Goal: Transaction & Acquisition: Book appointment/travel/reservation

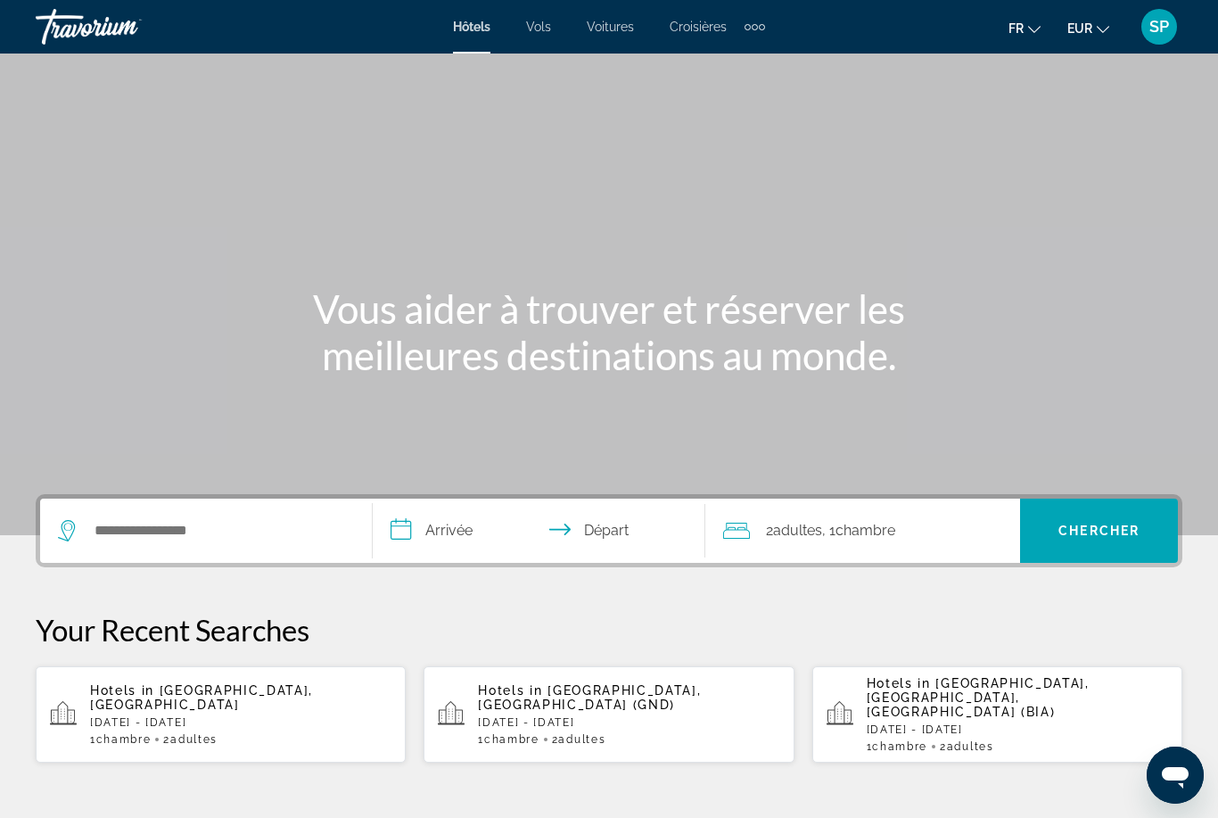
click at [545, 69] on div "Main content" at bounding box center [609, 267] width 1218 height 535
click at [109, 532] on input "Search widget" at bounding box center [219, 530] width 252 height 27
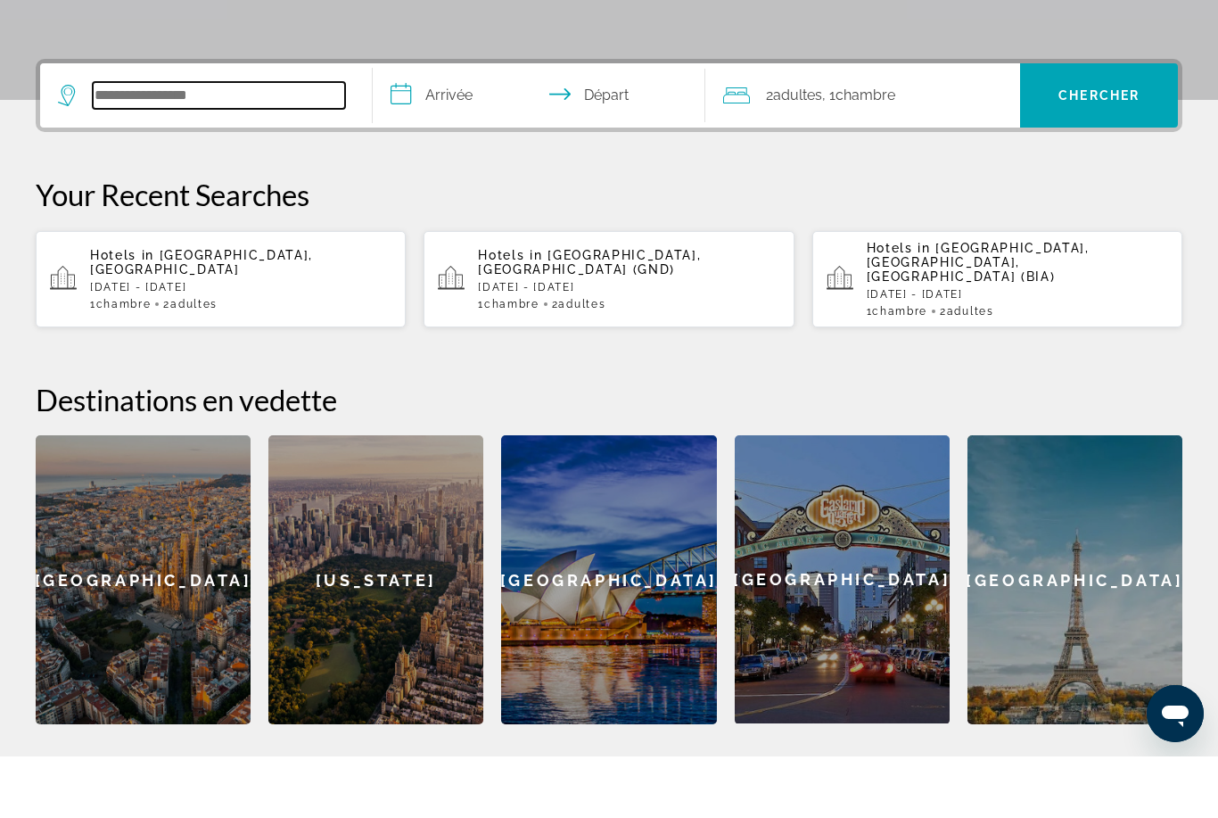
scroll to position [375, 0]
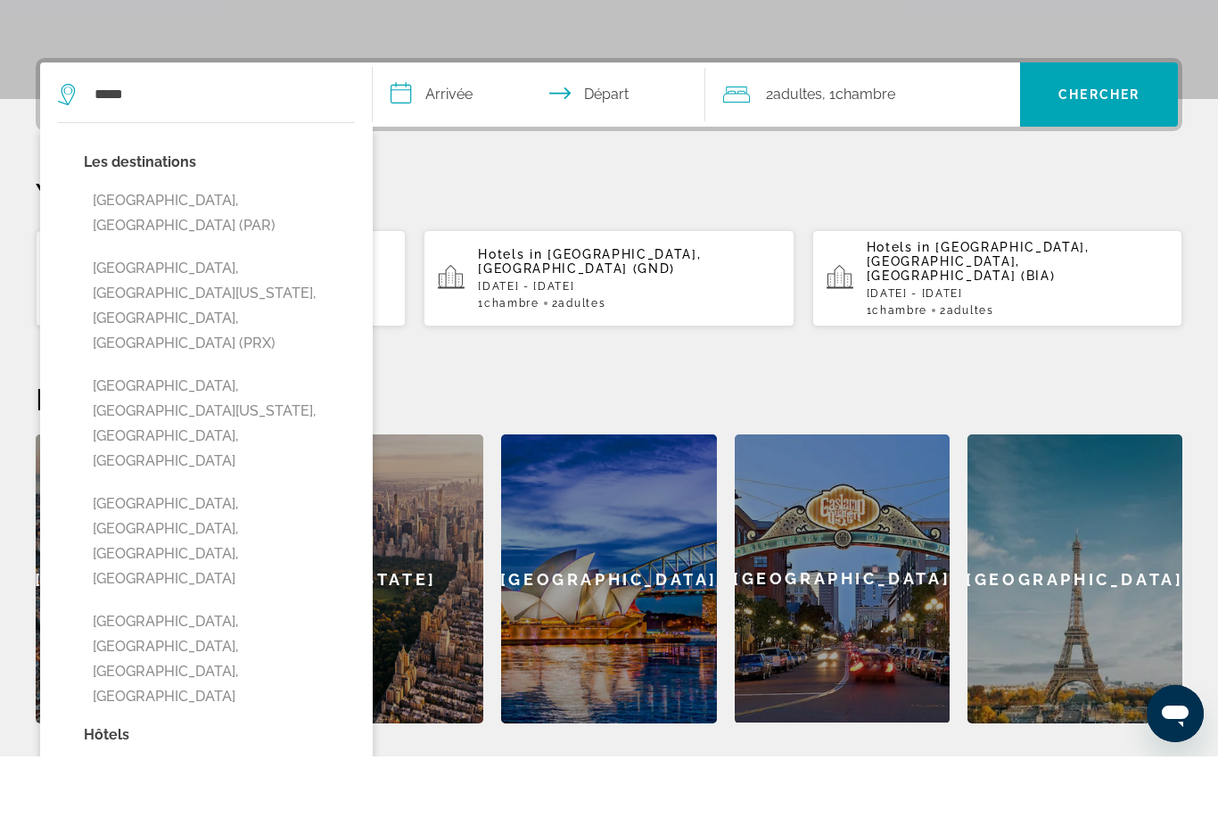
click at [172, 245] on button "Paris, France (PAR)" at bounding box center [219, 274] width 271 height 59
type input "**********"
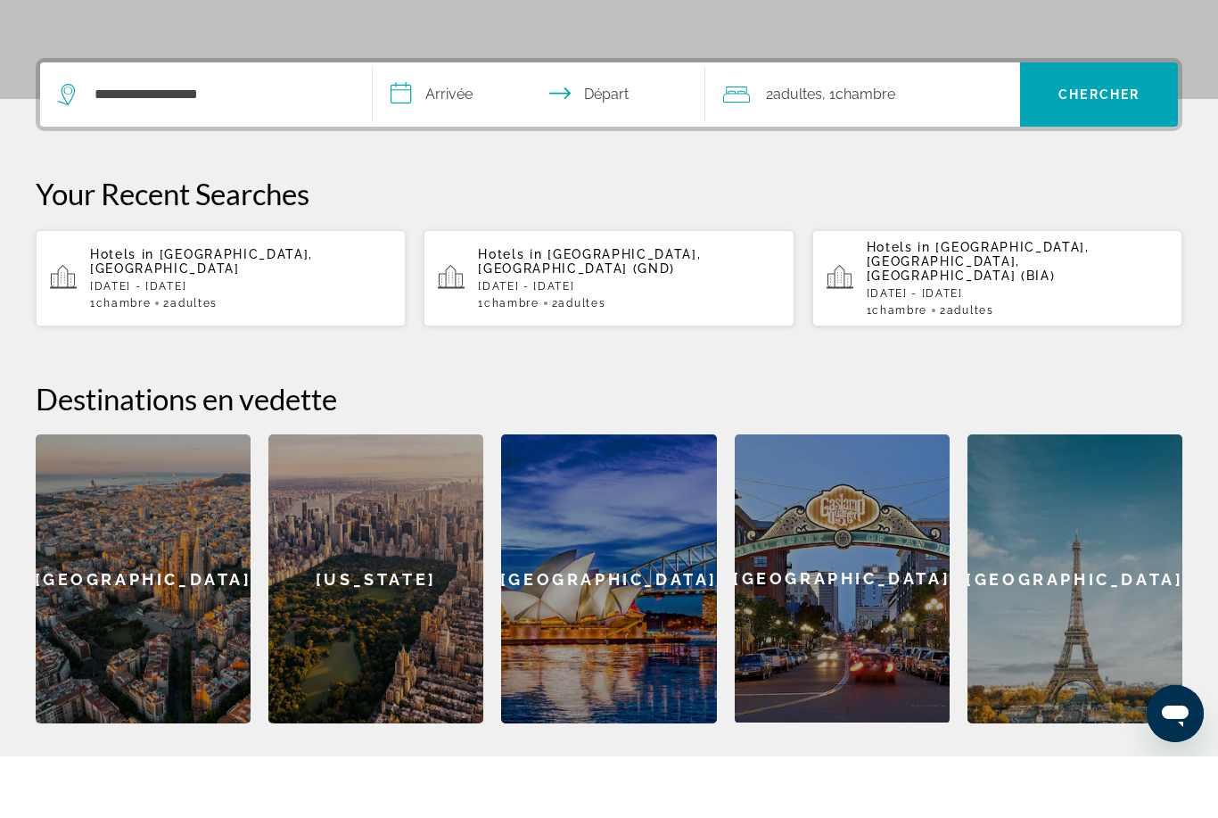
click at [455, 124] on input "**********" at bounding box center [543, 159] width 340 height 70
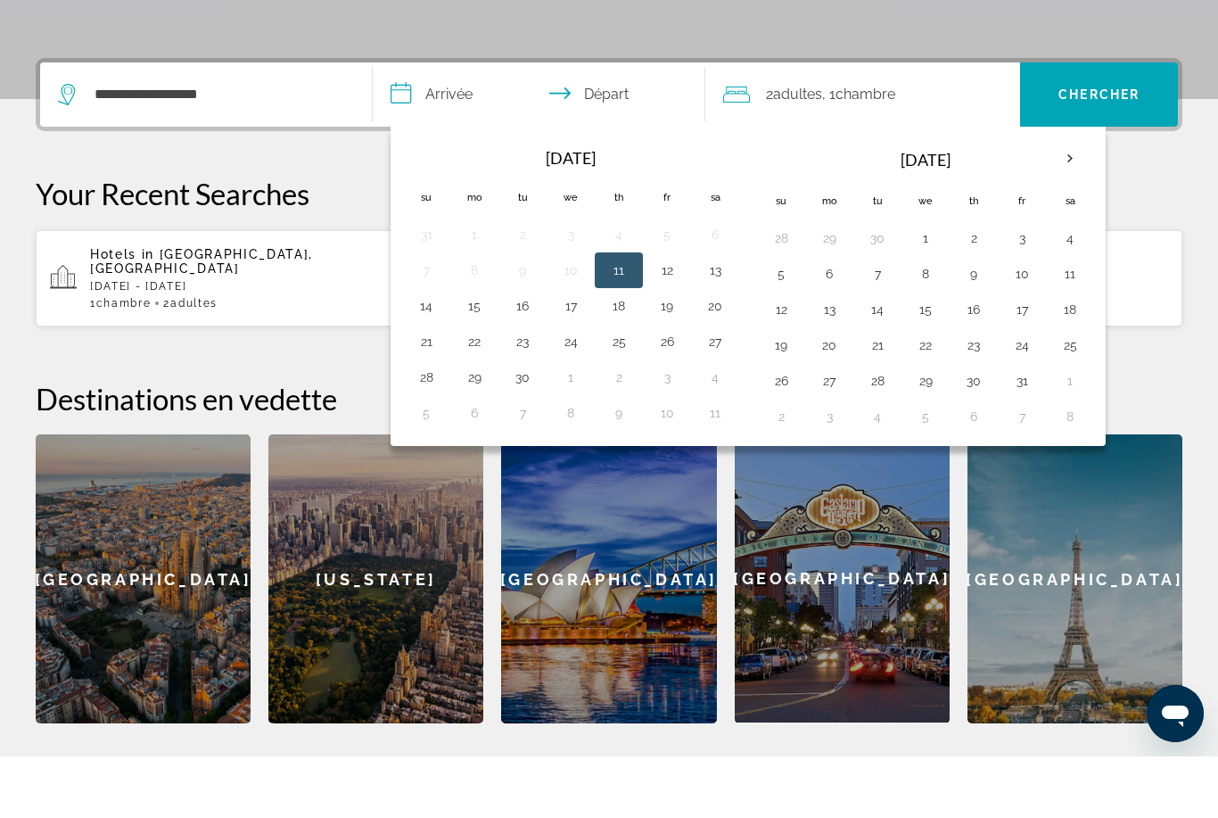
scroll to position [436, 0]
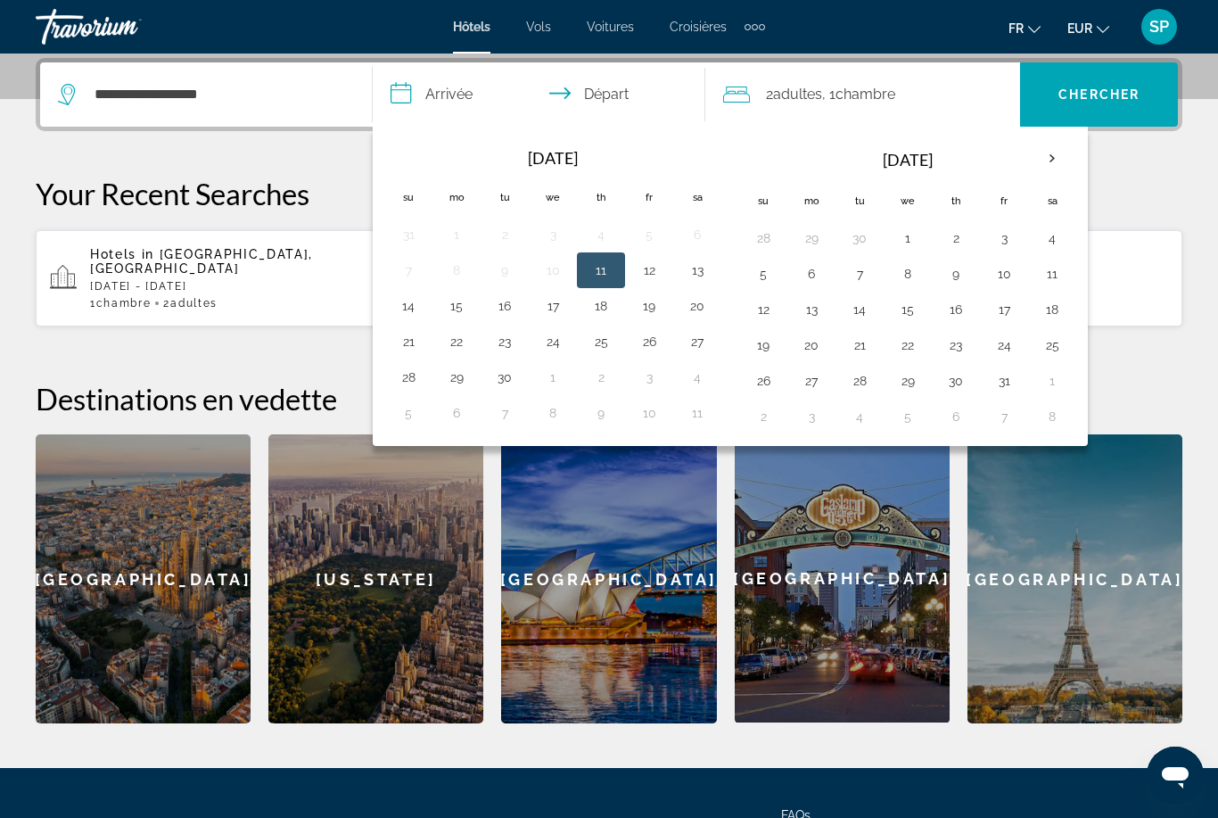
click at [1046, 157] on th "Next month" at bounding box center [1052, 158] width 48 height 39
click at [450, 305] on button "13" at bounding box center [456, 309] width 29 height 25
click at [590, 314] on button "16" at bounding box center [601, 309] width 29 height 25
type input "**********"
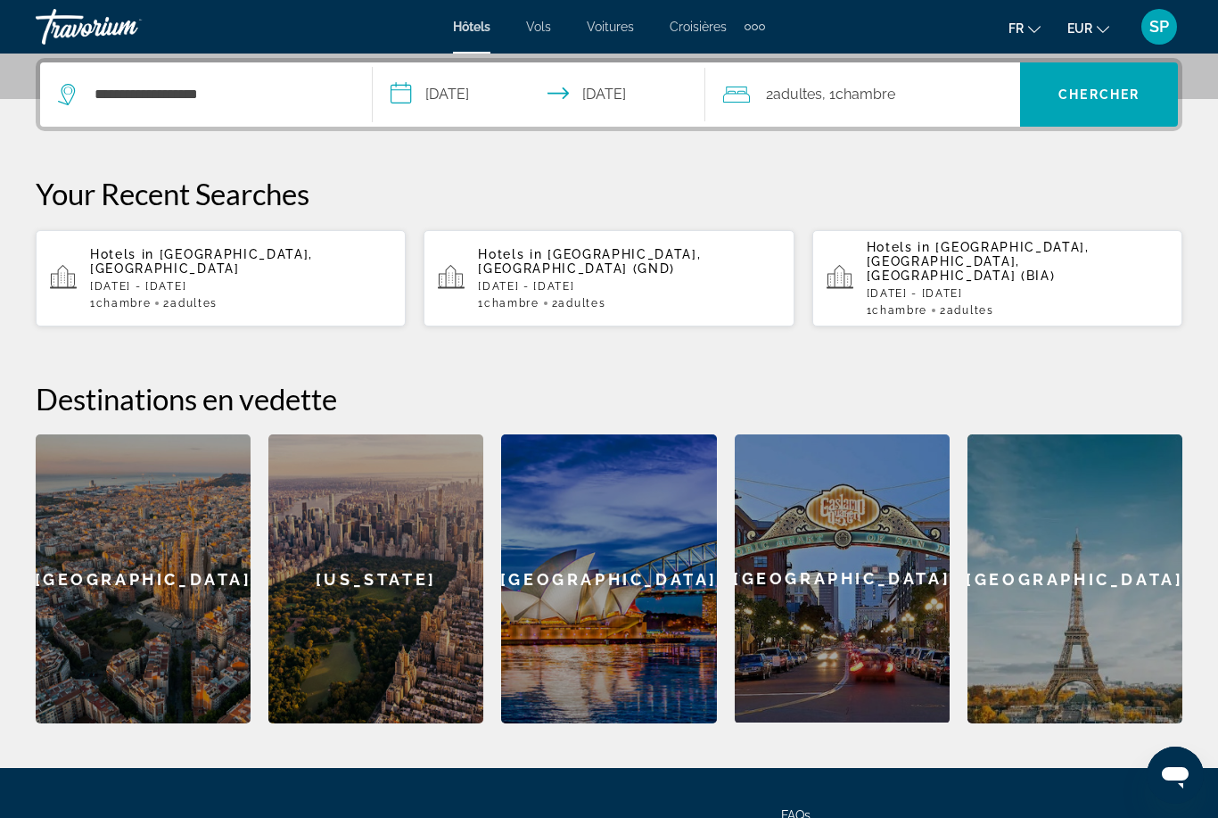
click at [925, 102] on div "2 Adulte Adultes , 1 Chambre pièces" at bounding box center [871, 94] width 297 height 25
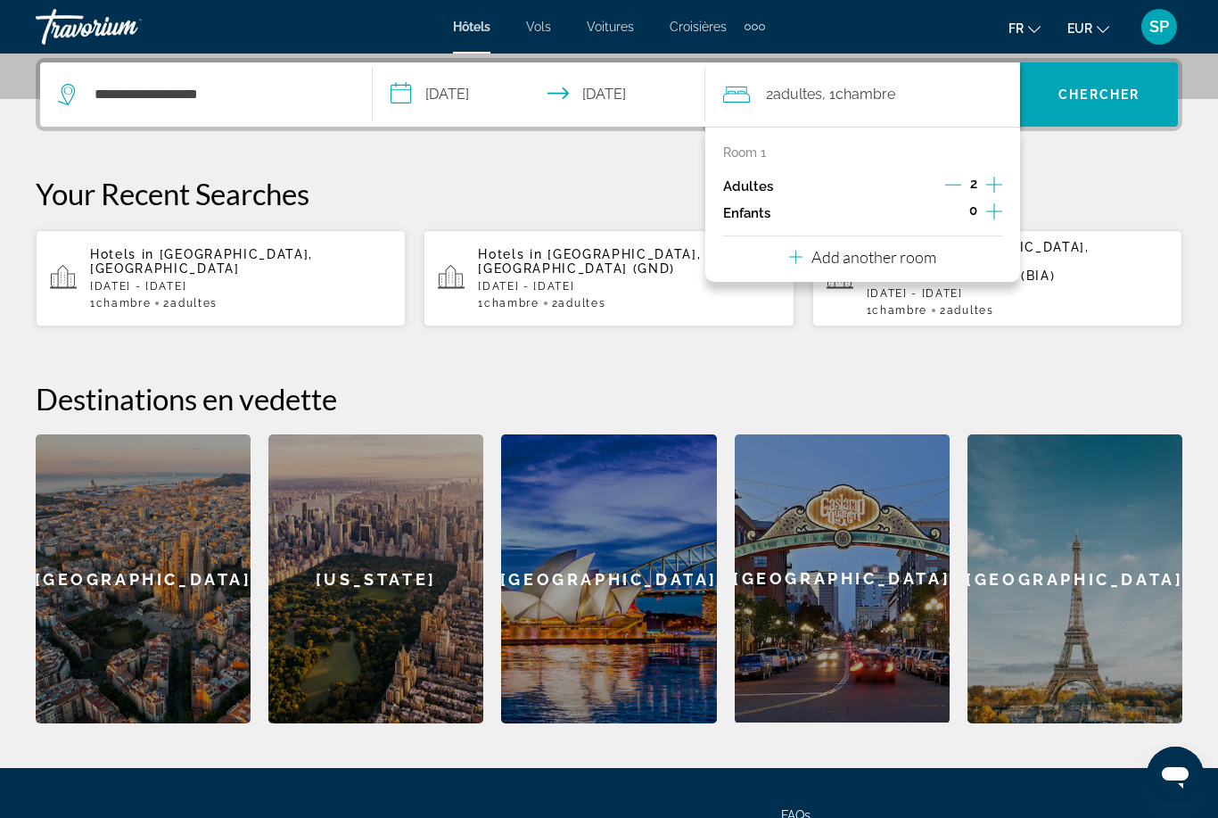
click at [843, 101] on span "Chambre" at bounding box center [866, 94] width 60 height 17
click at [1114, 92] on span "Chercher" at bounding box center [1099, 94] width 81 height 14
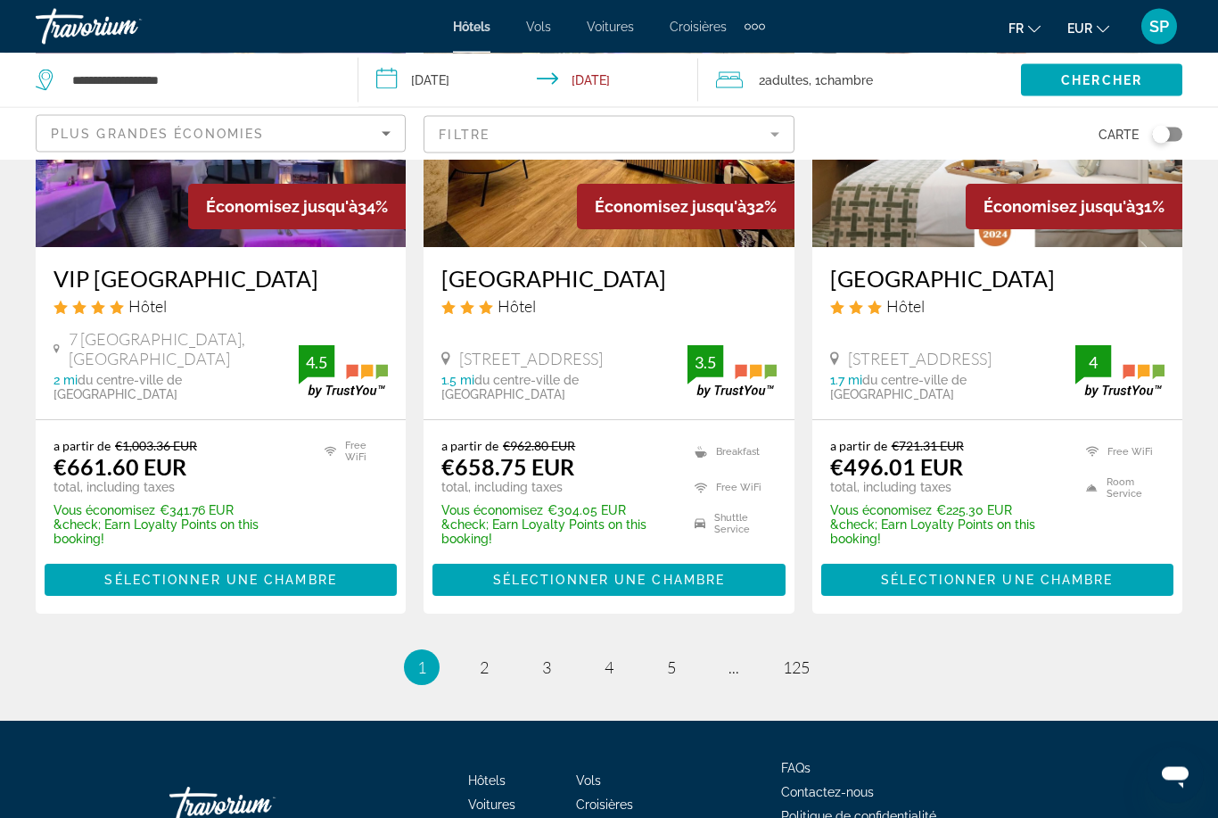
scroll to position [2387, 0]
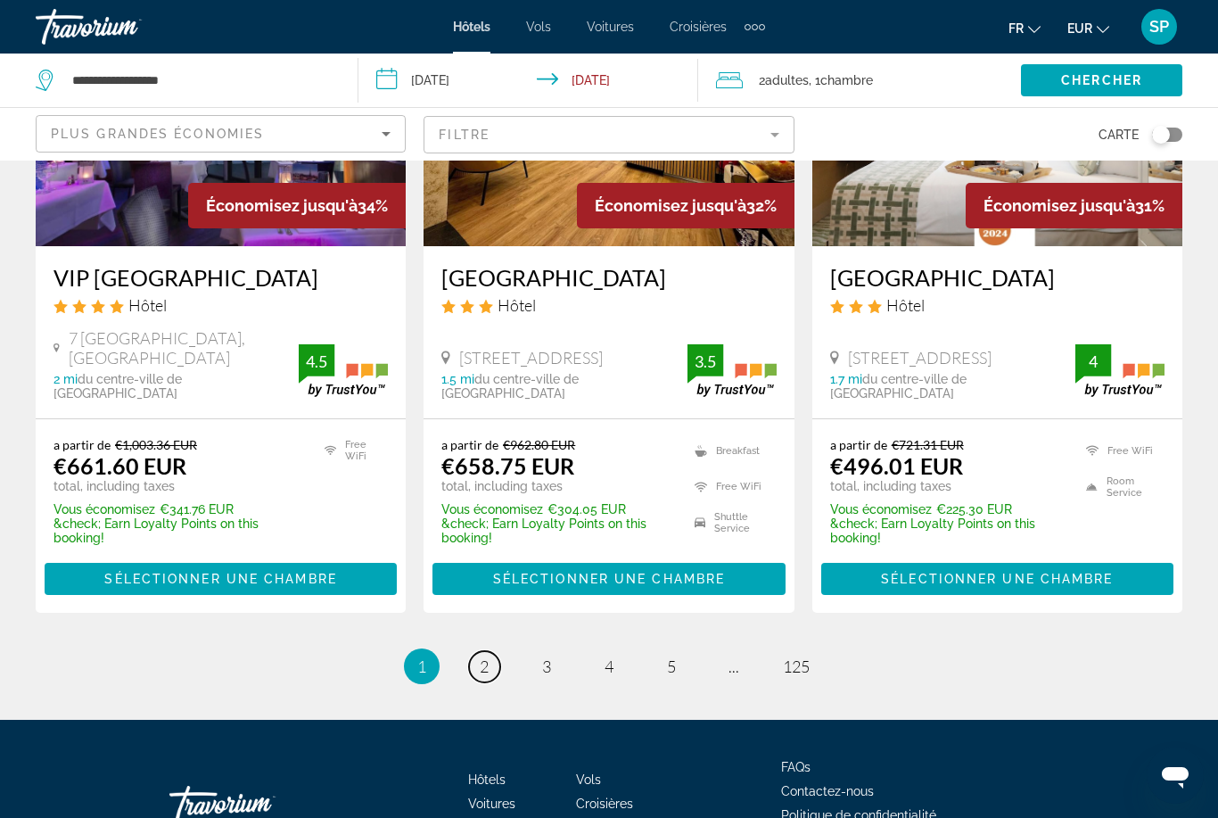
click at [479, 651] on link "page 2" at bounding box center [484, 666] width 31 height 31
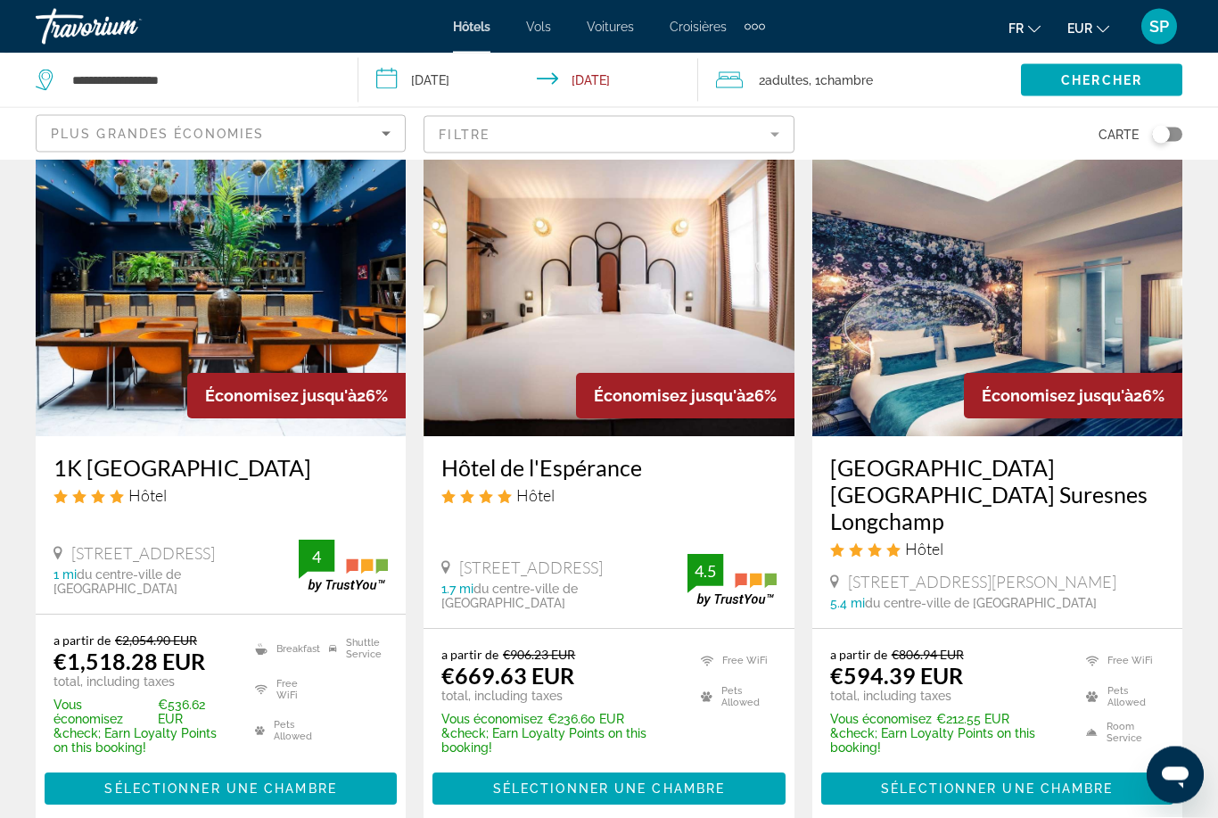
scroll to position [2215, 0]
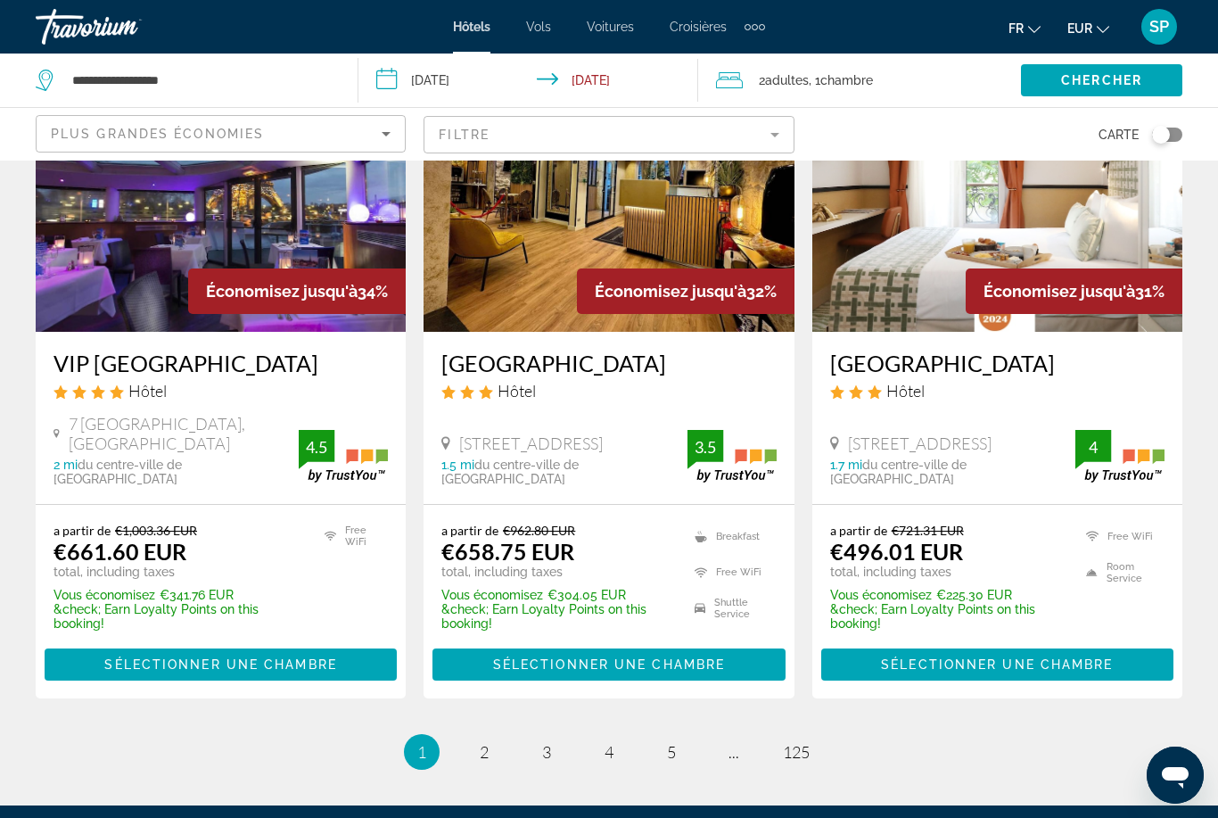
scroll to position [2422, 0]
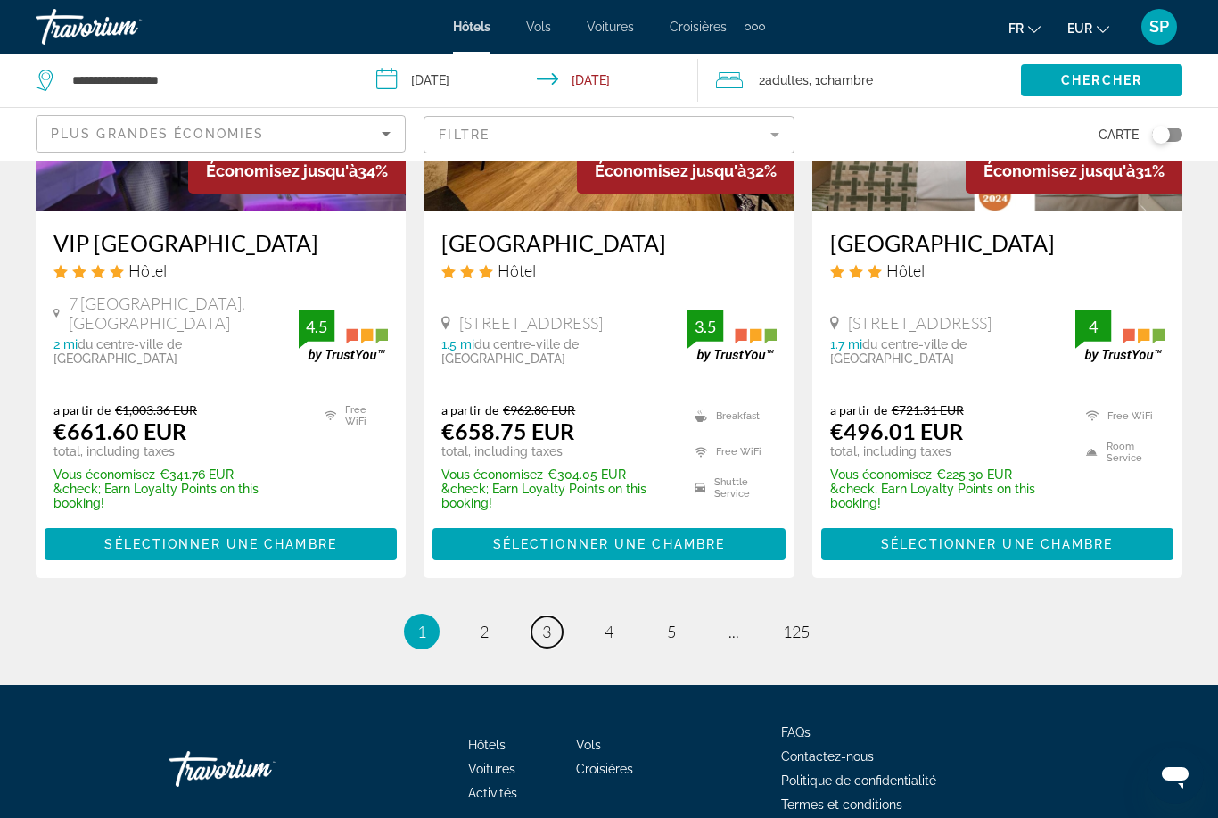
click at [555, 616] on link "page 3" at bounding box center [547, 631] width 31 height 31
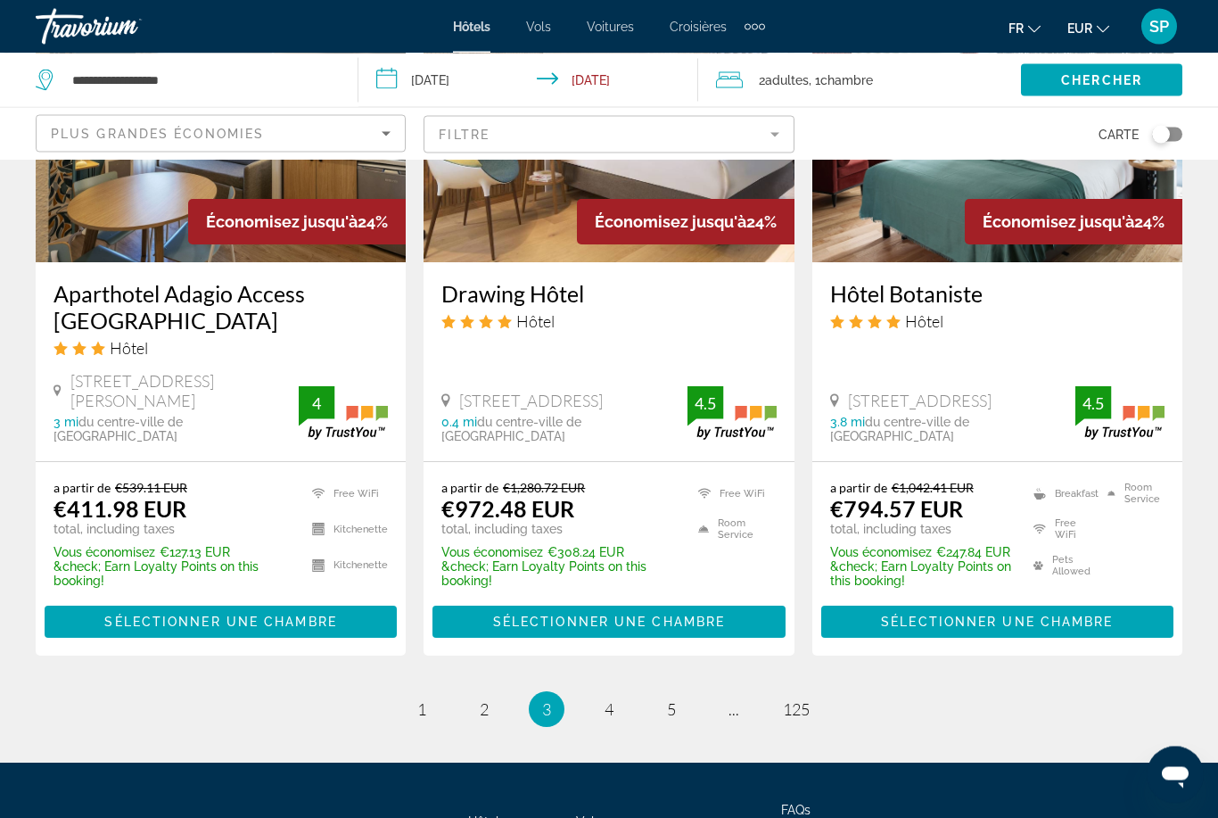
scroll to position [2398, 0]
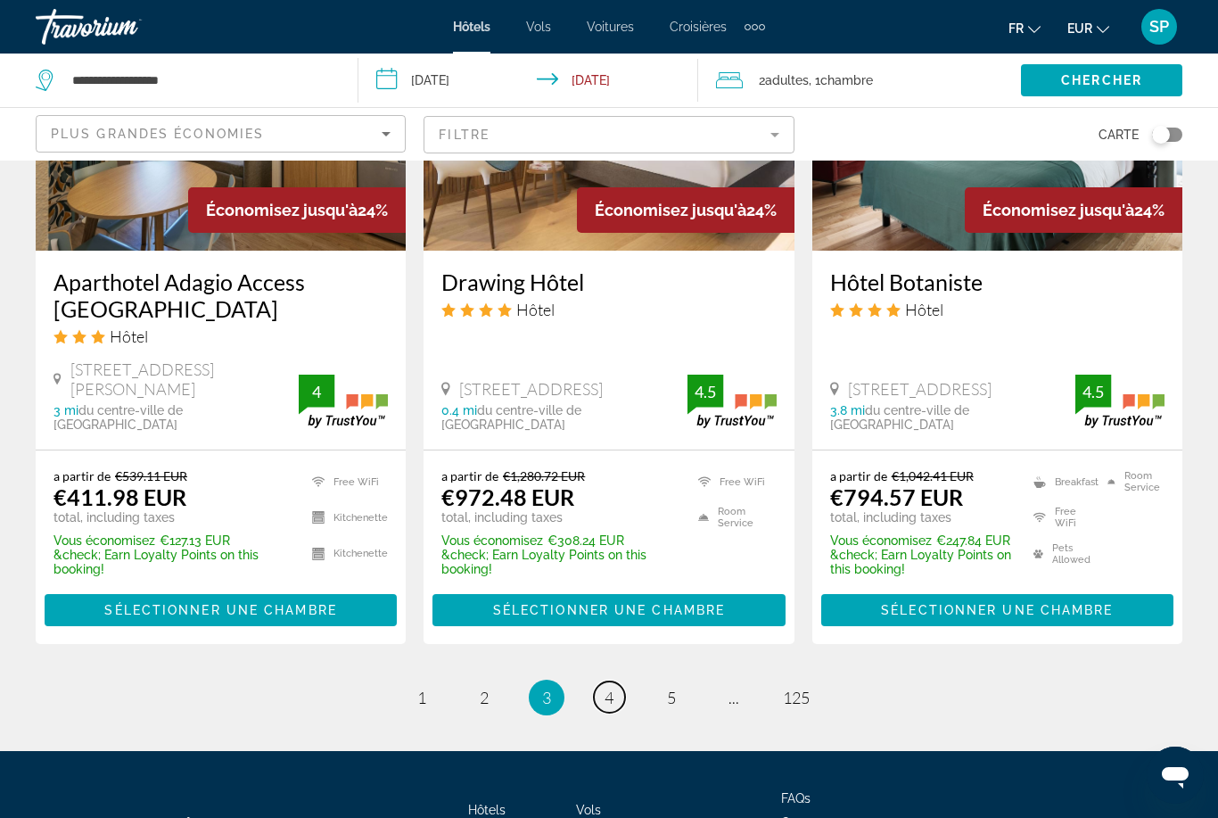
click at [621, 681] on link "page 4" at bounding box center [609, 696] width 31 height 31
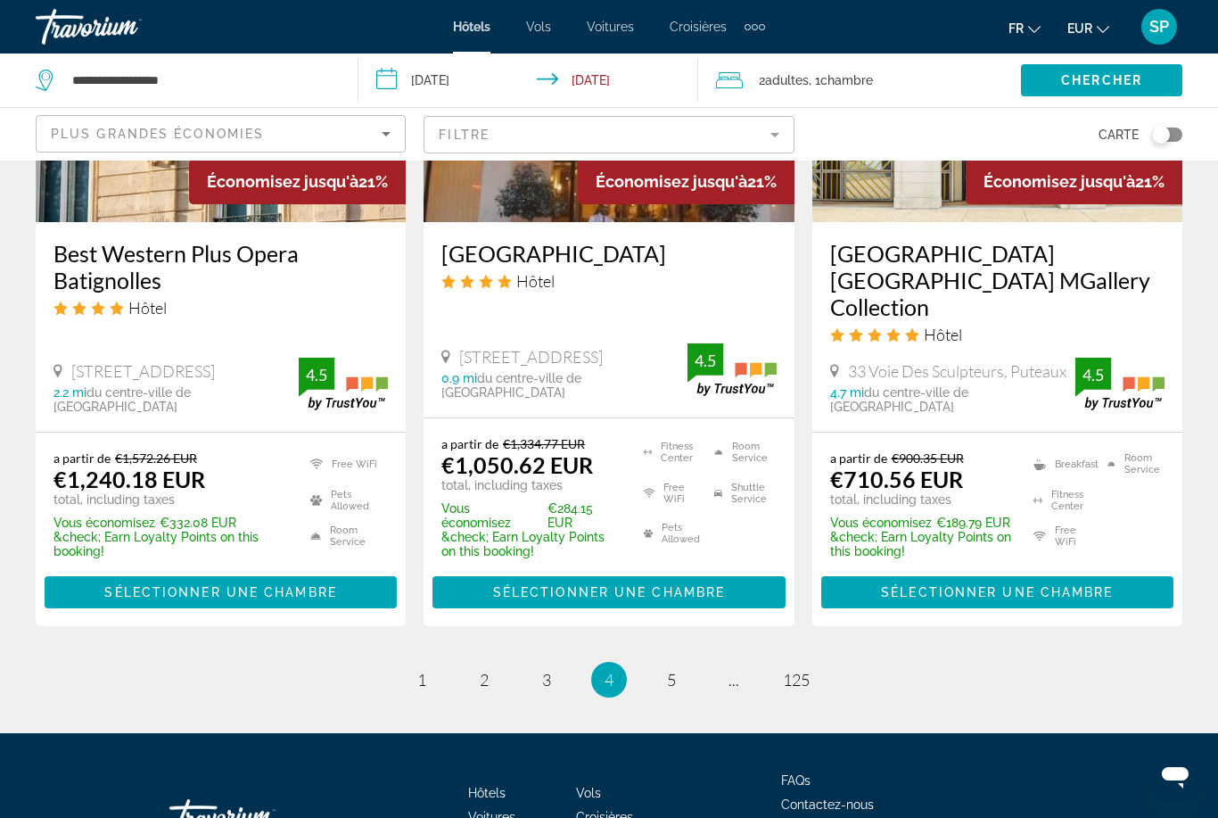
scroll to position [2432, 0]
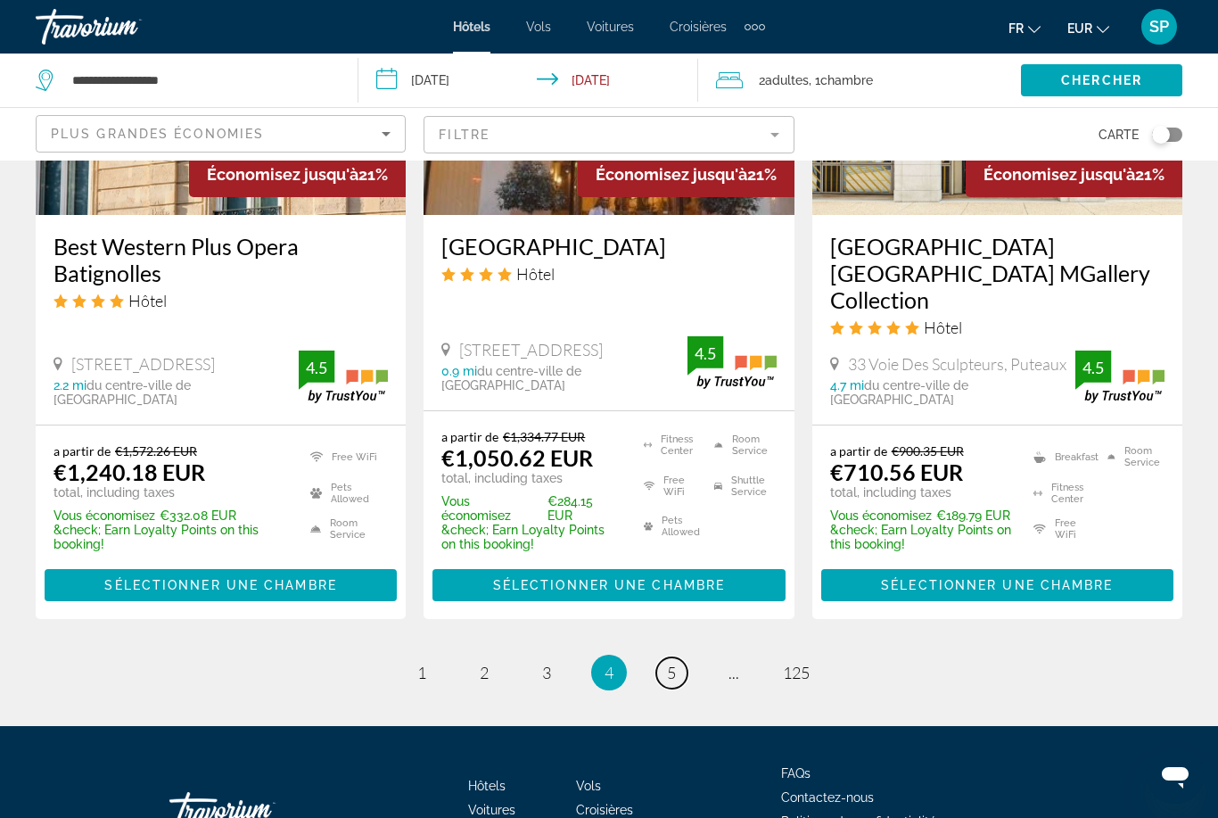
click at [668, 657] on link "page 5" at bounding box center [671, 672] width 31 height 31
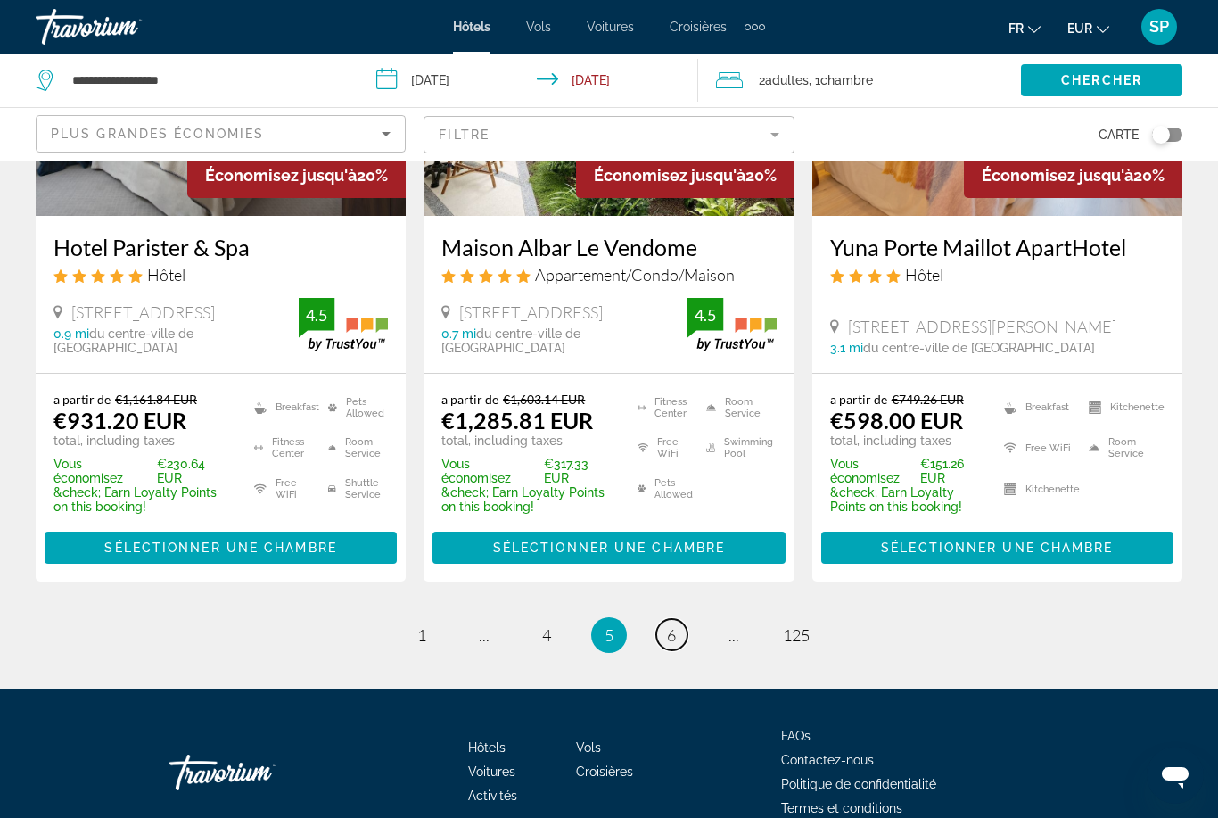
scroll to position [2357, 0]
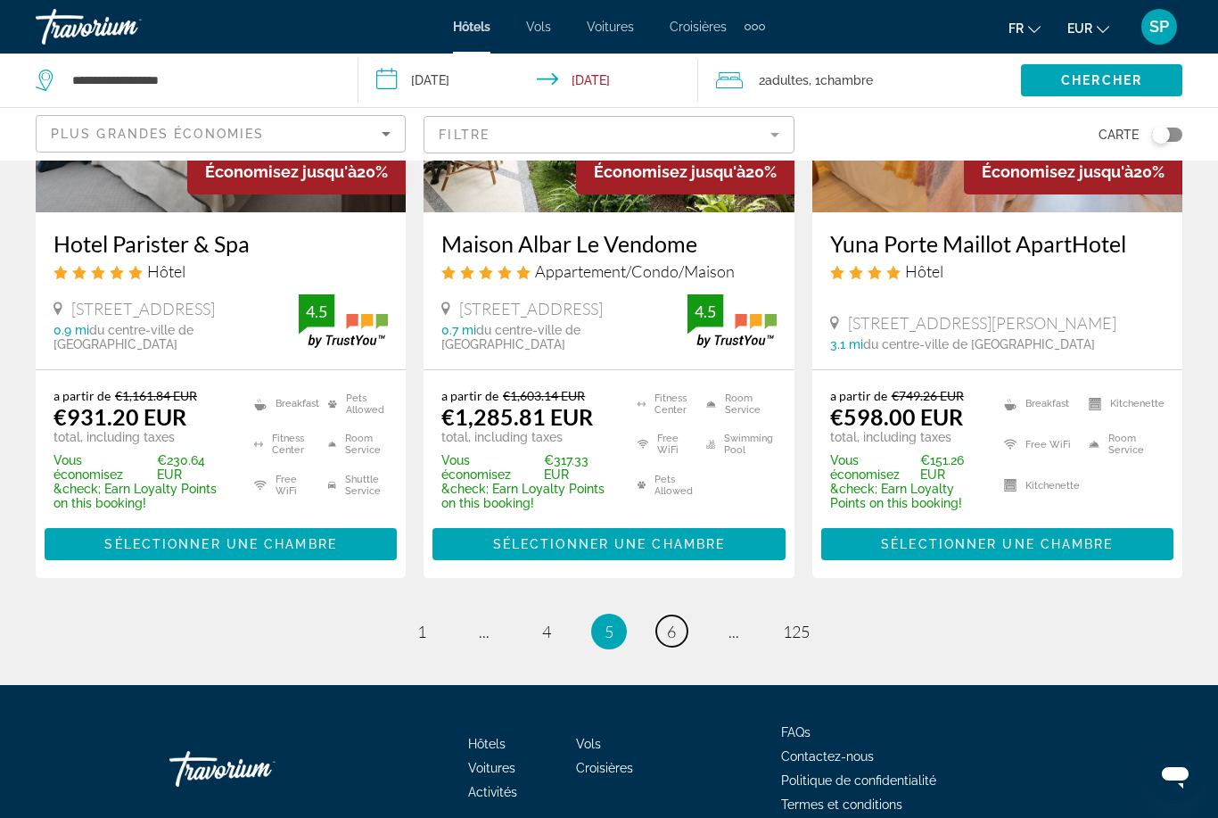
click at [672, 615] on link "page 6" at bounding box center [671, 630] width 31 height 31
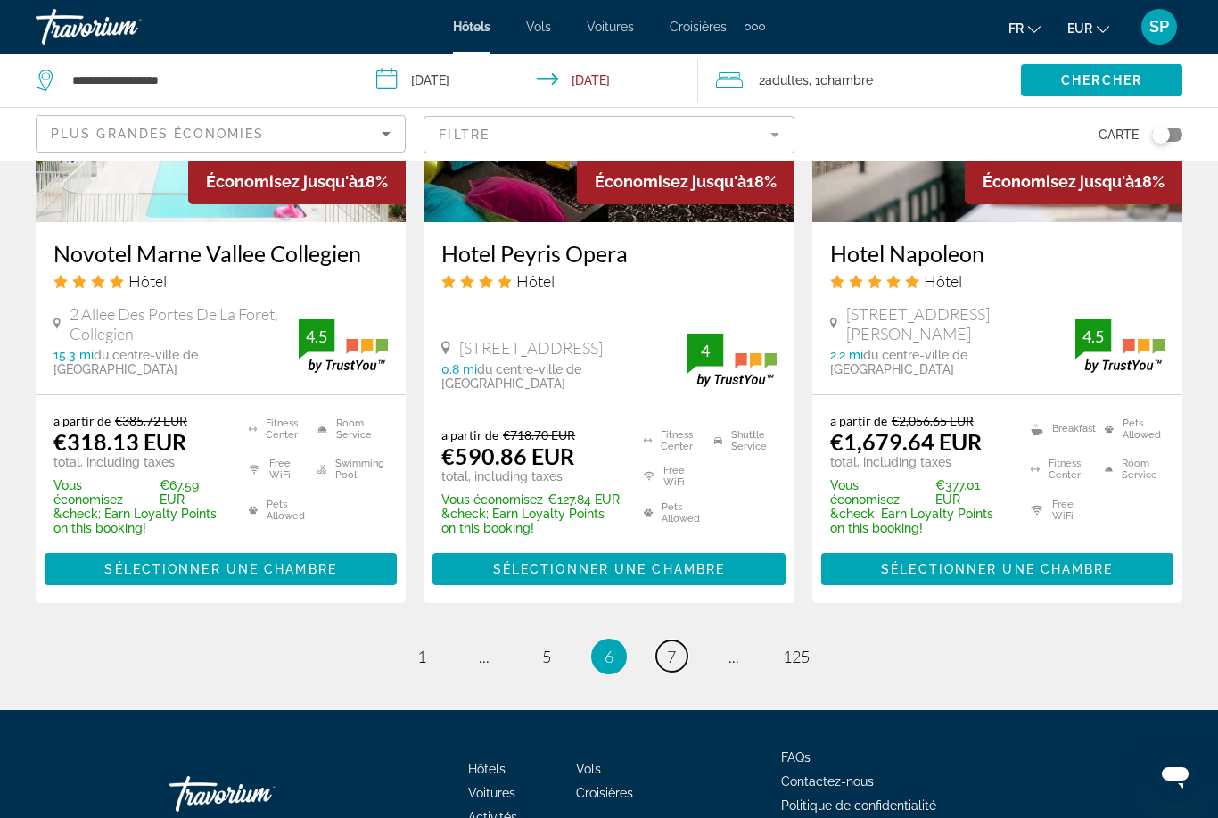
scroll to position [2432, 0]
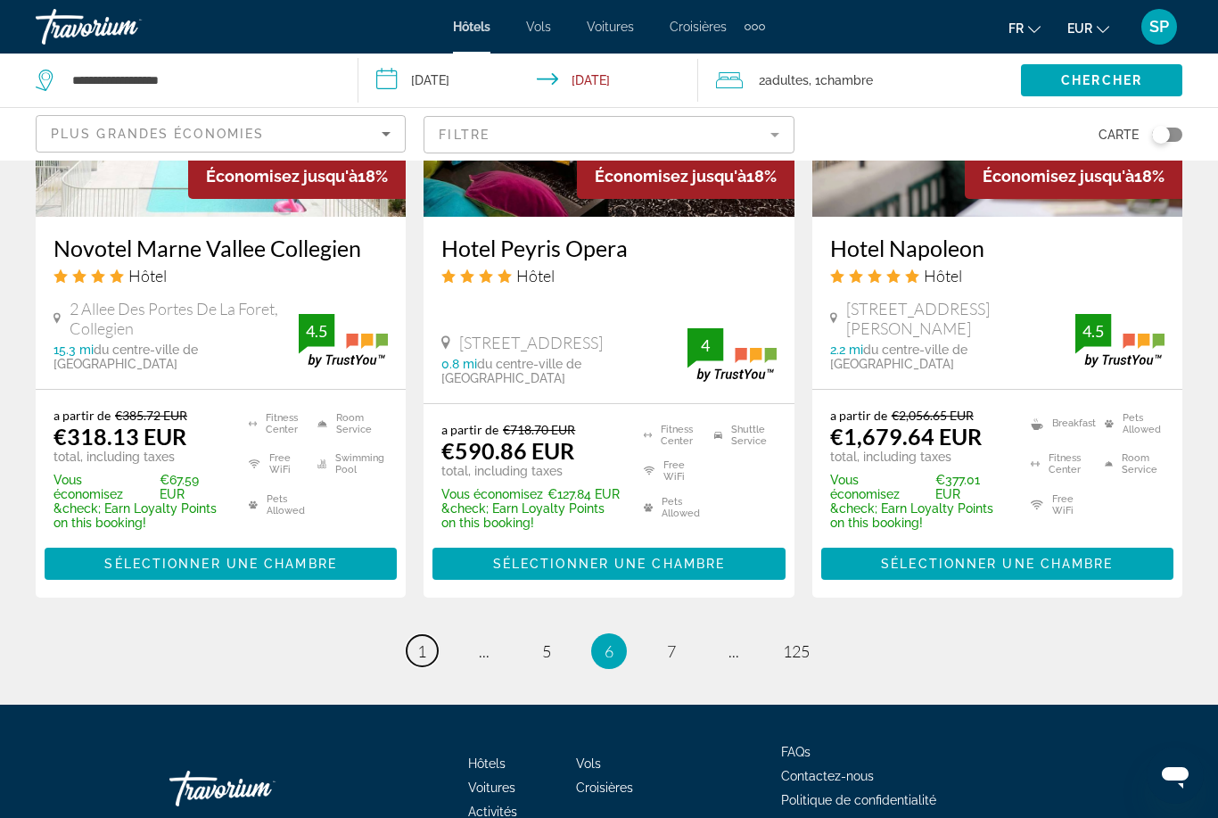
click at [420, 641] on span "1" at bounding box center [421, 651] width 9 height 20
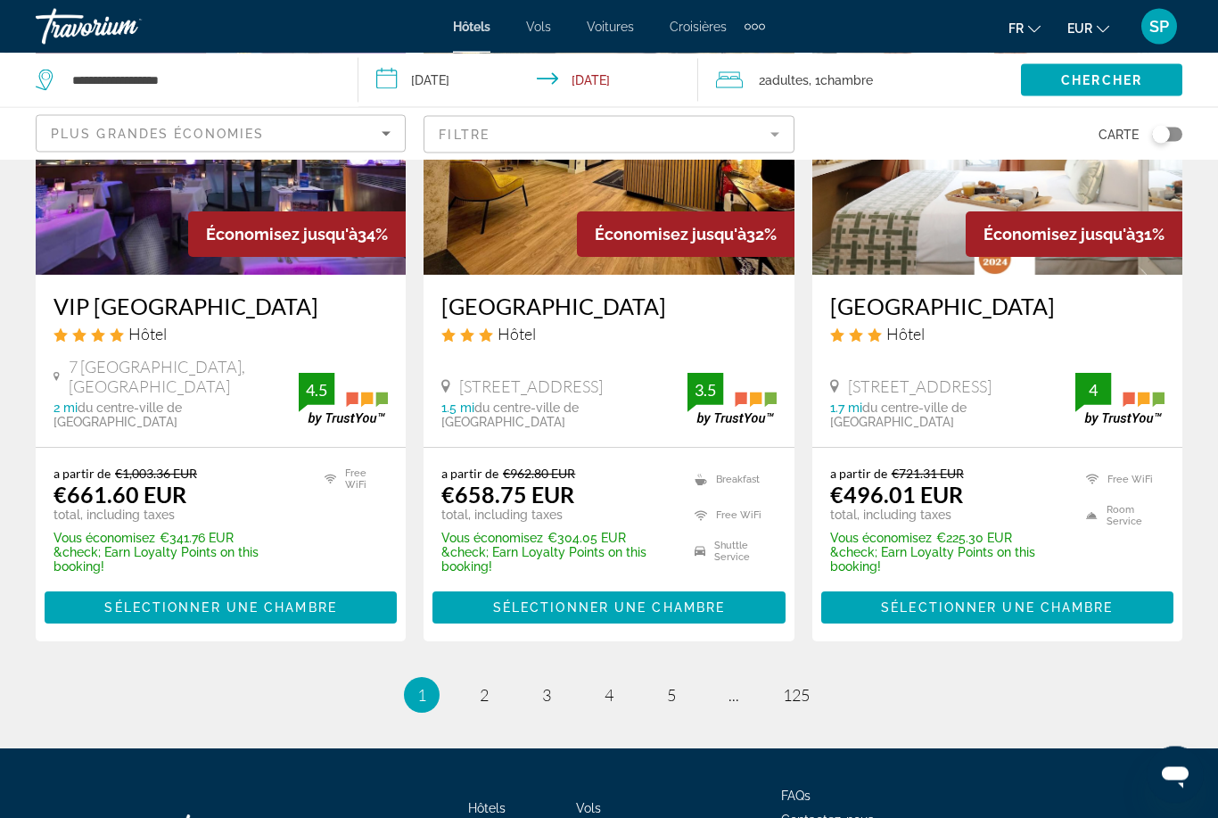
scroll to position [2422, 0]
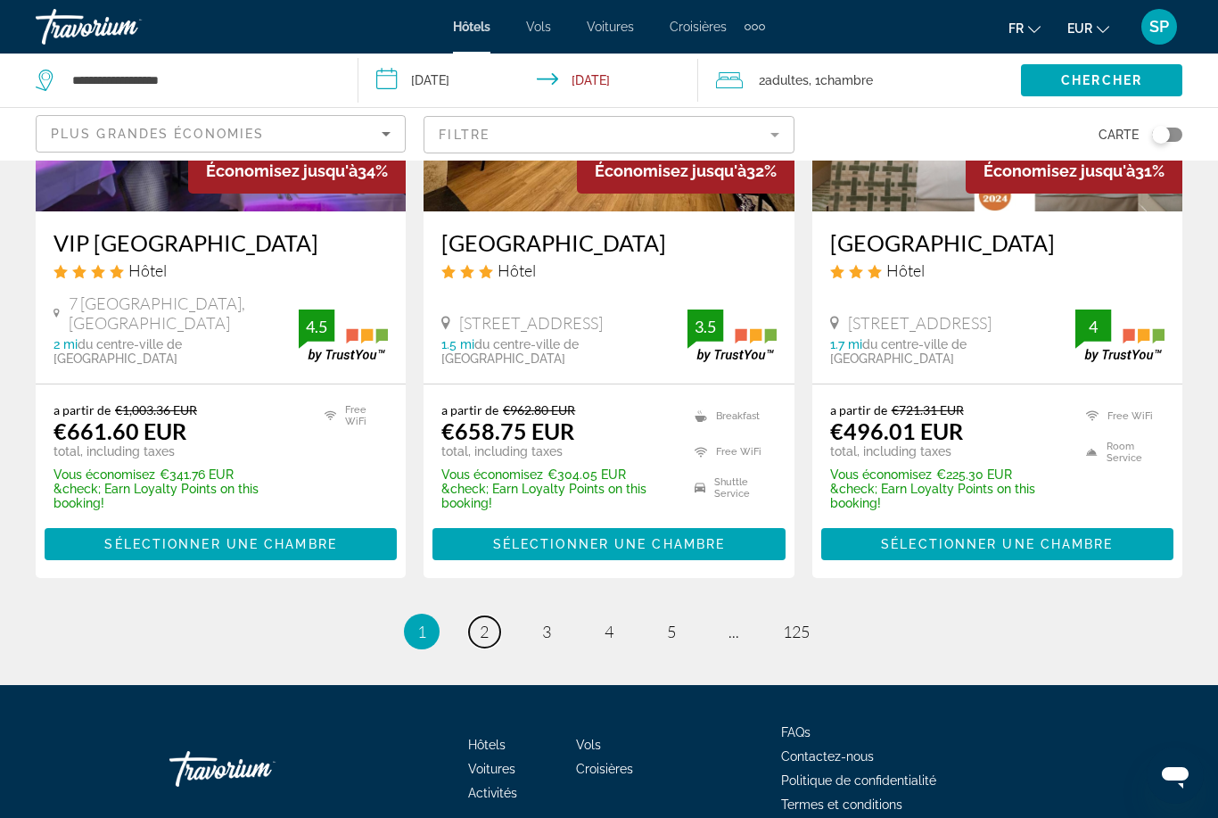
click at [480, 622] on span "2" at bounding box center [484, 632] width 9 height 20
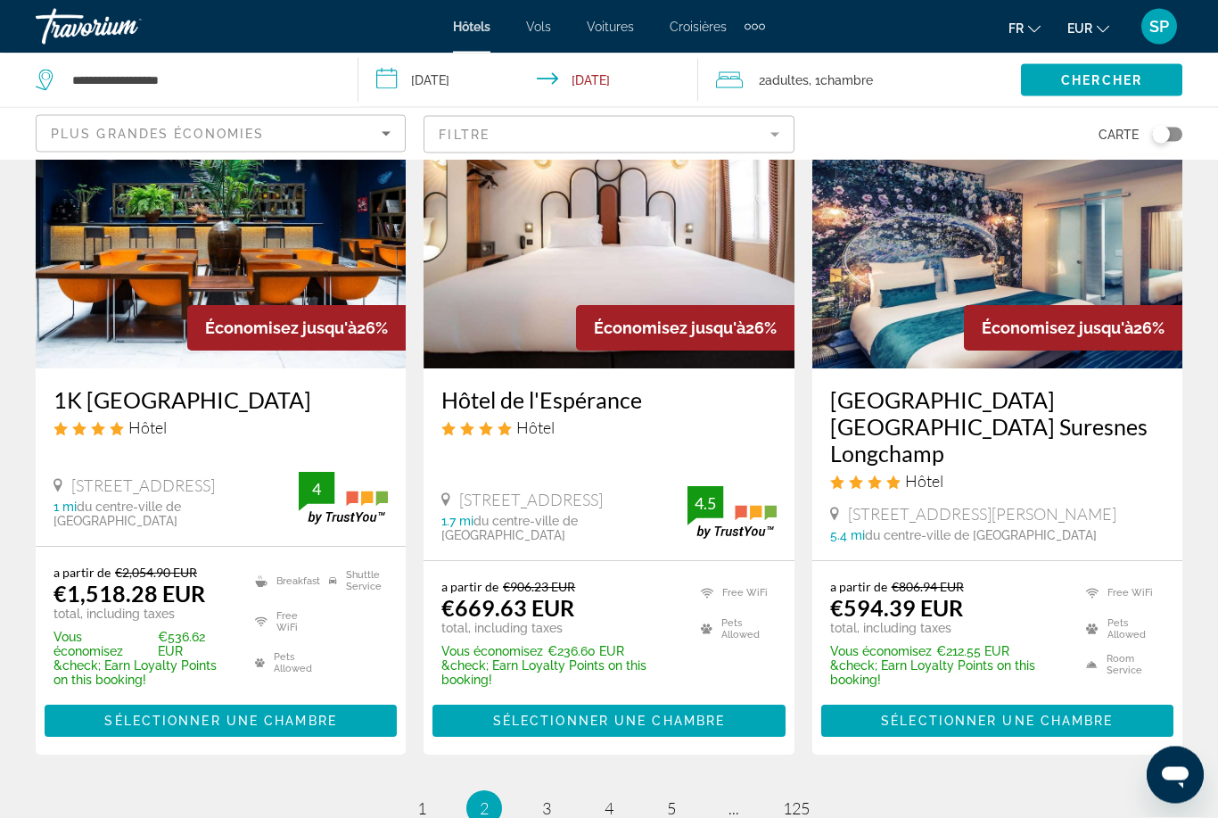
scroll to position [2386, 0]
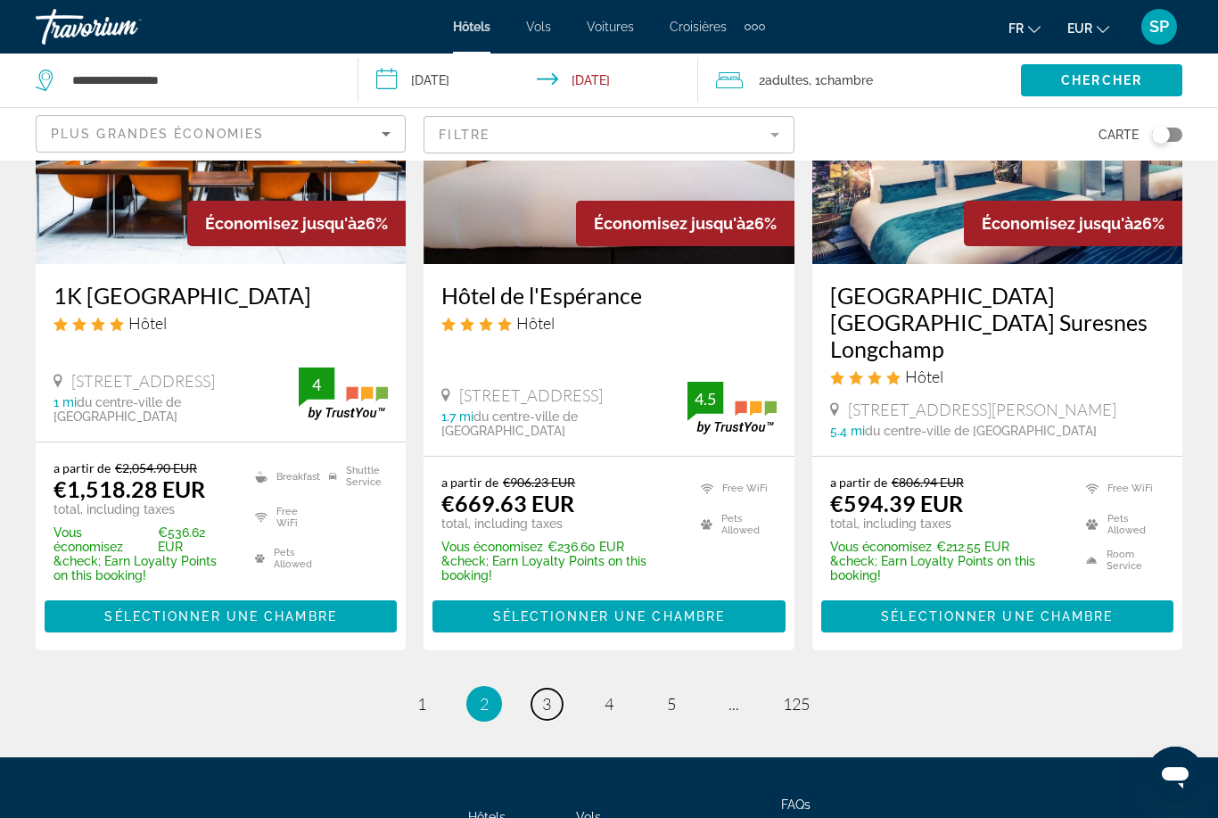
click at [546, 689] on link "page 3" at bounding box center [547, 704] width 31 height 31
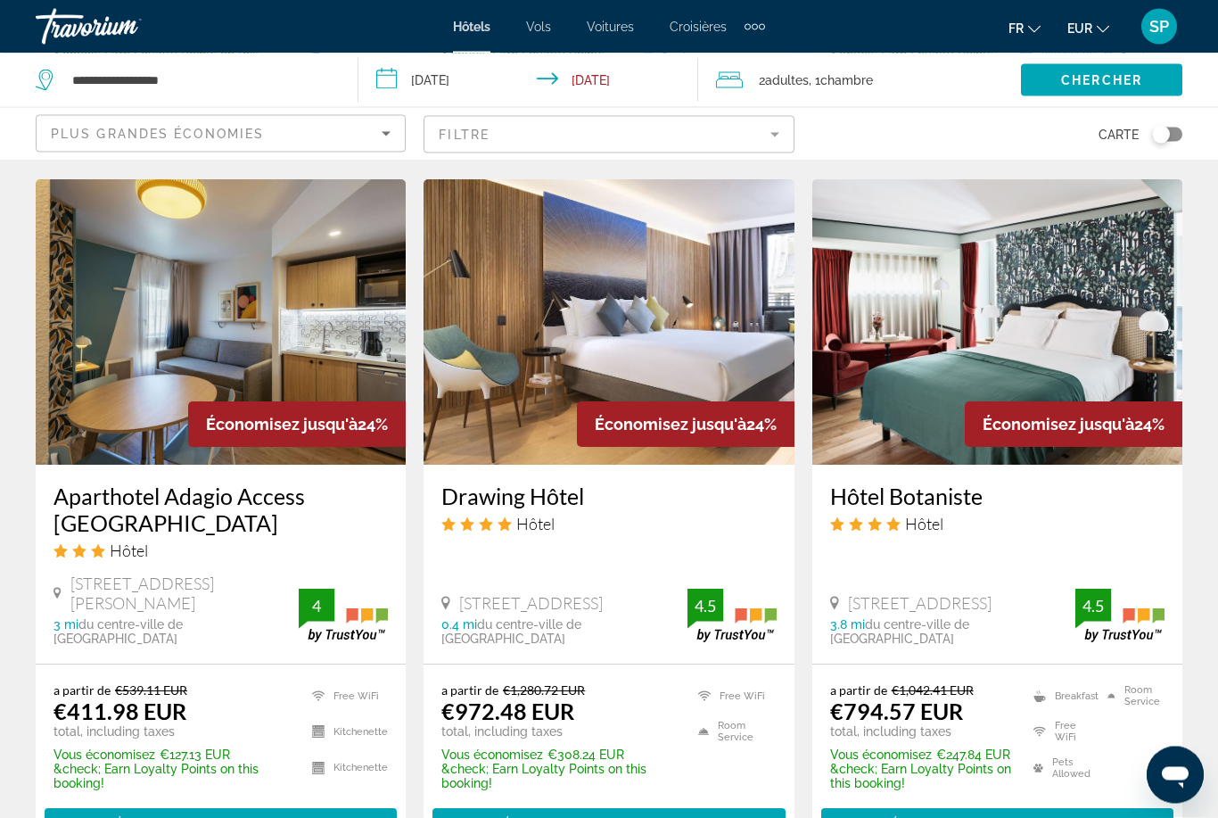
scroll to position [2183, 0]
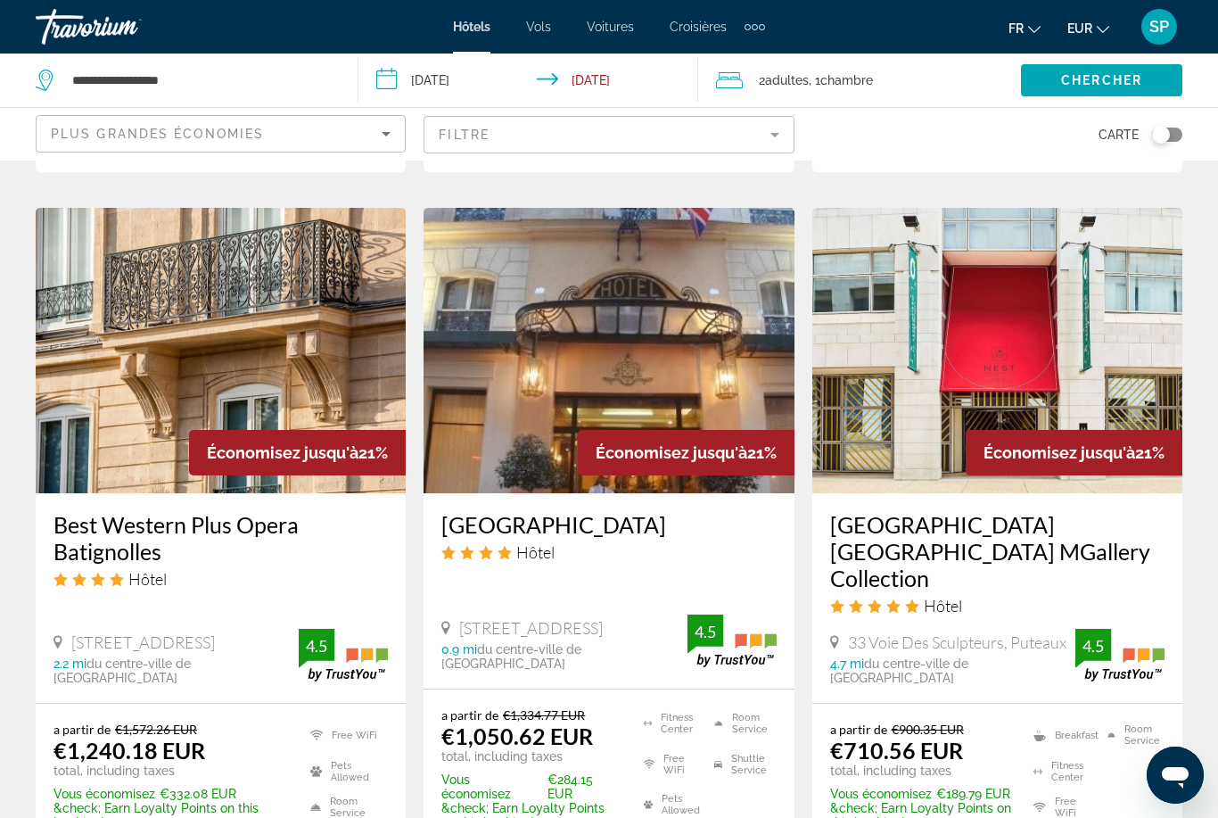
scroll to position [2188, 0]
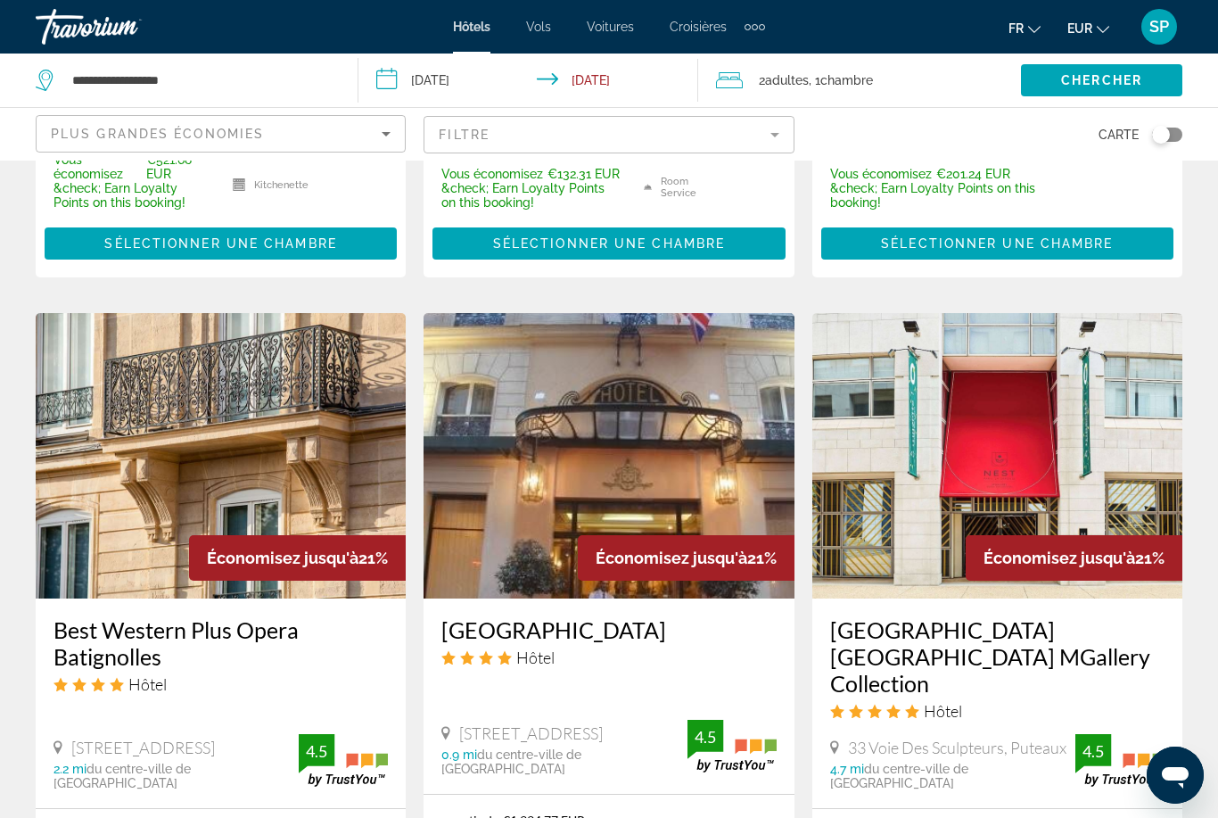
click at [521, 133] on mat-form-field "Filtre" at bounding box center [609, 134] width 370 height 37
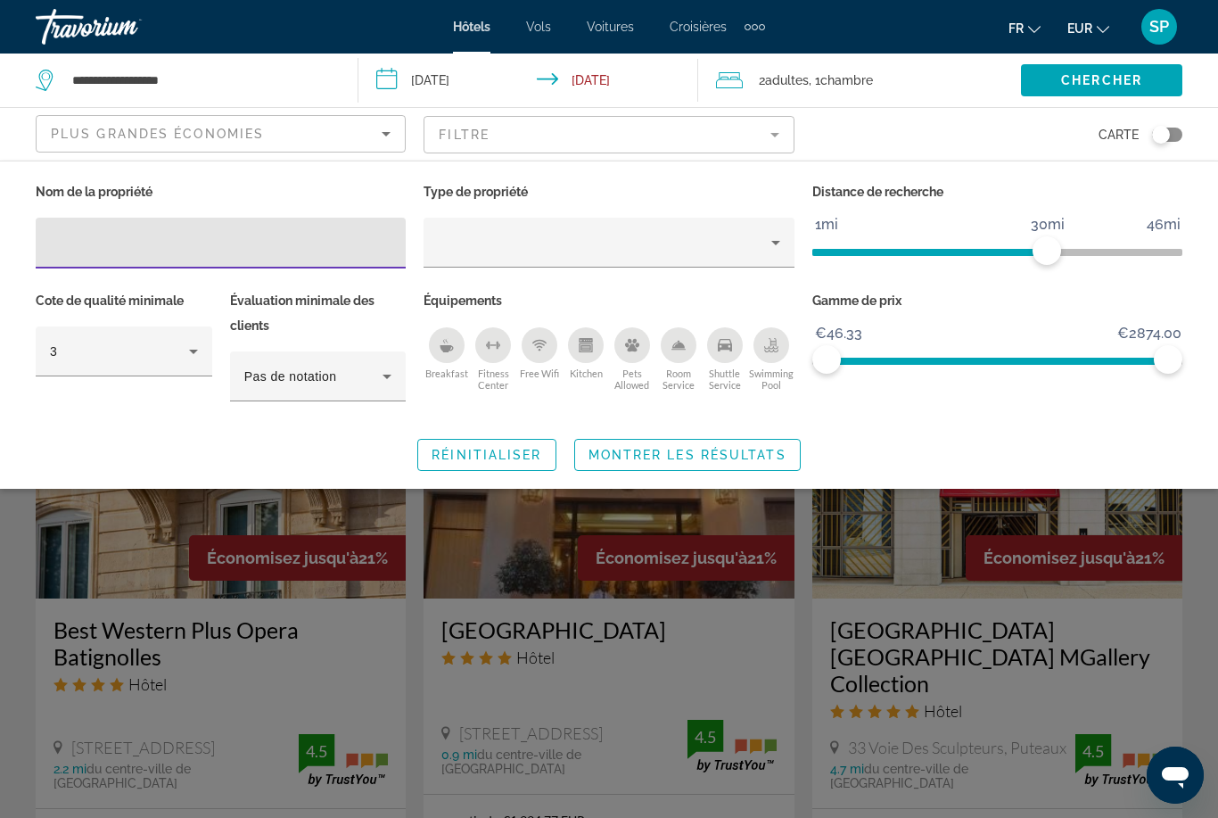
scroll to position [2048, 0]
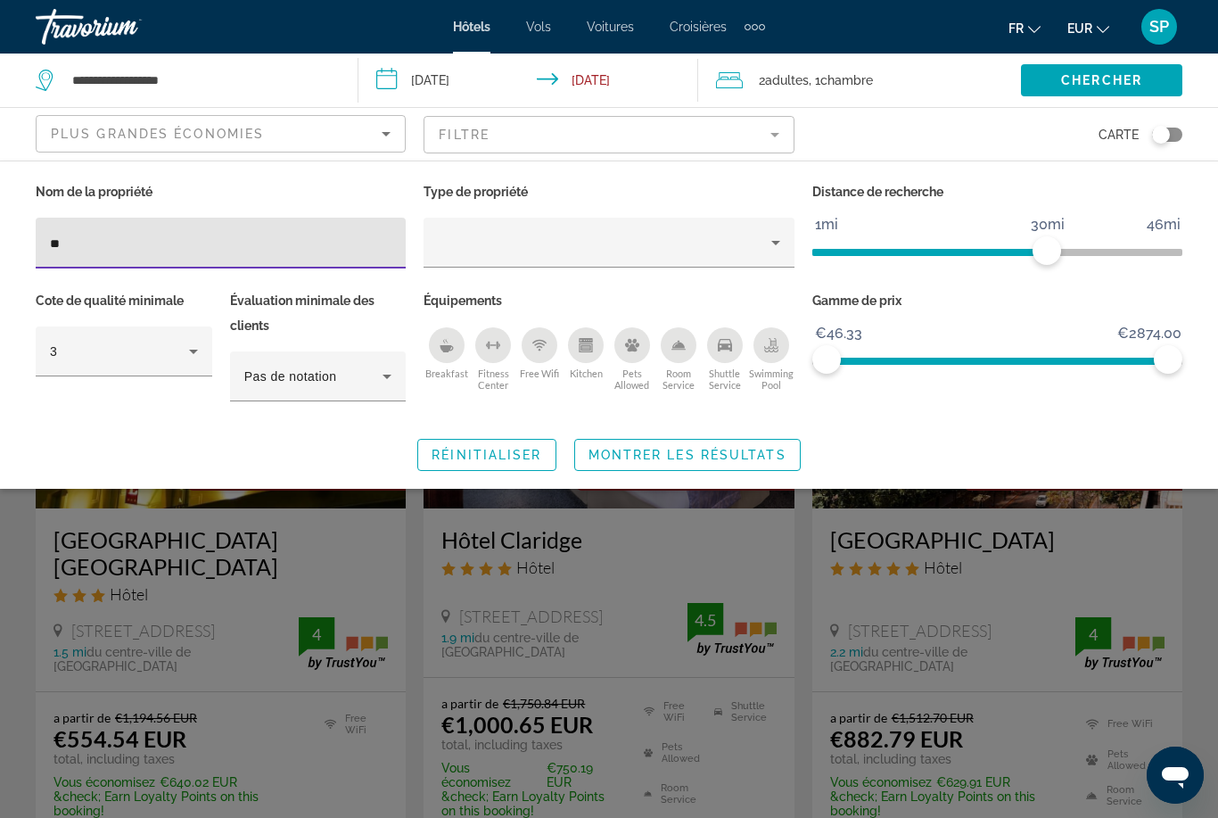
type input "*"
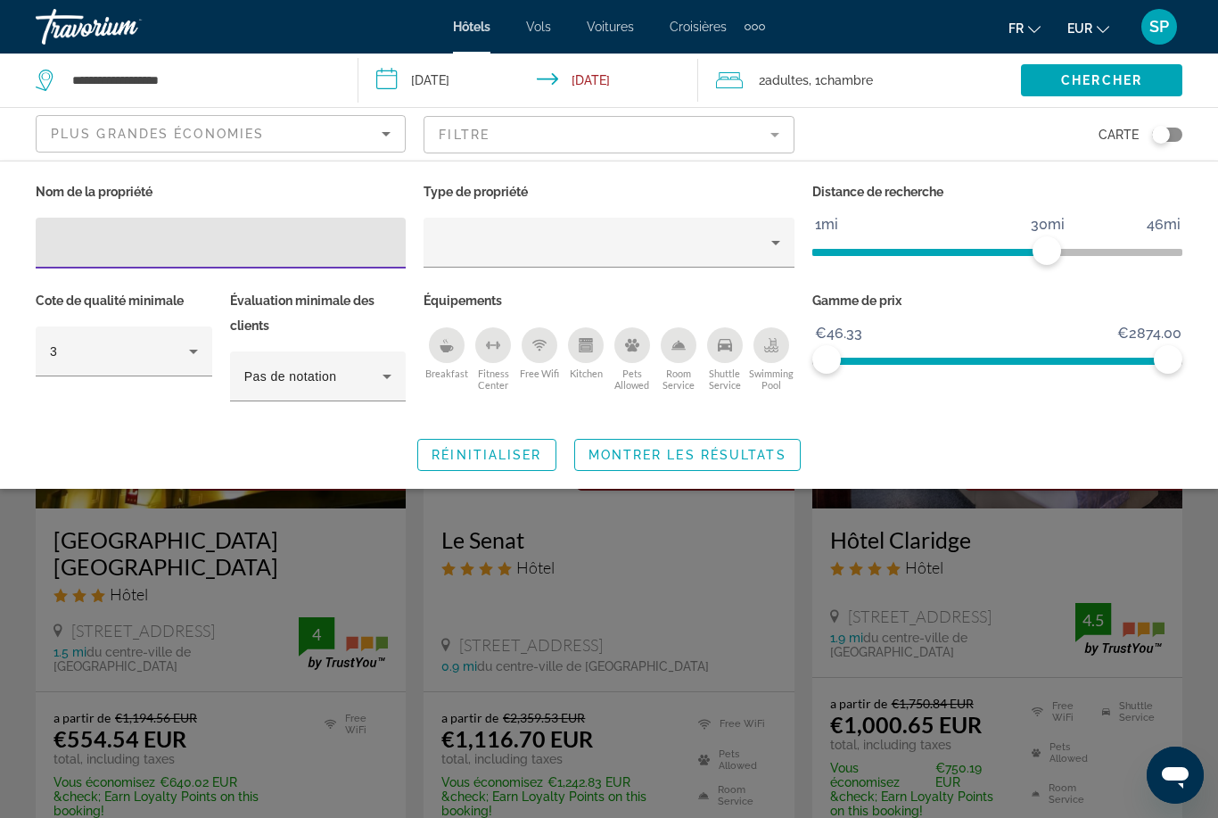
click at [749, 549] on div "Search widget" at bounding box center [609, 543] width 1218 height 550
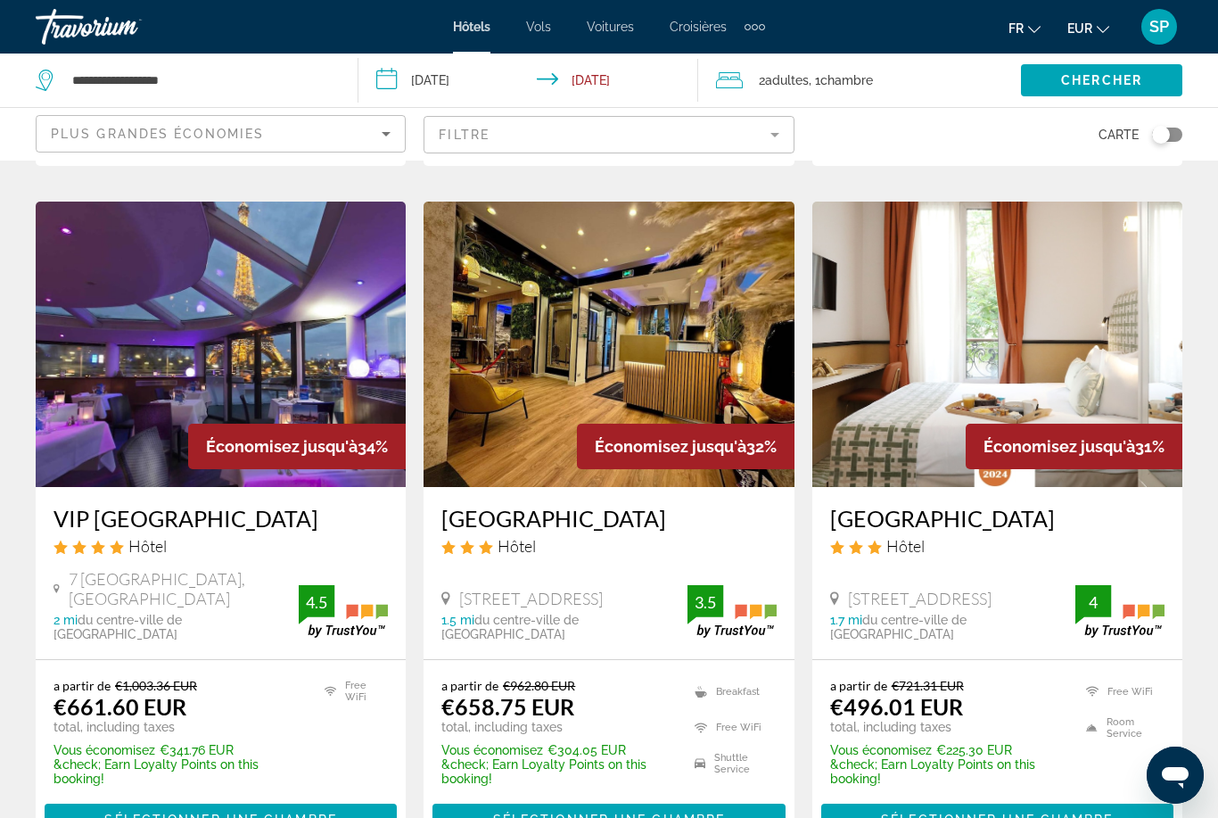
scroll to position [2145, 0]
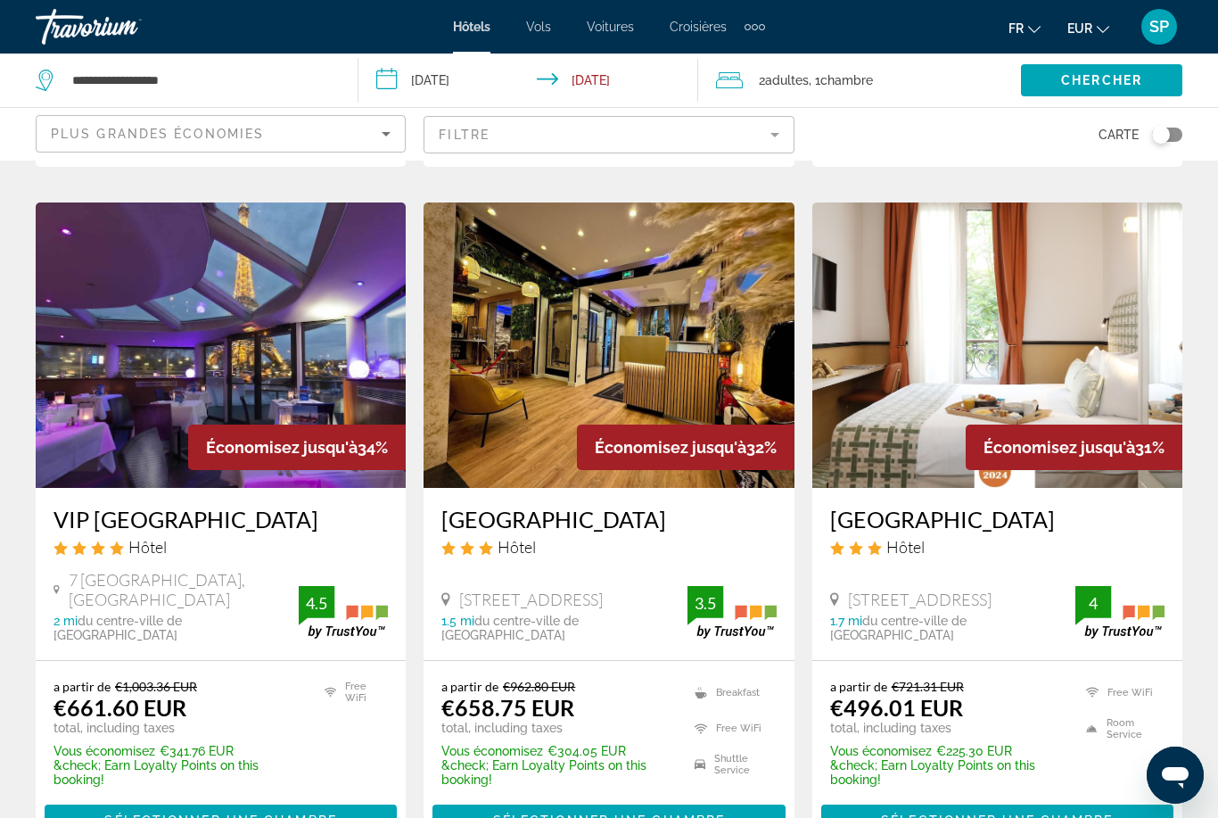
click at [988, 335] on img "Main content" at bounding box center [998, 344] width 370 height 285
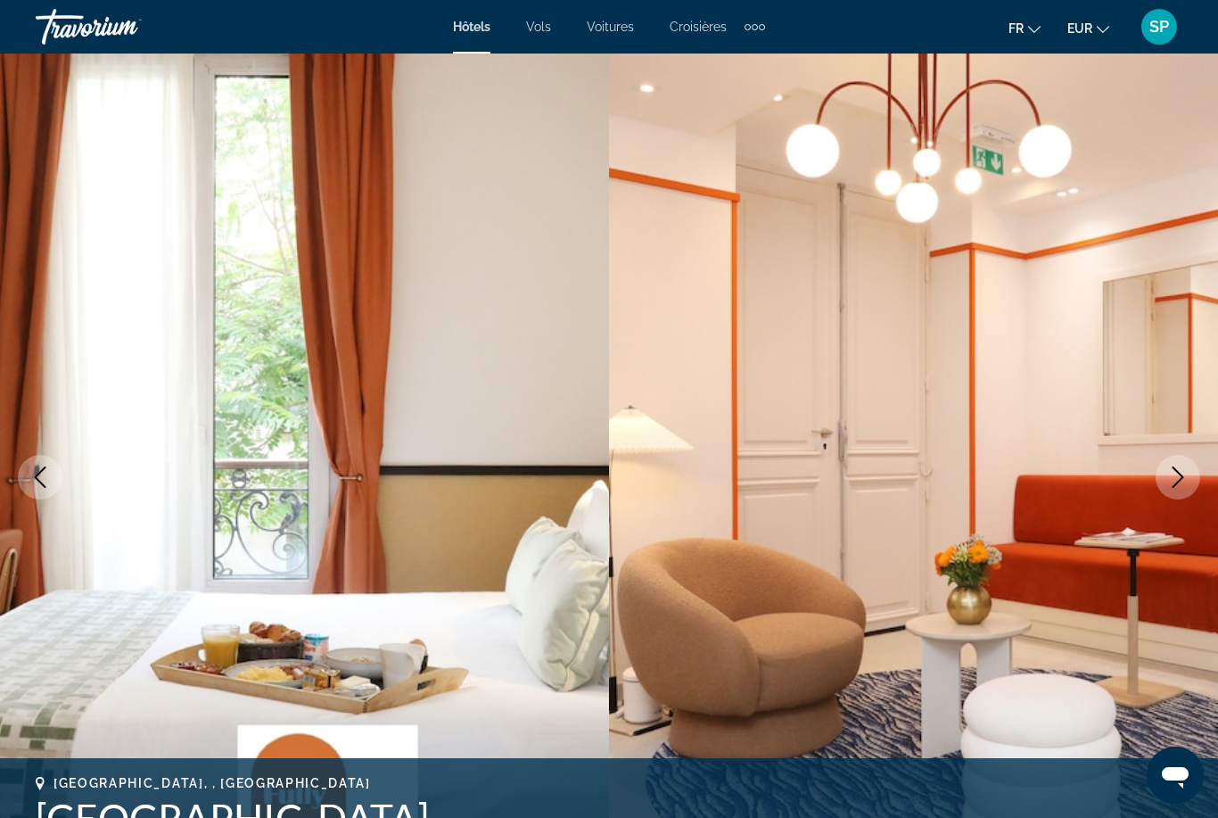
click at [1156, 485] on img "Main content" at bounding box center [913, 477] width 609 height 847
click at [1160, 492] on img "Main content" at bounding box center [913, 477] width 609 height 847
click at [1162, 482] on button "Next image" at bounding box center [1178, 477] width 45 height 45
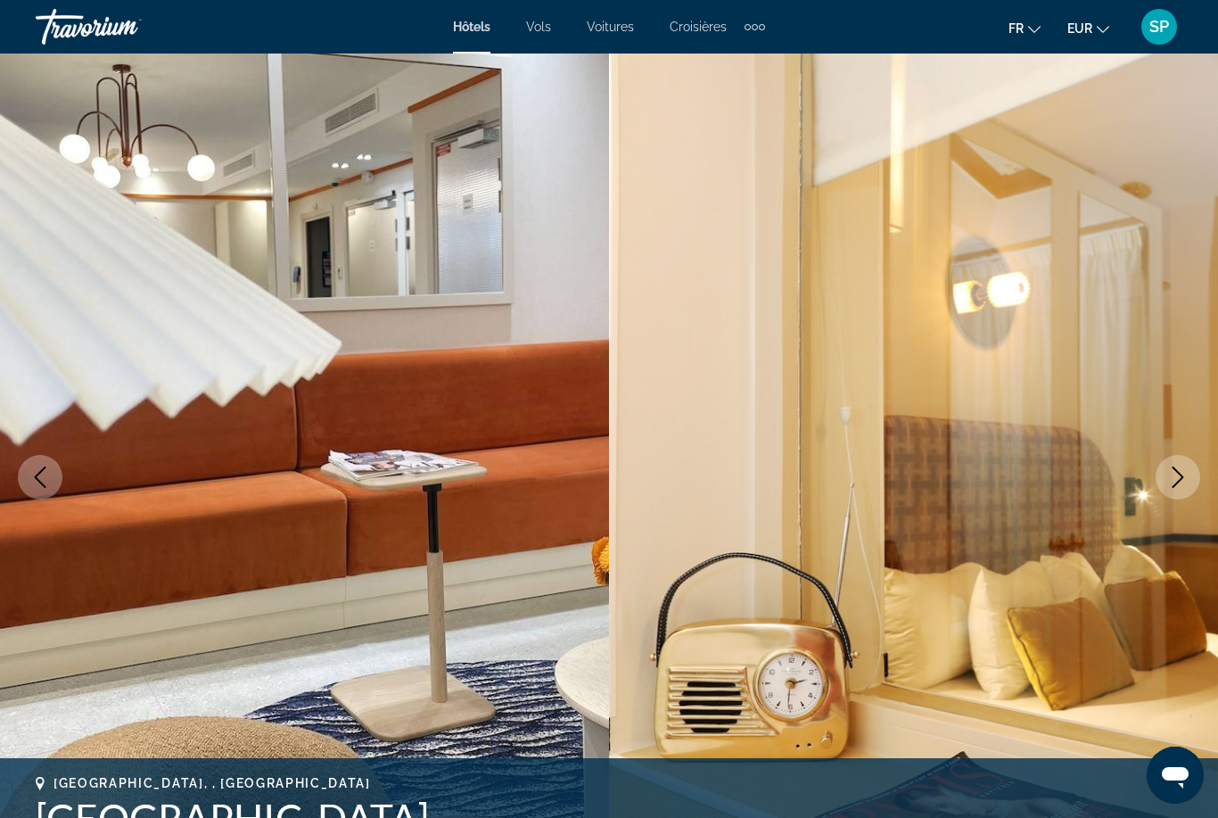
click at [1168, 485] on icon "Next image" at bounding box center [1178, 476] width 21 height 21
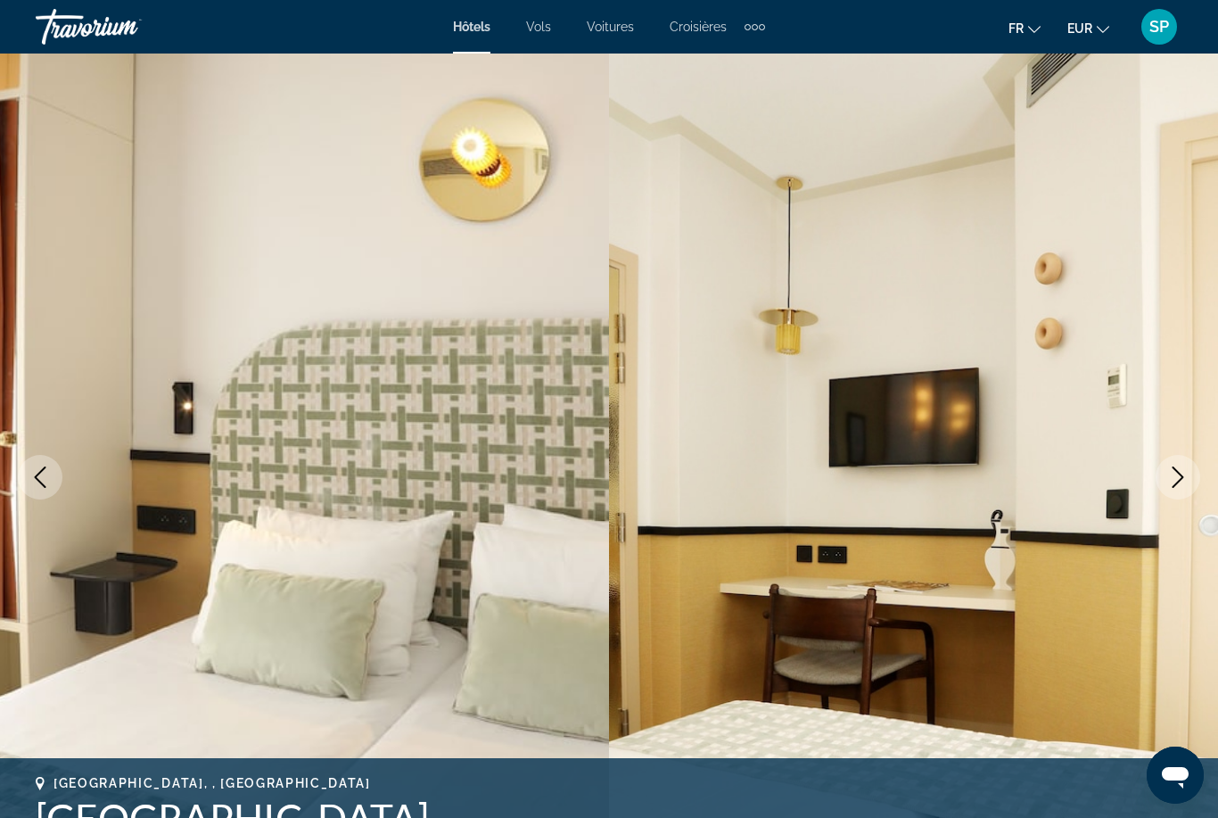
click at [1168, 483] on icon "Next image" at bounding box center [1178, 476] width 21 height 21
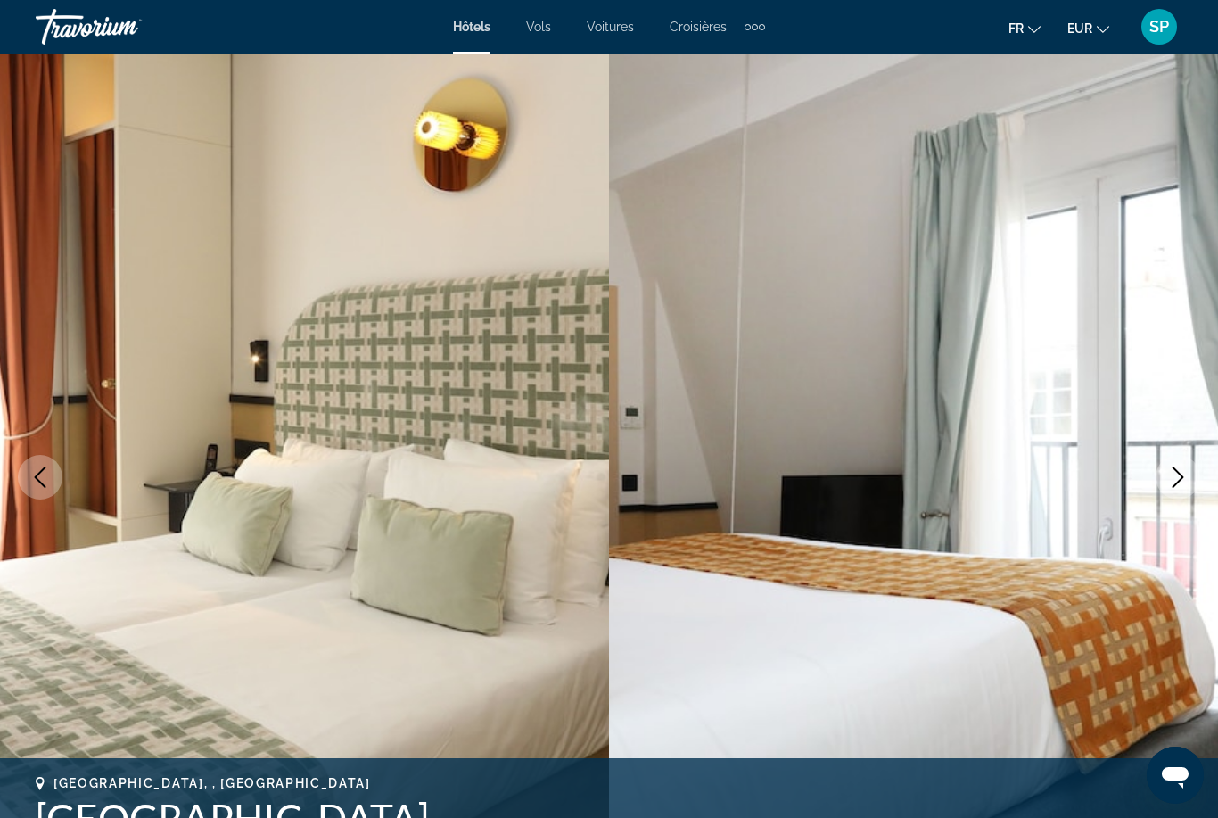
click at [1171, 483] on icon "Next image" at bounding box center [1178, 476] width 21 height 21
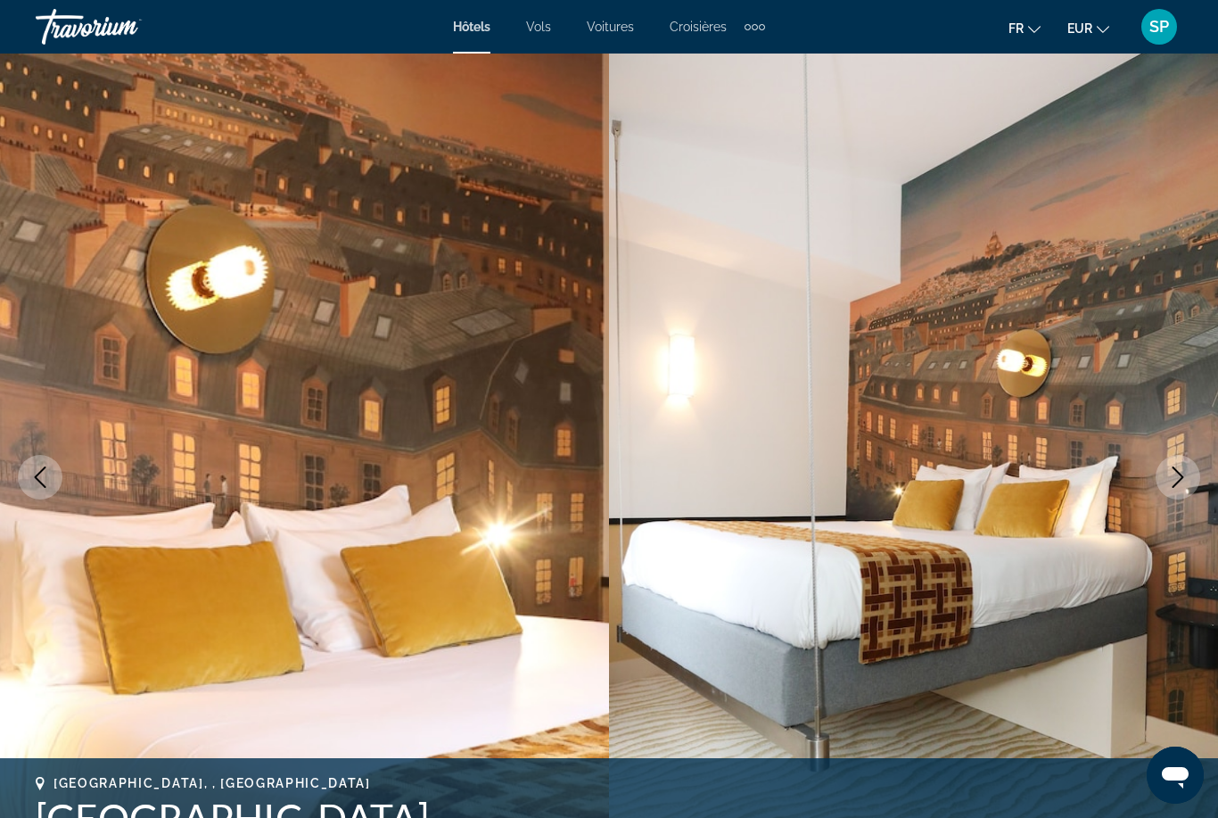
click at [1170, 487] on icon "Next image" at bounding box center [1178, 476] width 21 height 21
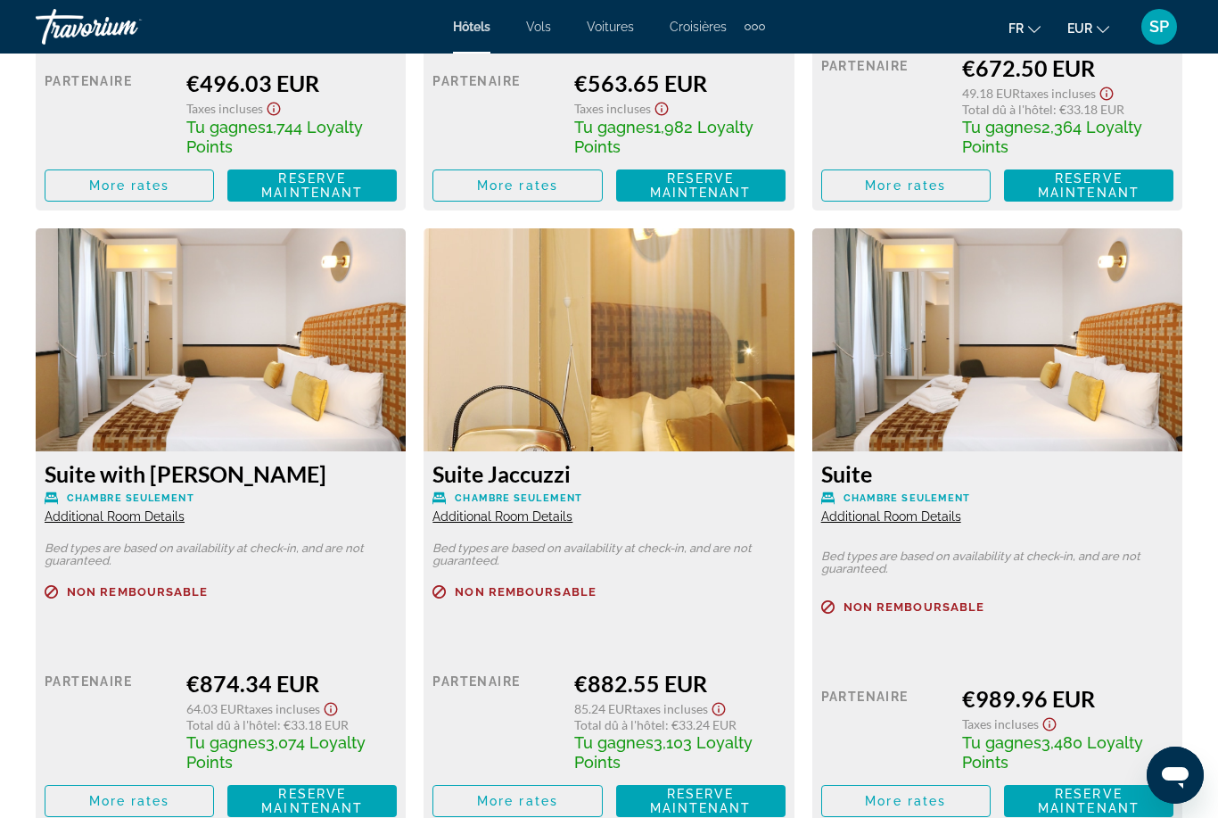
scroll to position [3280, 0]
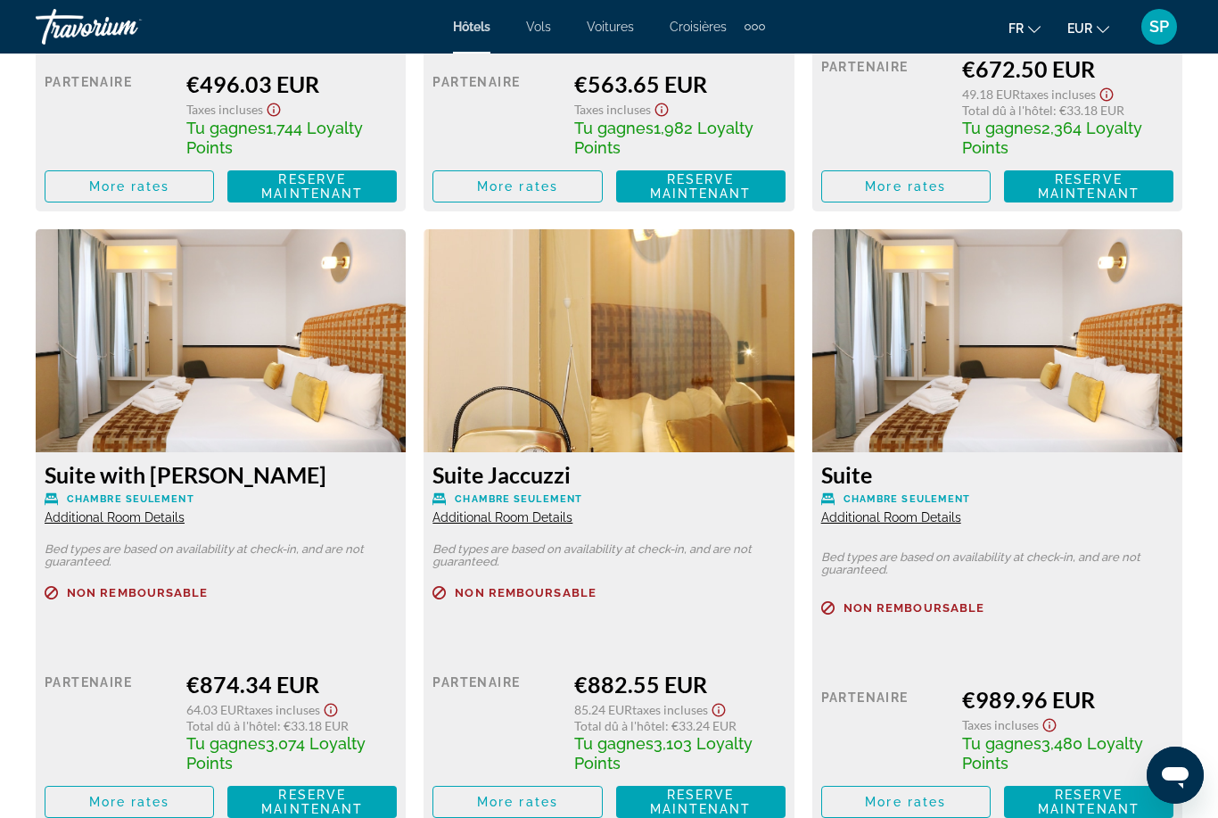
click at [601, 29] on span "Voitures" at bounding box center [610, 27] width 47 height 14
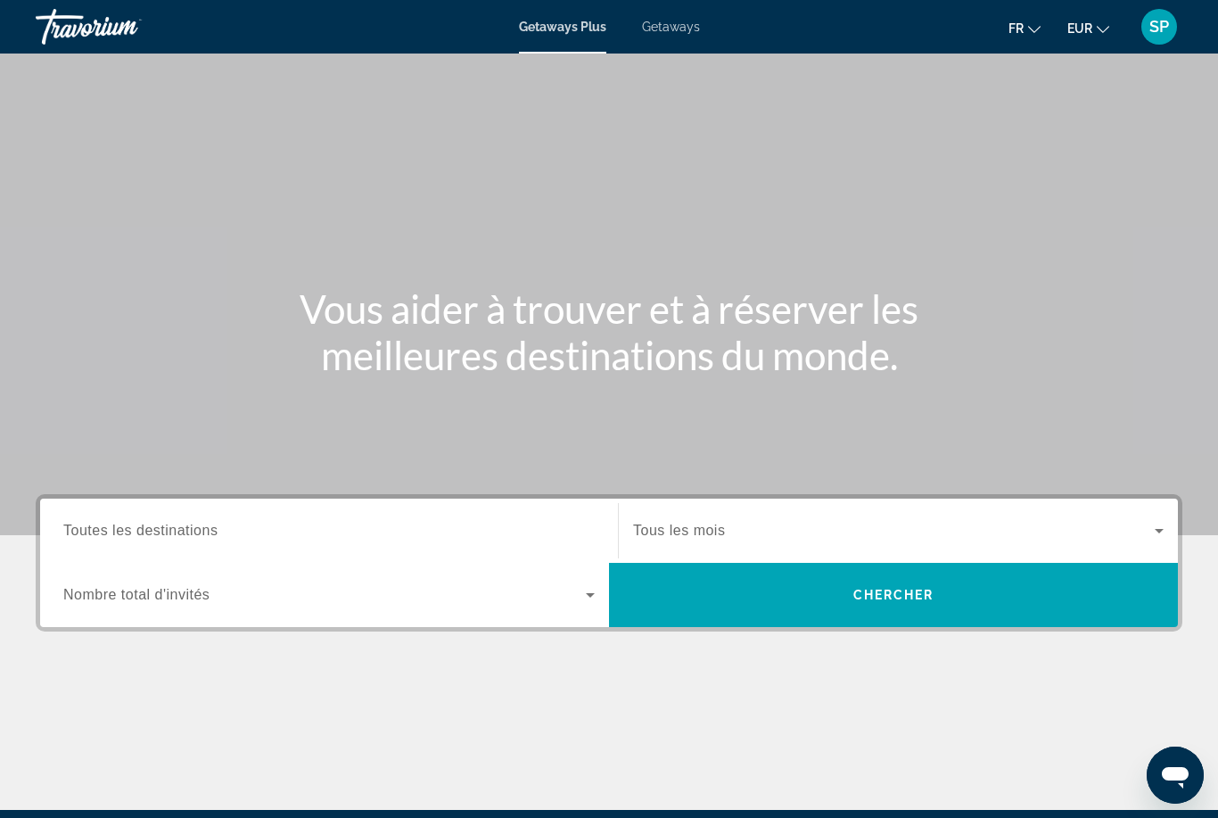
click at [663, 32] on span "Getaways" at bounding box center [671, 27] width 58 height 14
click at [103, 531] on span "Toutes les destinations" at bounding box center [140, 530] width 154 height 15
click at [103, 531] on input "Destination Toutes les destinations" at bounding box center [329, 531] width 532 height 21
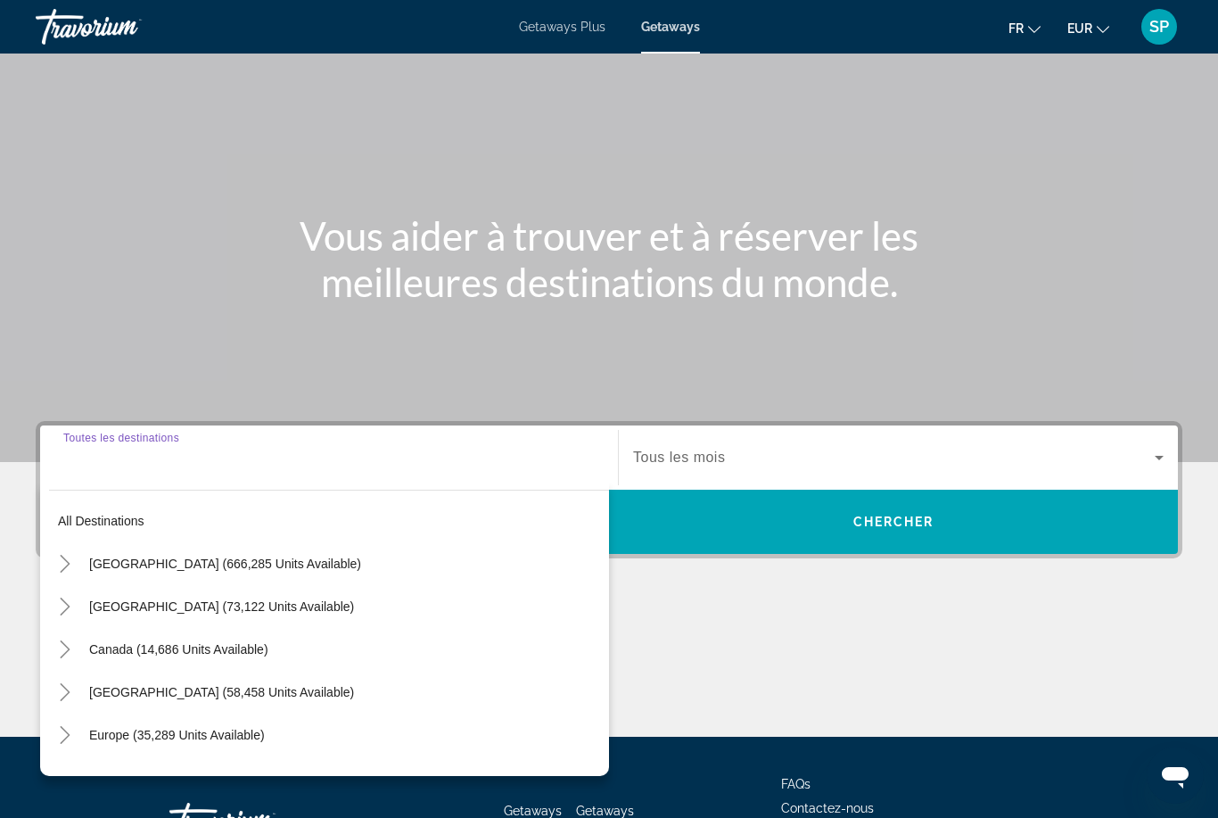
scroll to position [211, 0]
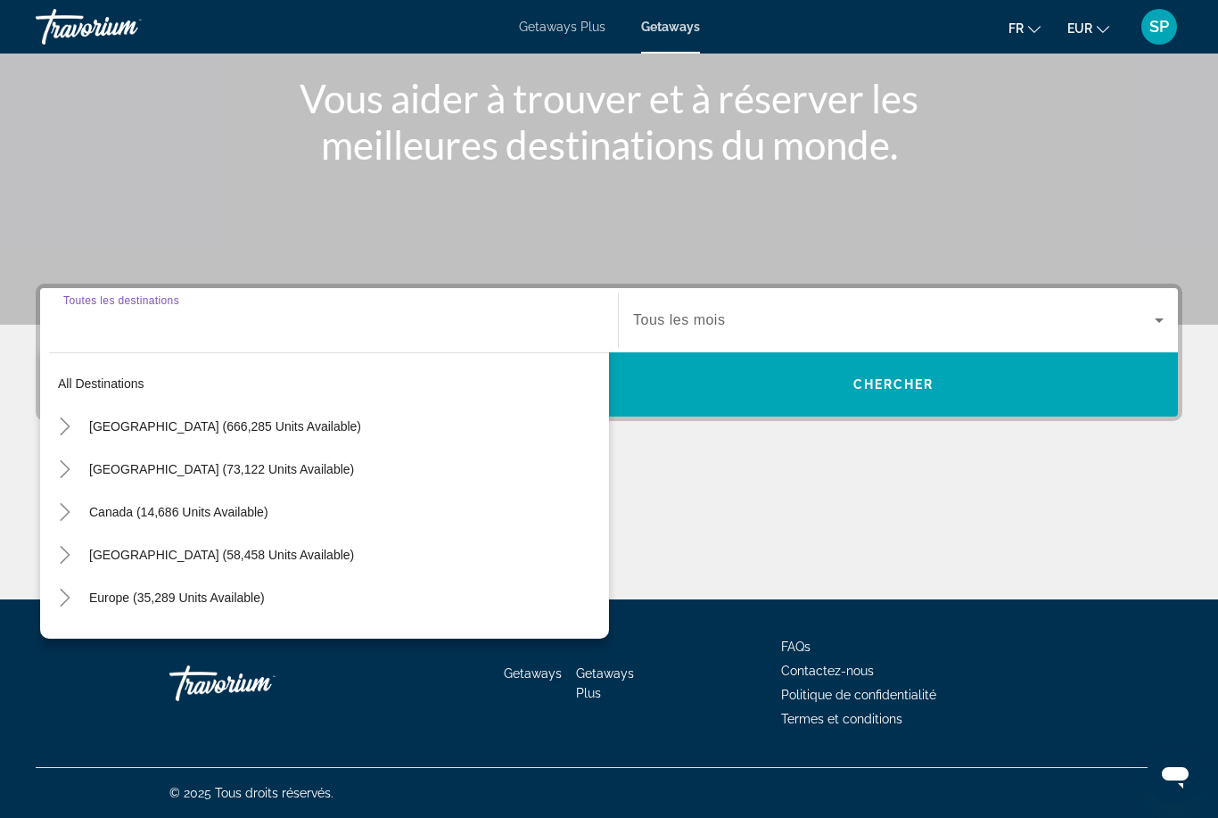
click at [62, 601] on icon "Toggle Europe (35,289 units available)" at bounding box center [65, 598] width 18 height 18
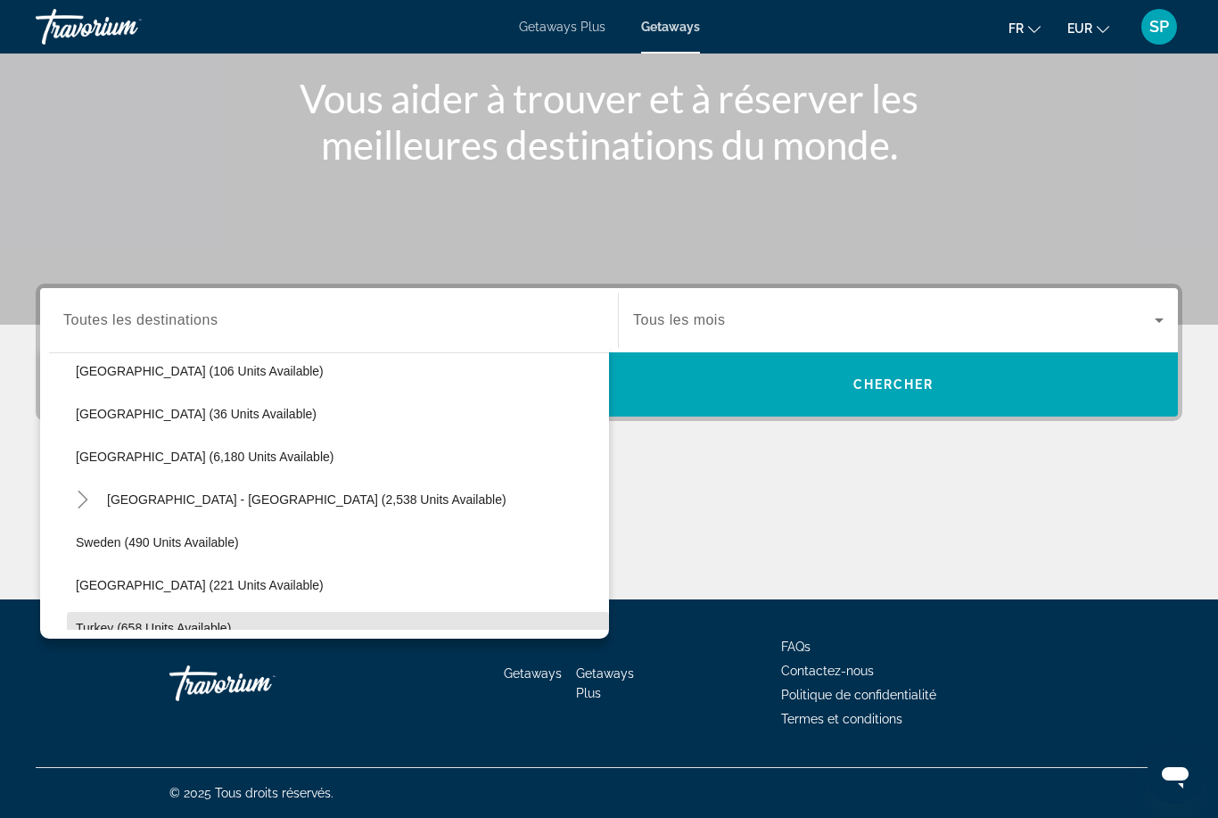
scroll to position [899, 0]
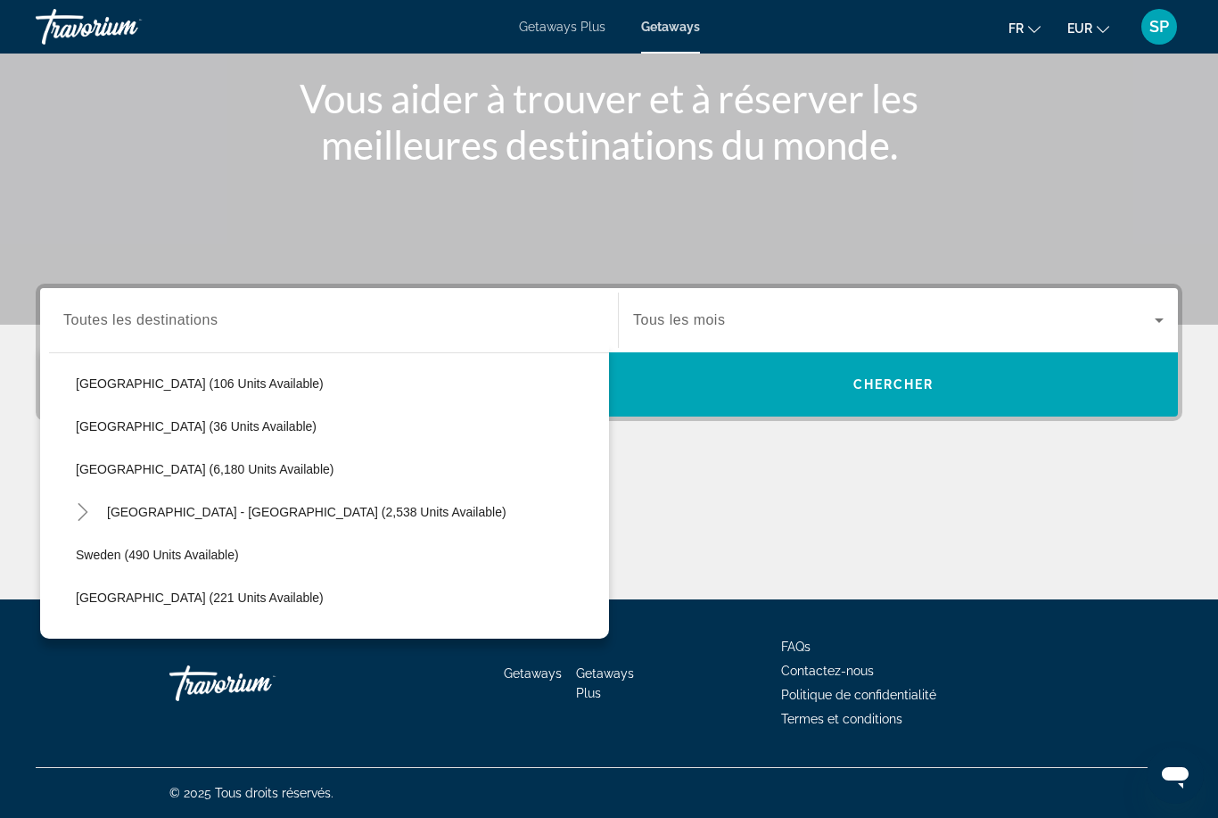
click at [155, 472] on span "[GEOGRAPHIC_DATA] (6,180 units available)" at bounding box center [205, 469] width 258 height 14
type input "**********"
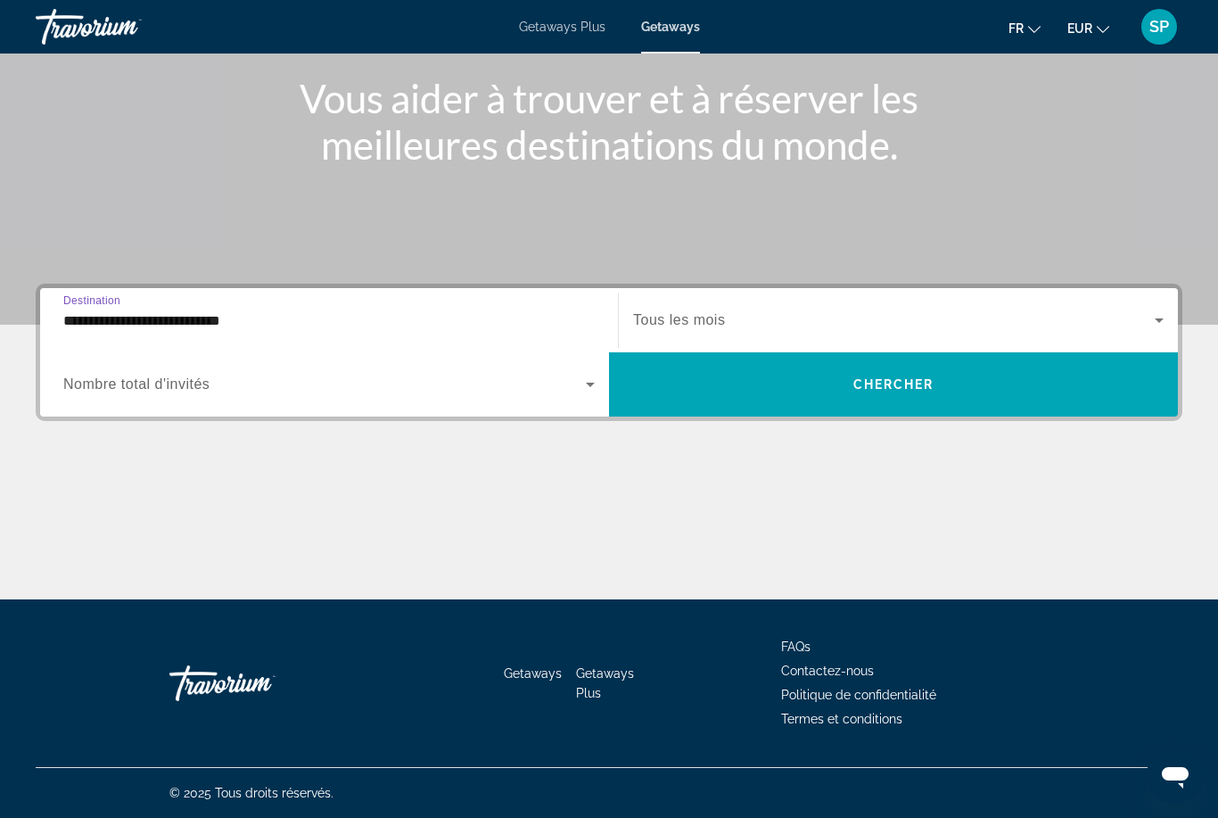
click at [693, 310] on span "Search widget" at bounding box center [894, 320] width 522 height 21
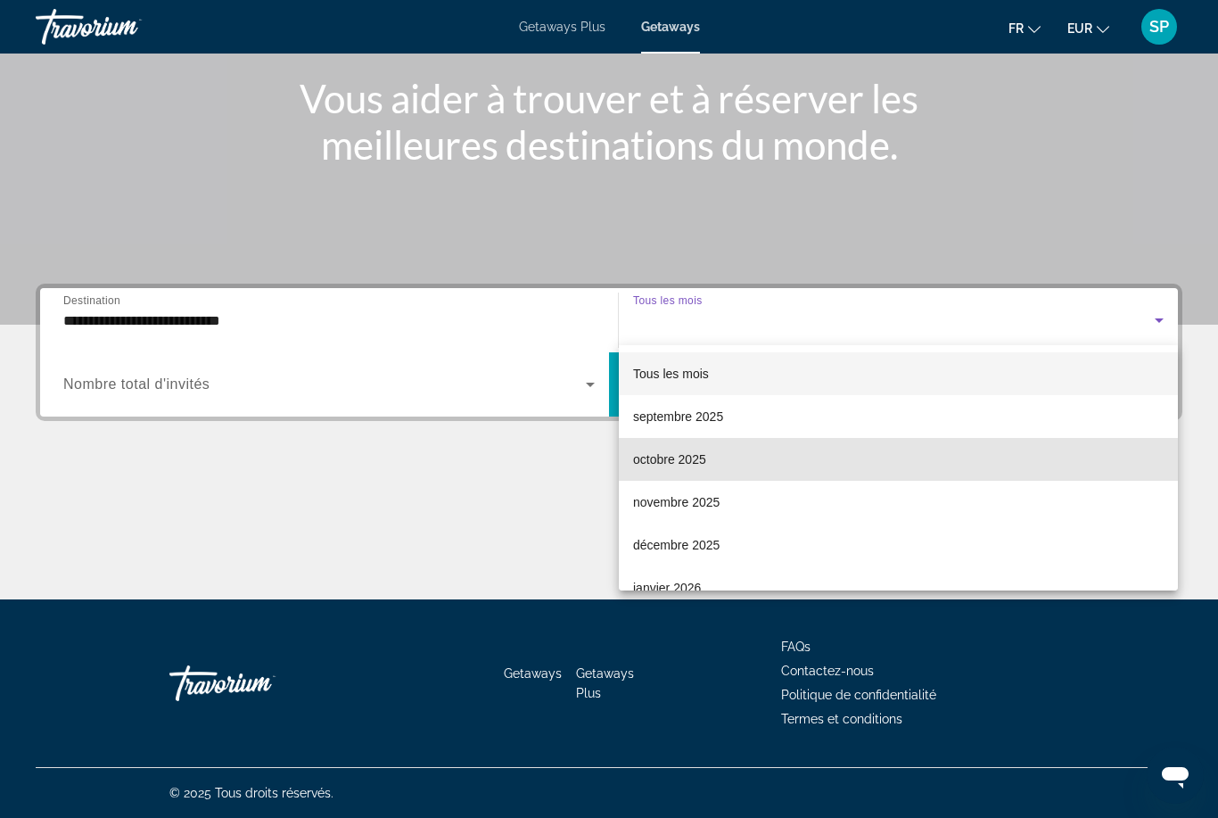
click at [709, 466] on mat-option "octobre 2025" at bounding box center [898, 459] width 559 height 43
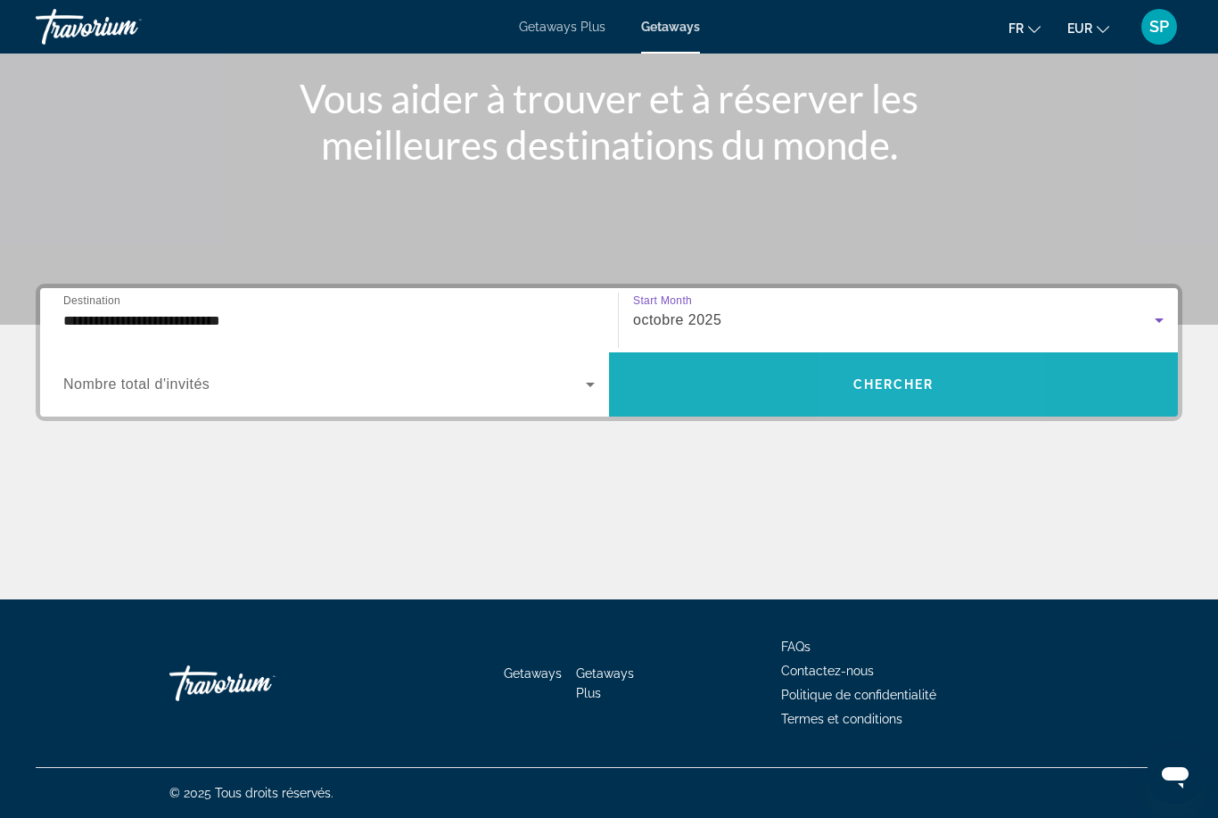
click at [886, 392] on span "Chercher" at bounding box center [894, 384] width 81 height 14
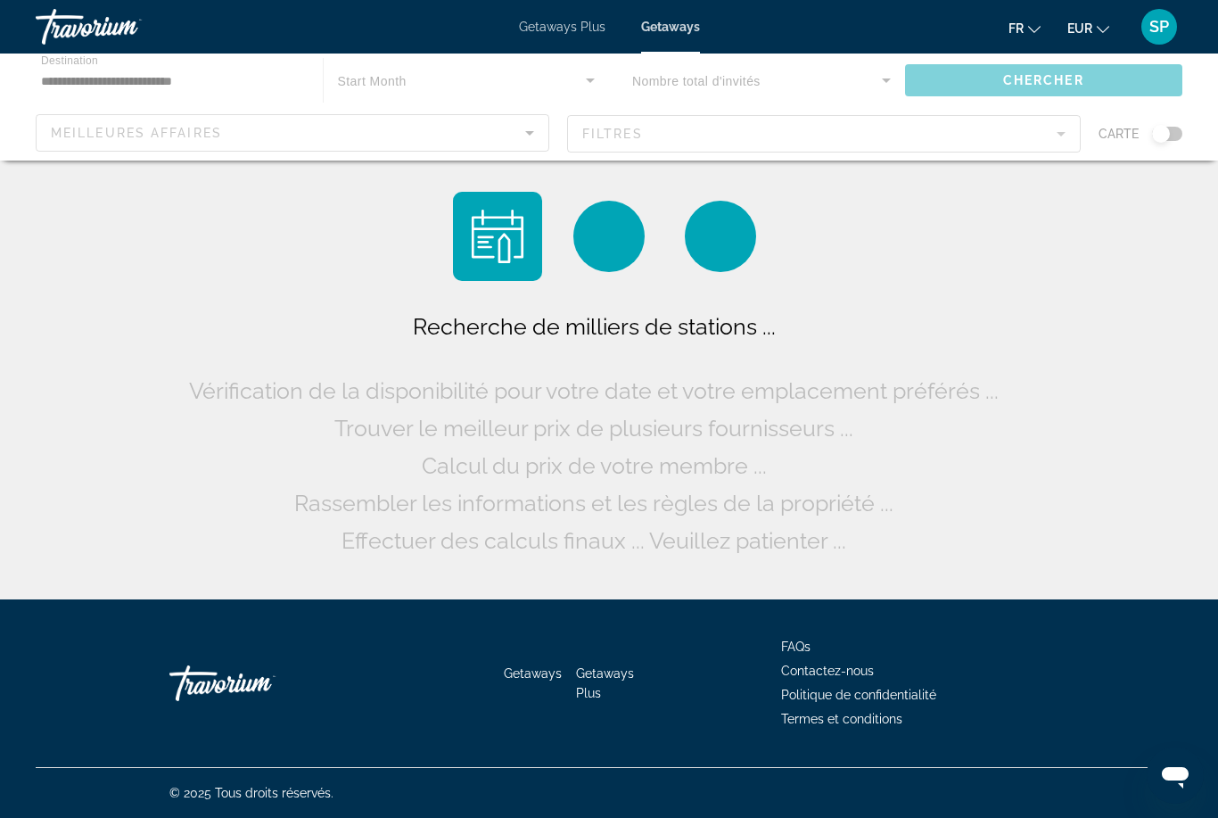
scroll to position [57, 0]
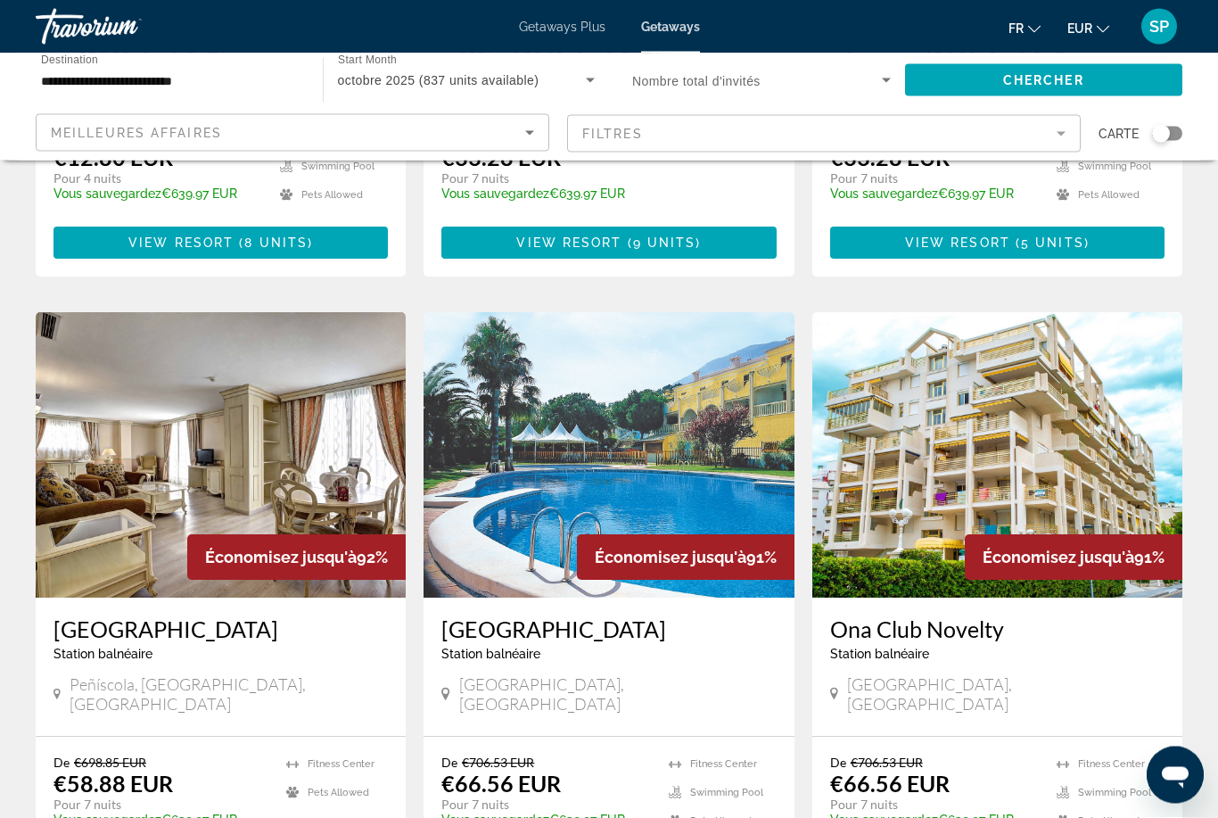
scroll to position [1190, 0]
click at [539, 415] on img "Main content" at bounding box center [609, 454] width 370 height 285
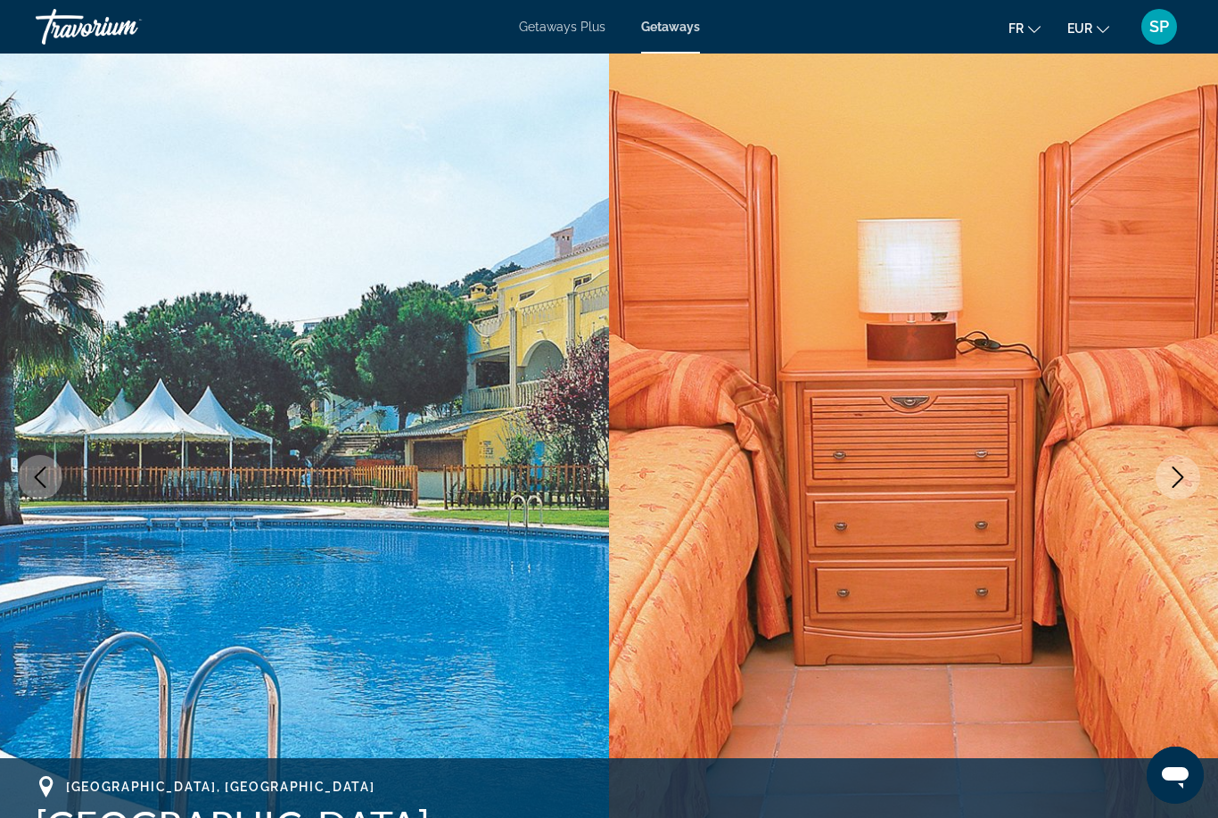
click at [1171, 477] on icon "Next image" at bounding box center [1178, 476] width 21 height 21
click at [1167, 483] on button "Next image" at bounding box center [1178, 477] width 45 height 45
click at [1169, 479] on icon "Next image" at bounding box center [1178, 476] width 21 height 21
click at [1179, 478] on icon "Next image" at bounding box center [1178, 476] width 21 height 21
click at [1167, 483] on button "Next image" at bounding box center [1178, 477] width 45 height 45
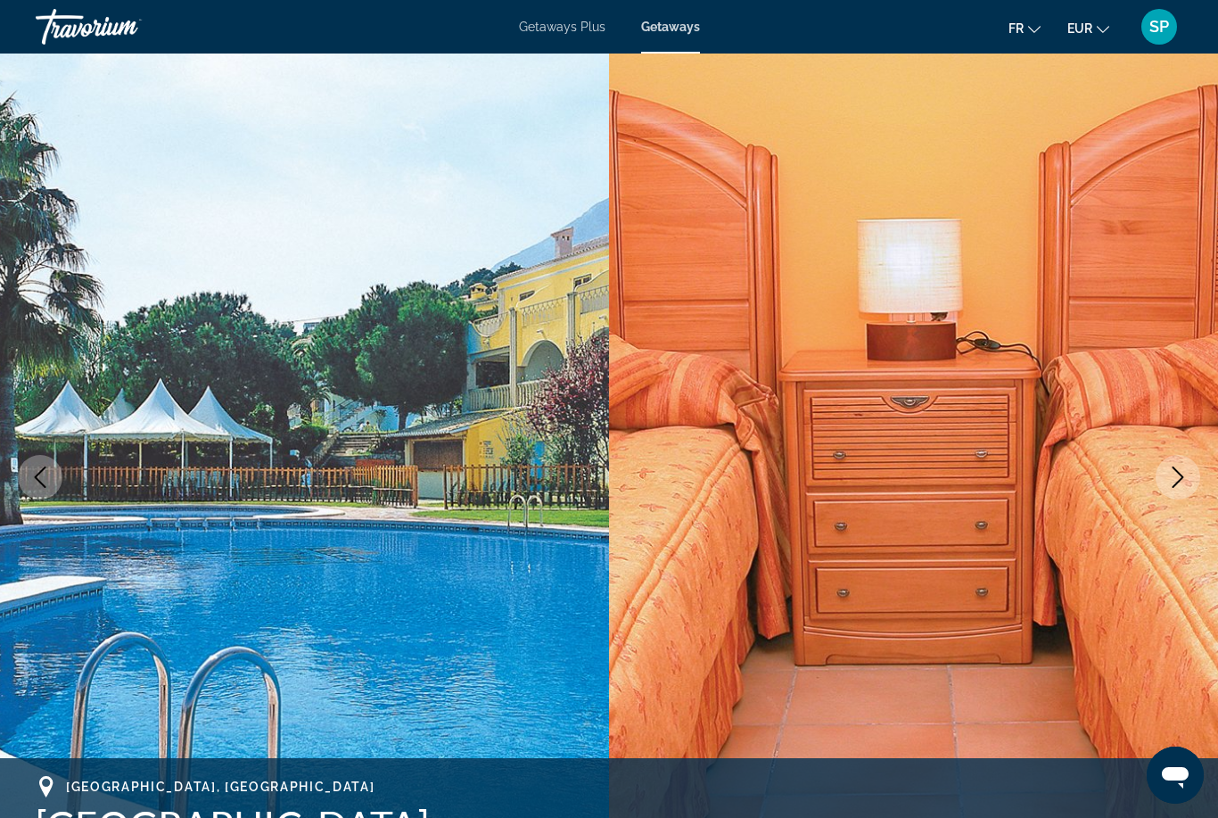
click at [1162, 475] on button "Next image" at bounding box center [1178, 477] width 45 height 45
click at [1174, 476] on icon "Next image" at bounding box center [1178, 476] width 21 height 21
click at [1173, 480] on icon "Next image" at bounding box center [1178, 476] width 21 height 21
click at [1173, 472] on icon "Next image" at bounding box center [1178, 476] width 21 height 21
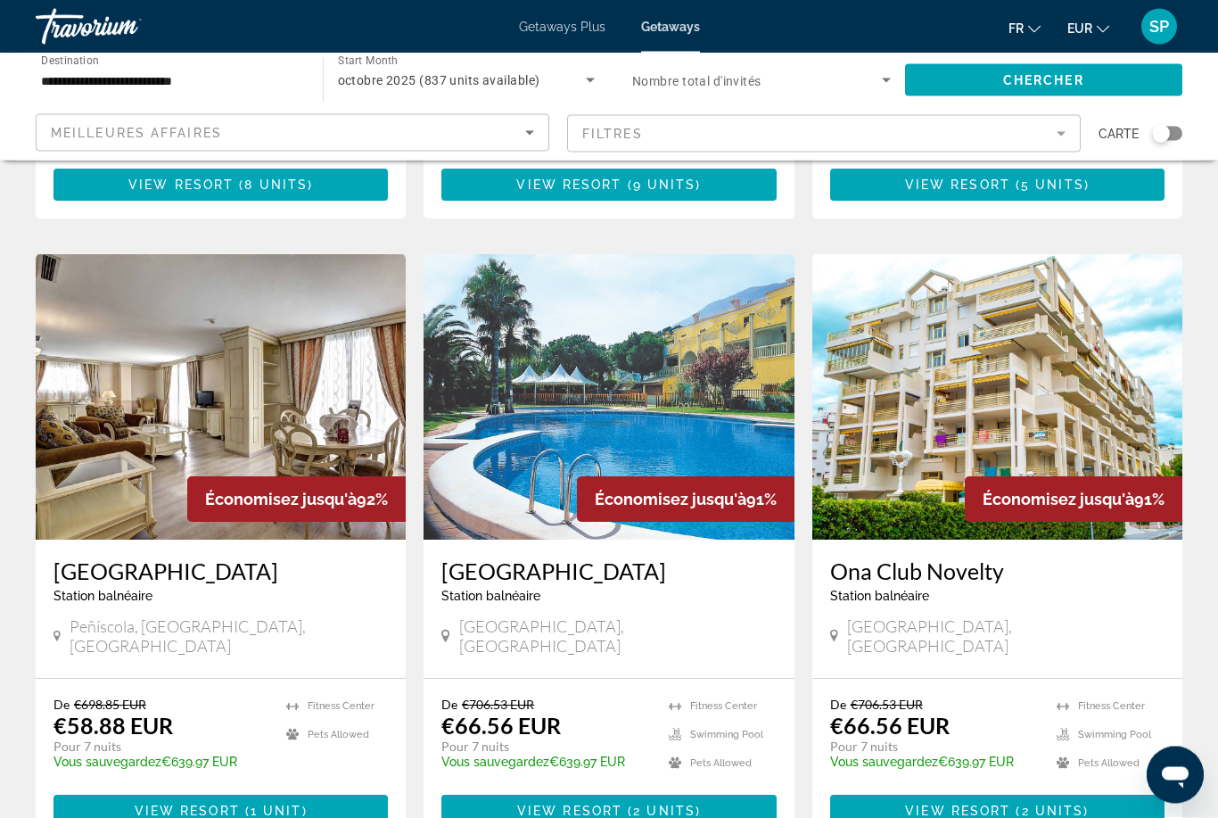
scroll to position [1250, 0]
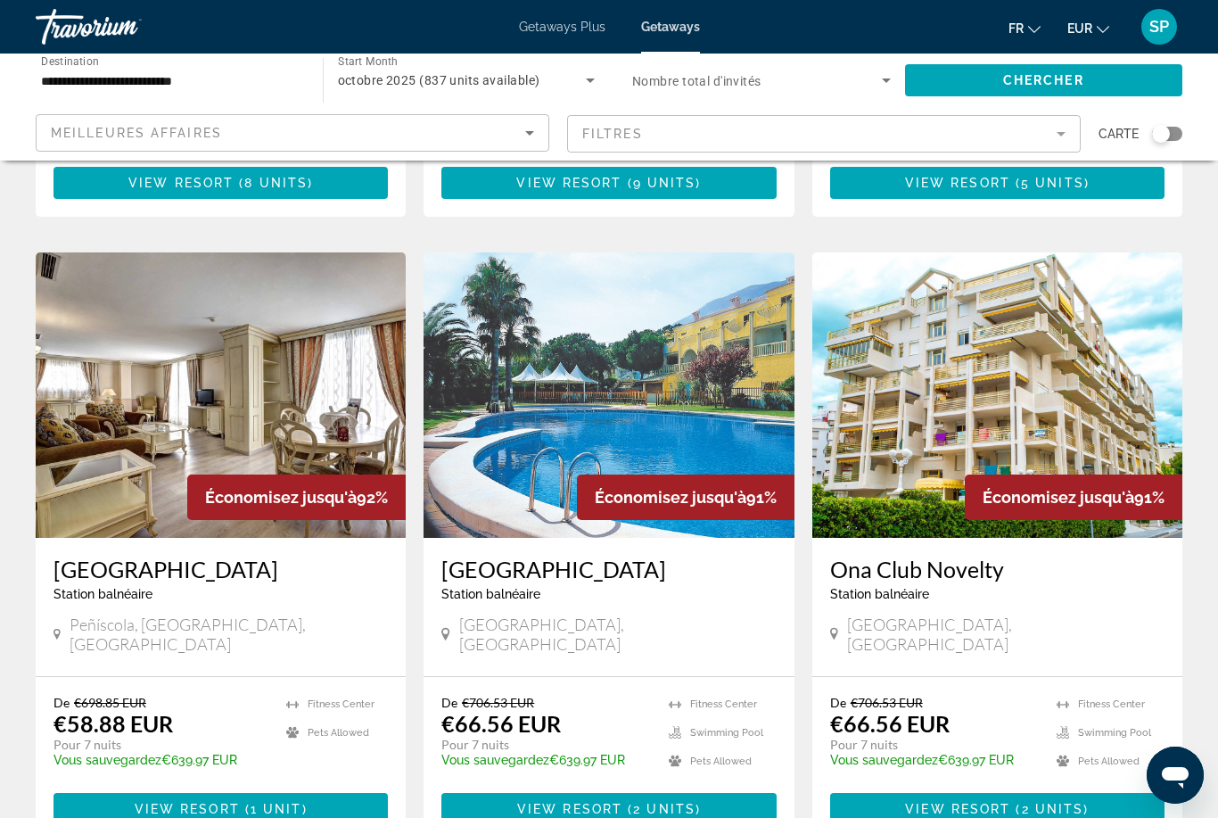
click at [517, 379] on img "Main content" at bounding box center [609, 394] width 370 height 285
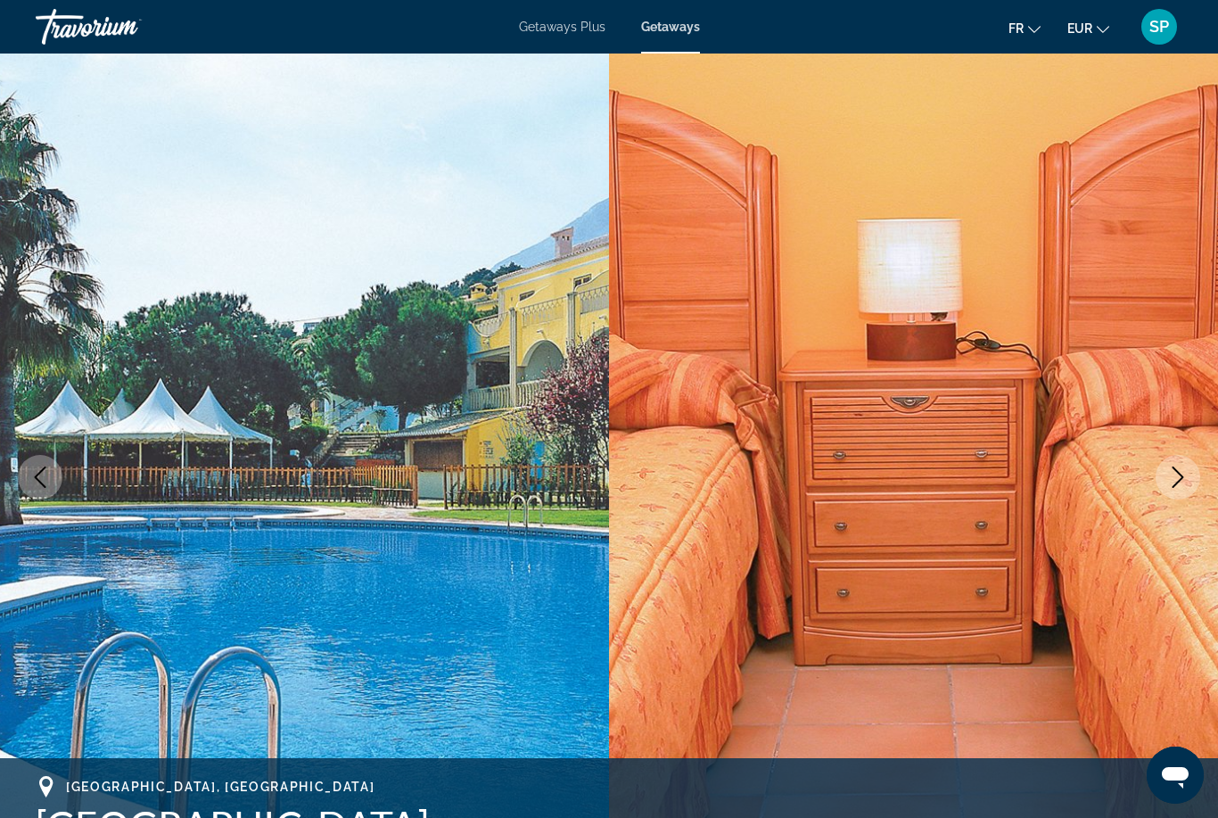
click at [1167, 482] on button "Next image" at bounding box center [1178, 477] width 45 height 45
click at [1151, 494] on img "Main content" at bounding box center [913, 477] width 609 height 847
click at [1171, 482] on icon "Next image" at bounding box center [1178, 476] width 21 height 21
click at [1175, 488] on button "Next image" at bounding box center [1178, 477] width 45 height 45
click at [1175, 486] on icon "Next image" at bounding box center [1179, 476] width 12 height 21
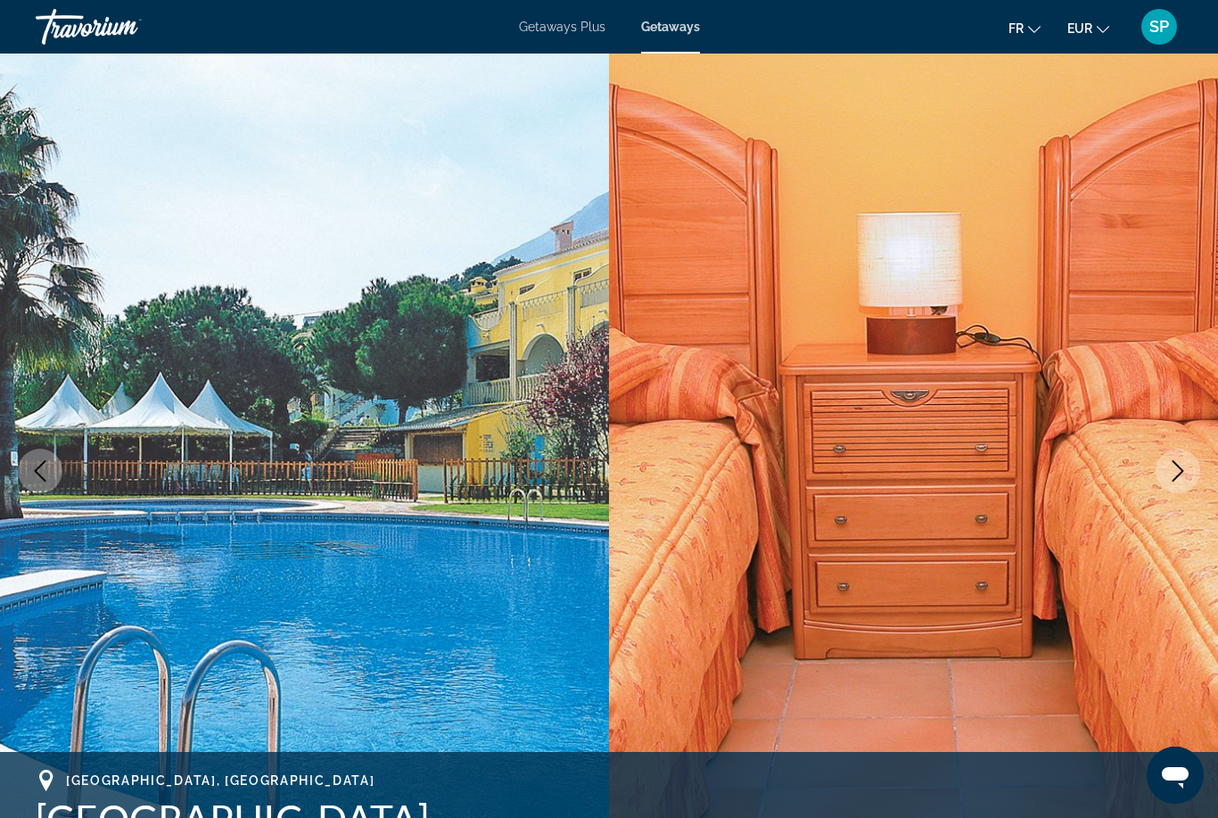
scroll to position [16, 0]
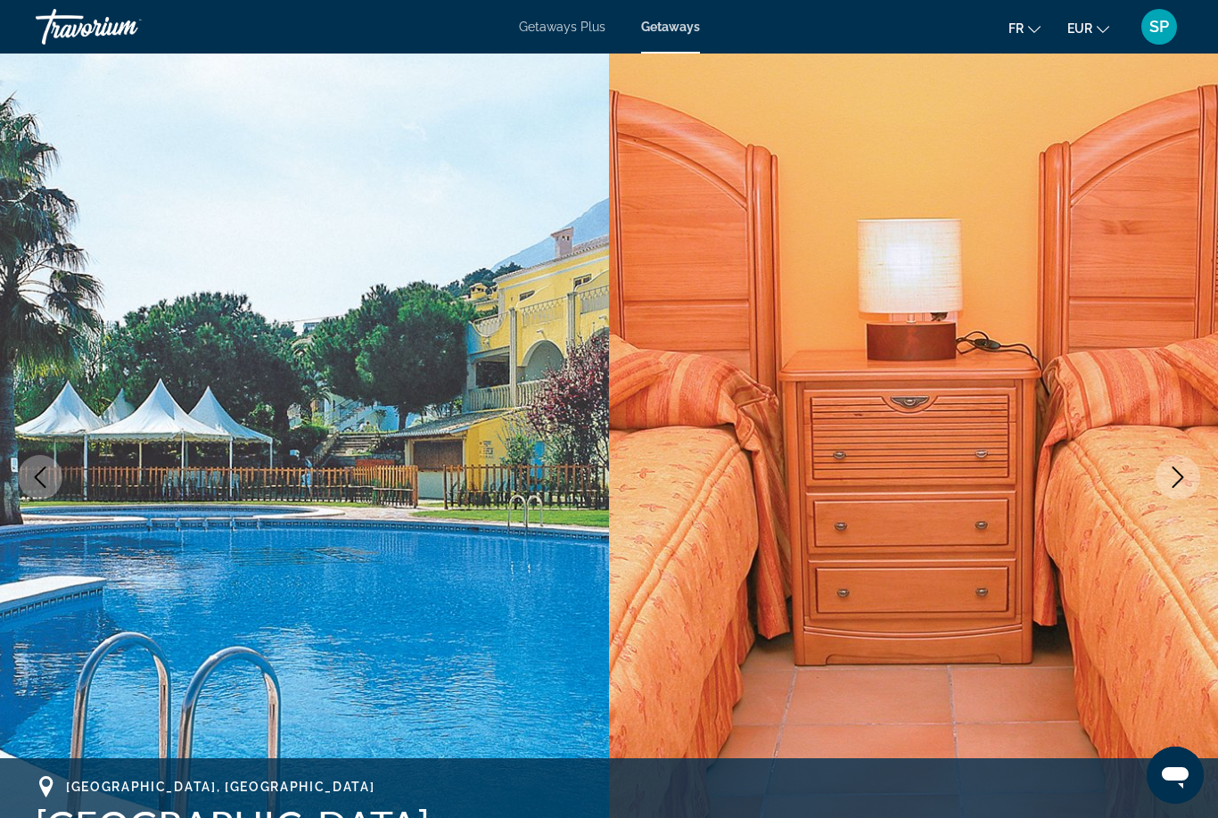
click at [1191, 489] on button "Next image" at bounding box center [1178, 477] width 45 height 45
click at [1175, 460] on button "Next image" at bounding box center [1178, 477] width 45 height 45
click at [1173, 464] on button "Next image" at bounding box center [1178, 477] width 45 height 45
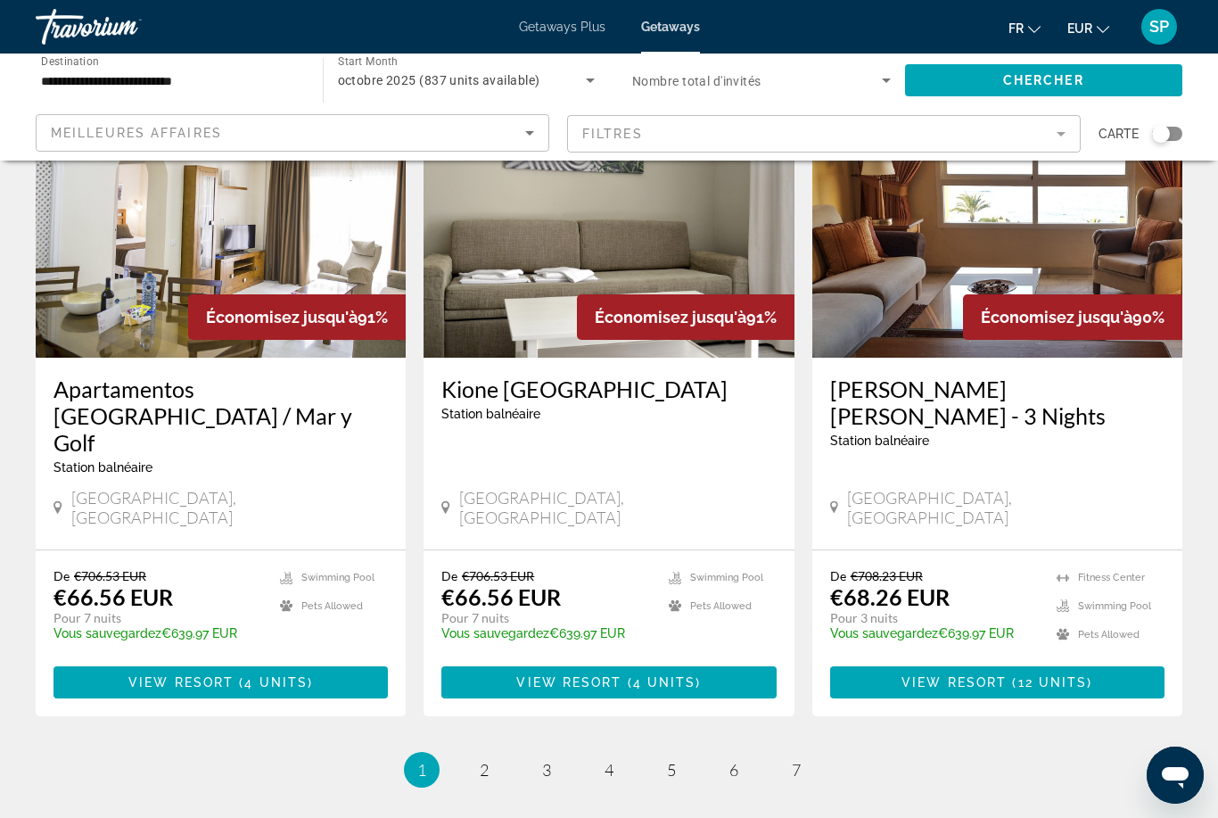
scroll to position [2092, 0]
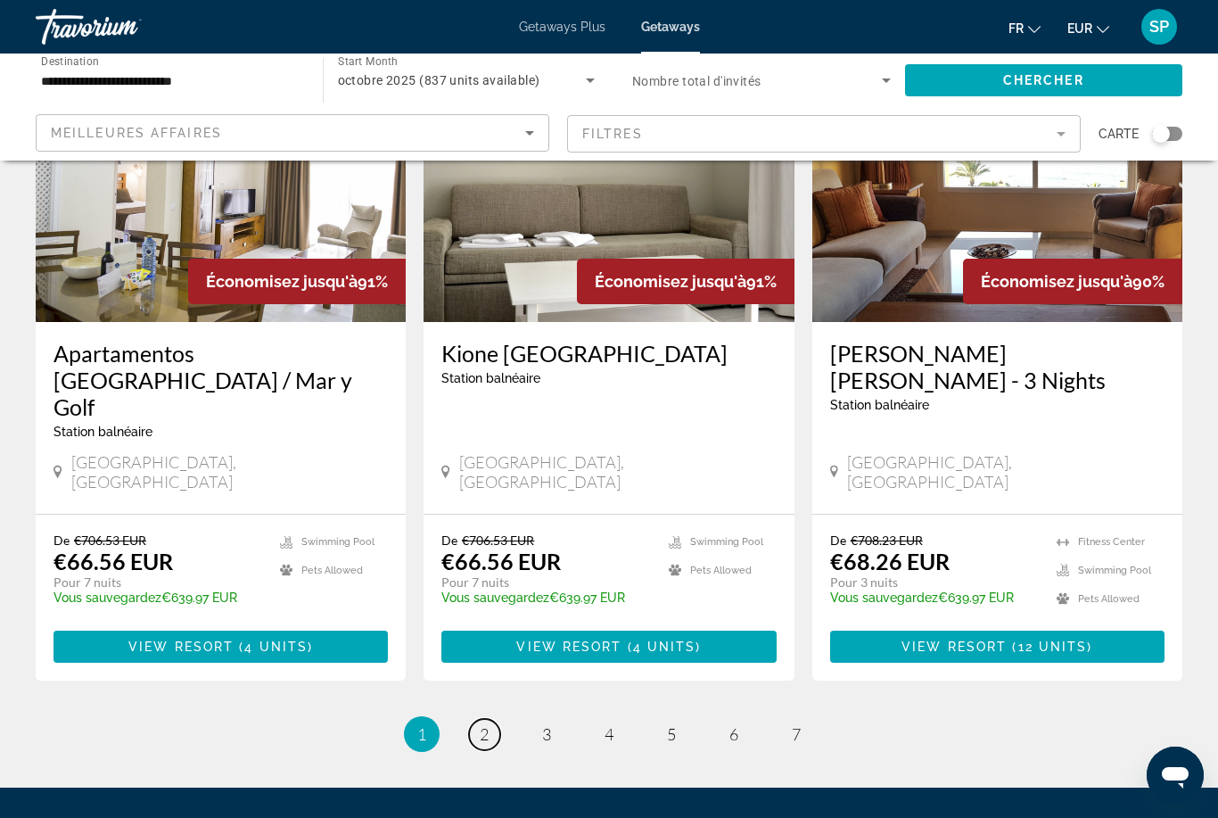
click at [483, 724] on span "2" at bounding box center [484, 734] width 9 height 20
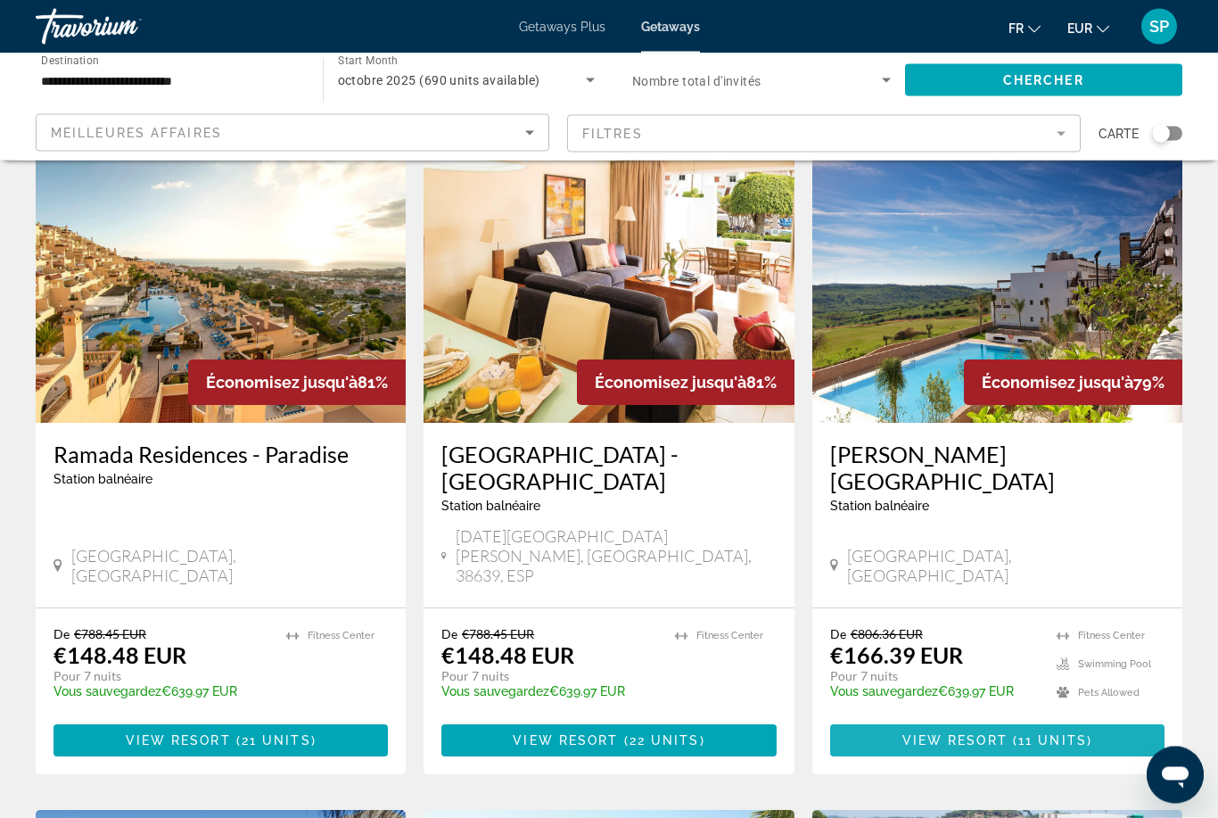
scroll to position [86, 0]
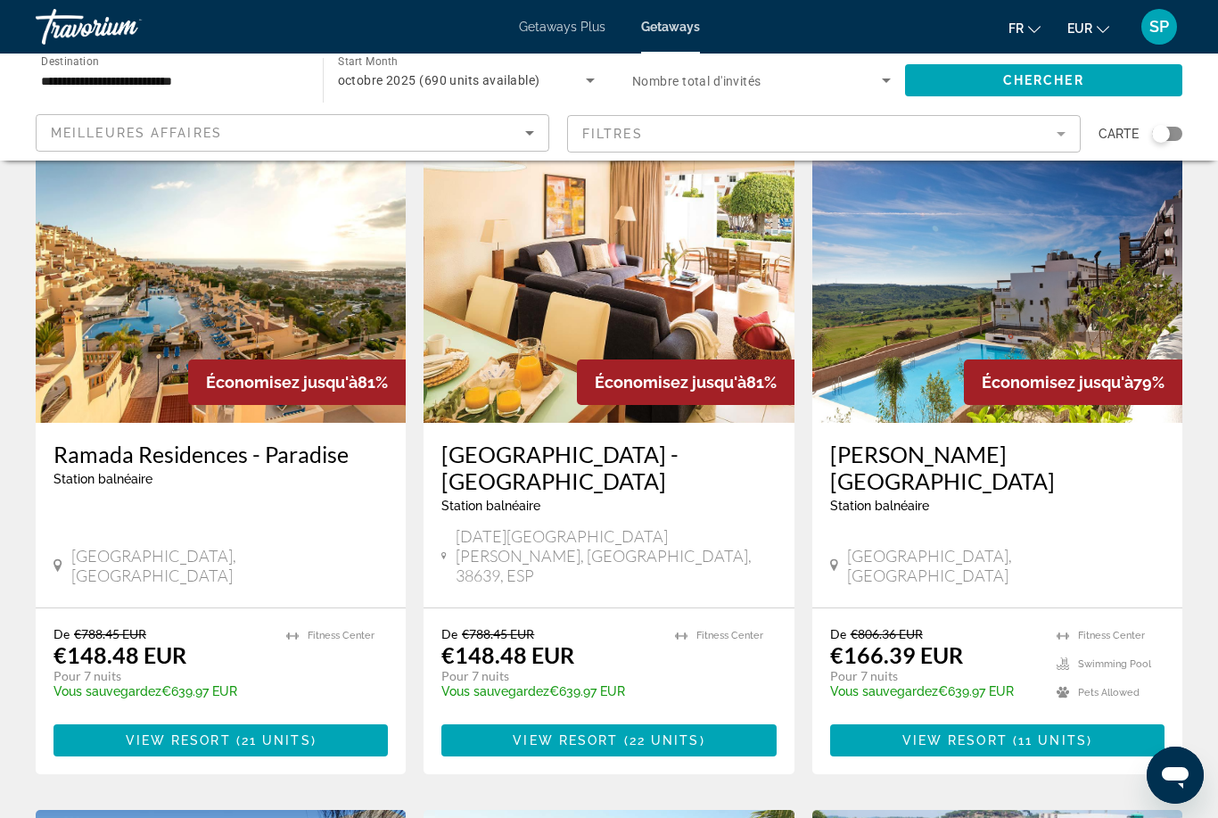
click at [1043, 273] on img "Main content" at bounding box center [998, 279] width 370 height 285
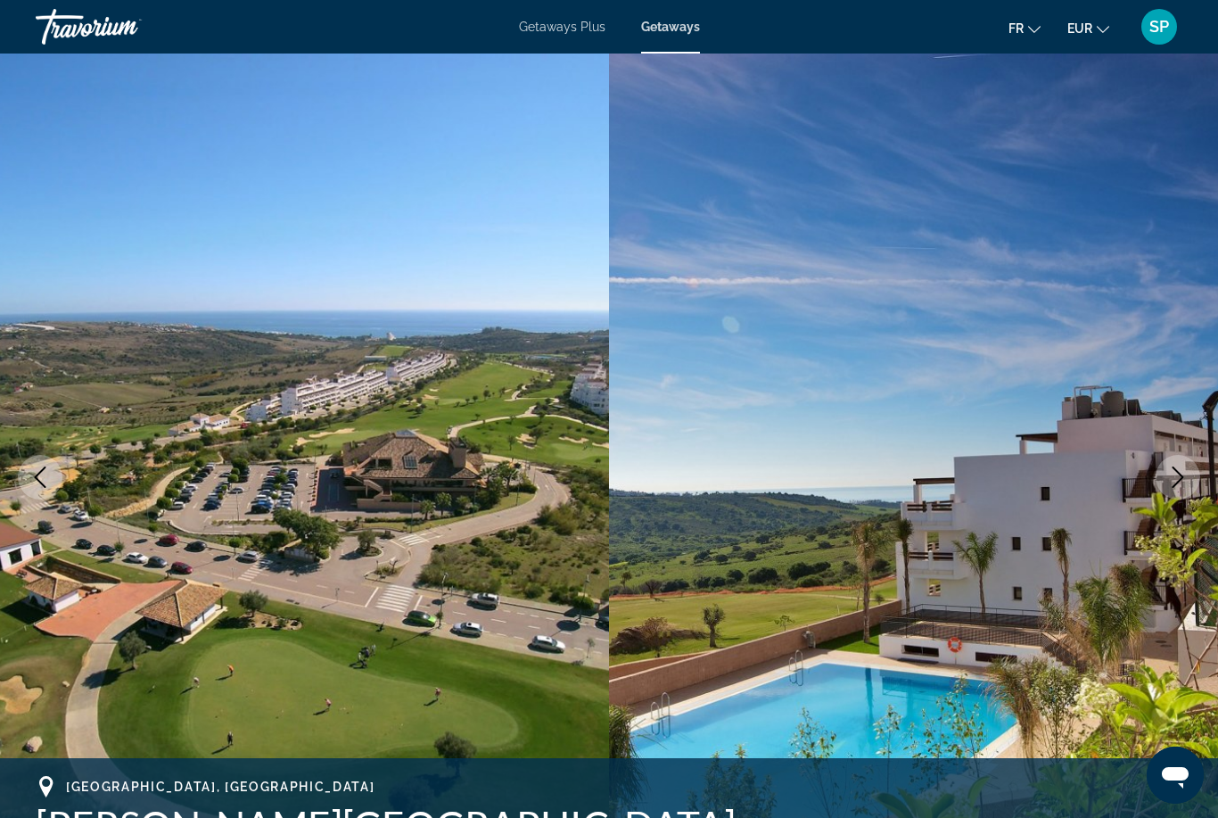
click at [1175, 481] on icon "Next image" at bounding box center [1178, 476] width 21 height 21
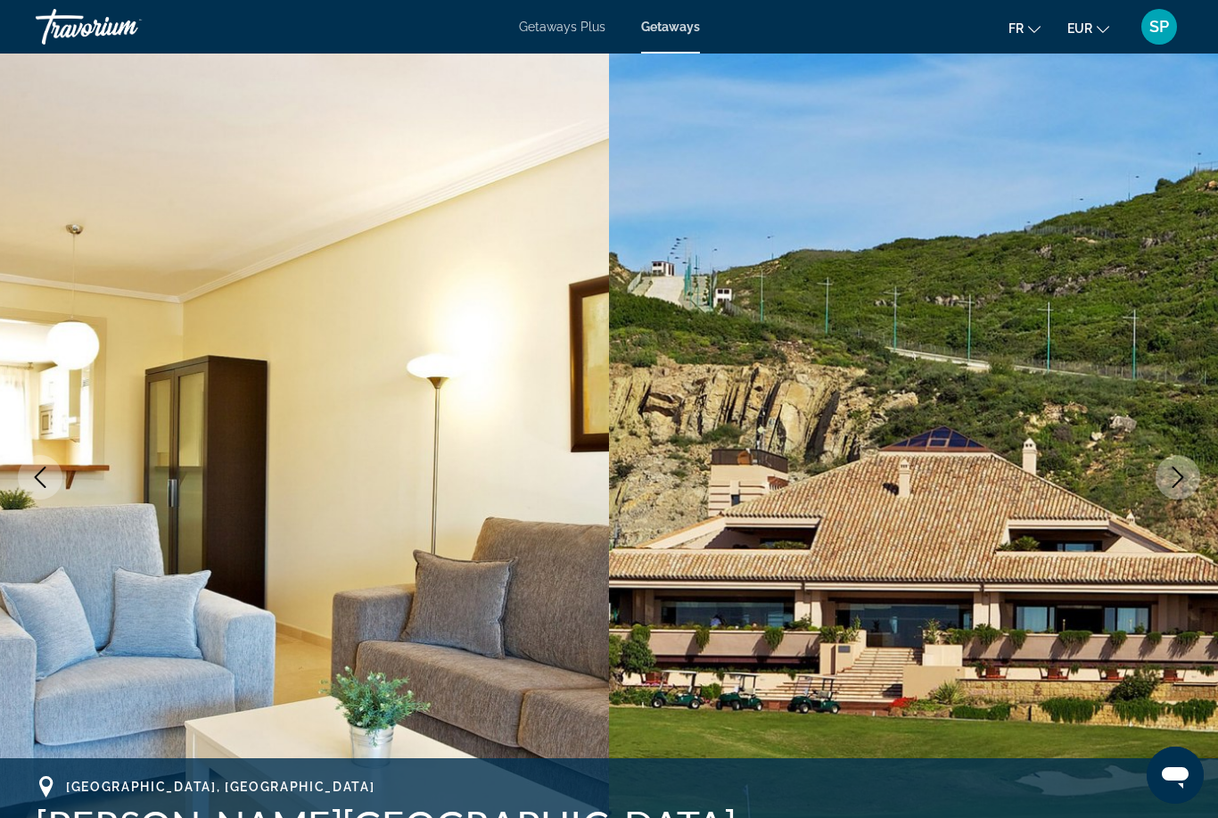
click at [1154, 486] on img "Main content" at bounding box center [913, 477] width 609 height 847
click at [1163, 484] on button "Next image" at bounding box center [1178, 477] width 45 height 45
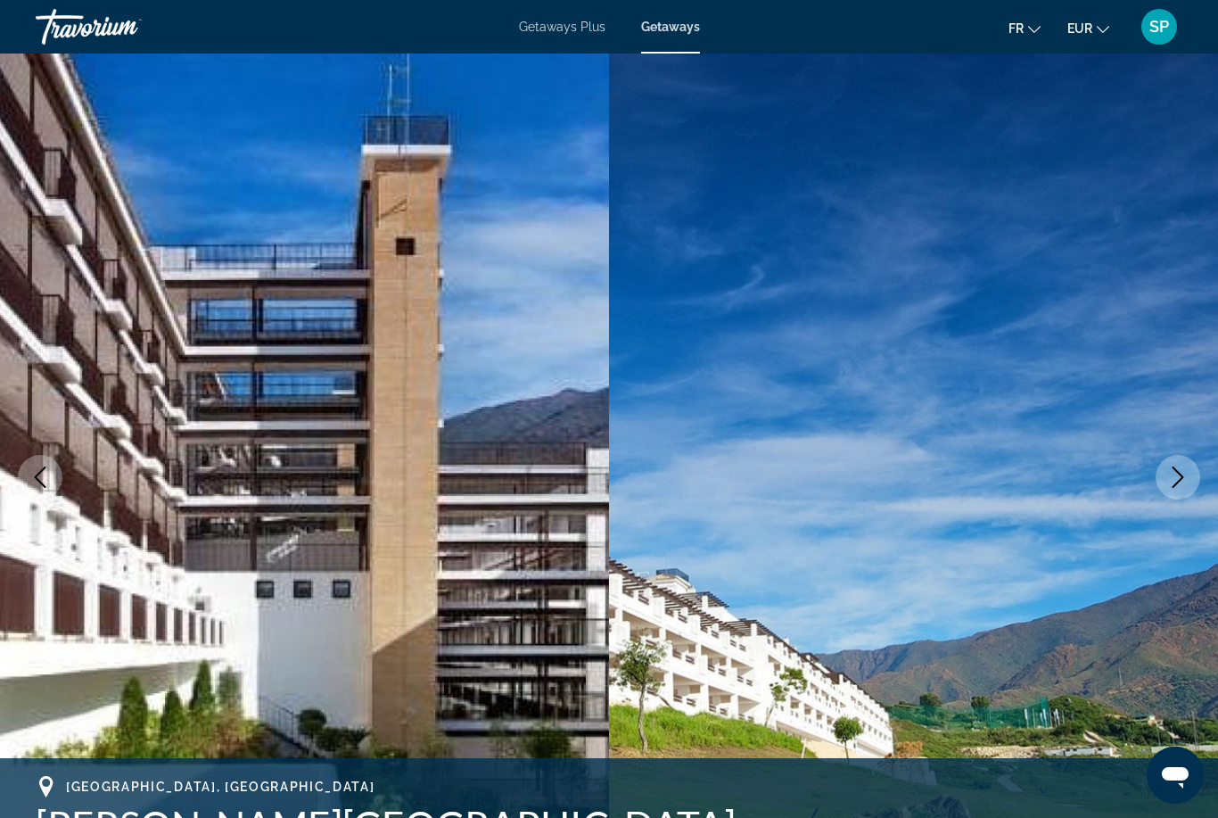
click at [1167, 489] on button "Next image" at bounding box center [1178, 477] width 45 height 45
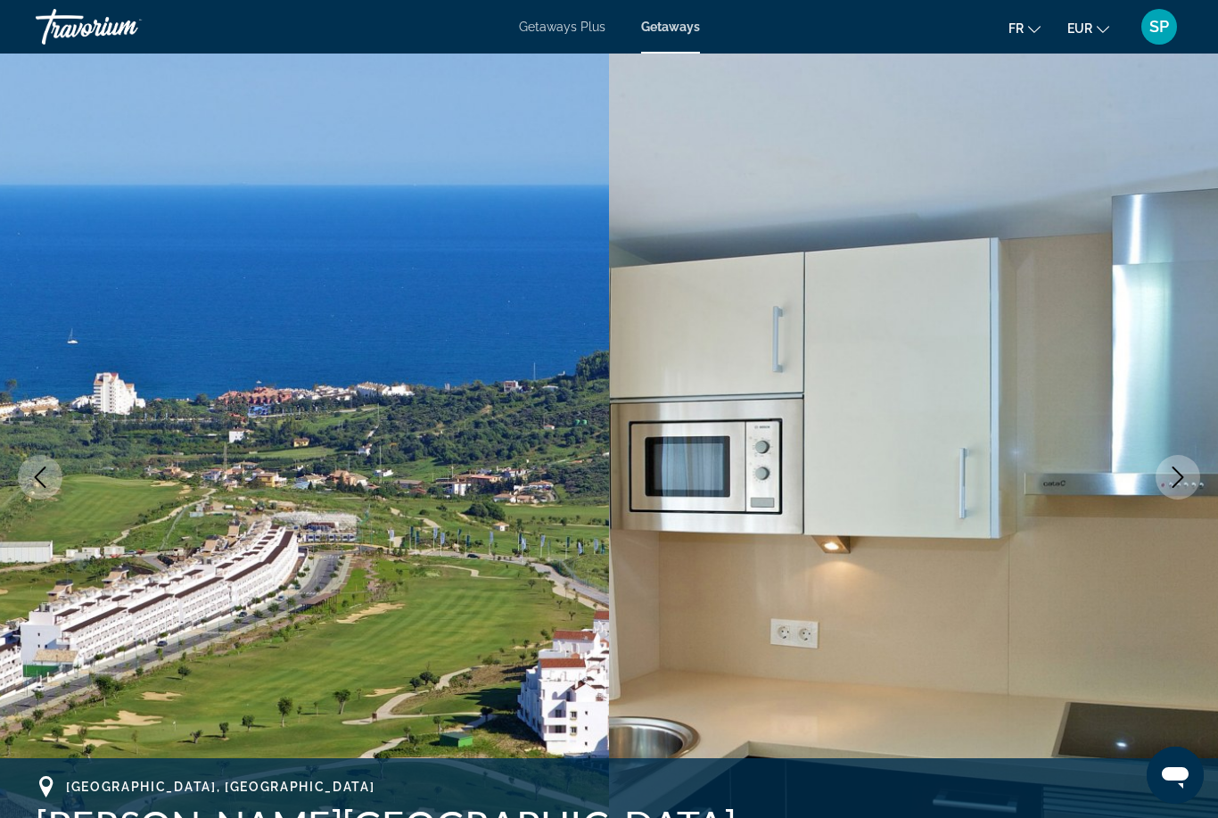
click at [1166, 485] on button "Next image" at bounding box center [1178, 477] width 45 height 45
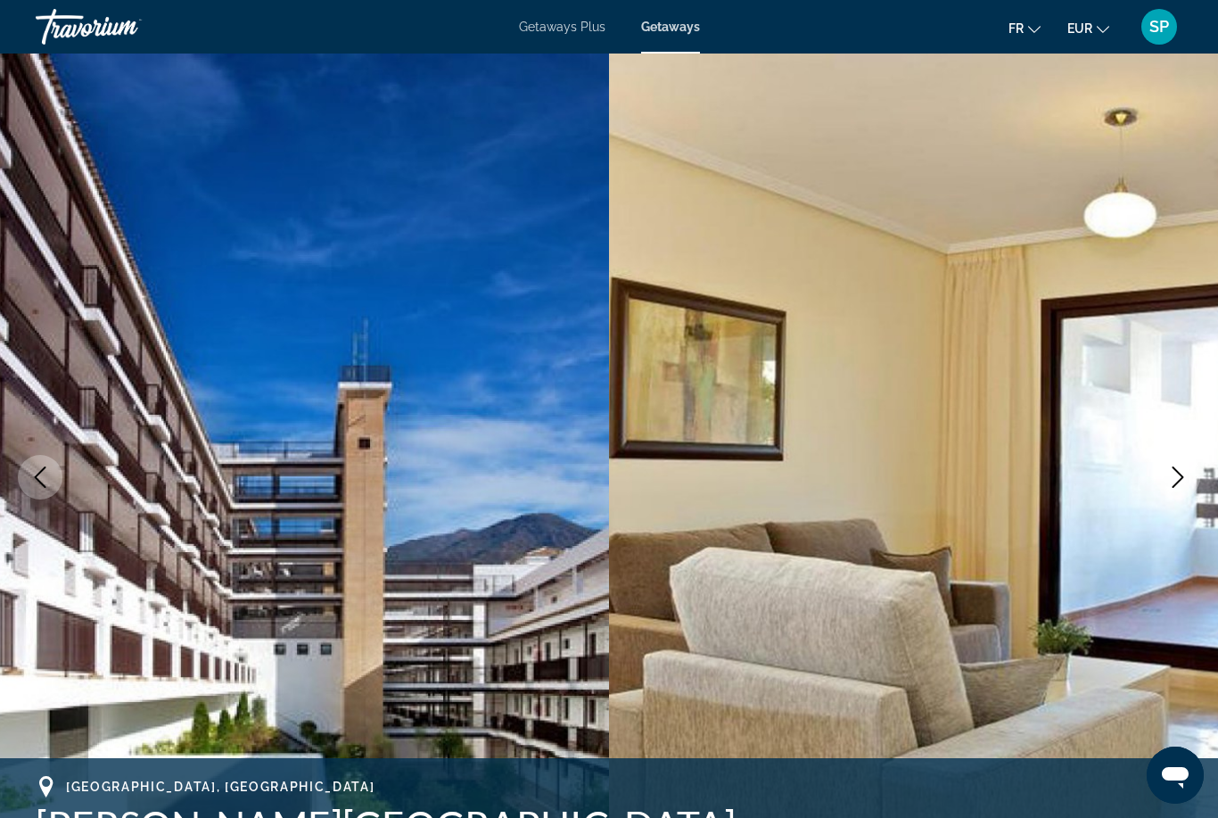
click at [1170, 485] on icon "Next image" at bounding box center [1178, 476] width 21 height 21
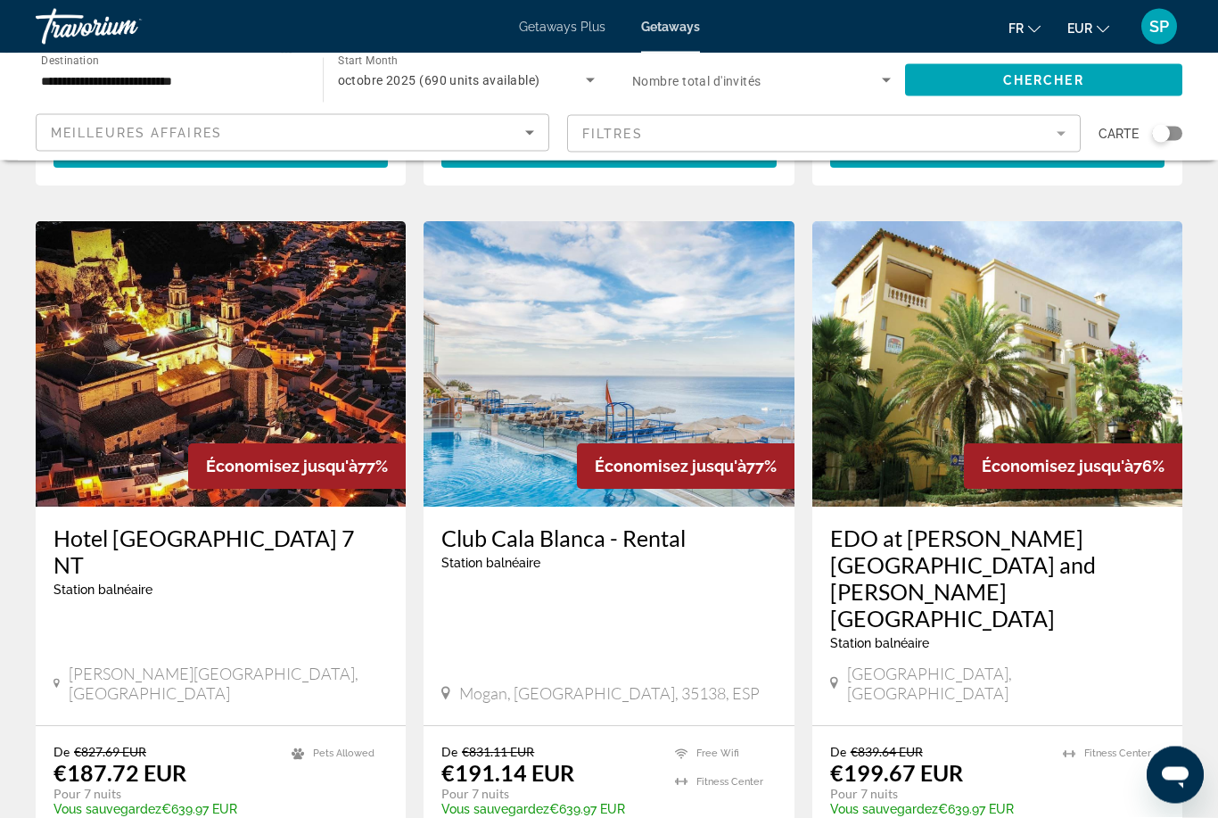
scroll to position [1347, 0]
click at [1051, 271] on img "Main content" at bounding box center [998, 363] width 370 height 285
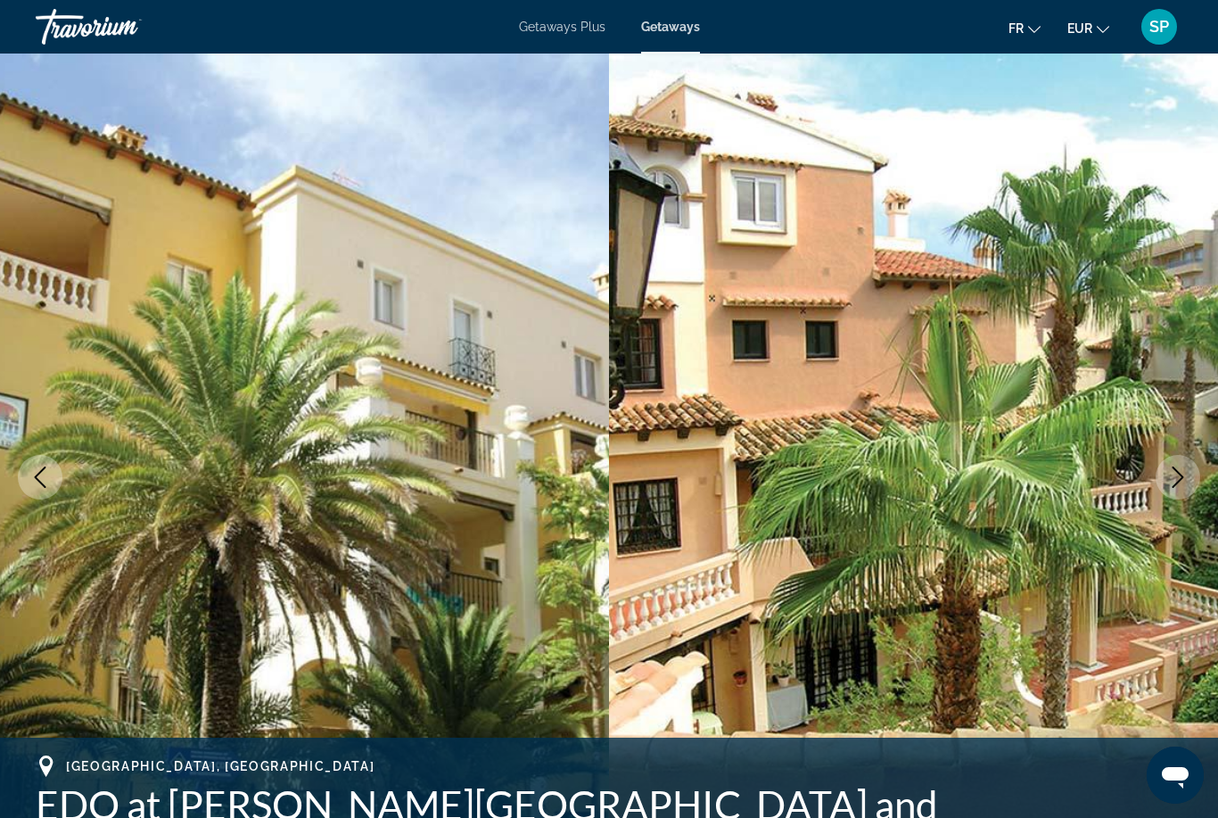
click at [1169, 483] on icon "Next image" at bounding box center [1178, 476] width 21 height 21
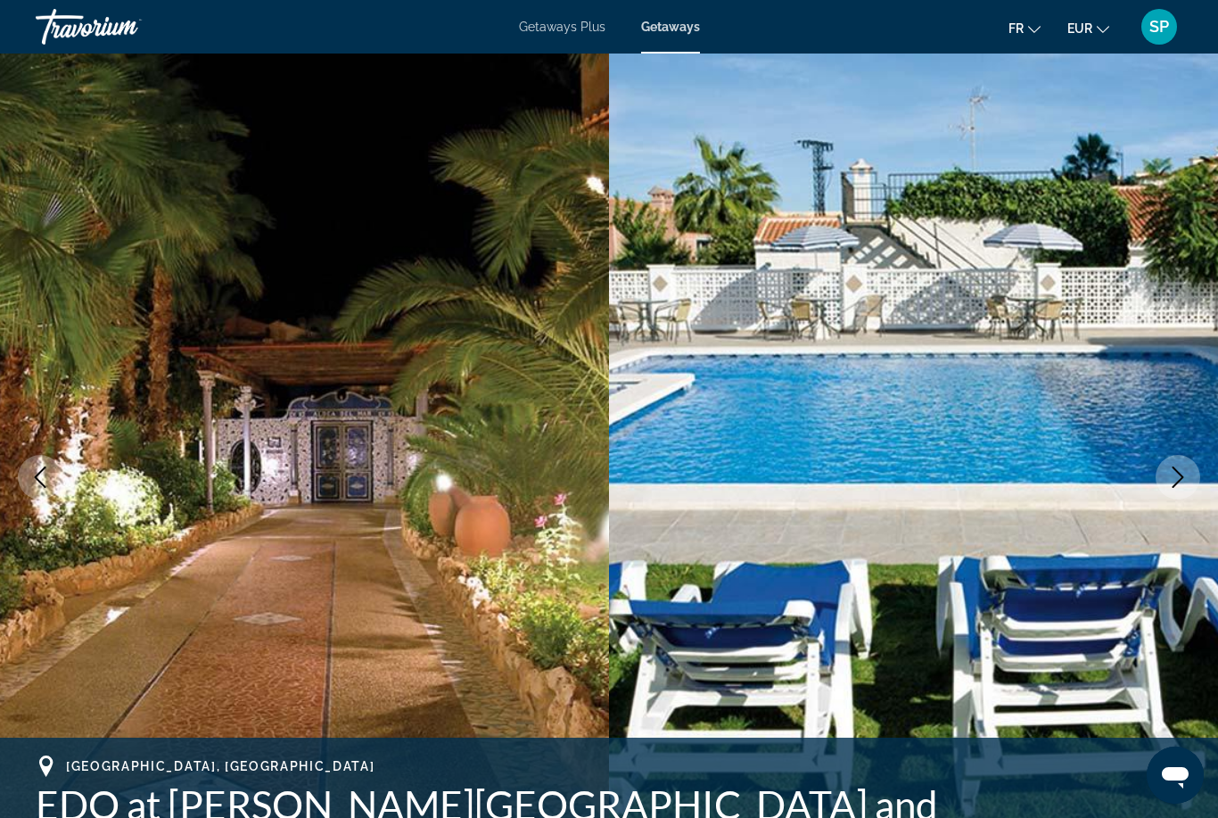
click at [1160, 489] on button "Next image" at bounding box center [1178, 477] width 45 height 45
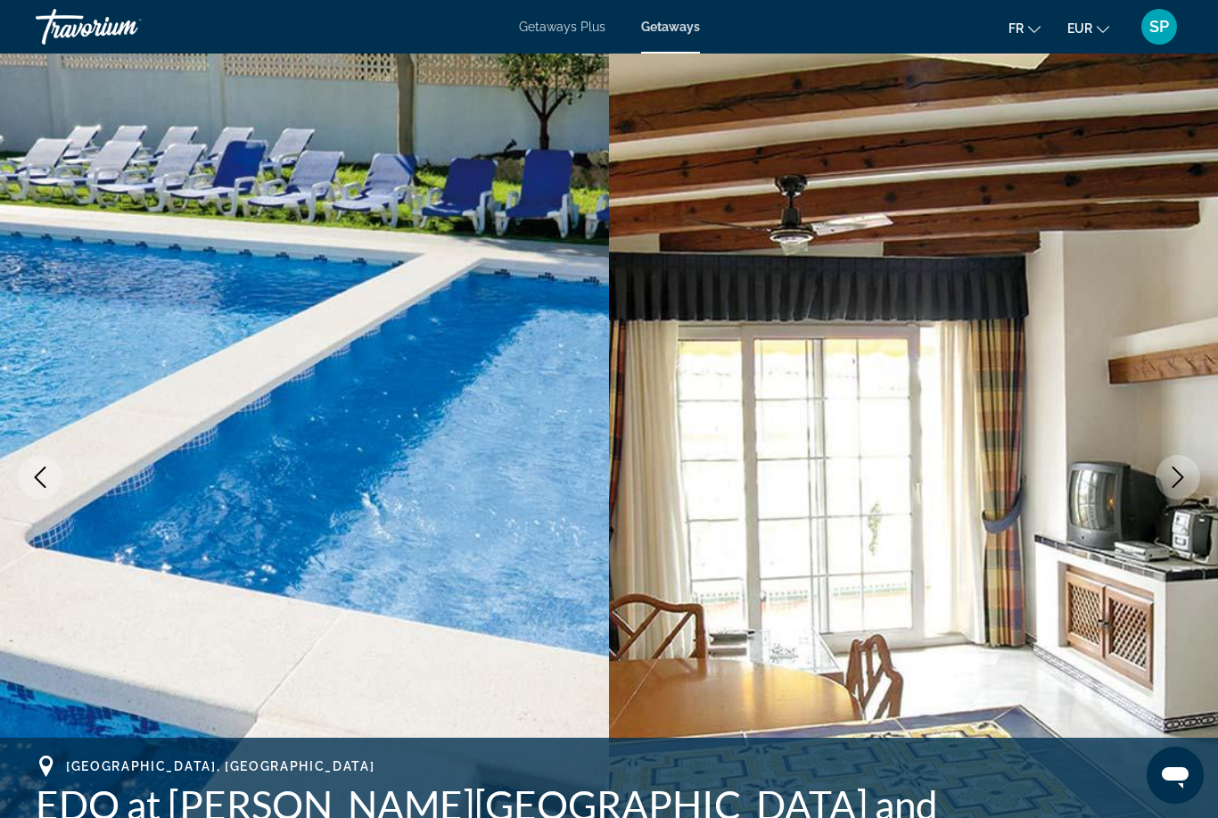
click at [1163, 484] on button "Next image" at bounding box center [1178, 477] width 45 height 45
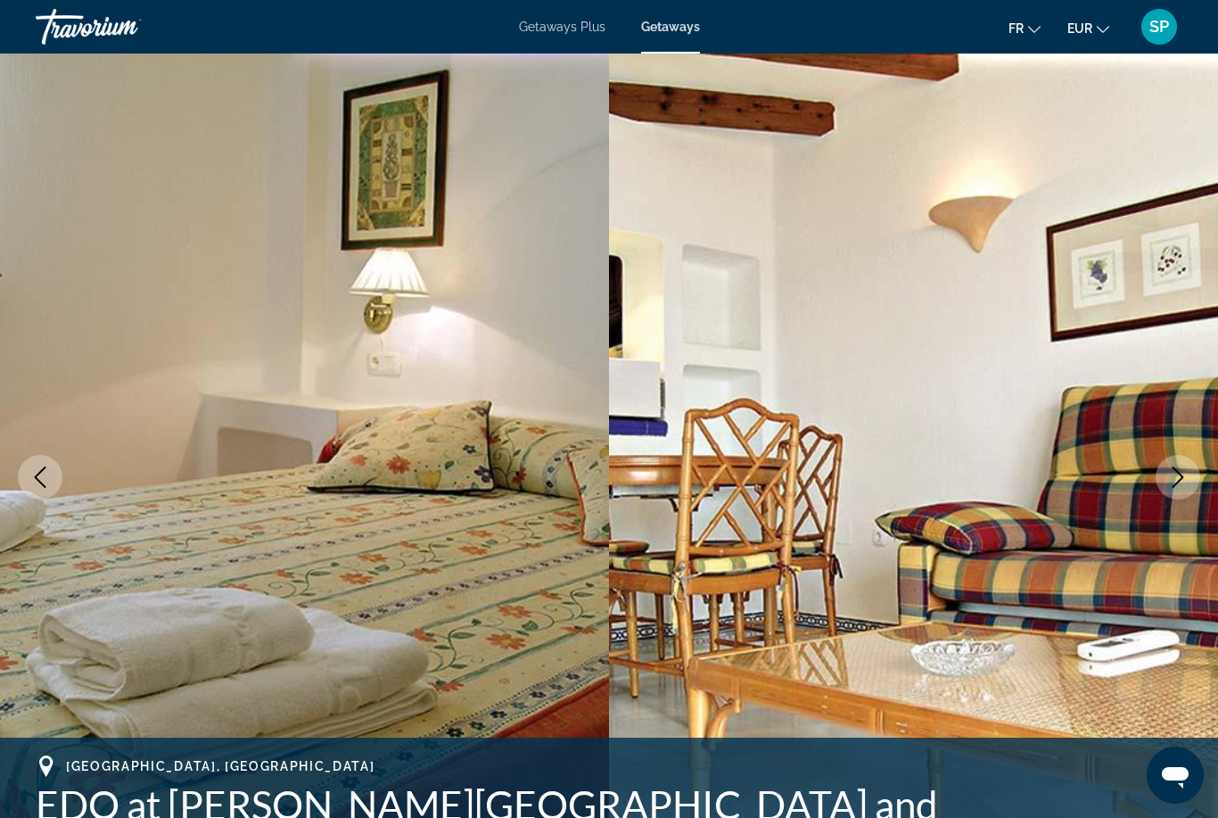
click at [1166, 481] on button "Next image" at bounding box center [1178, 477] width 45 height 45
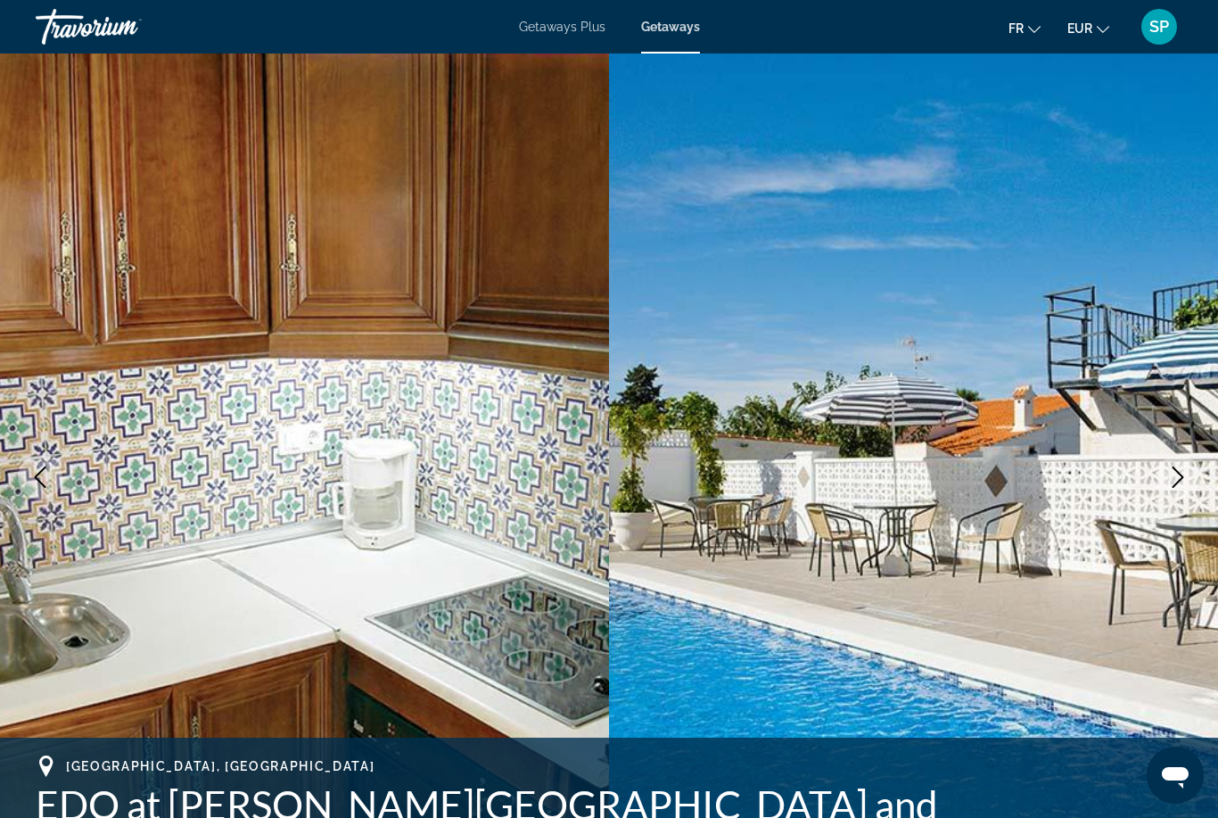
click at [1164, 485] on button "Next image" at bounding box center [1178, 477] width 45 height 45
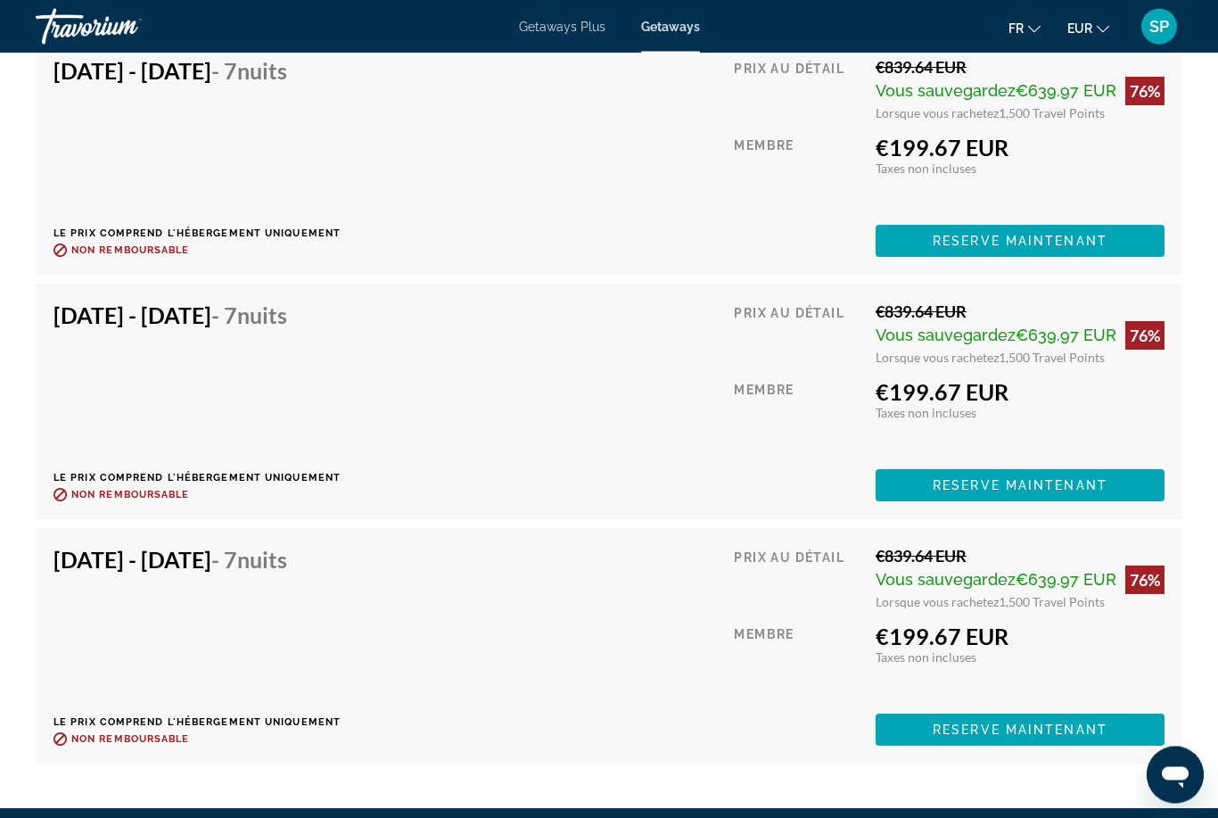
scroll to position [3834, 0]
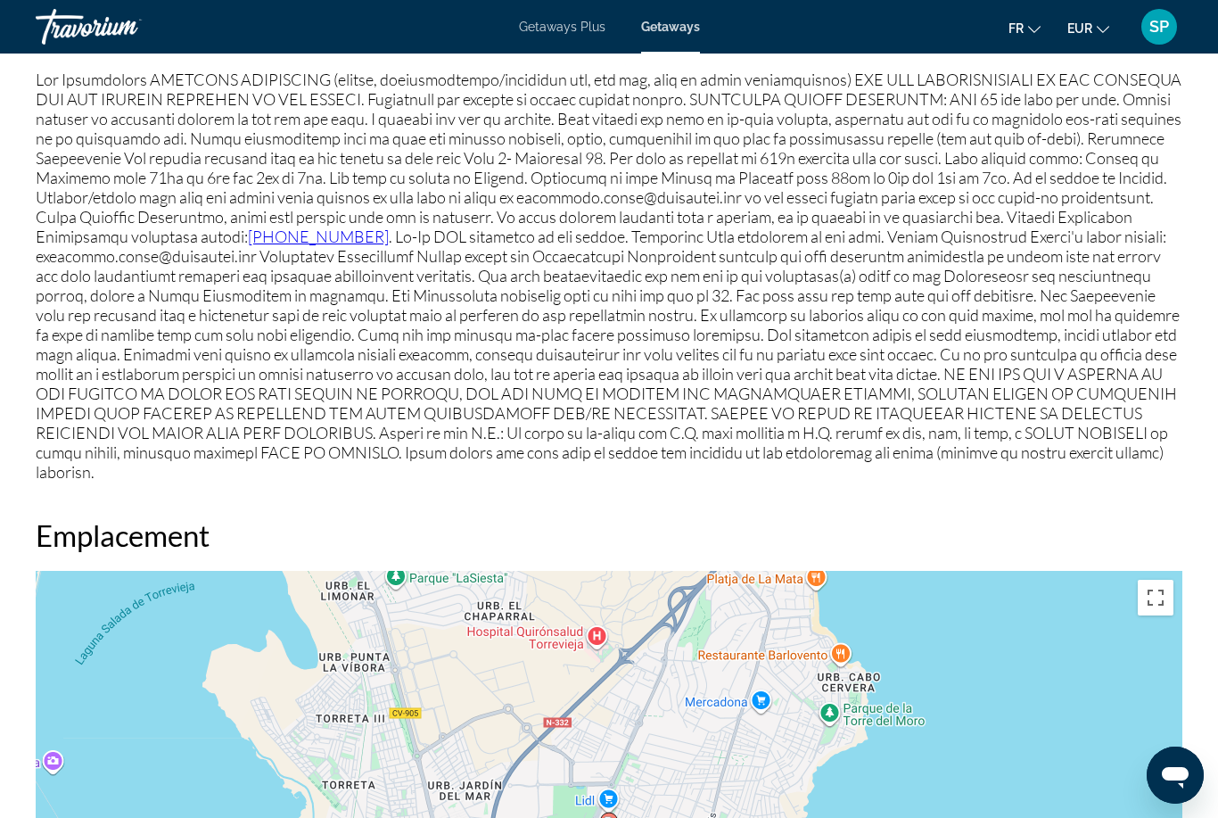
scroll to position [57, 0]
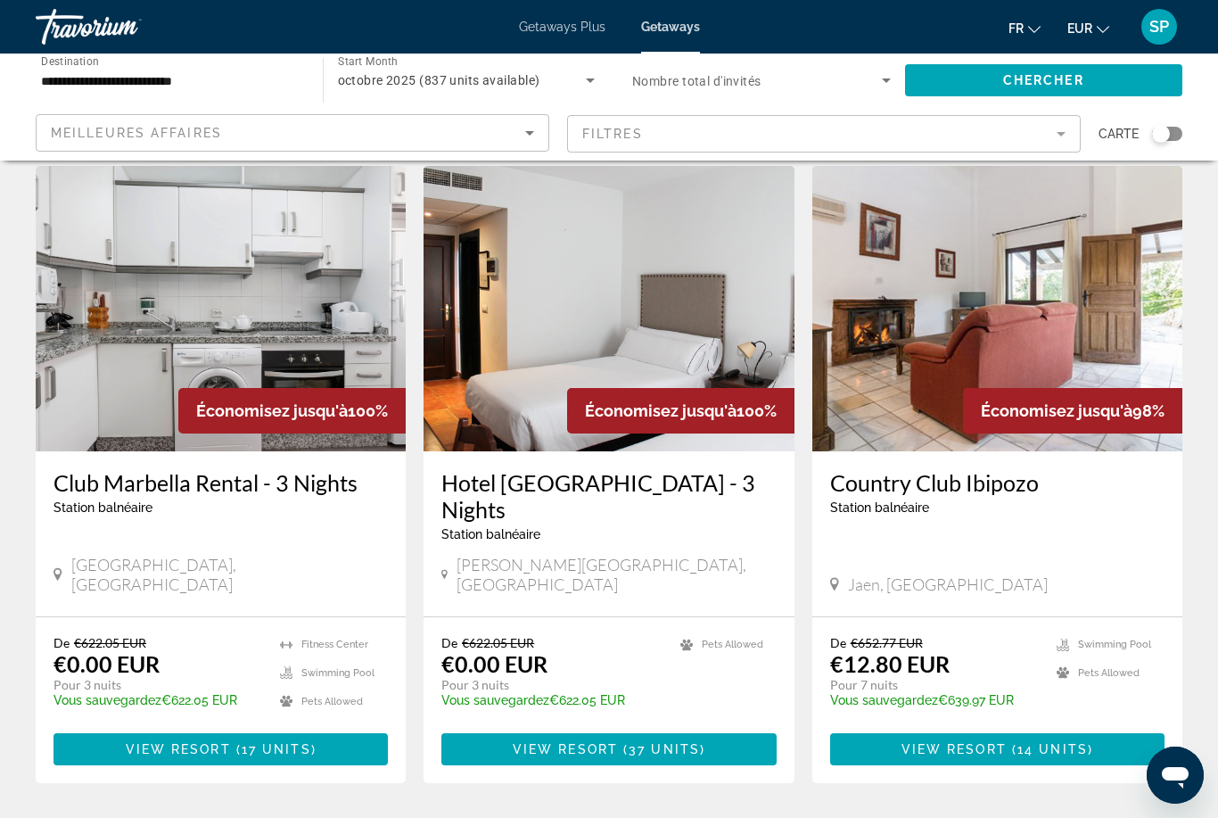
click at [70, 79] on input "**********" at bounding box center [170, 80] width 259 height 21
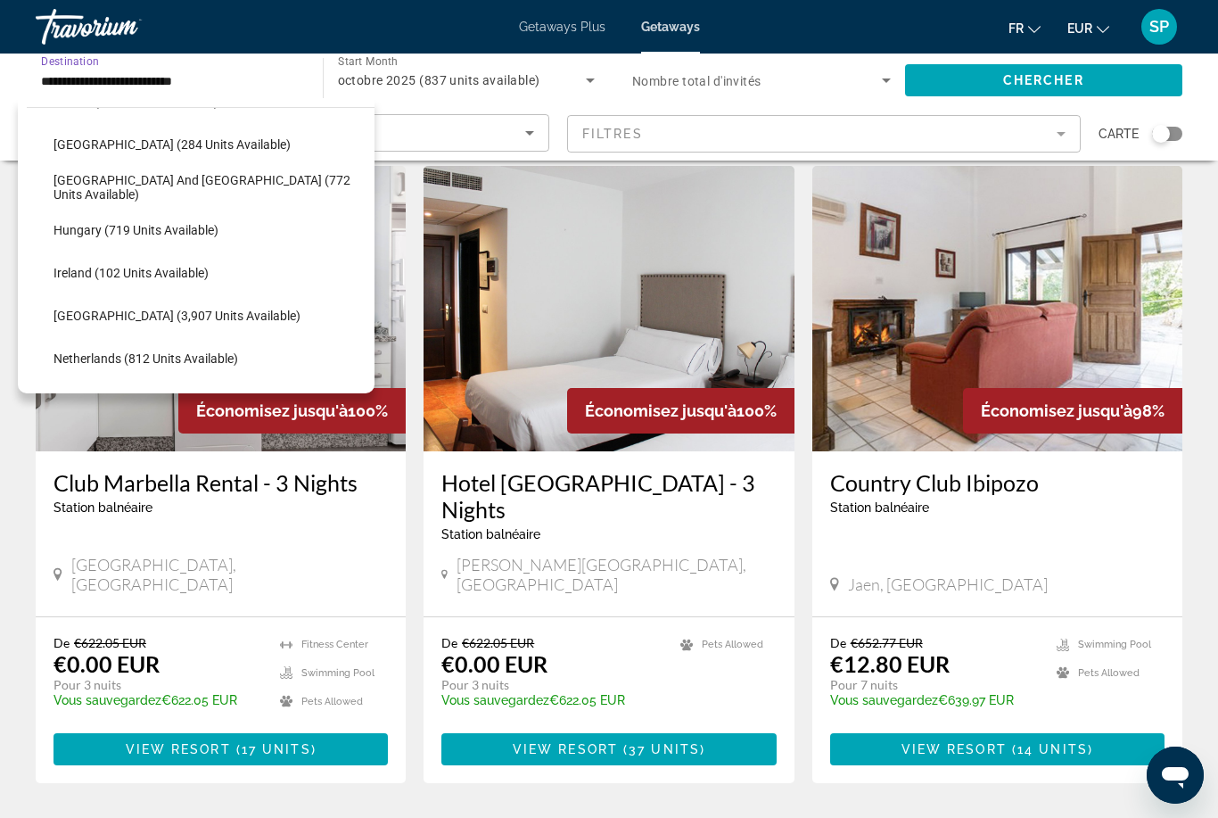
scroll to position [553, 0]
click at [57, 318] on span "Italy (3,907 units available)" at bounding box center [177, 313] width 247 height 14
type input "**********"
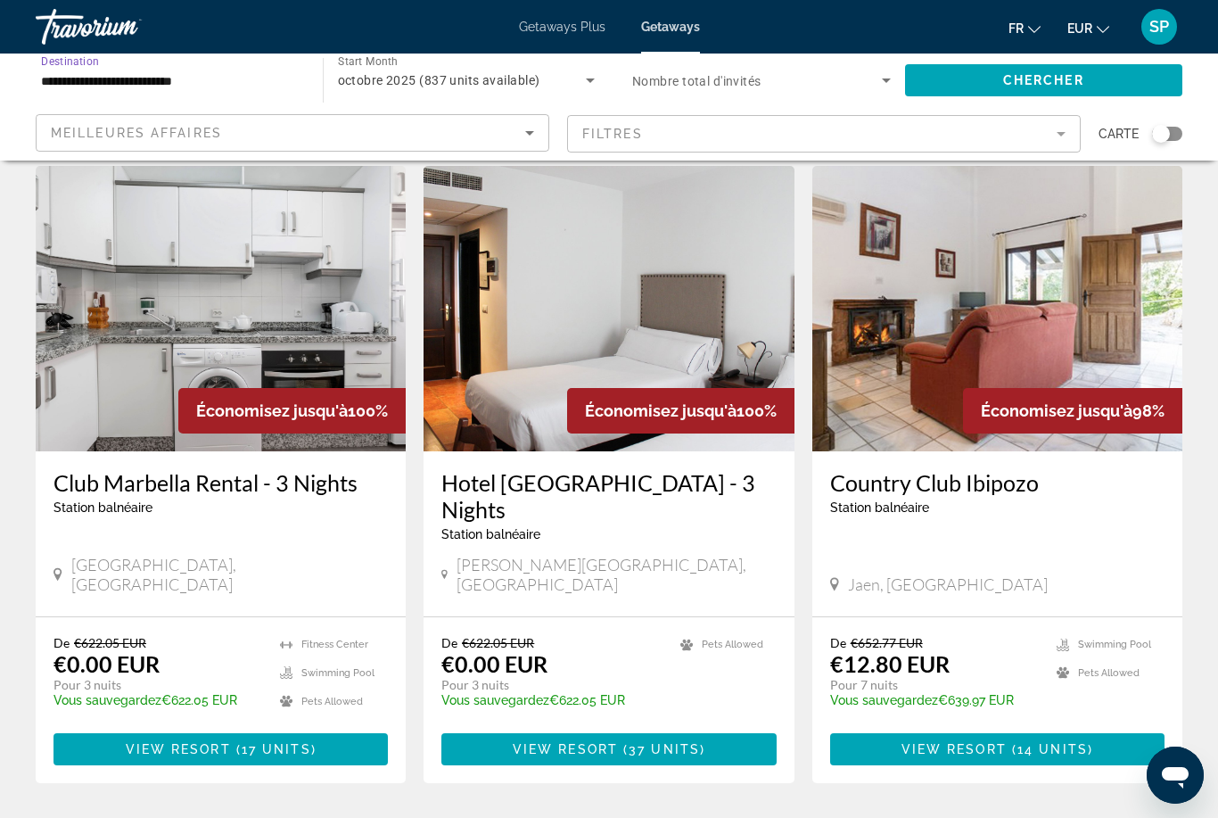
click at [1008, 83] on span "Chercher" at bounding box center [1043, 80] width 81 height 14
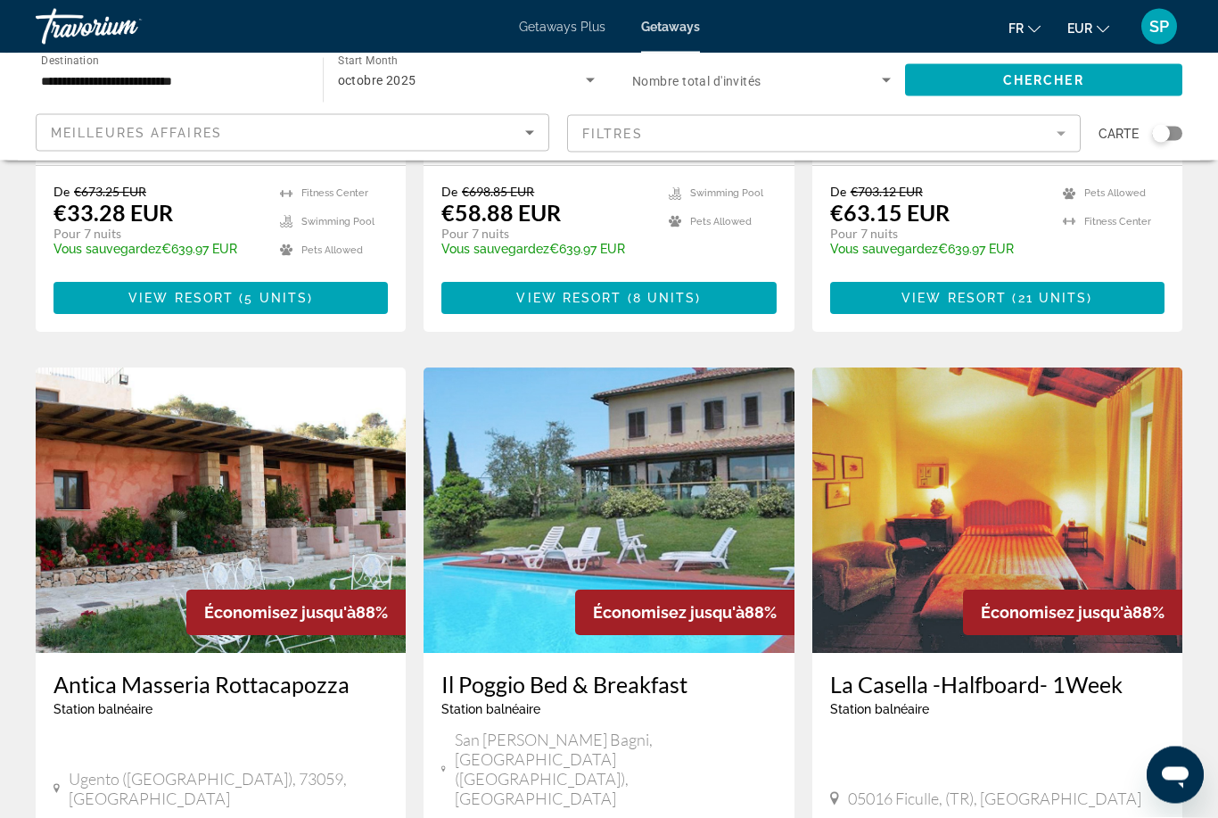
scroll to position [1174, 0]
click at [181, 400] on img "Main content" at bounding box center [221, 509] width 370 height 285
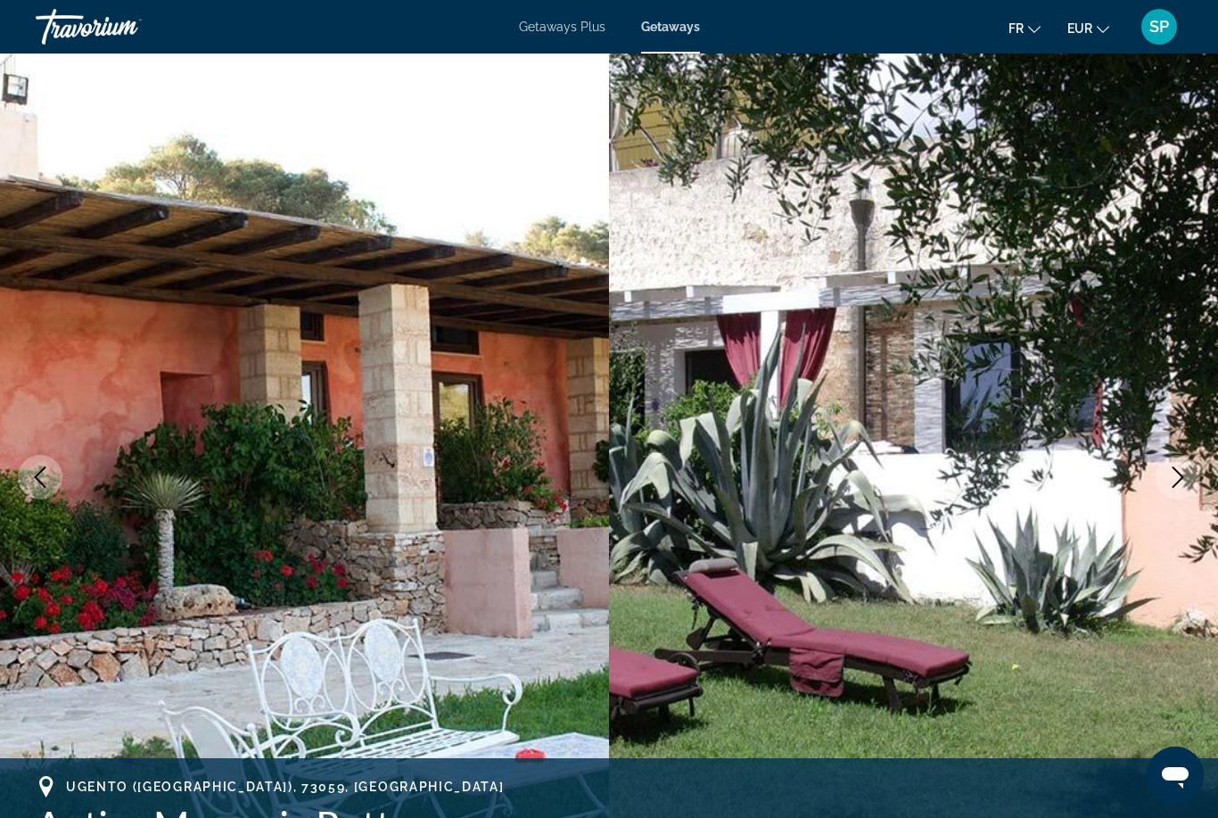
click at [1160, 483] on button "Next image" at bounding box center [1178, 477] width 45 height 45
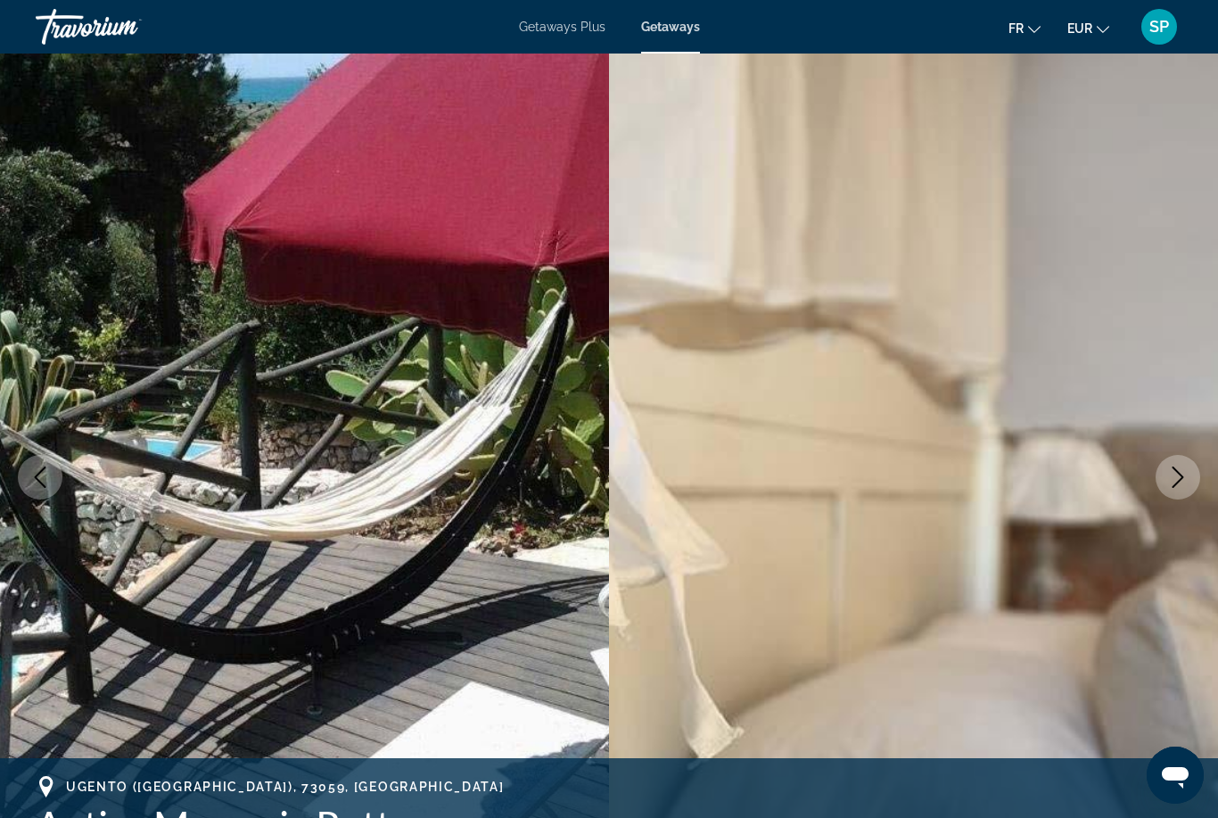
click at [1167, 485] on button "Next image" at bounding box center [1178, 477] width 45 height 45
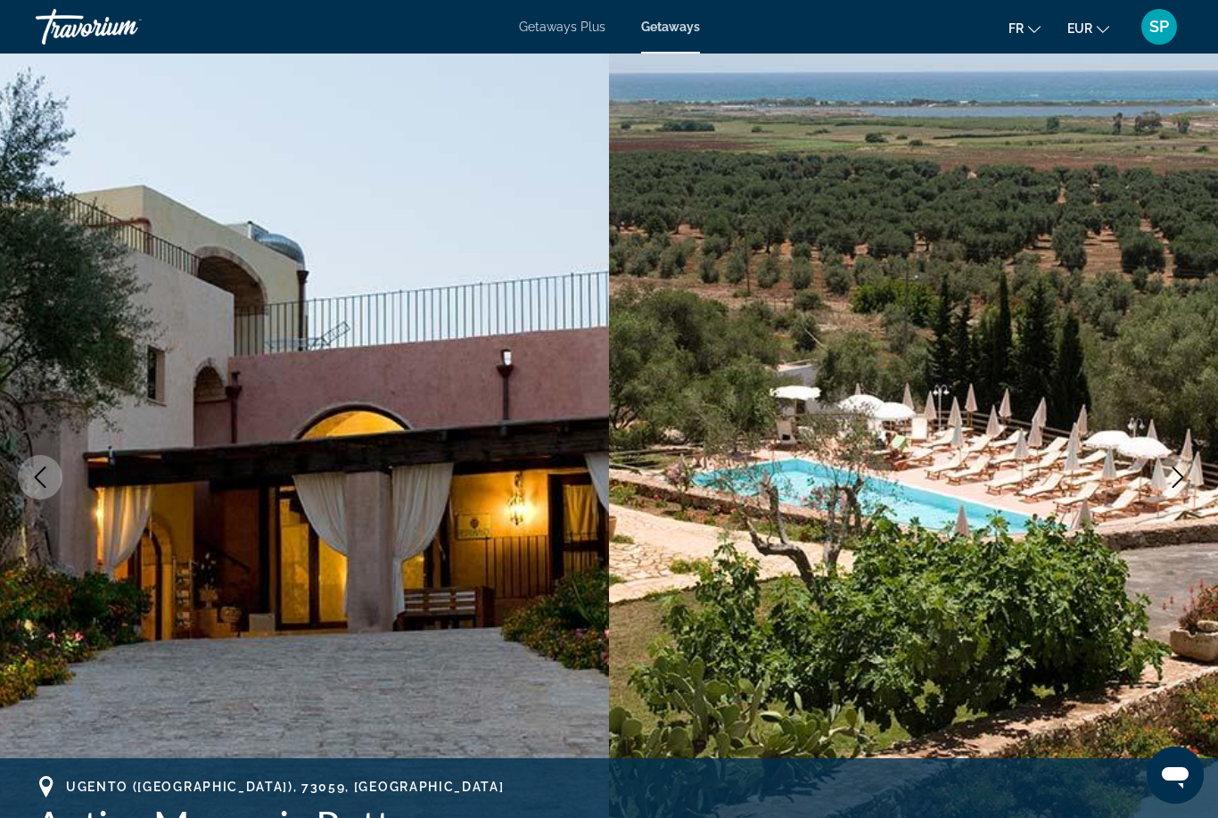
click at [1173, 497] on button "Next image" at bounding box center [1178, 477] width 45 height 45
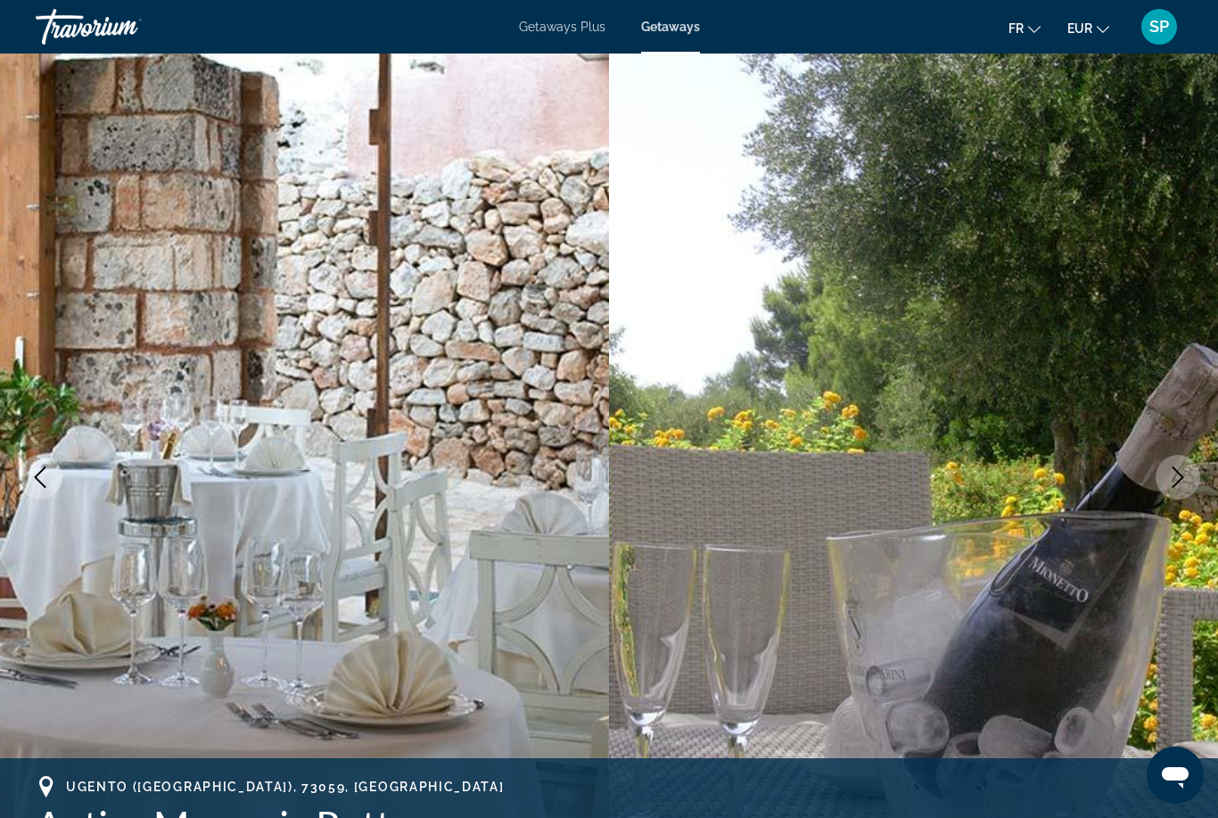
click at [1162, 493] on button "Next image" at bounding box center [1178, 477] width 45 height 45
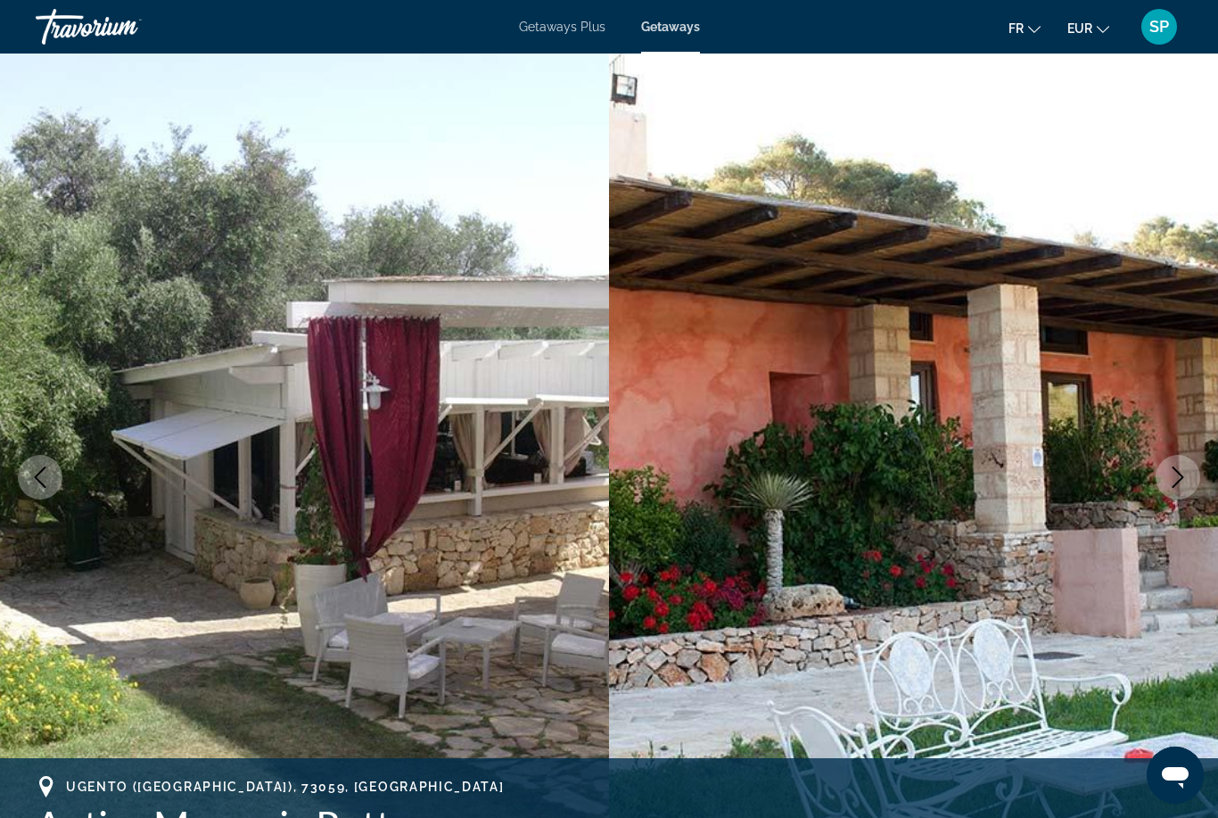
click at [1160, 498] on img "Main content" at bounding box center [913, 477] width 609 height 847
click at [1170, 483] on icon "Next image" at bounding box center [1178, 476] width 21 height 21
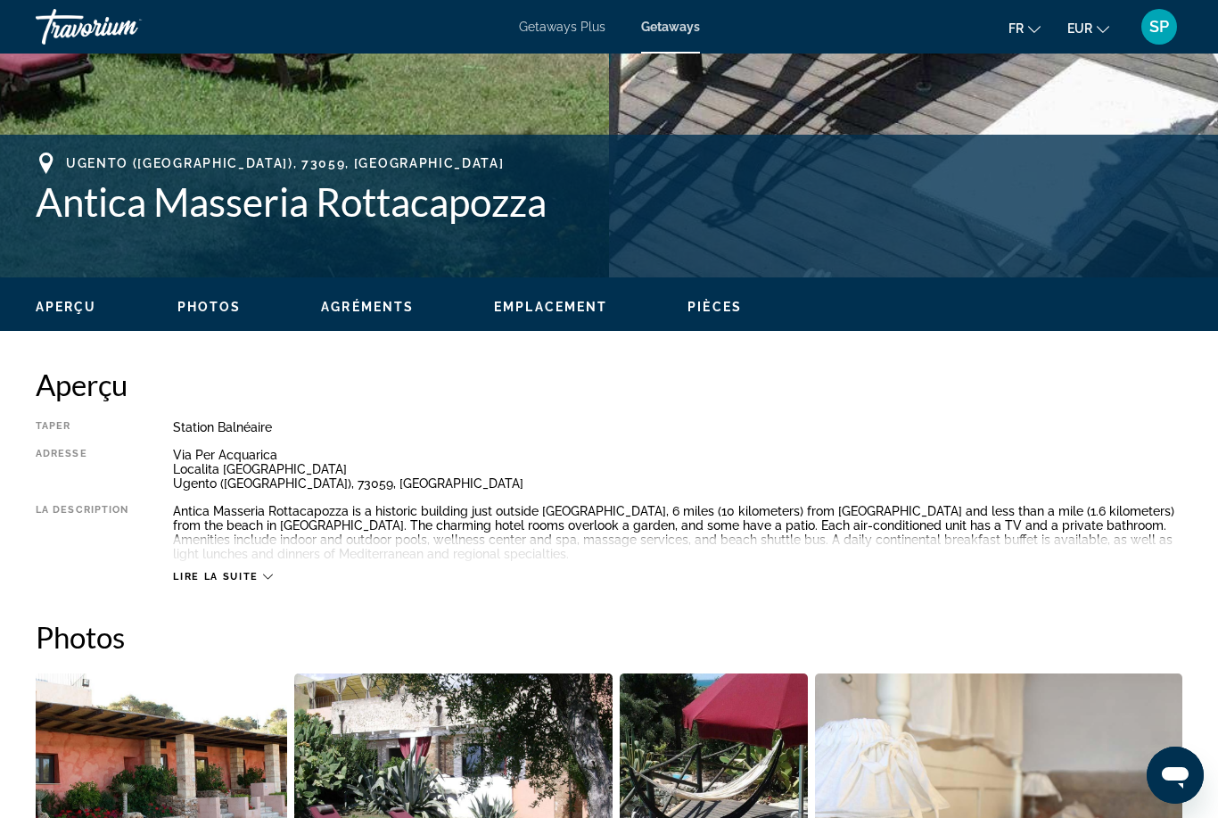
scroll to position [640, 0]
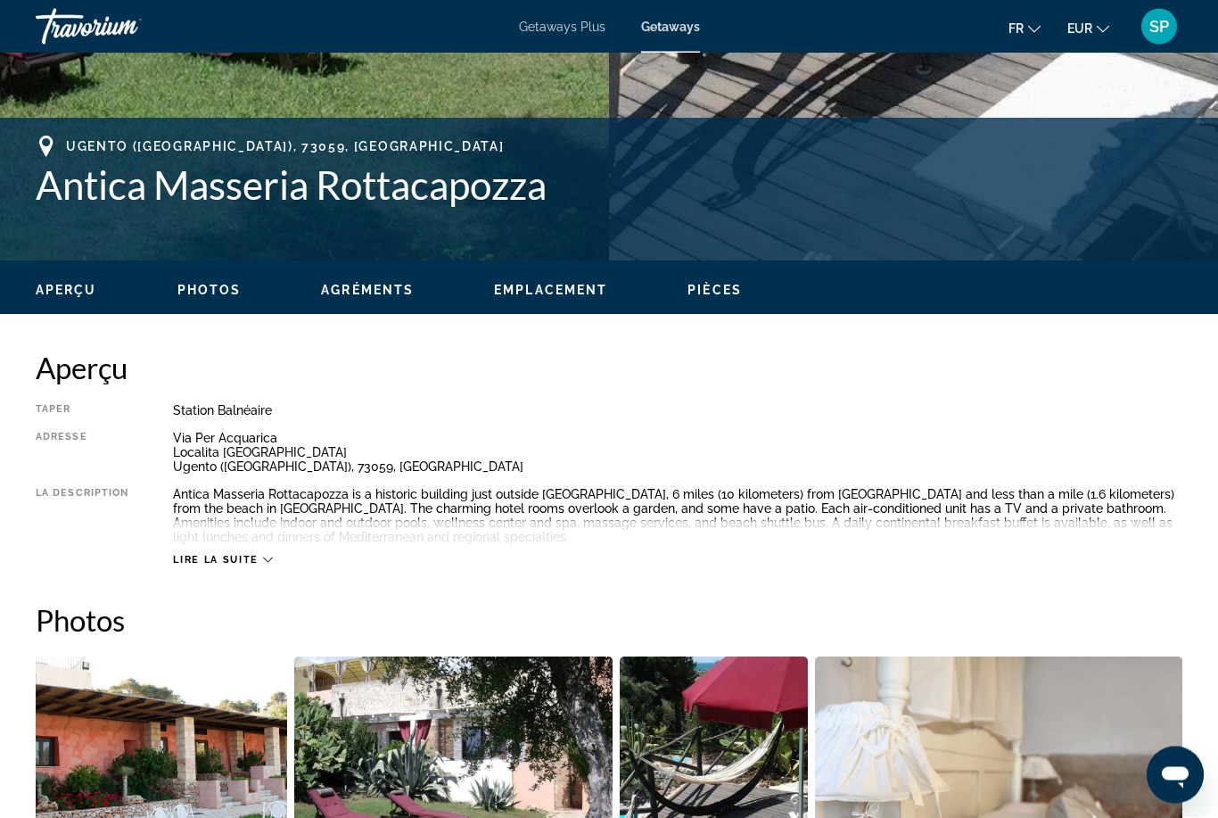
click at [219, 557] on span "Lire la suite" at bounding box center [215, 561] width 85 height 12
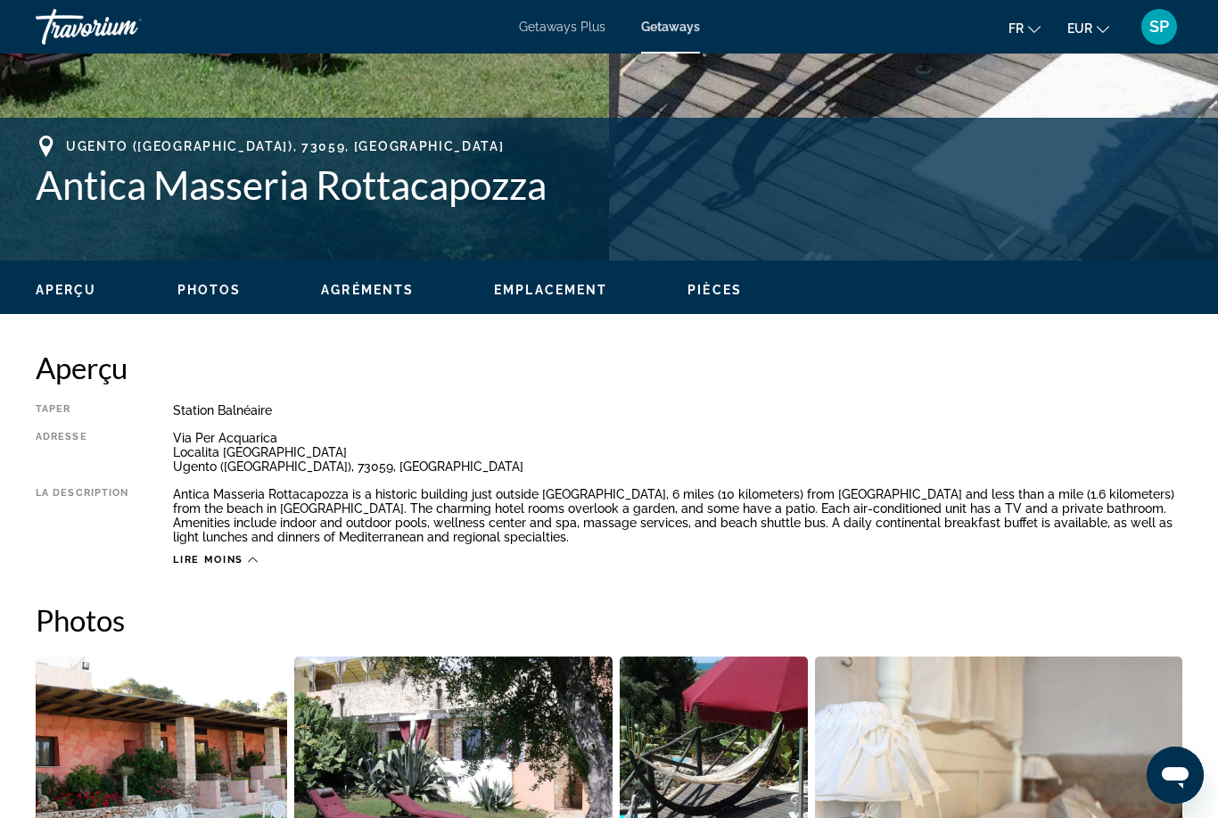
click at [1000, 33] on div "fr English Español Français Italiano Português русский EUR USD ($) MXN (Mex$) C…" at bounding box center [951, 26] width 466 height 37
click at [1025, 17] on button "fr English Español Français Italiano Português русский" at bounding box center [1025, 28] width 32 height 26
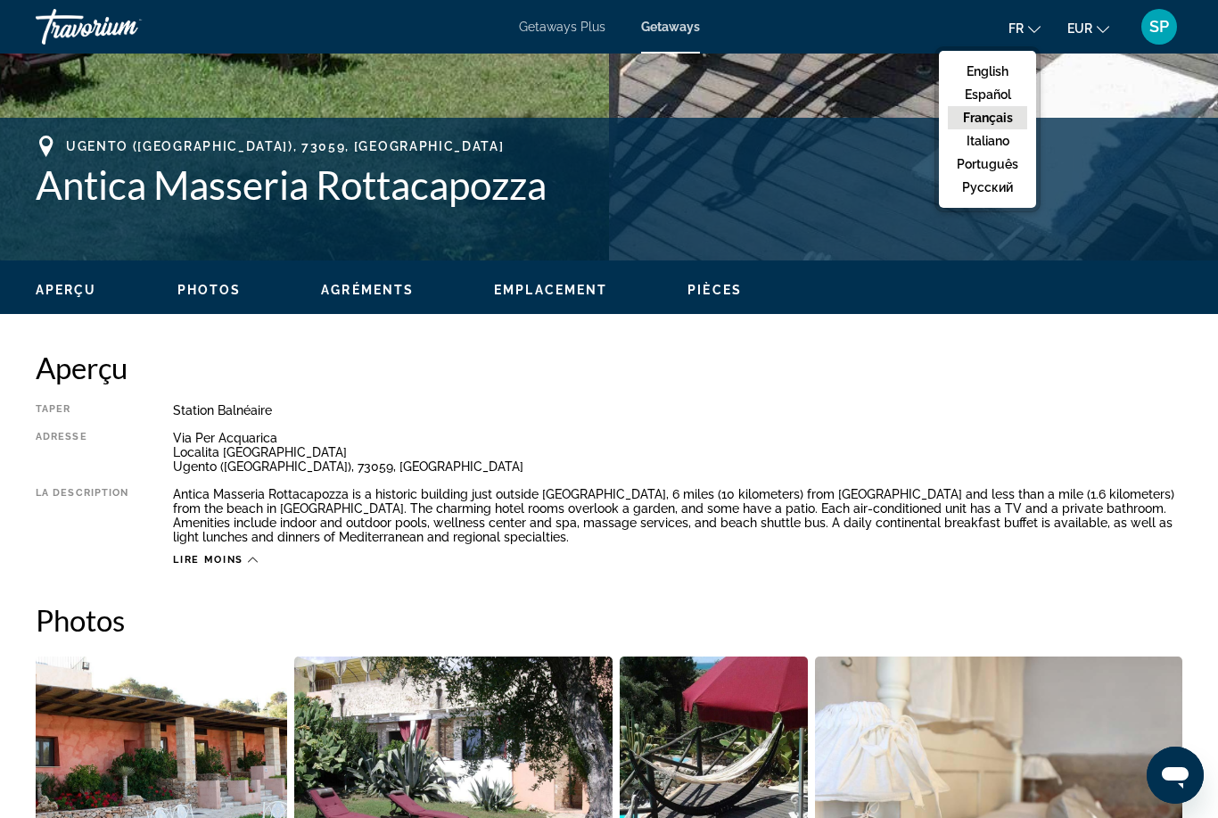
click at [1017, 128] on button "Français" at bounding box center [987, 117] width 79 height 23
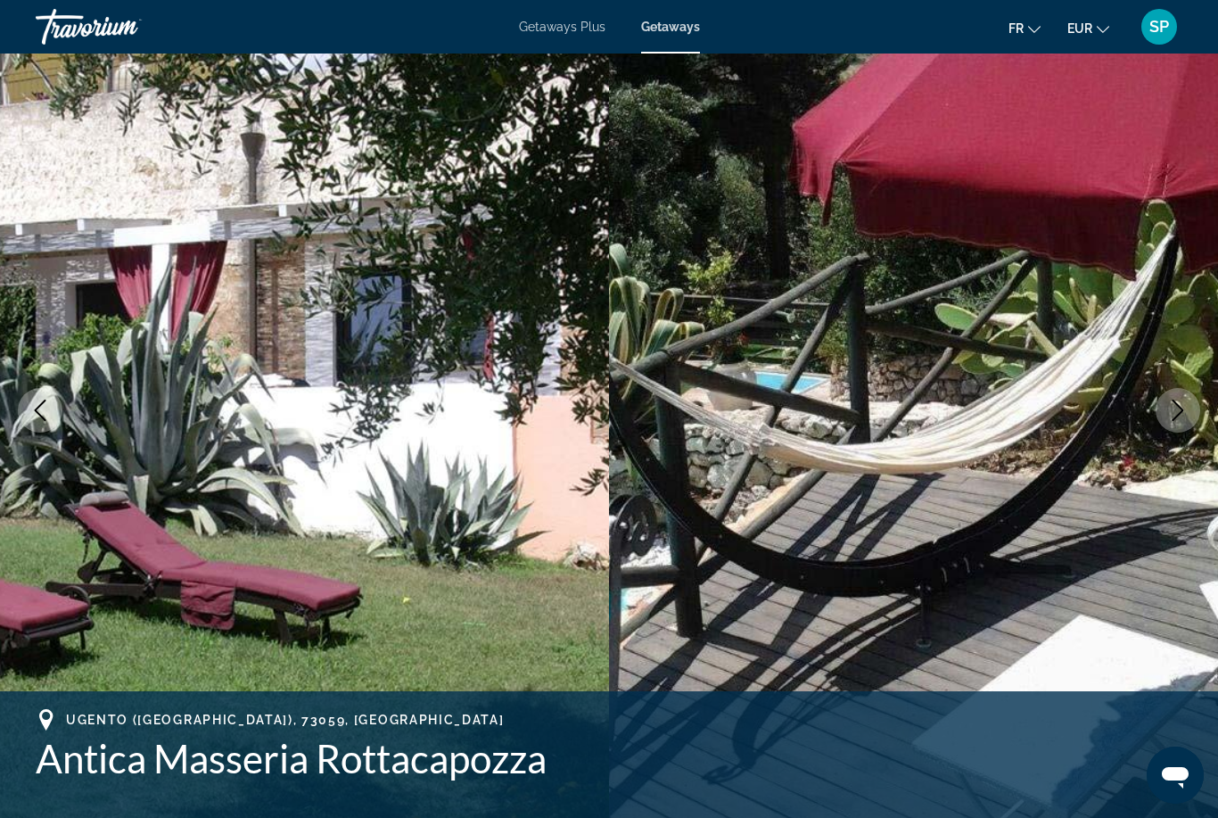
scroll to position [0, 0]
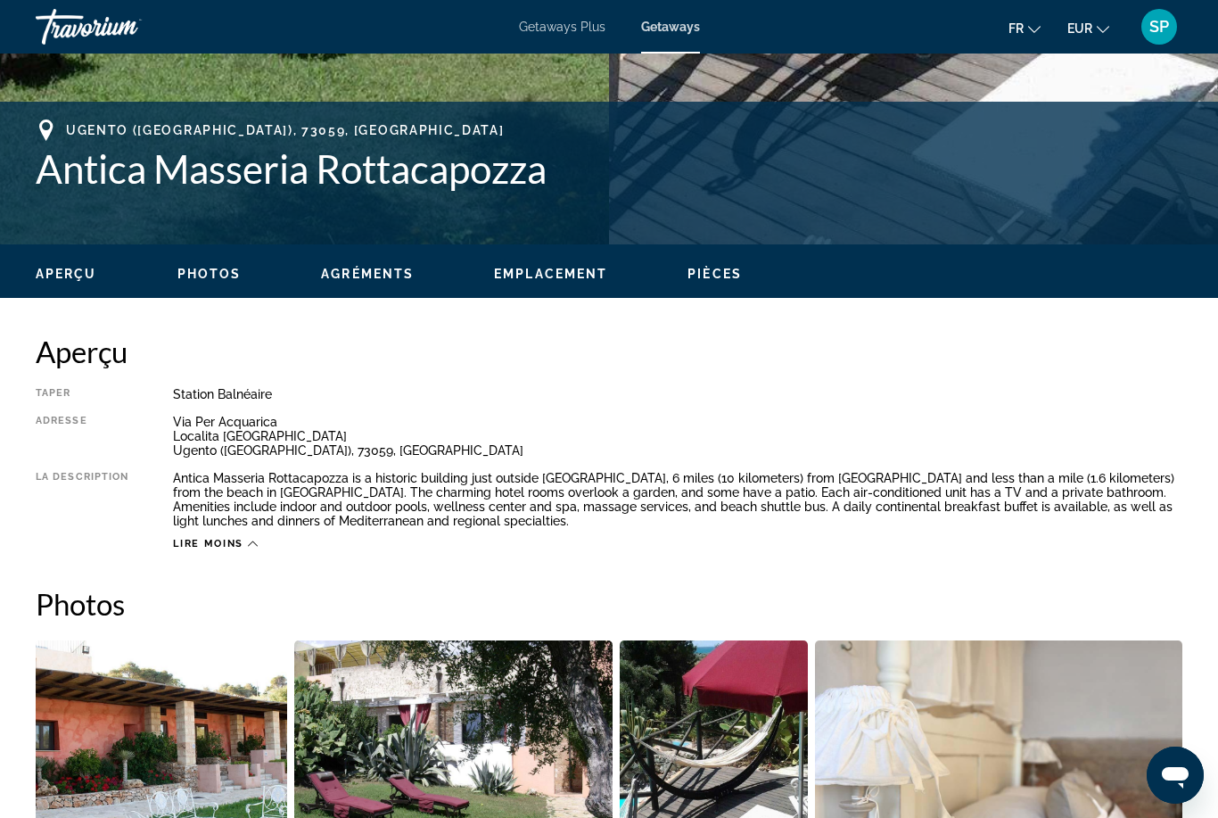
click at [202, 548] on span "Lire moins" at bounding box center [208, 544] width 70 height 12
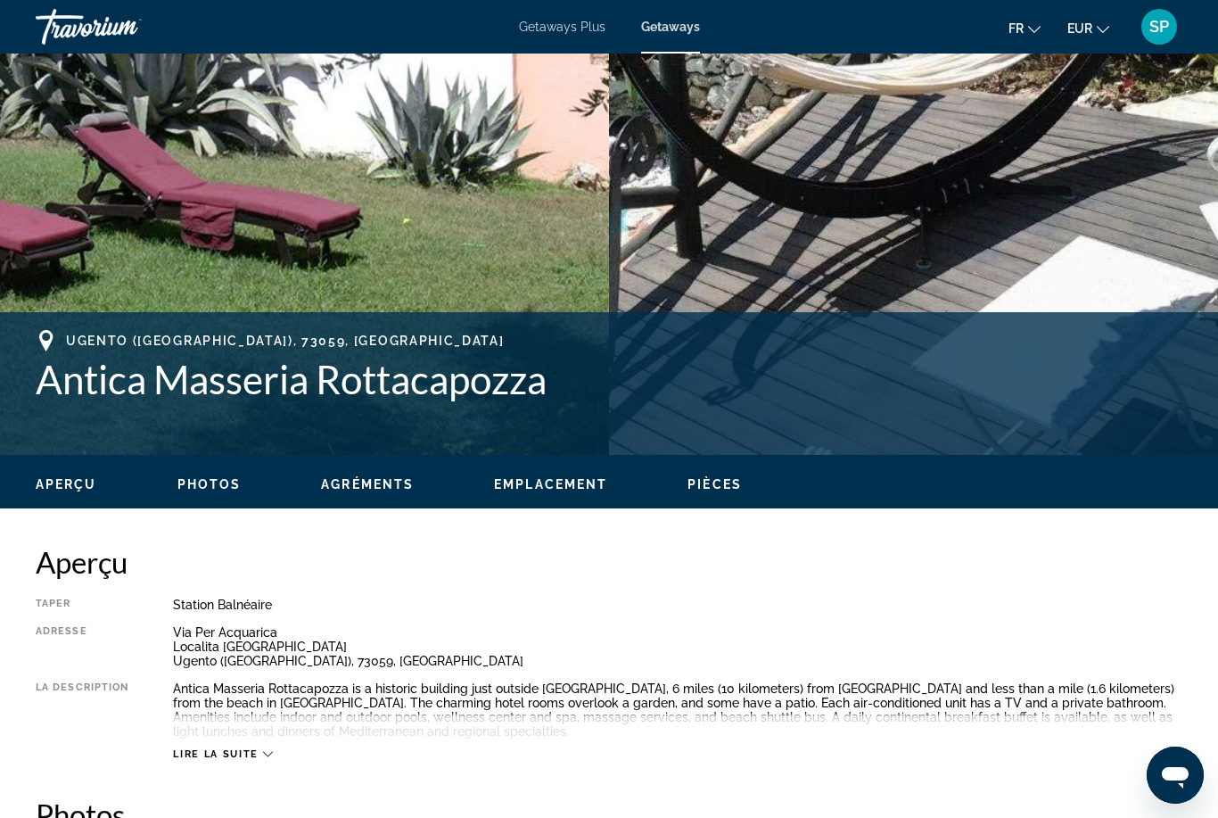
click at [191, 760] on span "Lire la suite" at bounding box center [215, 754] width 85 height 12
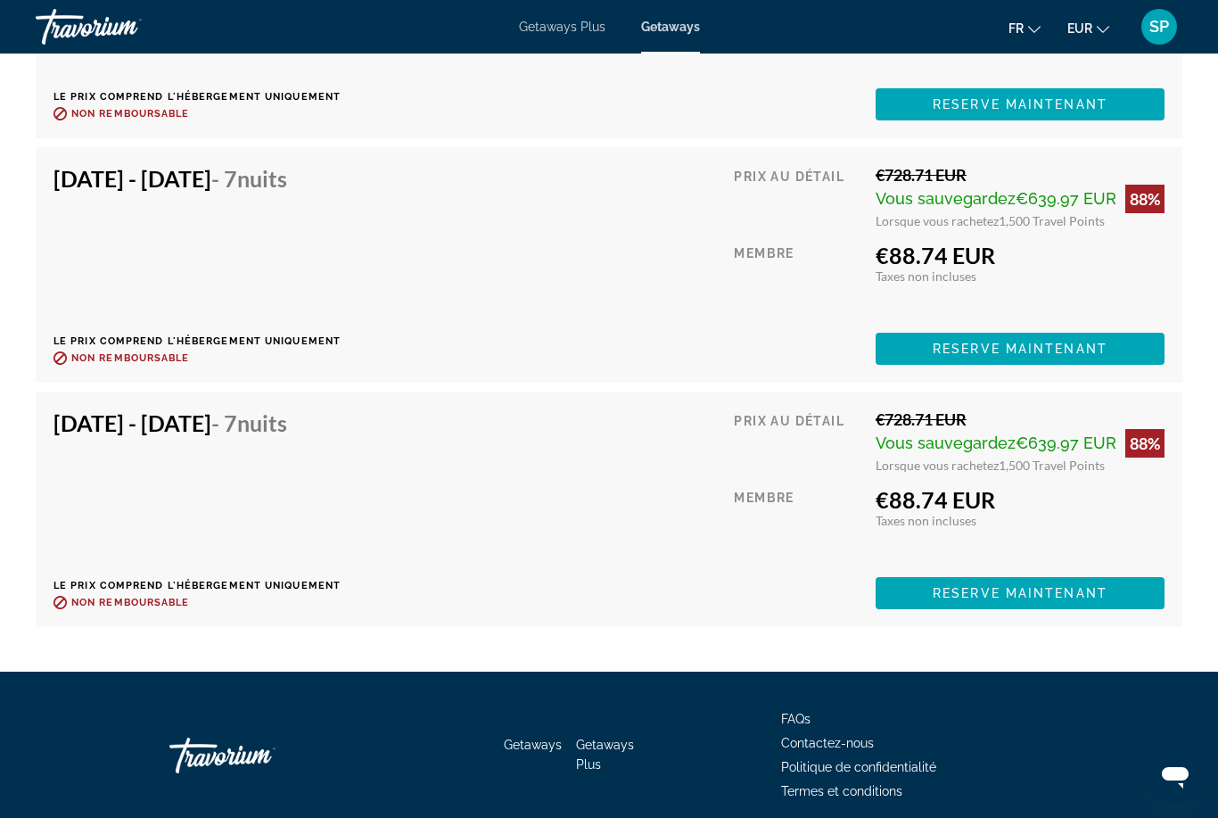
scroll to position [3827, 0]
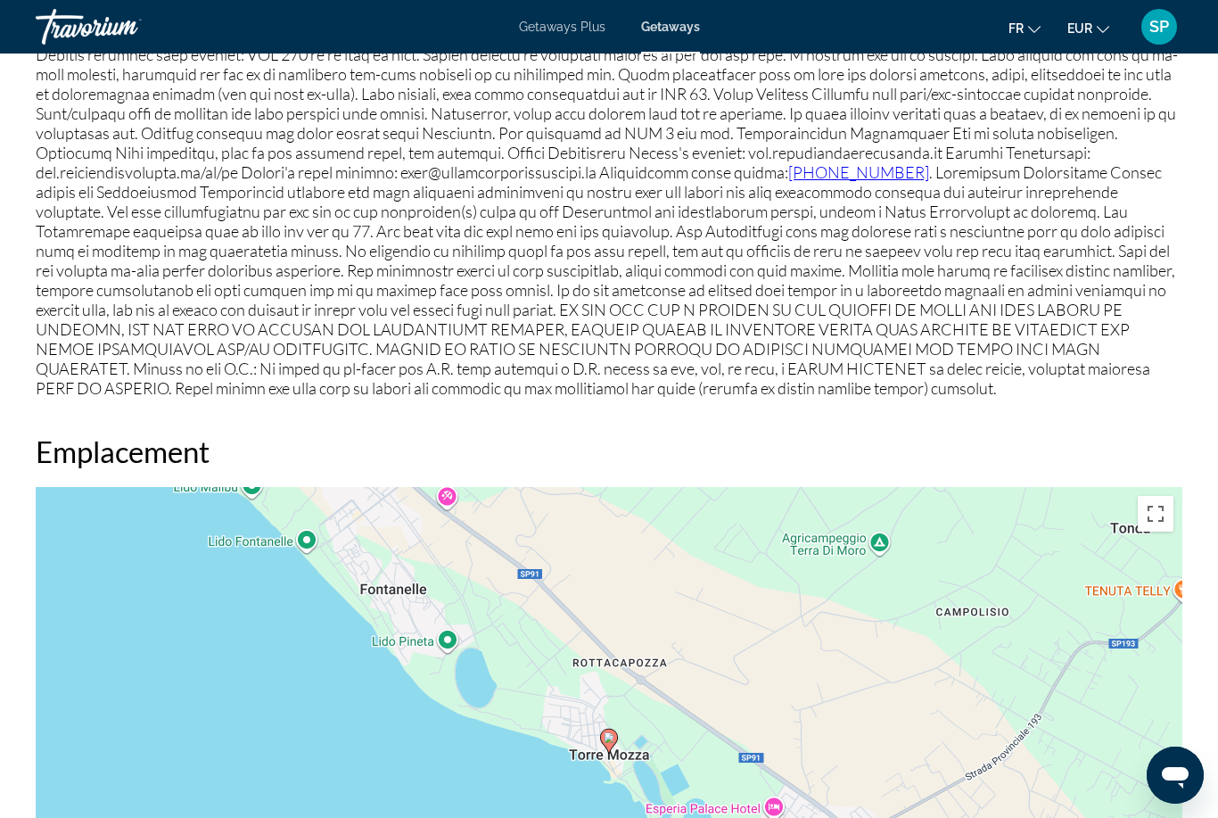
scroll to position [57, 0]
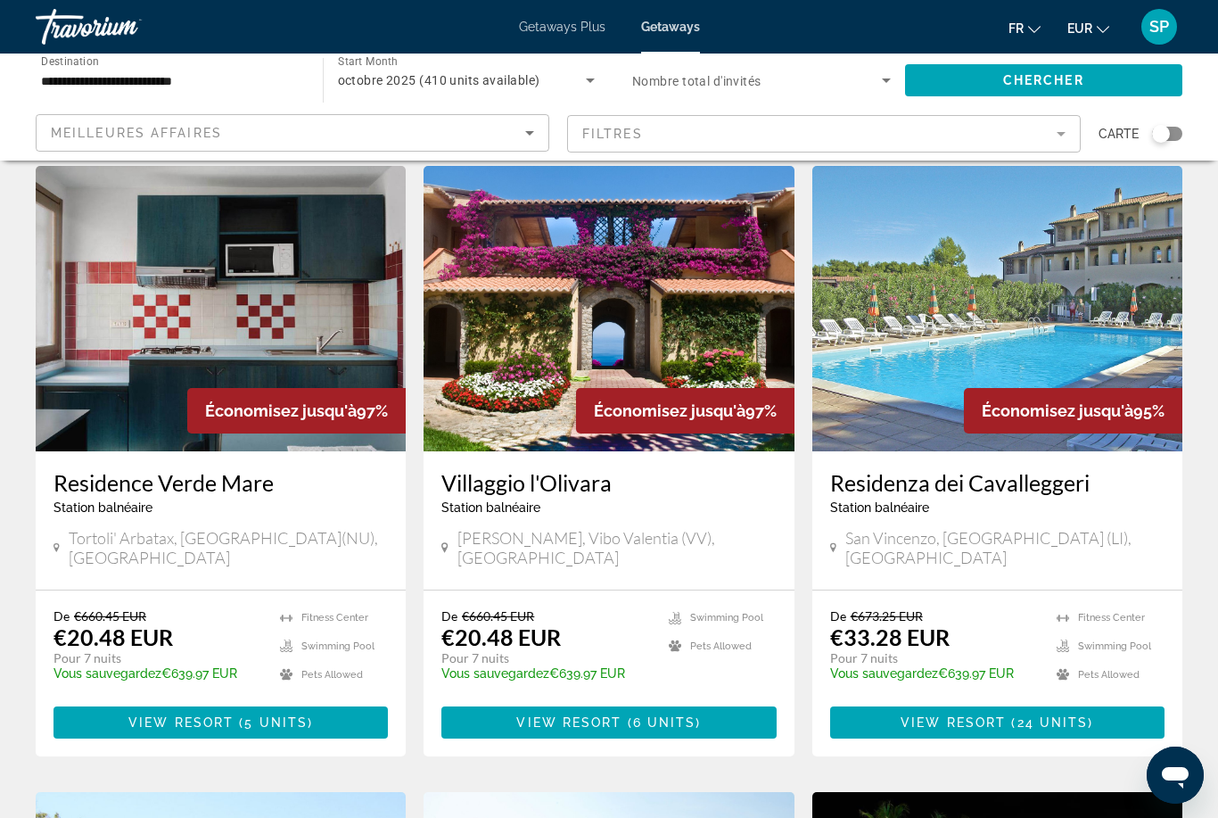
click at [145, 83] on input "**********" at bounding box center [170, 80] width 259 height 21
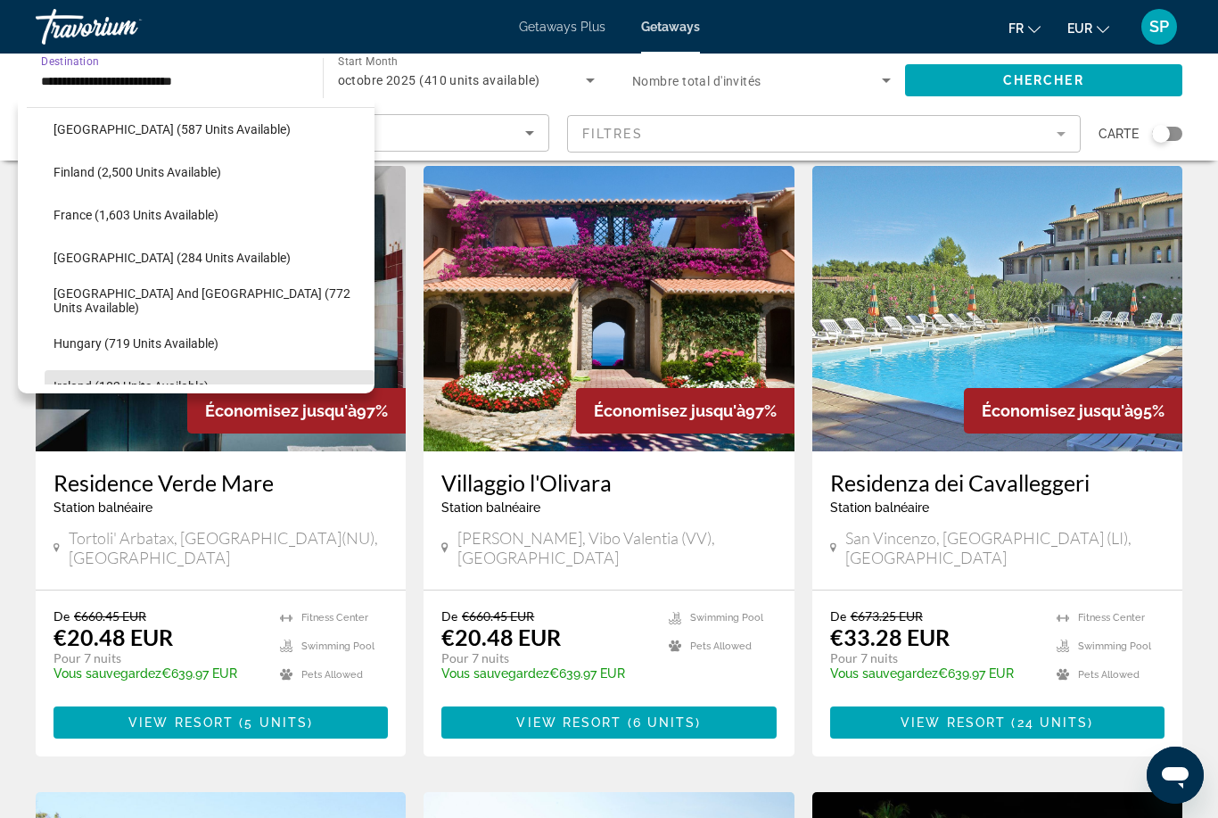
scroll to position [436, 0]
click at [168, 218] on span "France (1,603 units available)" at bounding box center [136, 216] width 165 height 14
type input "**********"
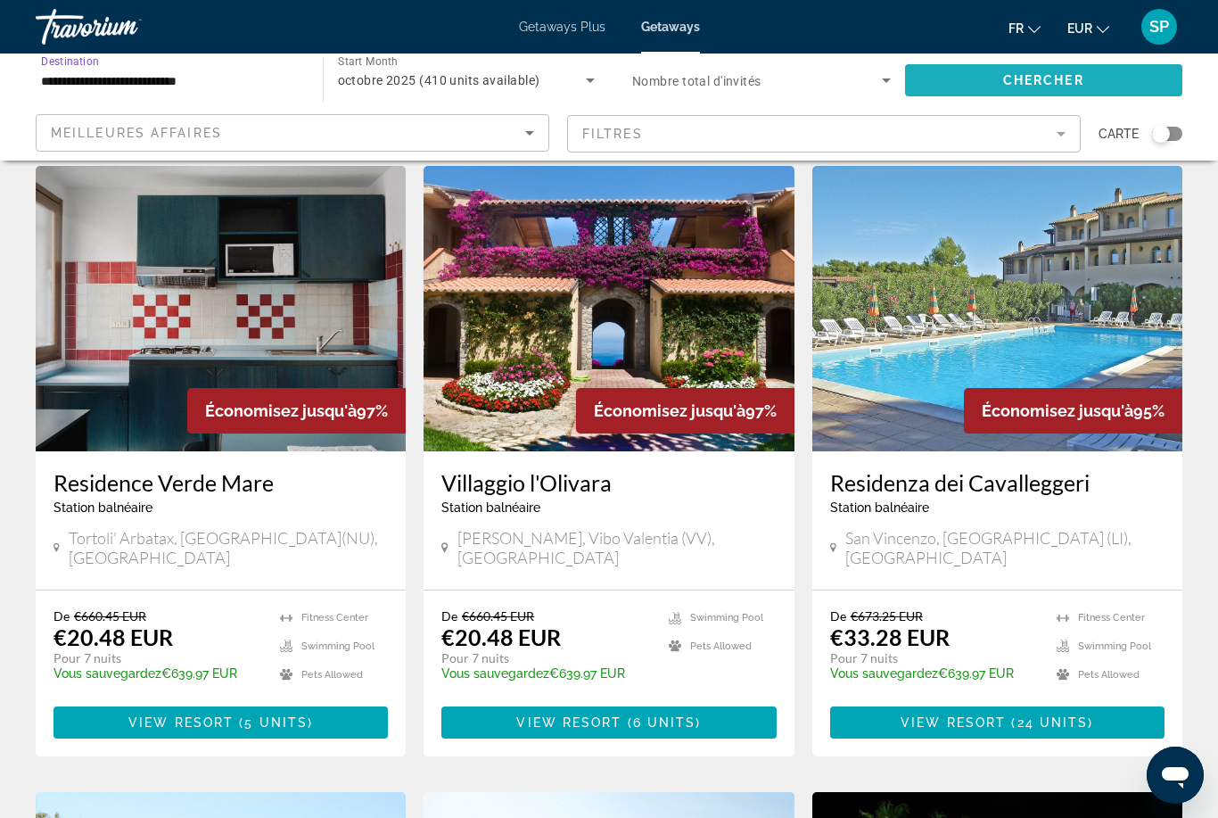
click at [1054, 71] on span "Search widget" at bounding box center [1044, 80] width 278 height 43
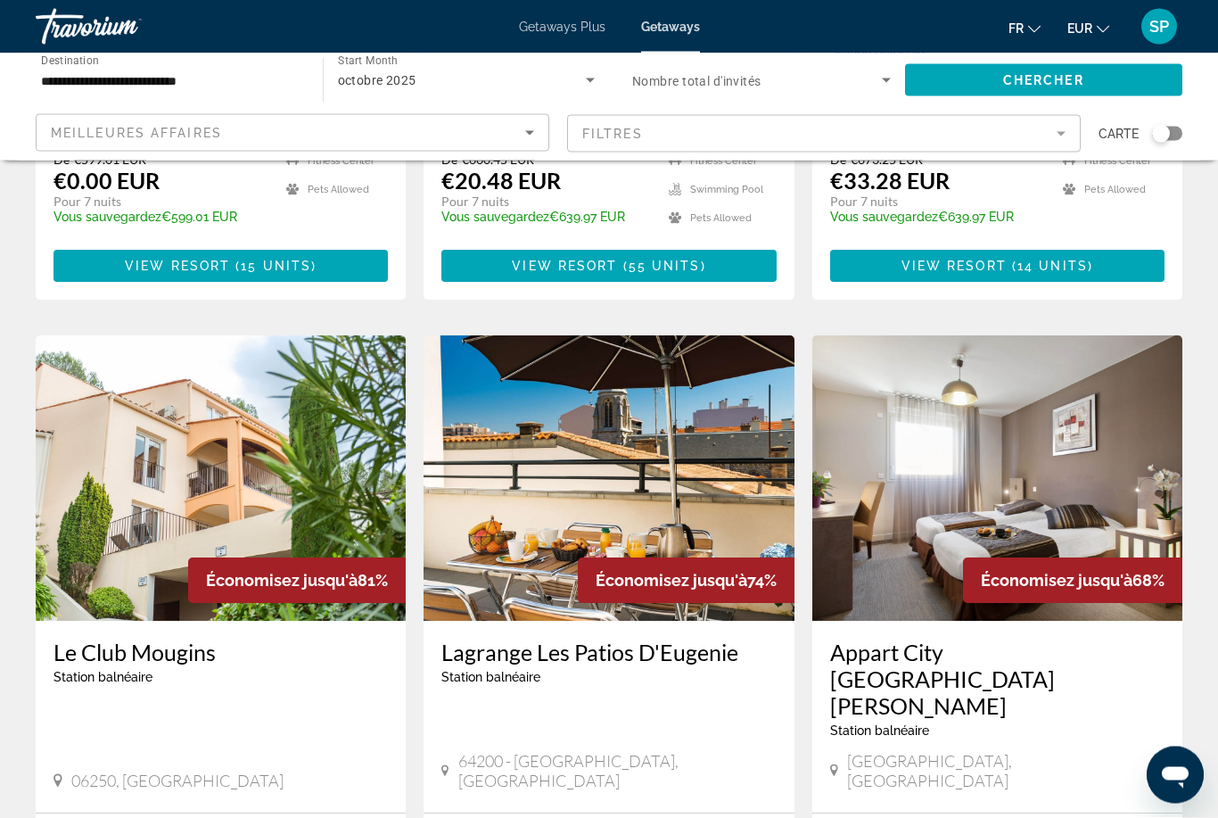
scroll to position [541, 0]
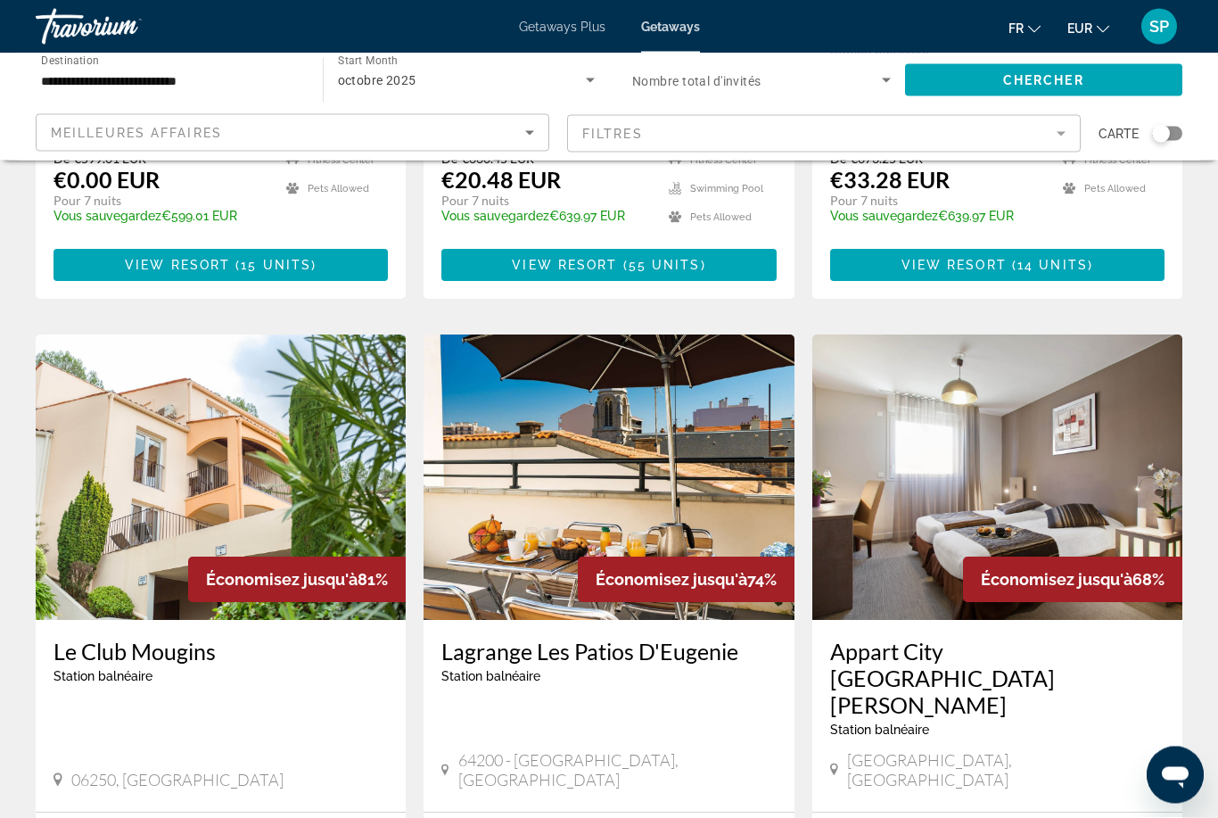
click at [502, 87] on div "octobre 2025" at bounding box center [462, 80] width 249 height 21
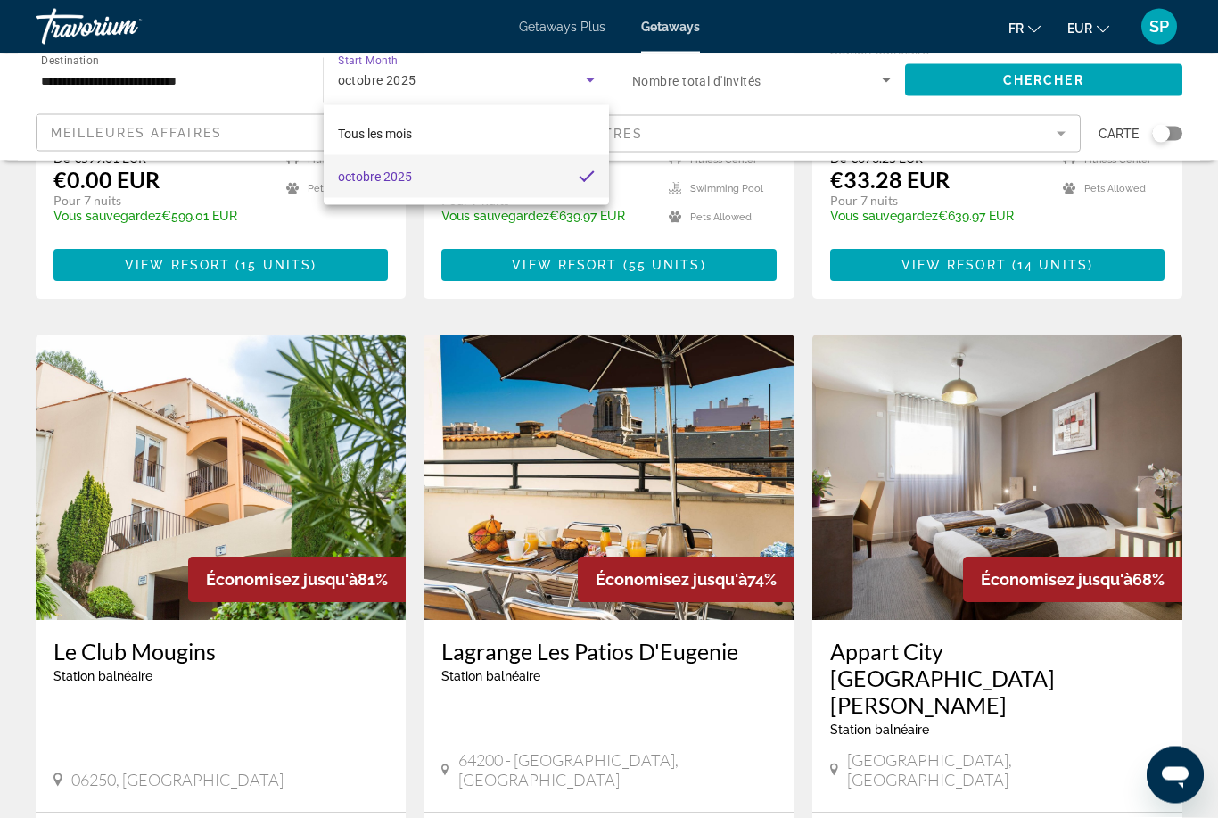
scroll to position [541, 0]
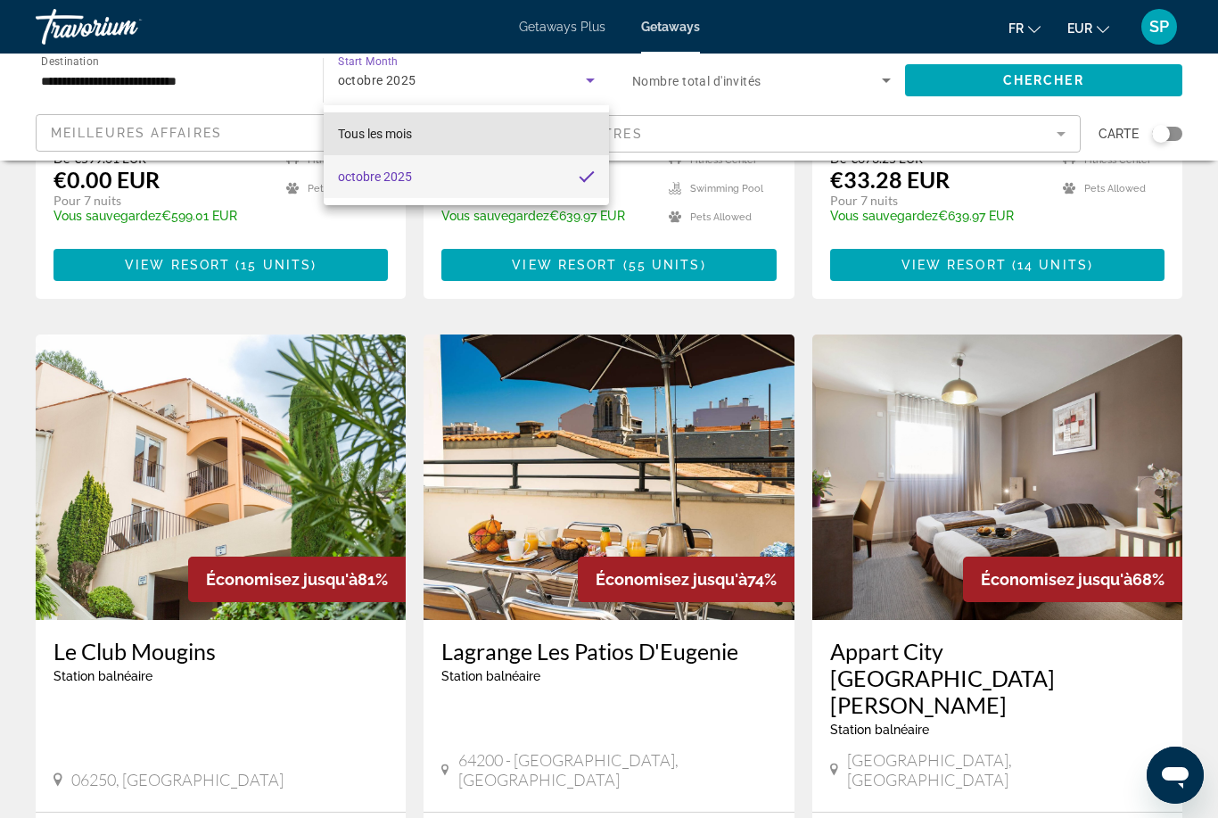
click at [425, 136] on mat-option "Tous les mois" at bounding box center [467, 133] width 286 height 43
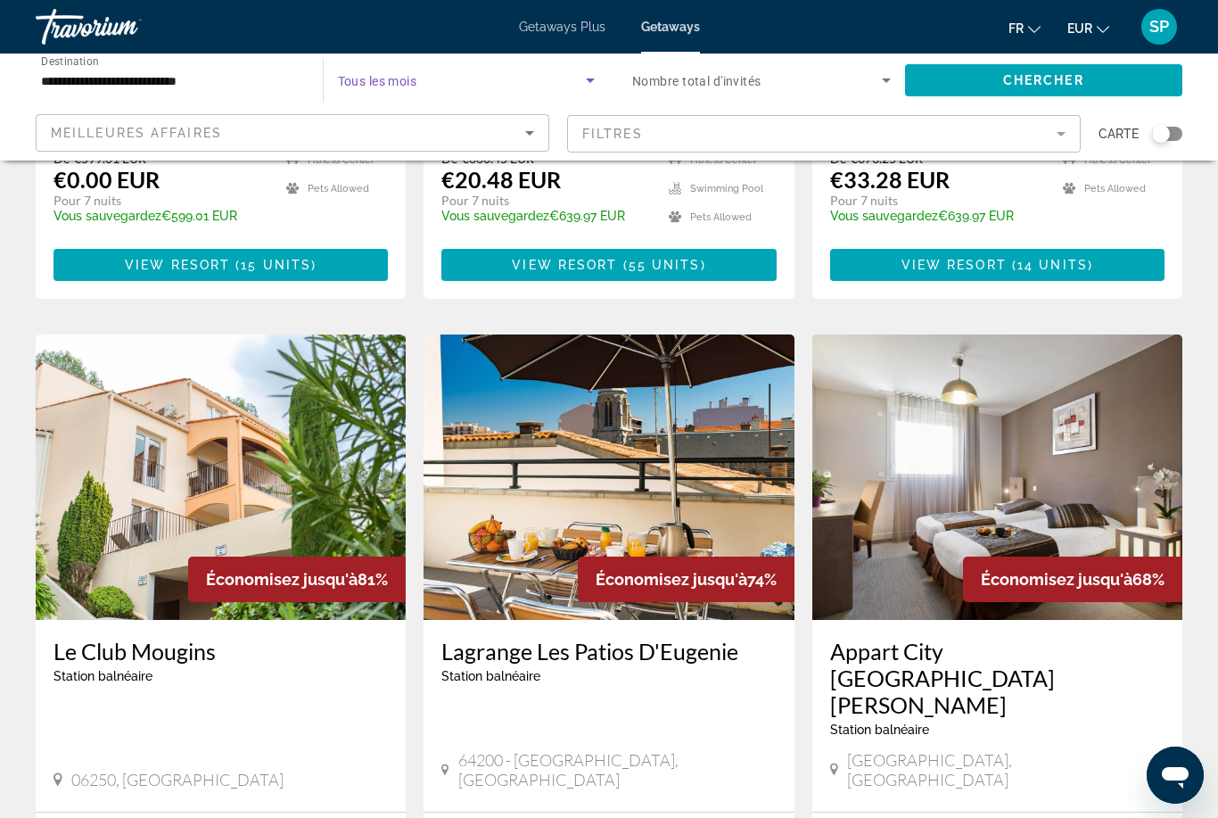
click at [487, 78] on span "Search widget" at bounding box center [462, 80] width 249 height 21
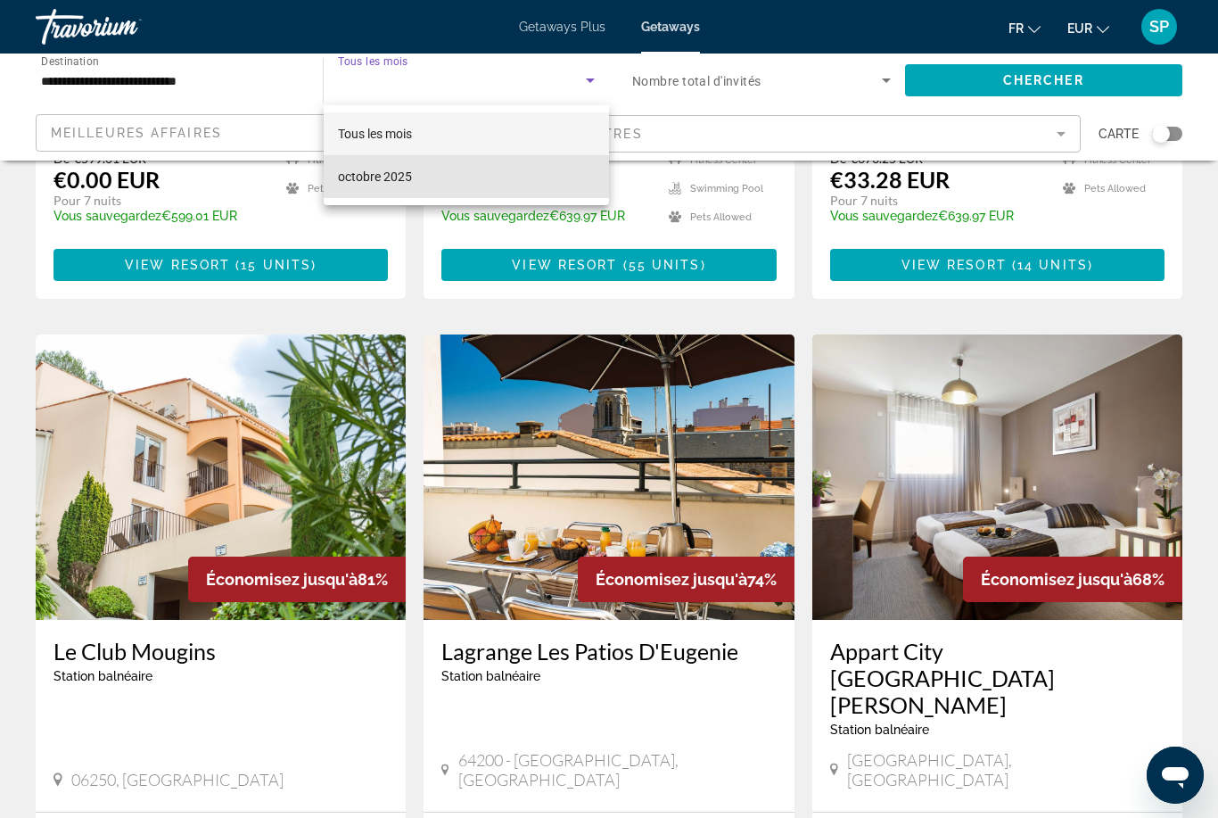
click at [485, 185] on mat-option "octobre 2025" at bounding box center [467, 176] width 286 height 43
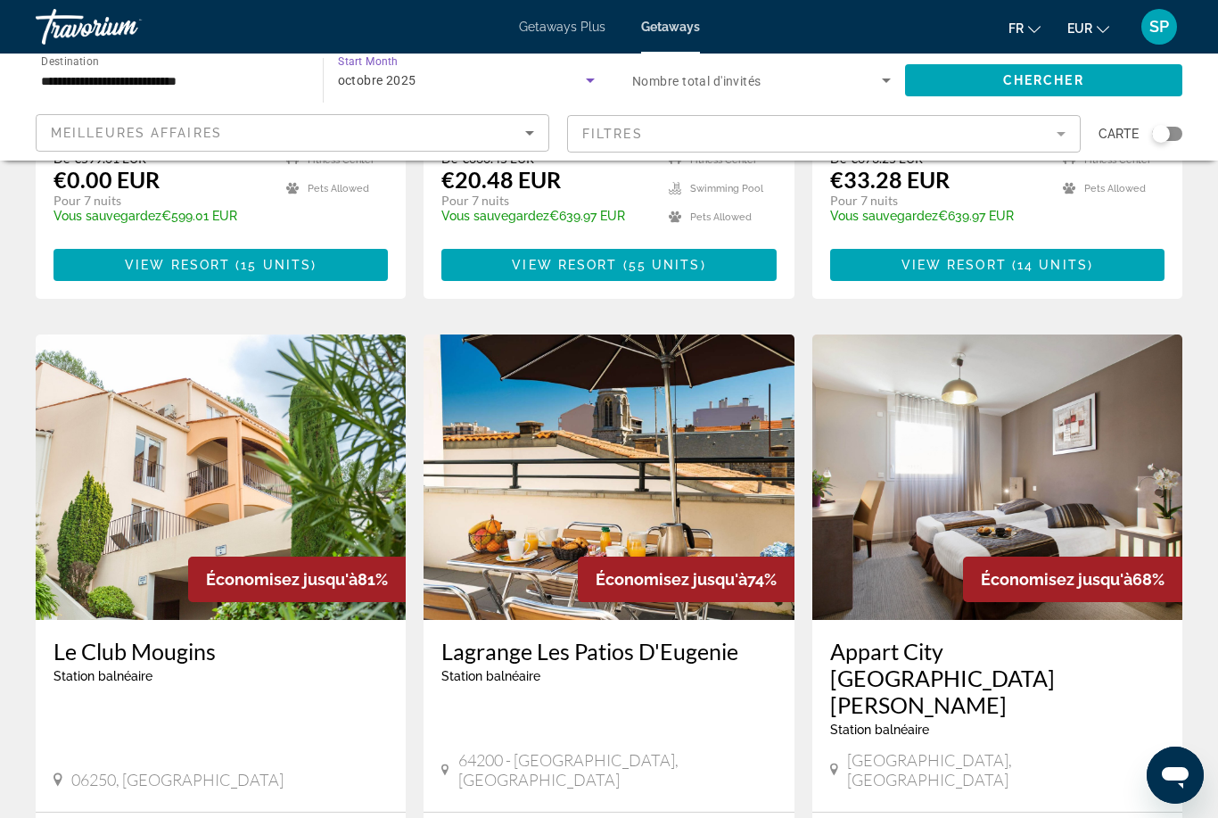
click at [1014, 499] on img "Main content" at bounding box center [998, 476] width 370 height 285
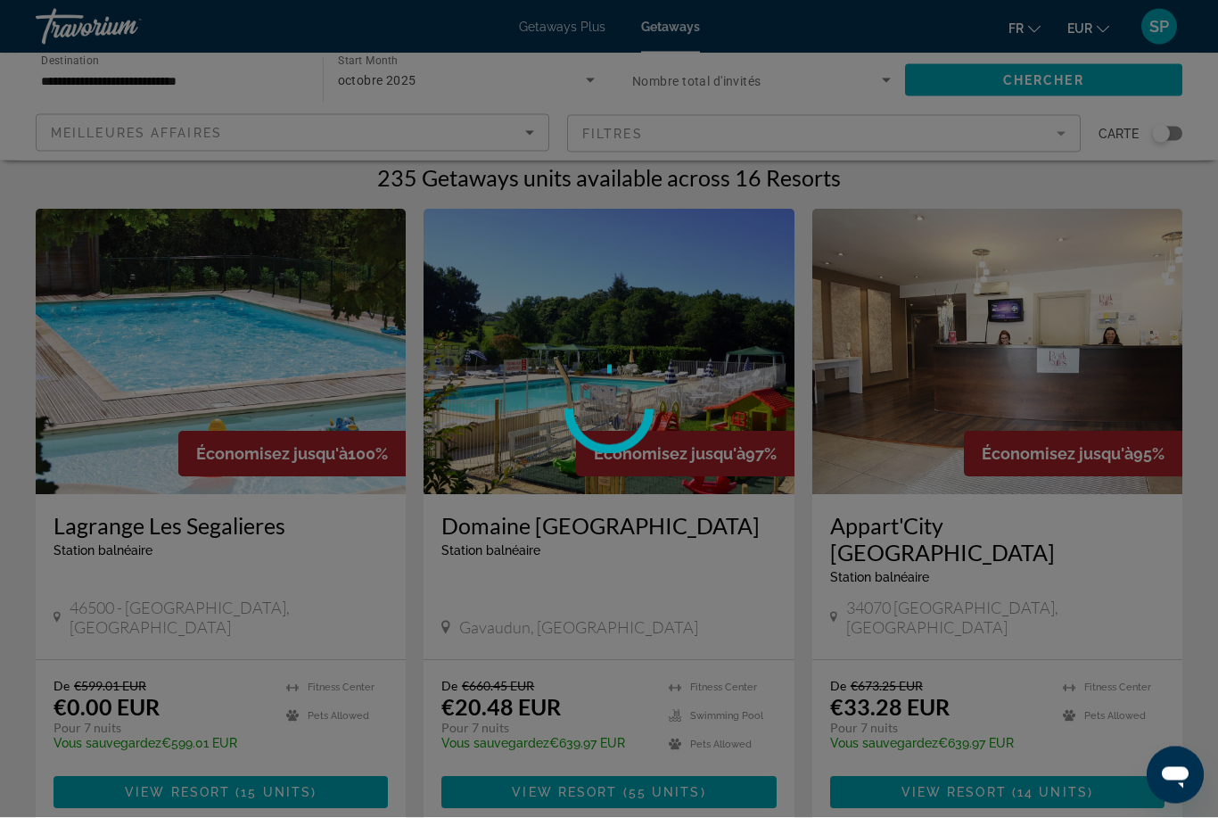
scroll to position [0, 0]
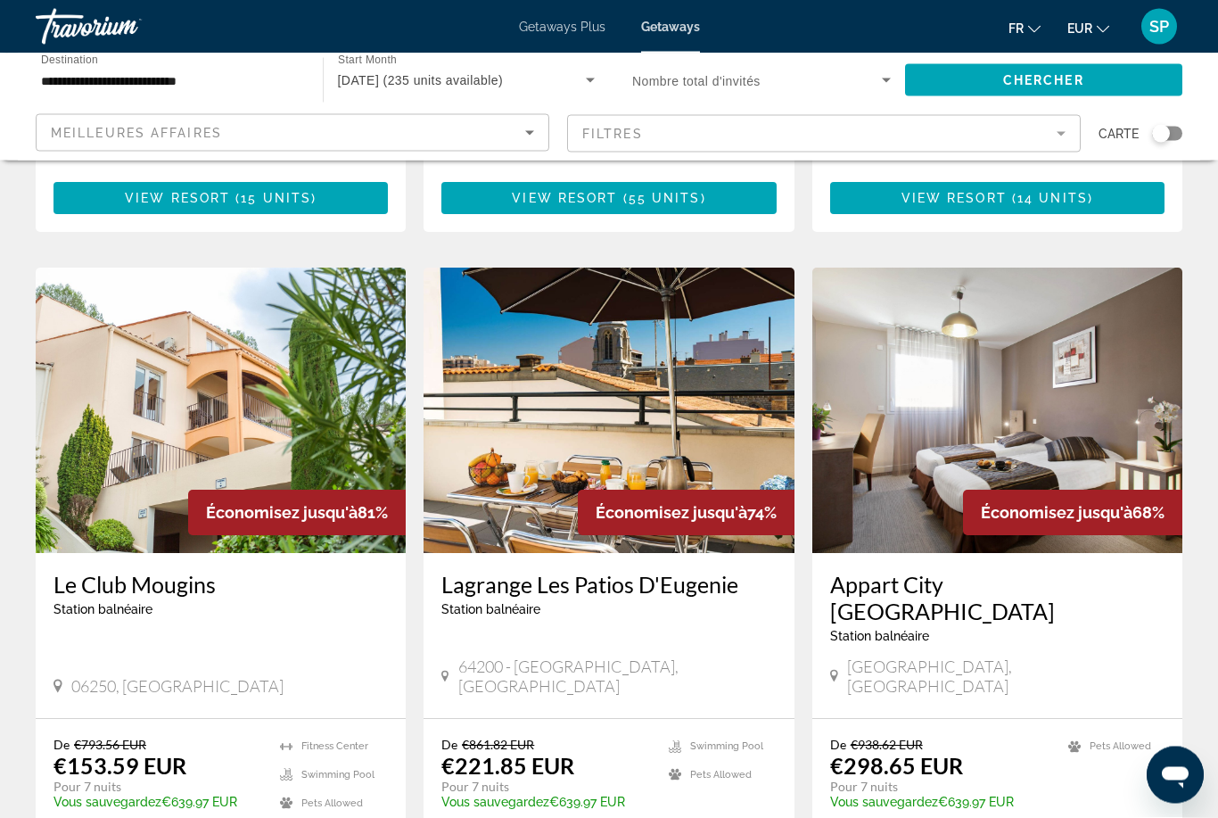
scroll to position [608, 0]
click at [986, 398] on img "Main content" at bounding box center [998, 410] width 370 height 285
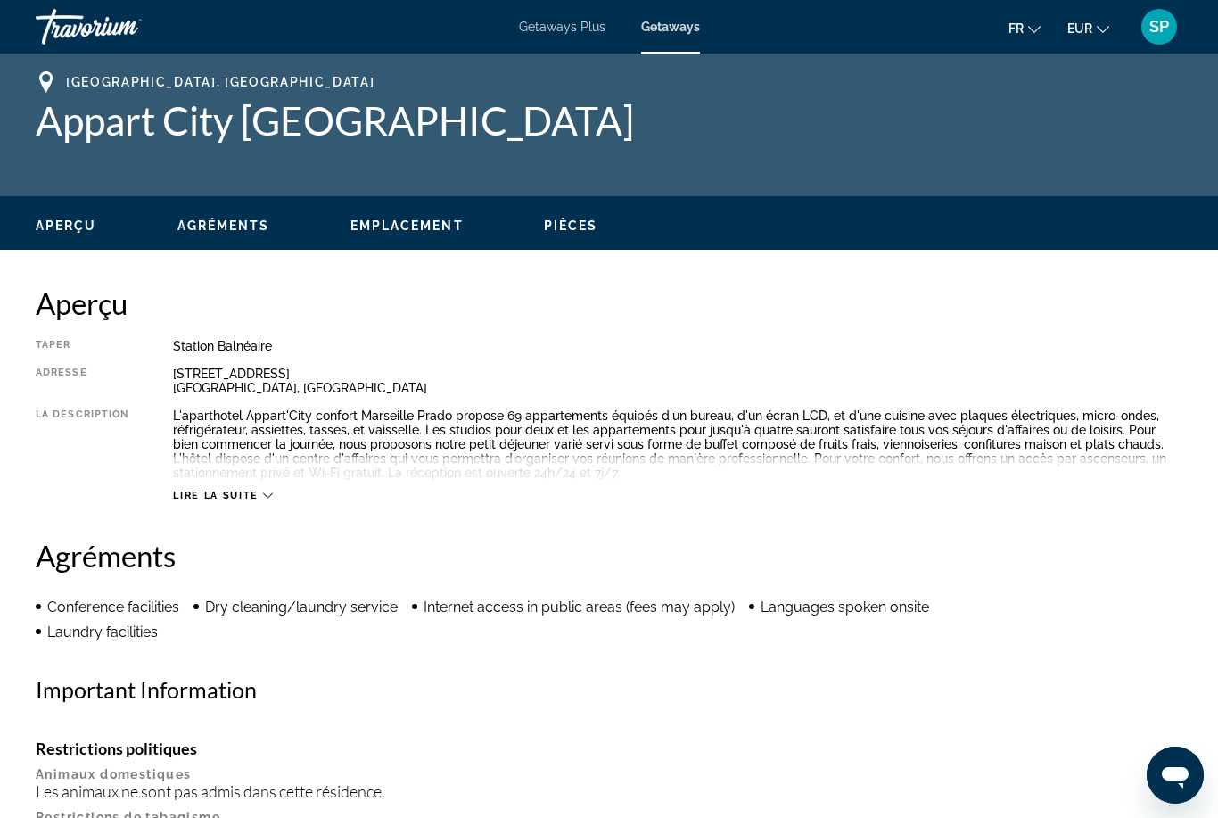
click at [227, 501] on span "Lire la suite" at bounding box center [215, 496] width 85 height 12
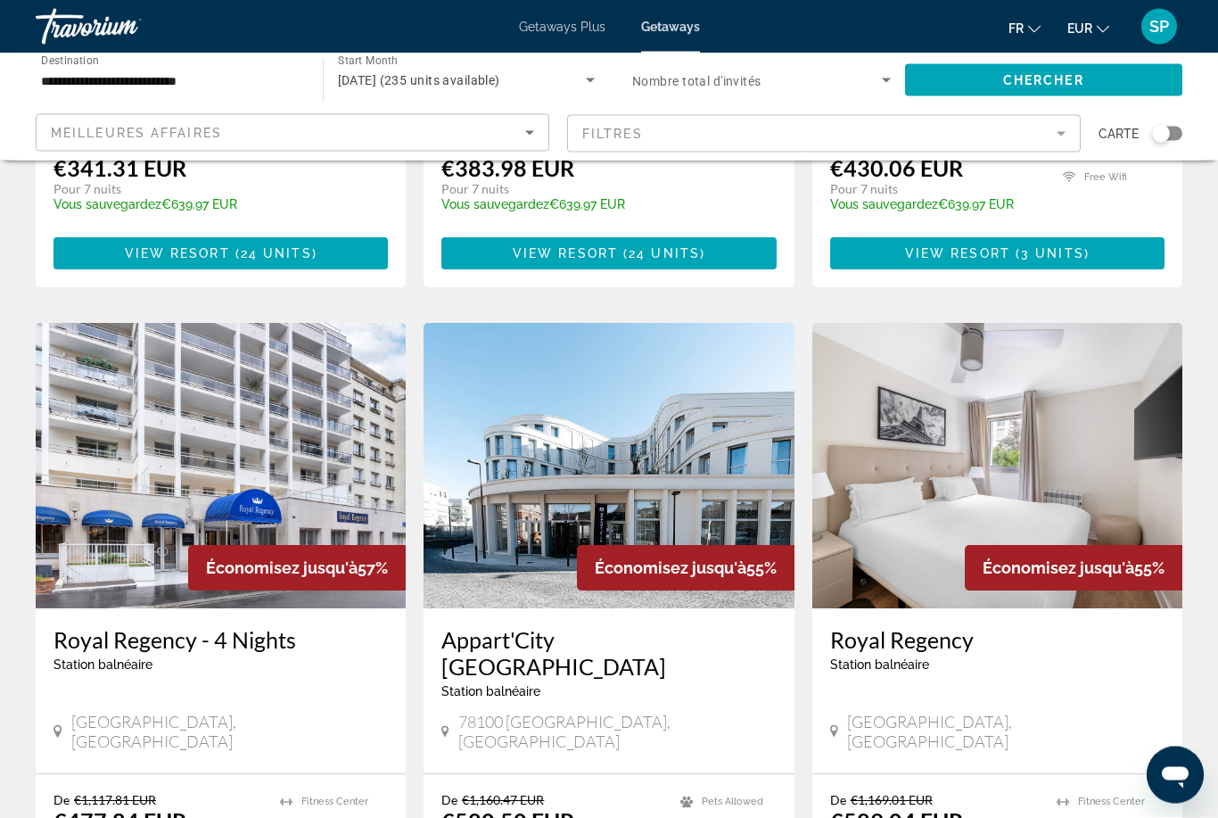
scroll to position [1860, 0]
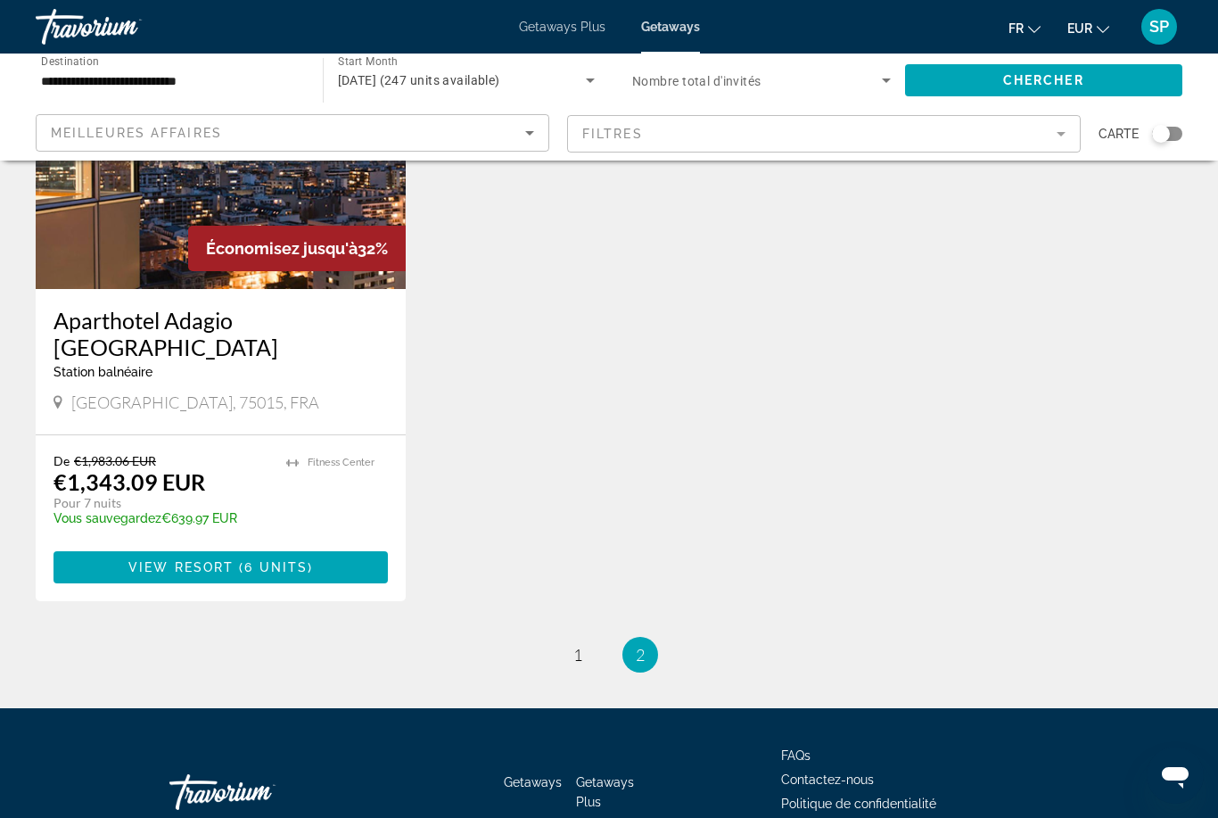
scroll to position [905, 0]
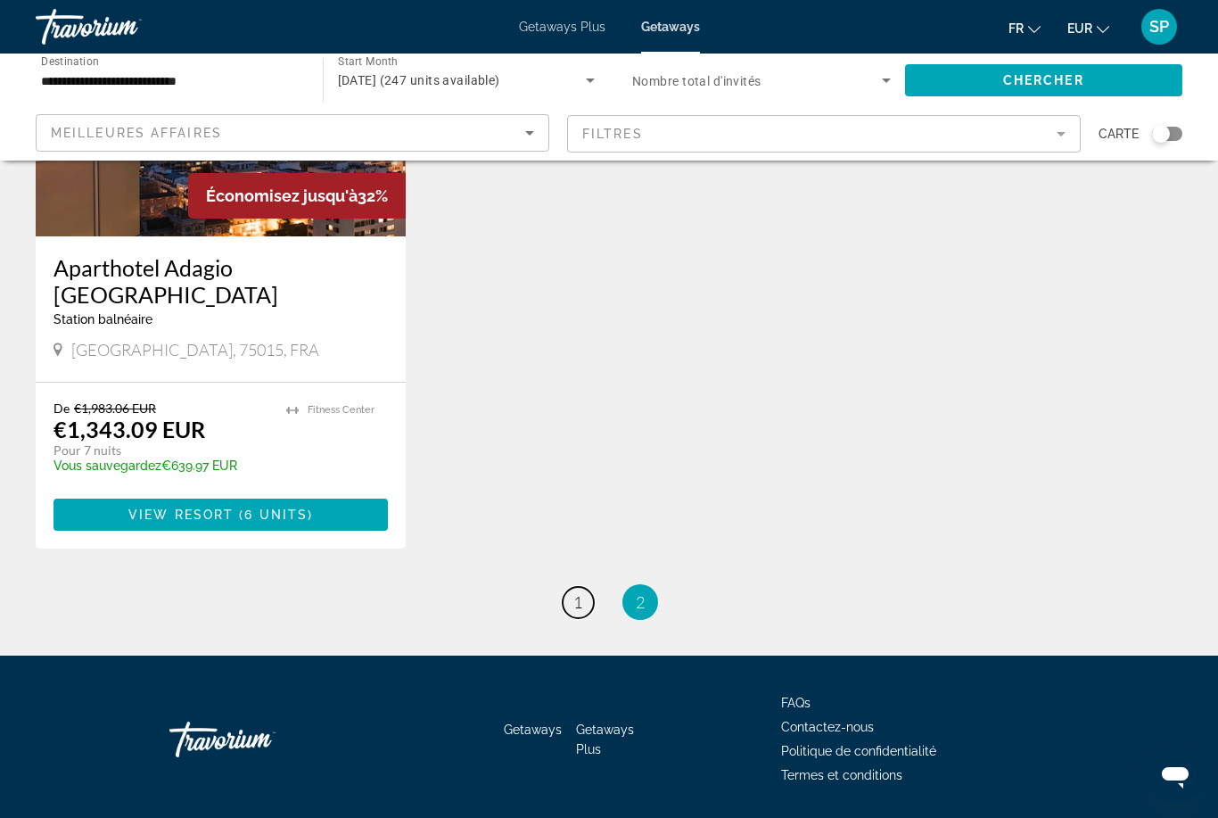
click at [566, 613] on link "page 1" at bounding box center [578, 602] width 31 height 31
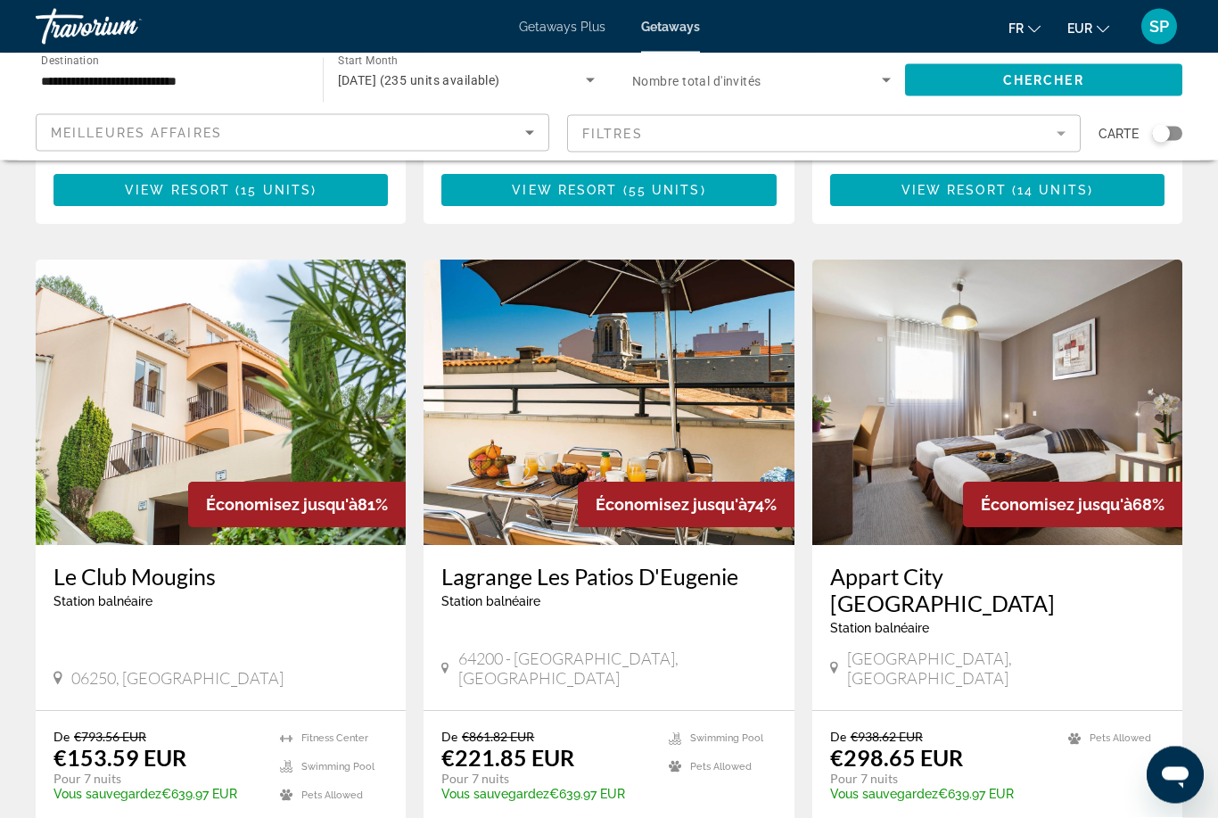
scroll to position [613, 0]
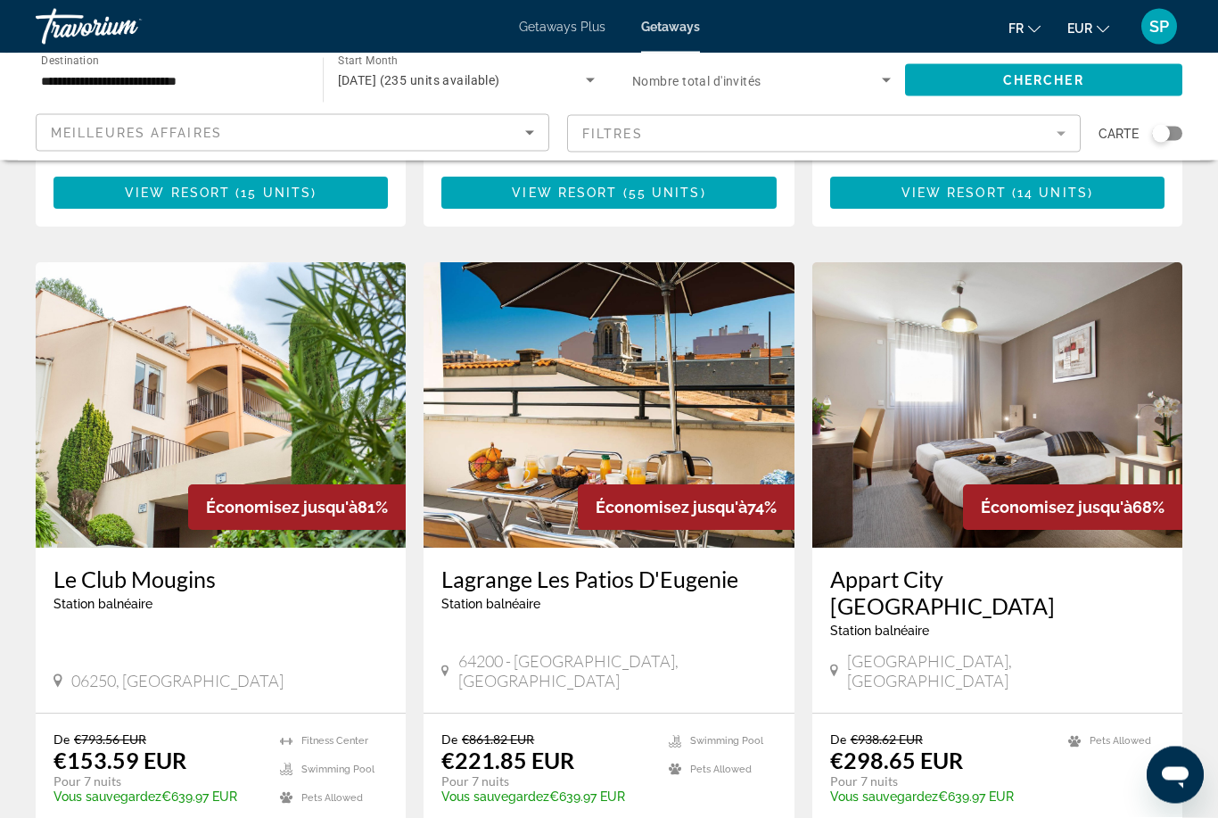
click at [1036, 348] on img "Main content" at bounding box center [998, 405] width 370 height 285
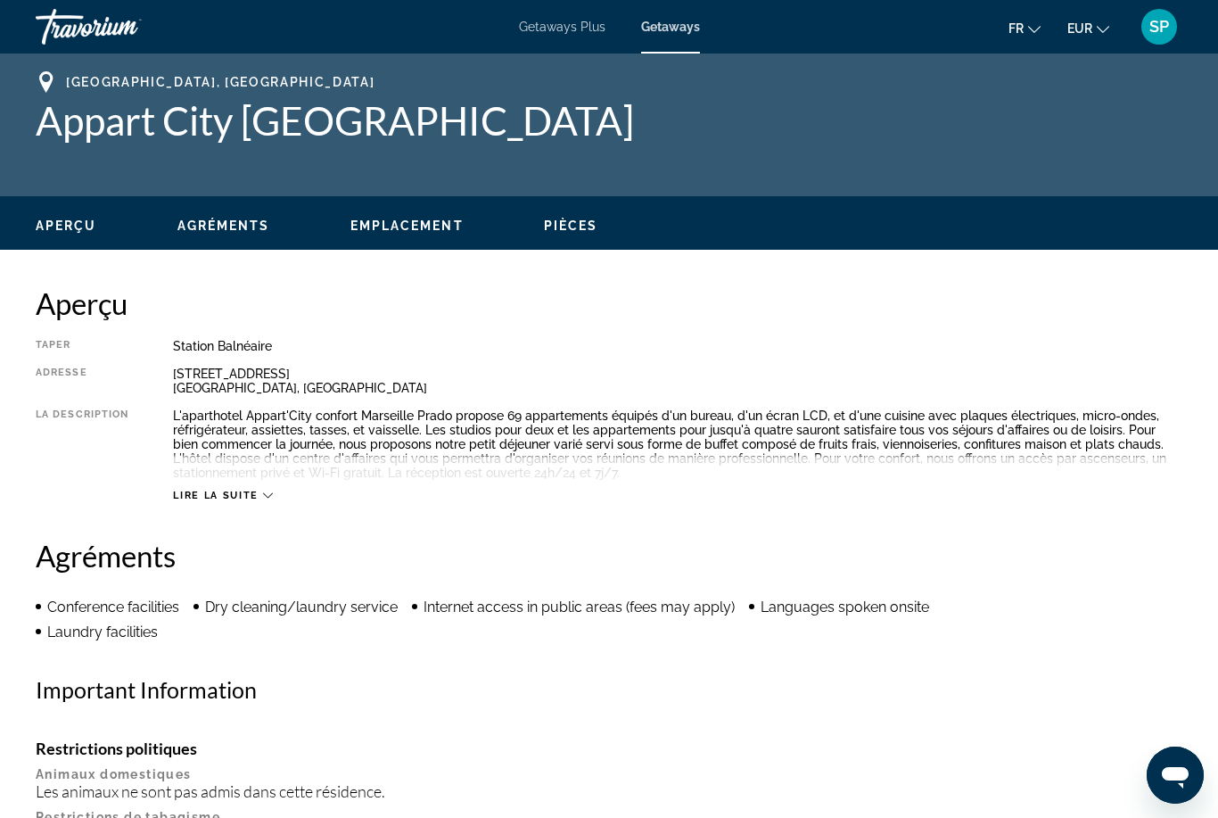
click at [547, 20] on span "Getaways Plus" at bounding box center [562, 27] width 87 height 14
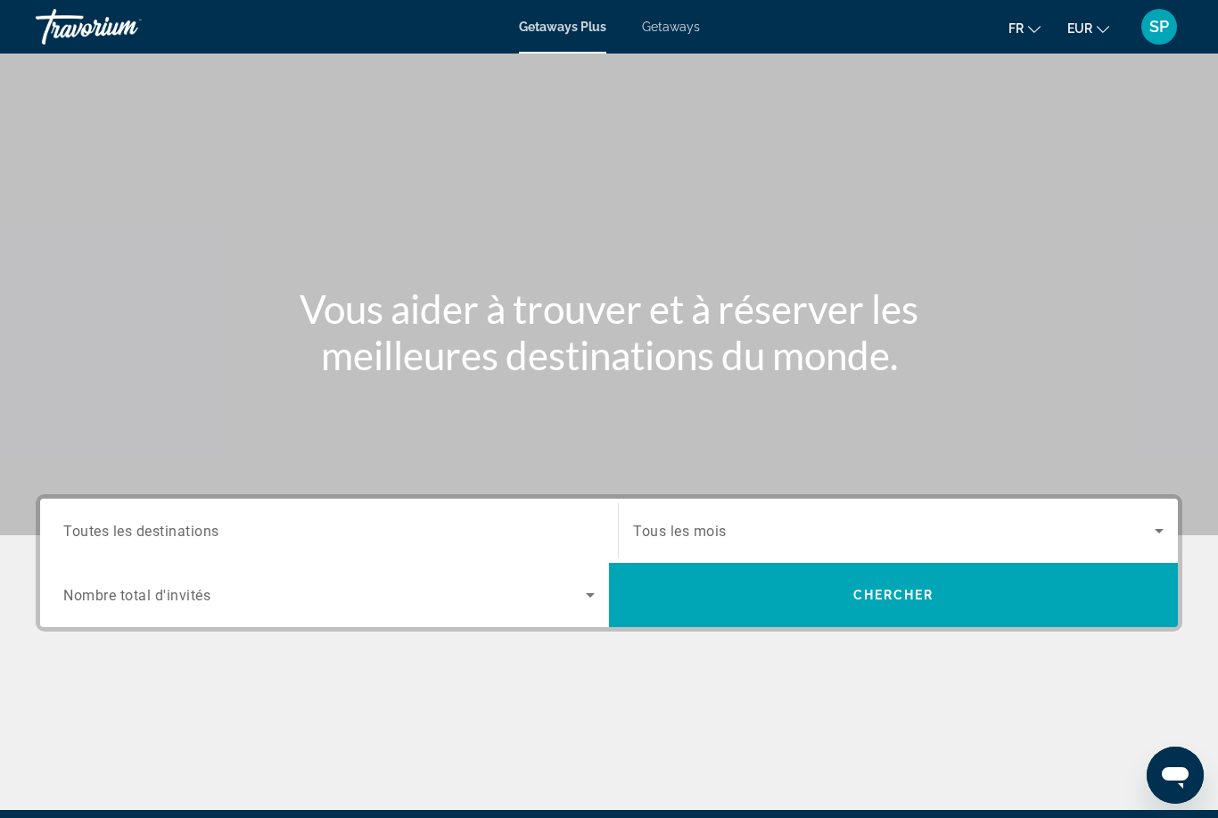
click at [106, 528] on span "Toutes les destinations" at bounding box center [141, 530] width 156 height 17
click at [106, 528] on input "Destination Toutes les destinations" at bounding box center [329, 531] width 532 height 21
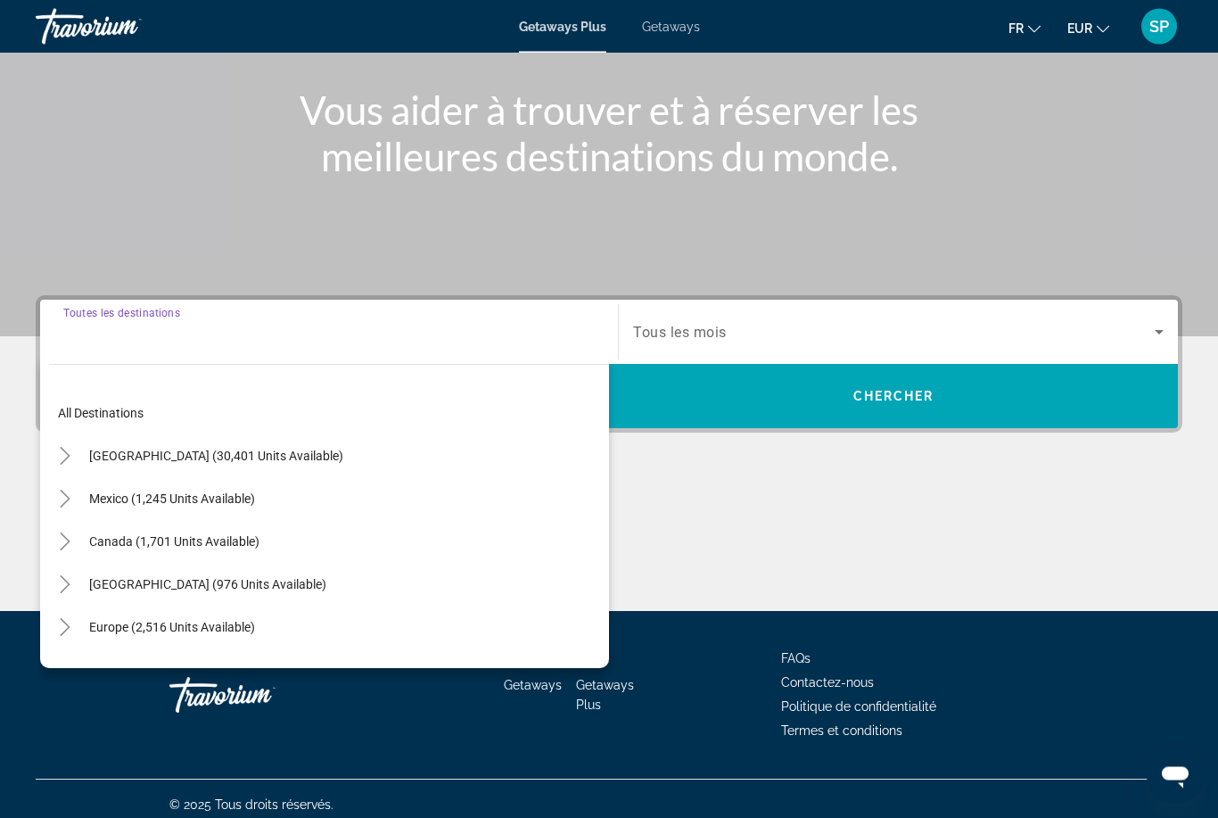
scroll to position [211, 0]
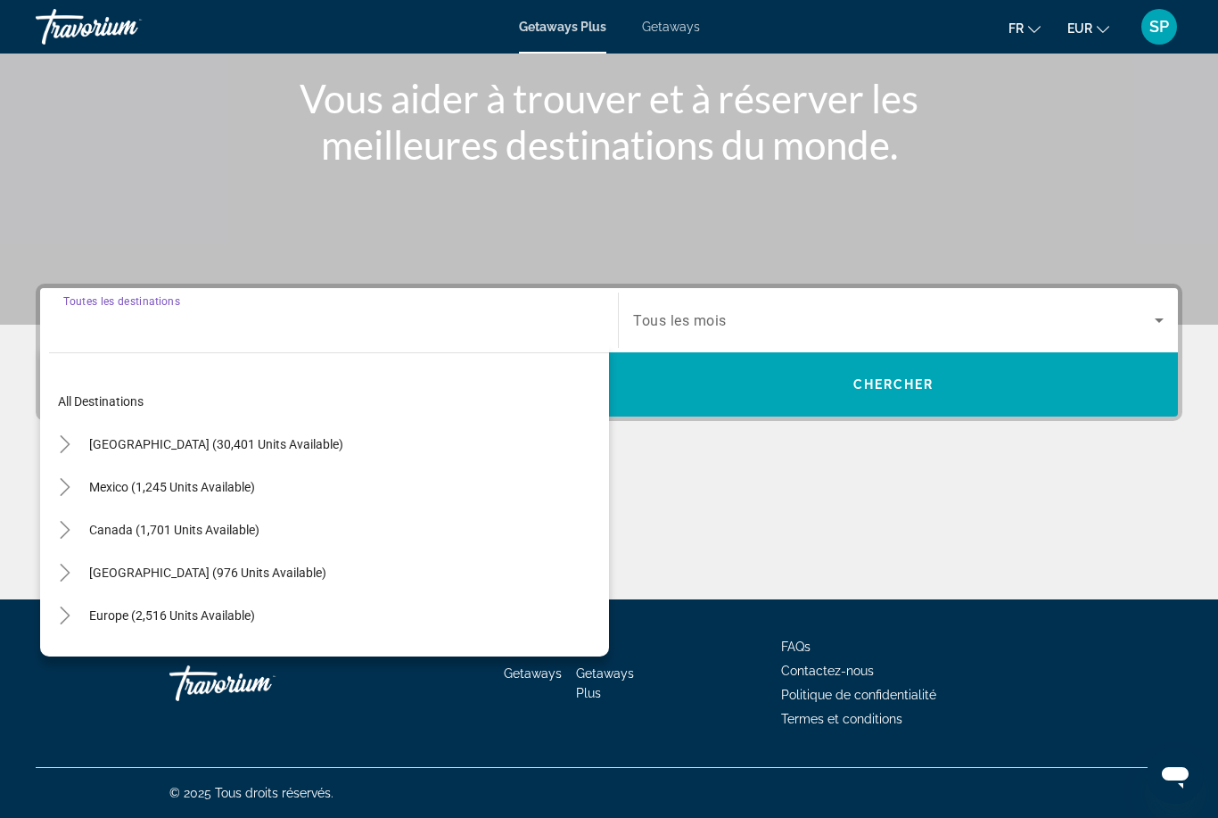
click at [75, 618] on mat-icon "Toggle Europe (2,516 units available)" at bounding box center [64, 615] width 31 height 31
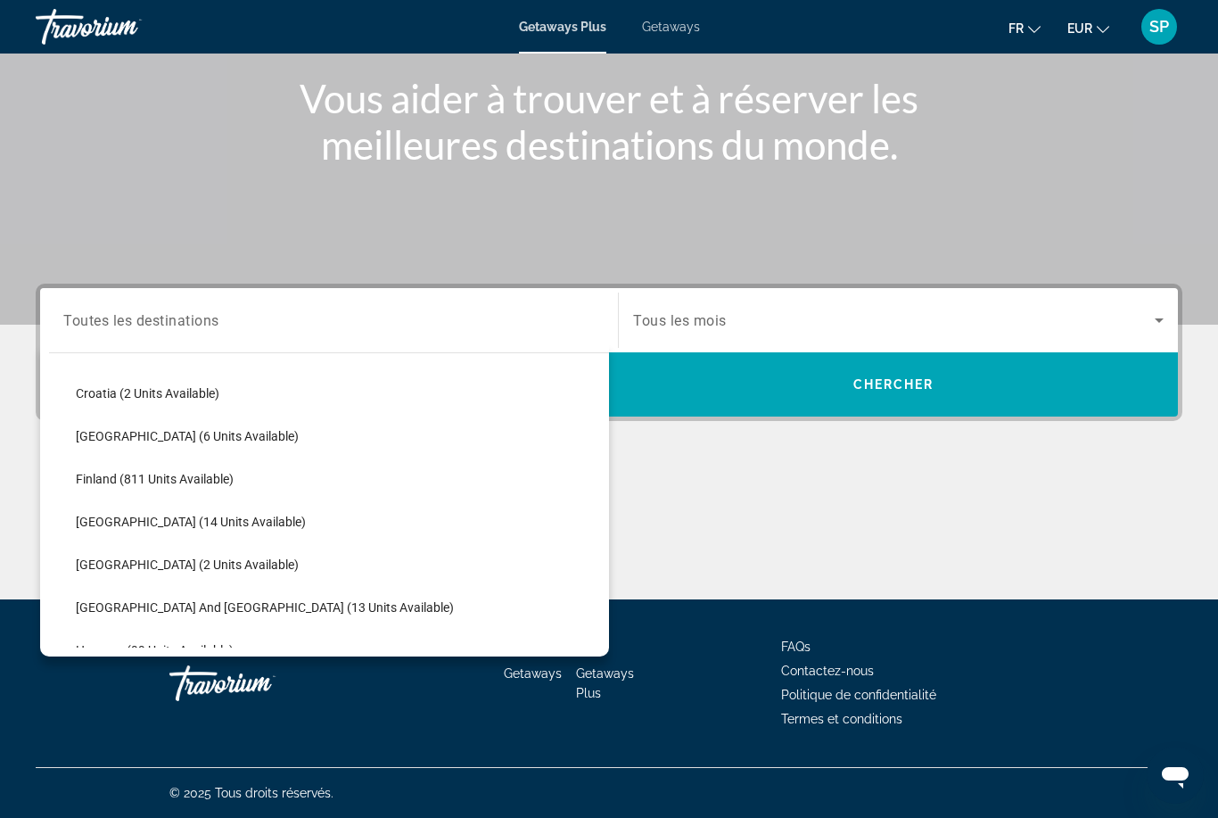
scroll to position [363, 0]
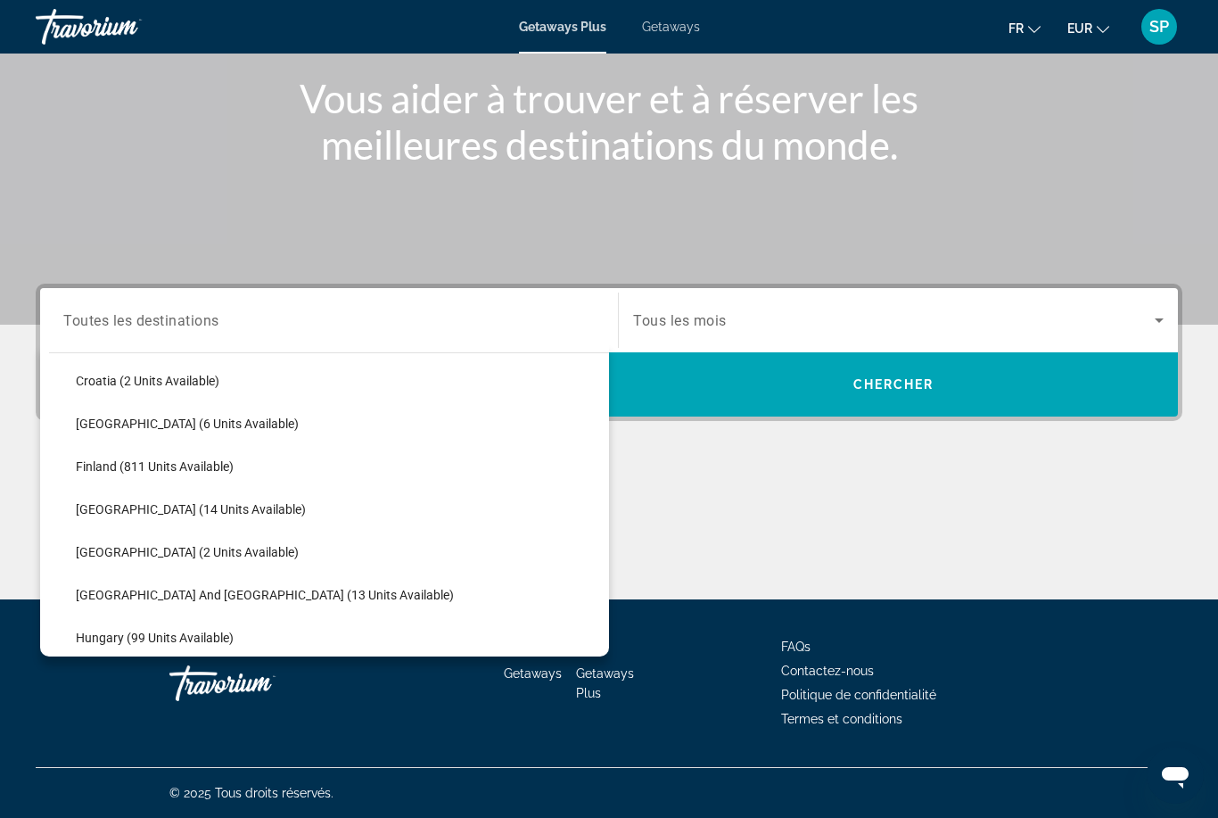
click at [164, 515] on span "France (14 units available)" at bounding box center [191, 509] width 230 height 14
type input "**********"
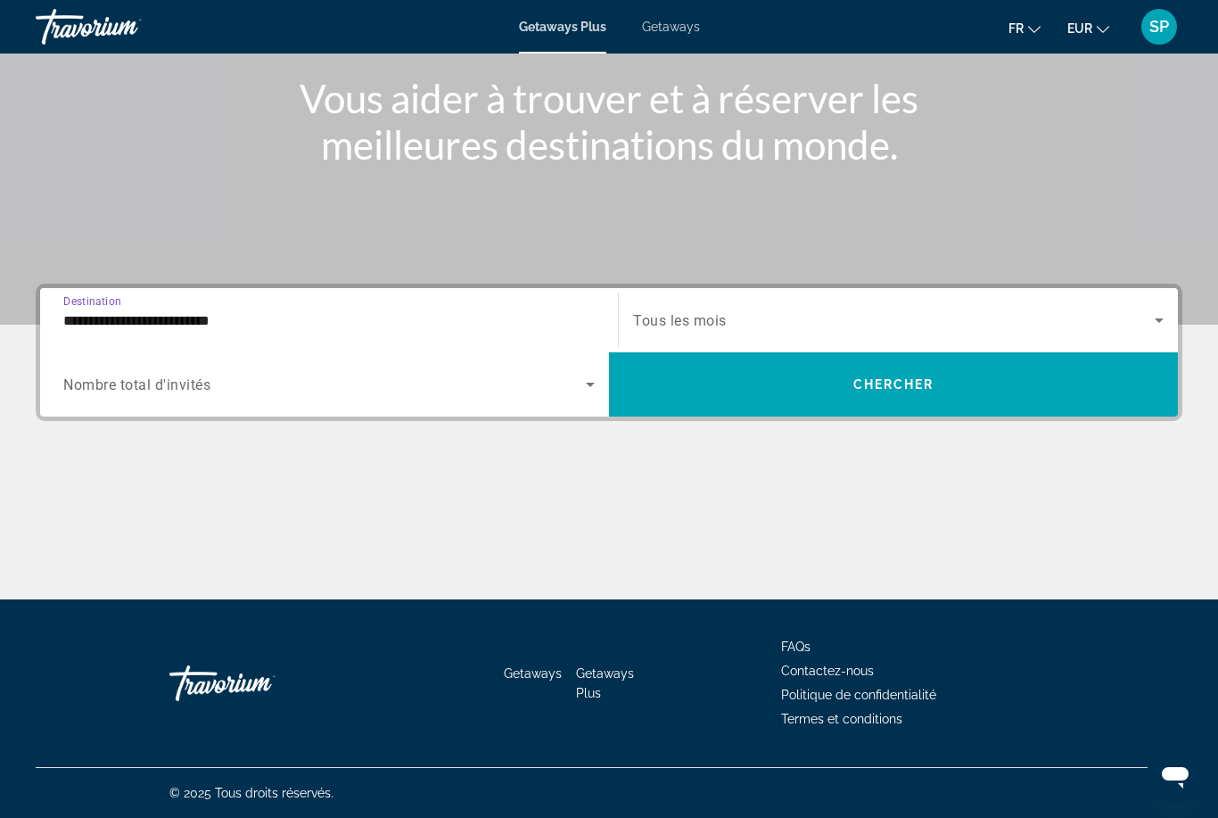
click at [669, 329] on span "Search widget" at bounding box center [894, 320] width 522 height 21
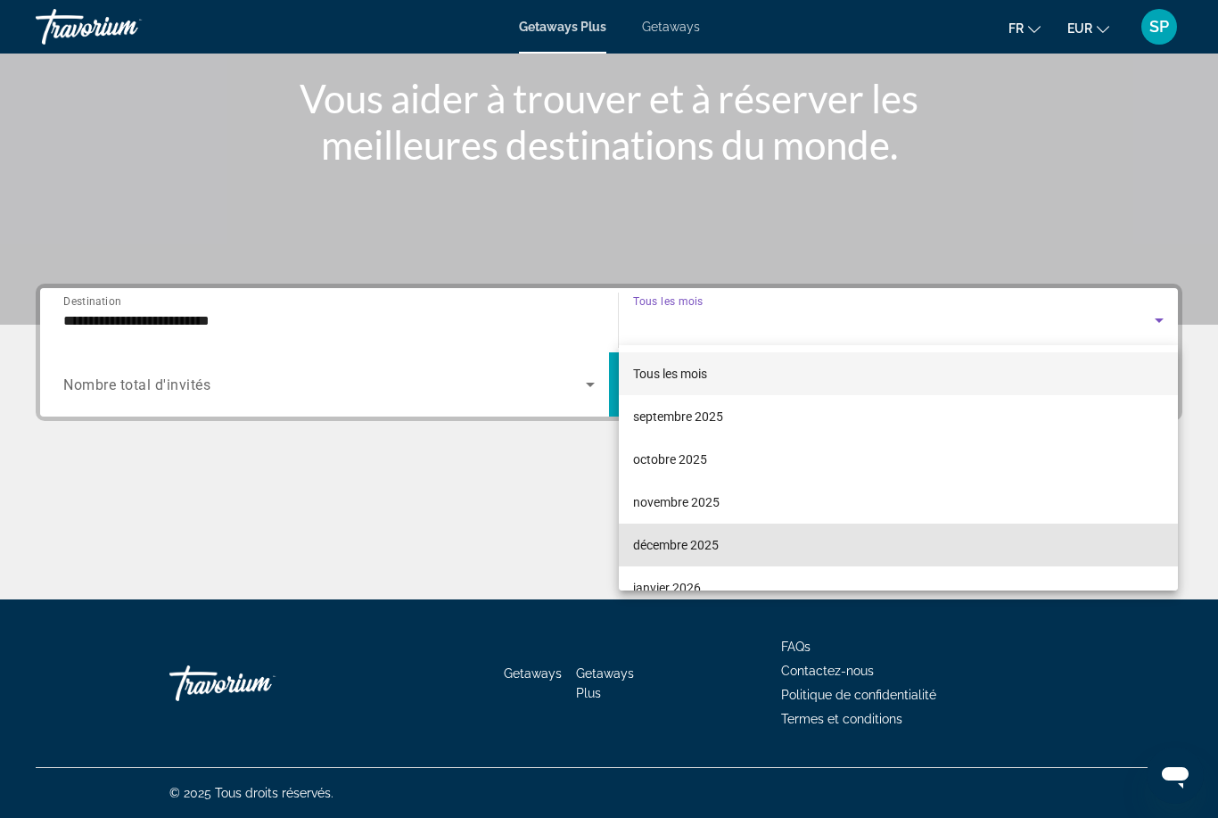
click at [725, 540] on mat-option "décembre 2025" at bounding box center [898, 545] width 559 height 43
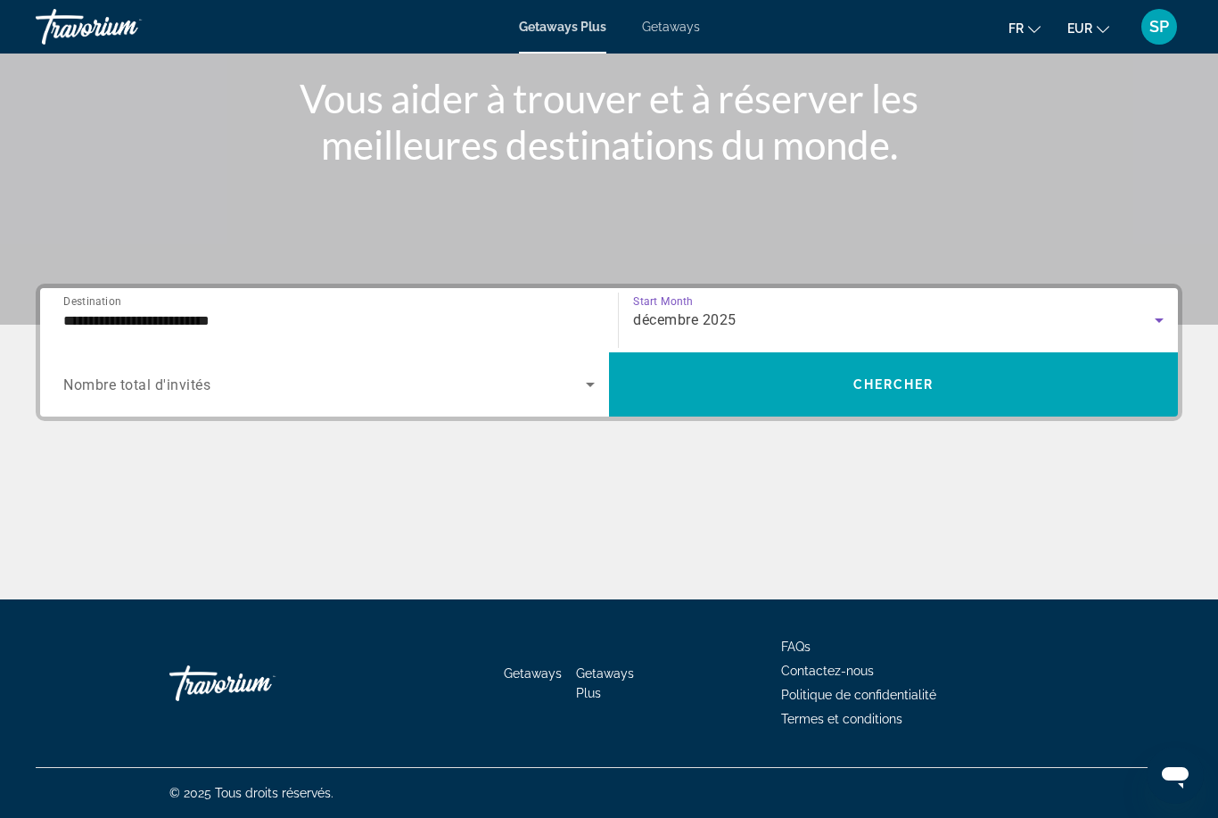
click at [65, 400] on div "Search widget" at bounding box center [329, 384] width 532 height 50
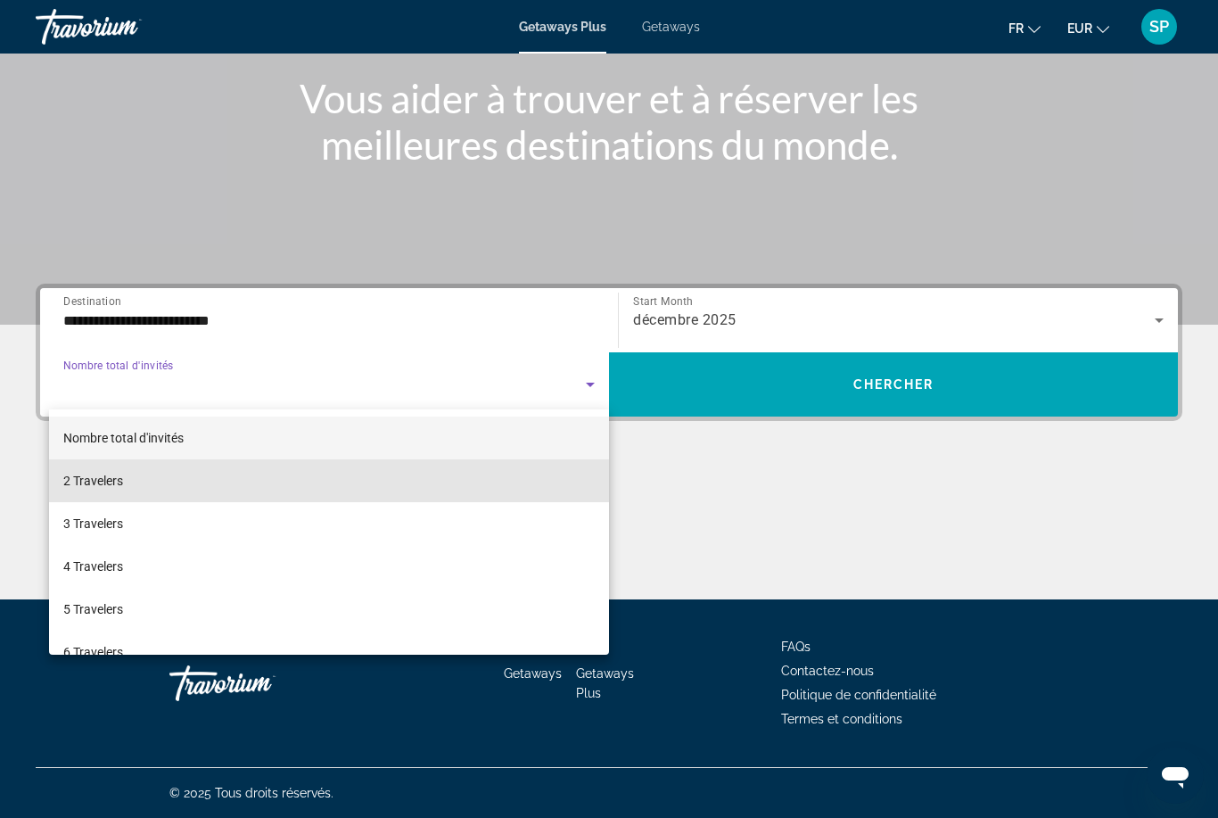
click at [91, 486] on span "2 Travelers" at bounding box center [93, 480] width 60 height 21
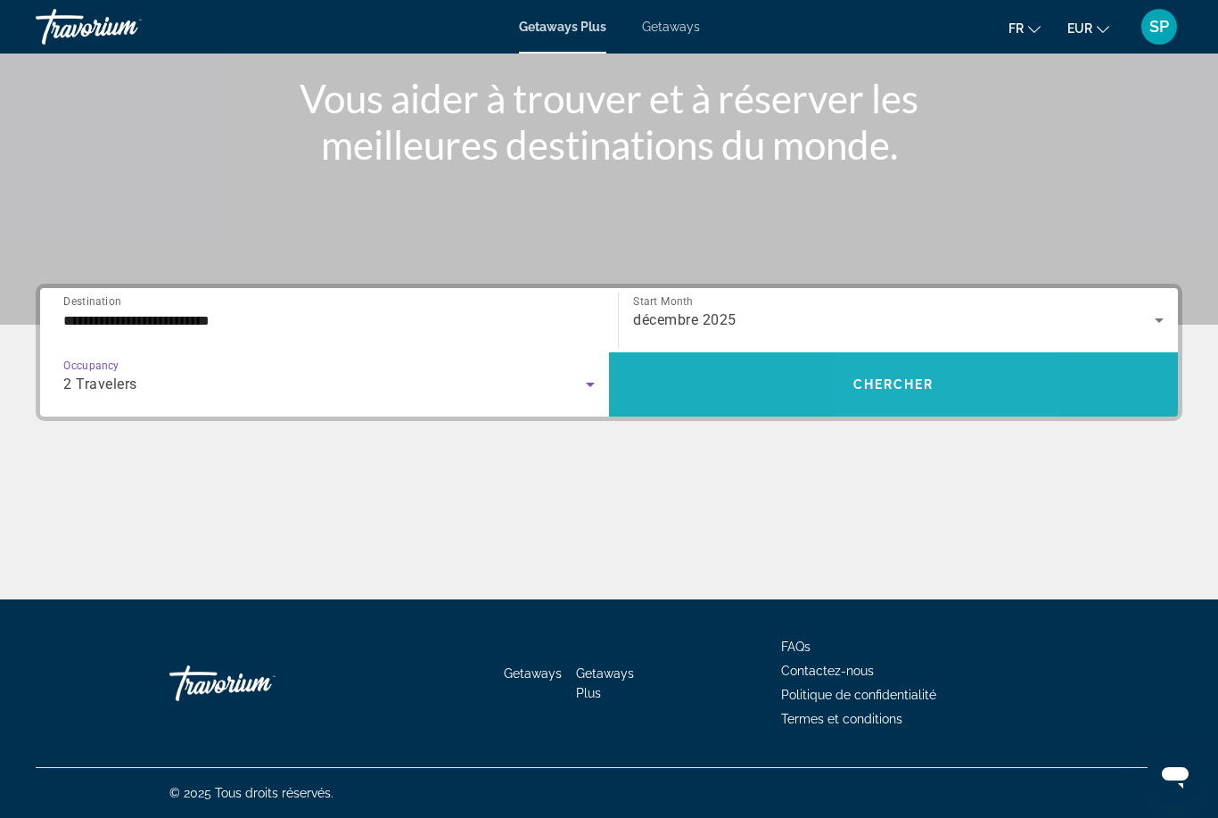
click at [942, 400] on span "Search widget" at bounding box center [893, 384] width 569 height 43
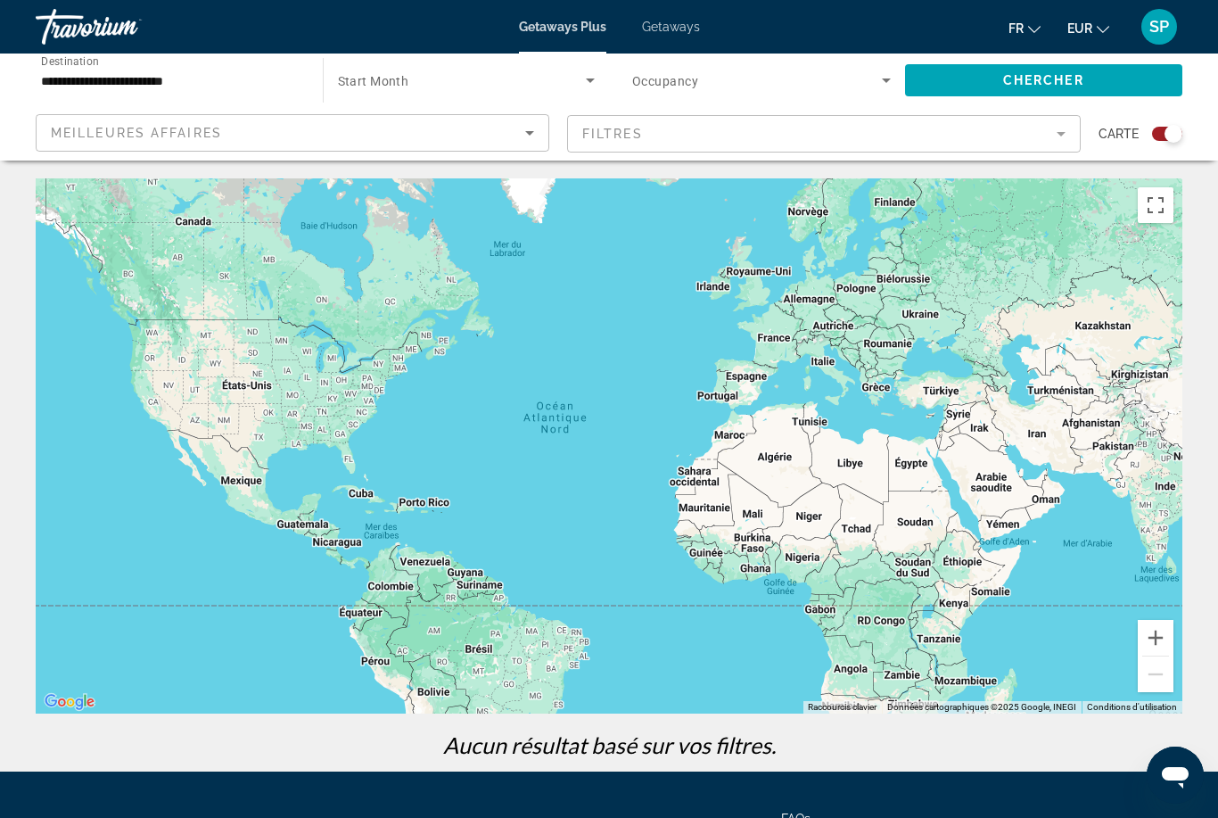
click at [1146, 131] on div "Search widget" at bounding box center [1161, 134] width 44 height 14
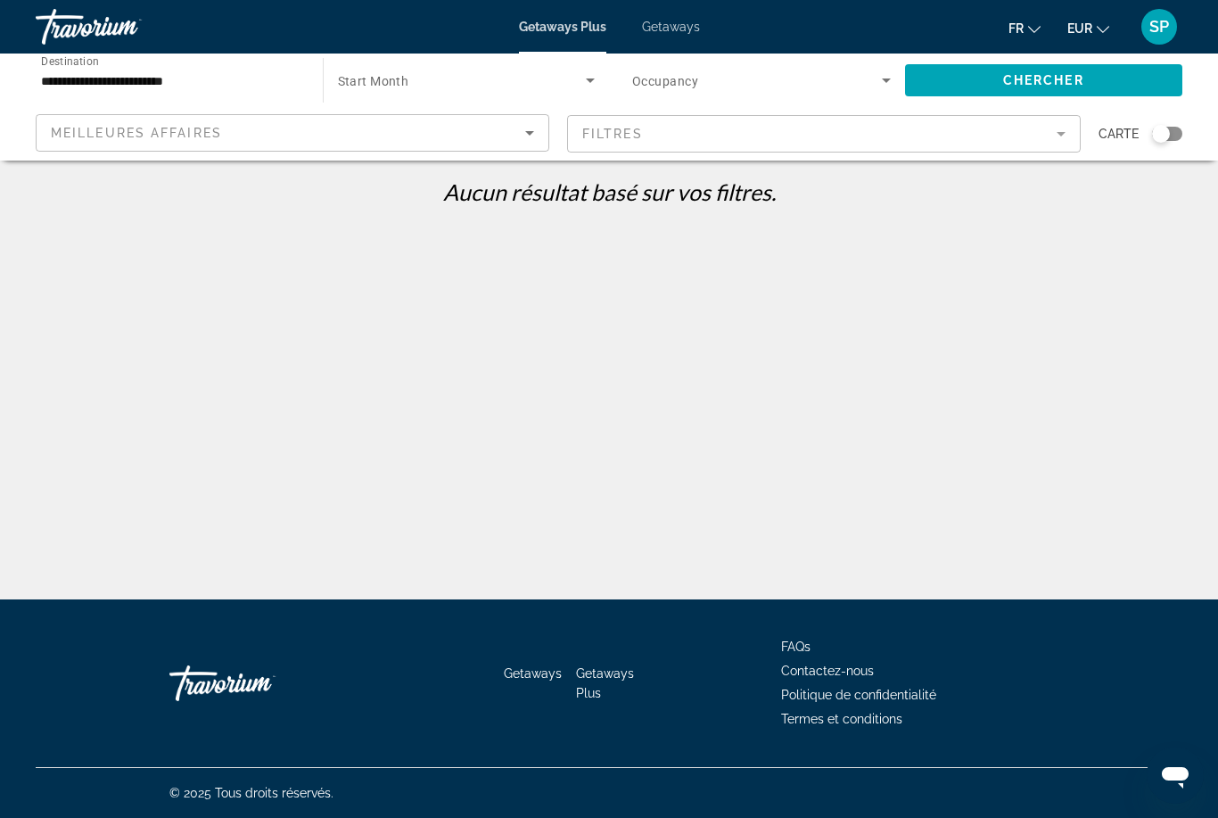
click at [565, 58] on div "Search widget" at bounding box center [467, 80] width 258 height 50
click at [674, 25] on div at bounding box center [609, 409] width 1218 height 818
click at [665, 21] on span "Getaways" at bounding box center [671, 27] width 58 height 14
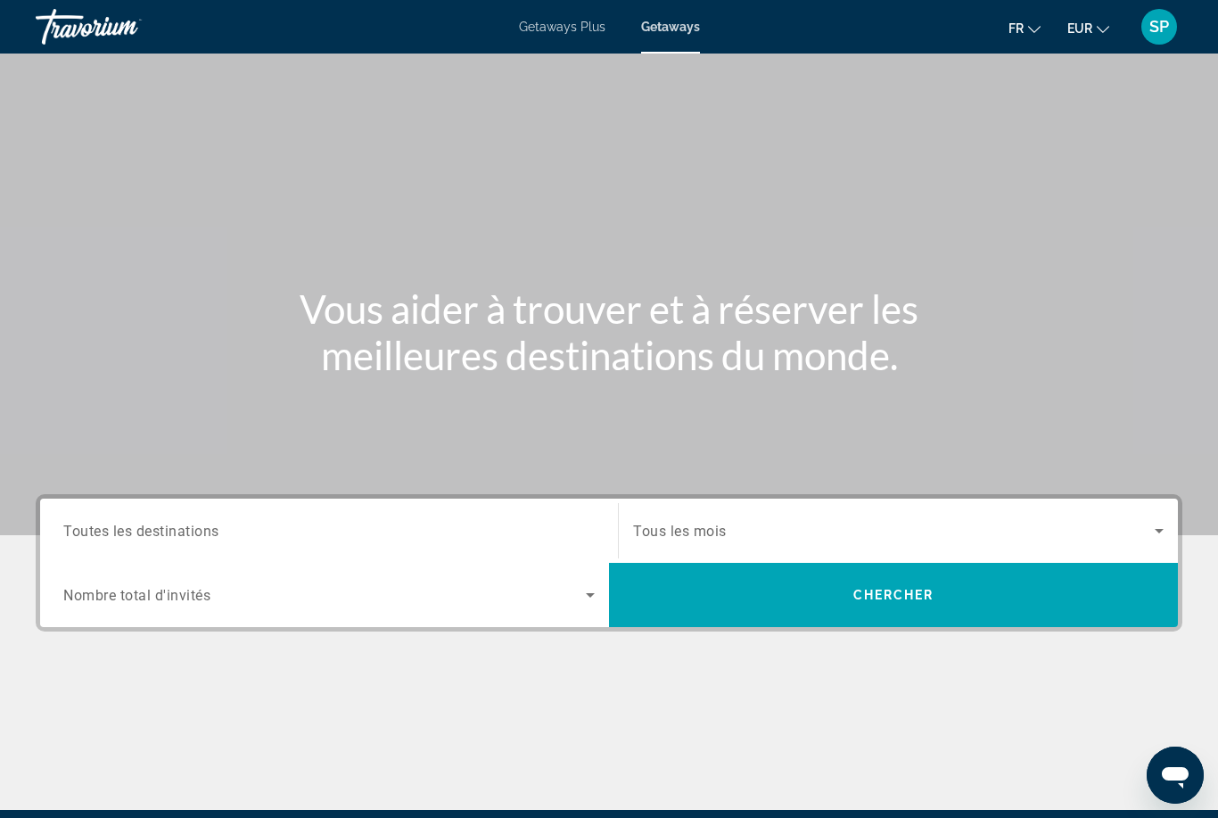
click at [95, 536] on span "Toutes les destinations" at bounding box center [141, 530] width 156 height 17
click at [95, 536] on input "Destination Toutes les destinations" at bounding box center [329, 531] width 532 height 21
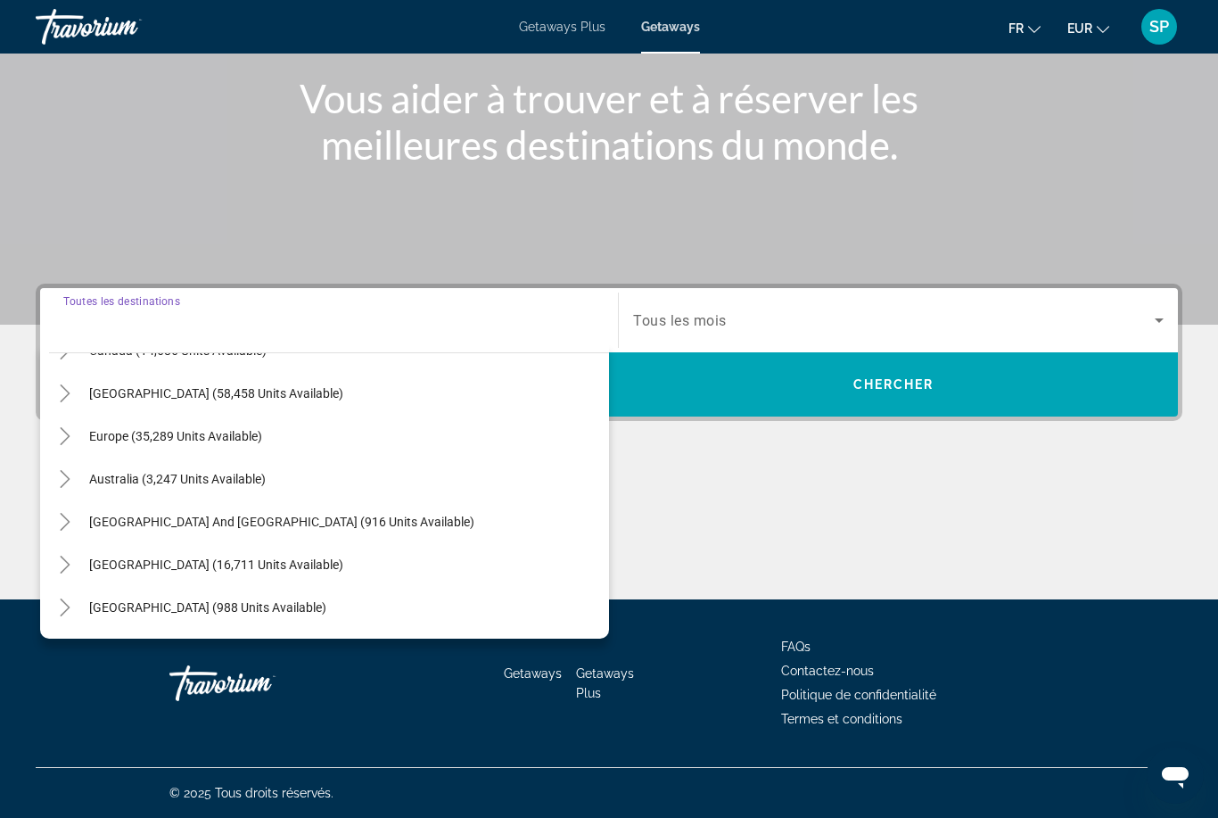
scroll to position [157, 0]
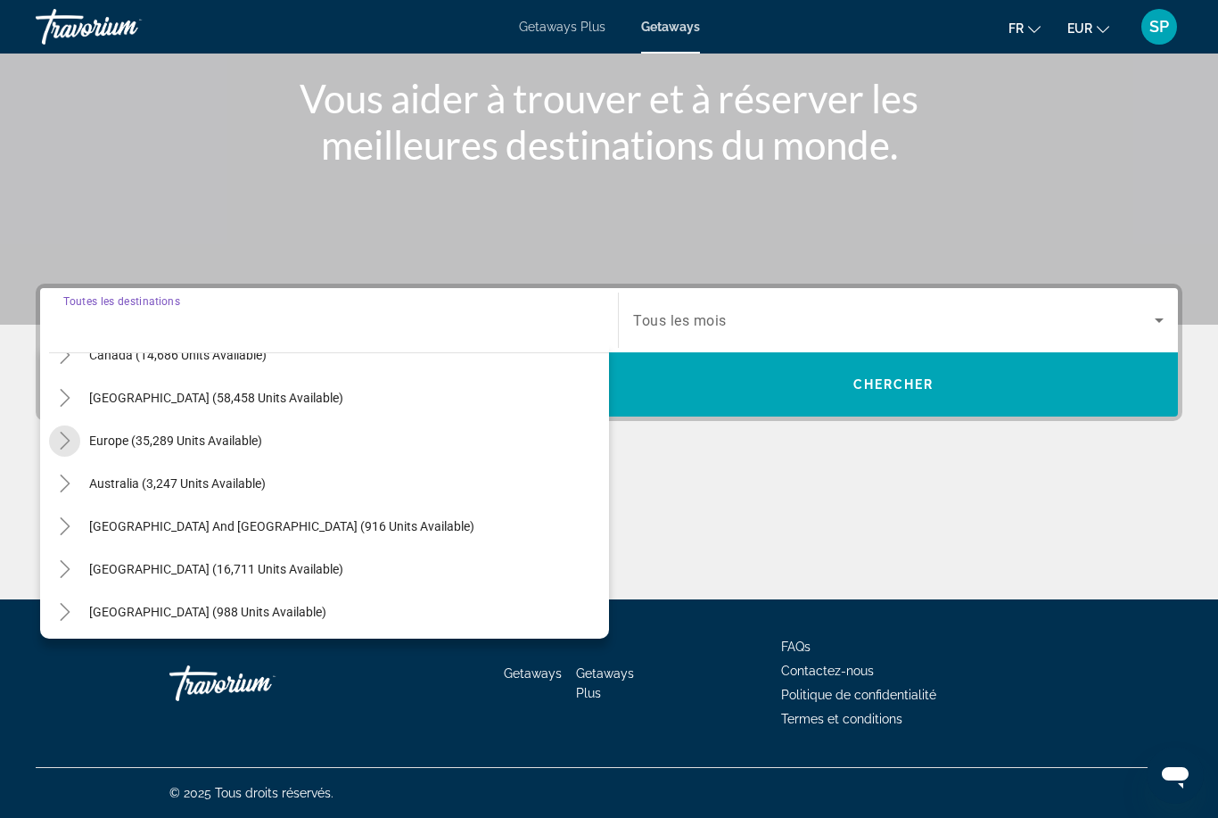
click at [77, 448] on mat-icon "Toggle Europe (35,289 units available)" at bounding box center [64, 440] width 31 height 31
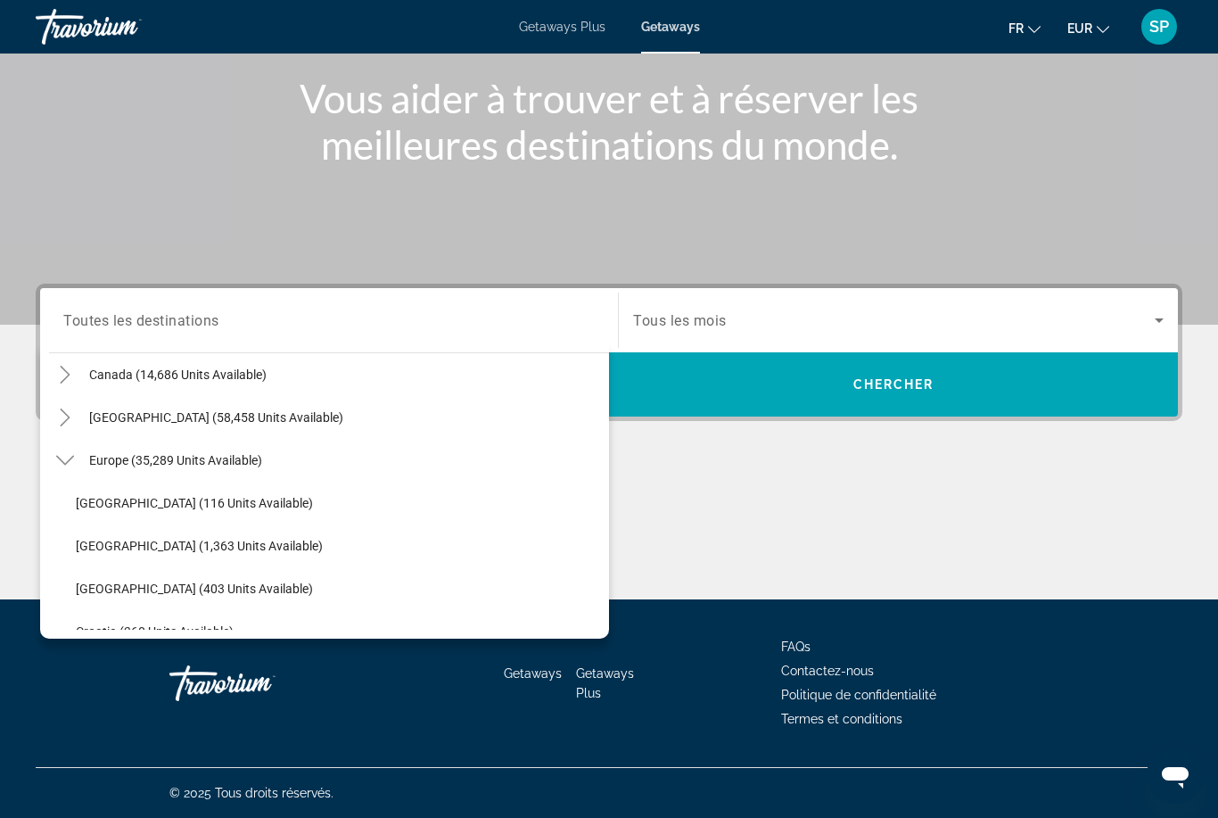
scroll to position [133, 0]
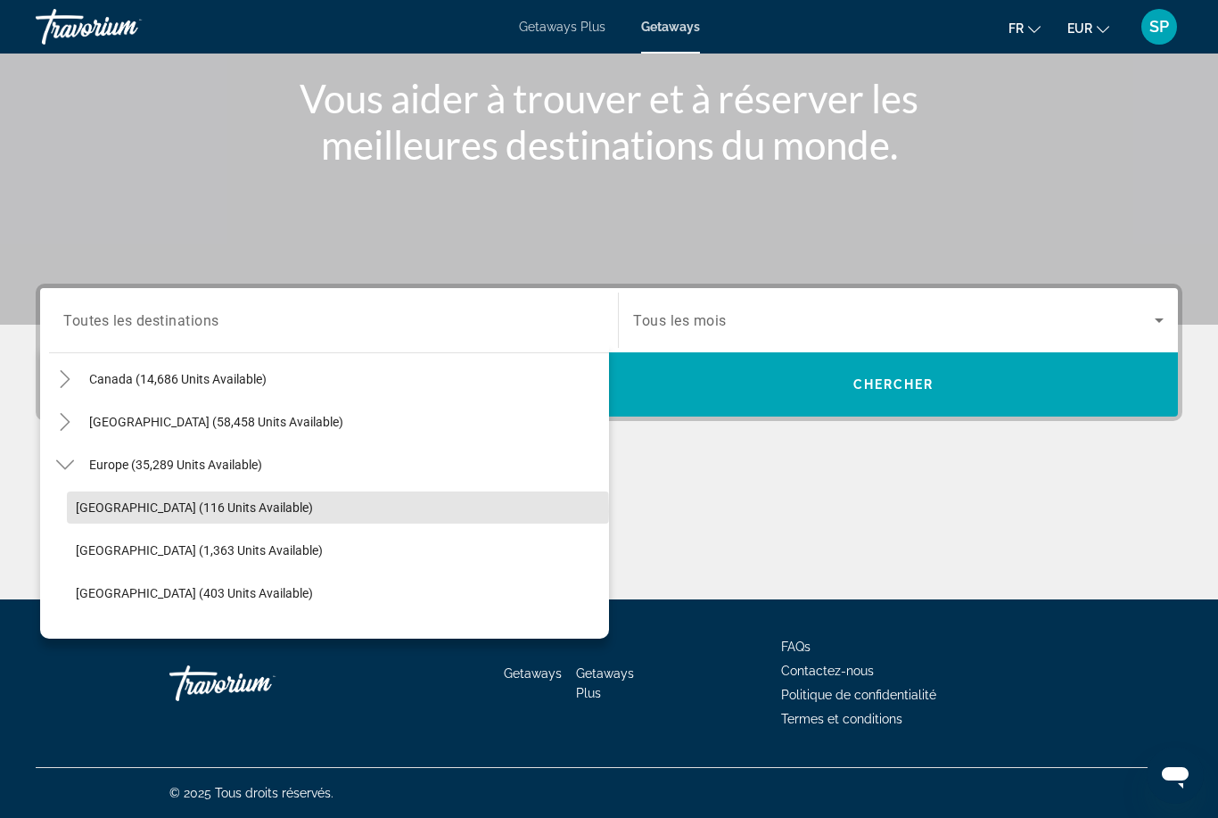
click at [156, 511] on span "[GEOGRAPHIC_DATA] (116 units available)" at bounding box center [194, 507] width 237 height 14
type input "**********"
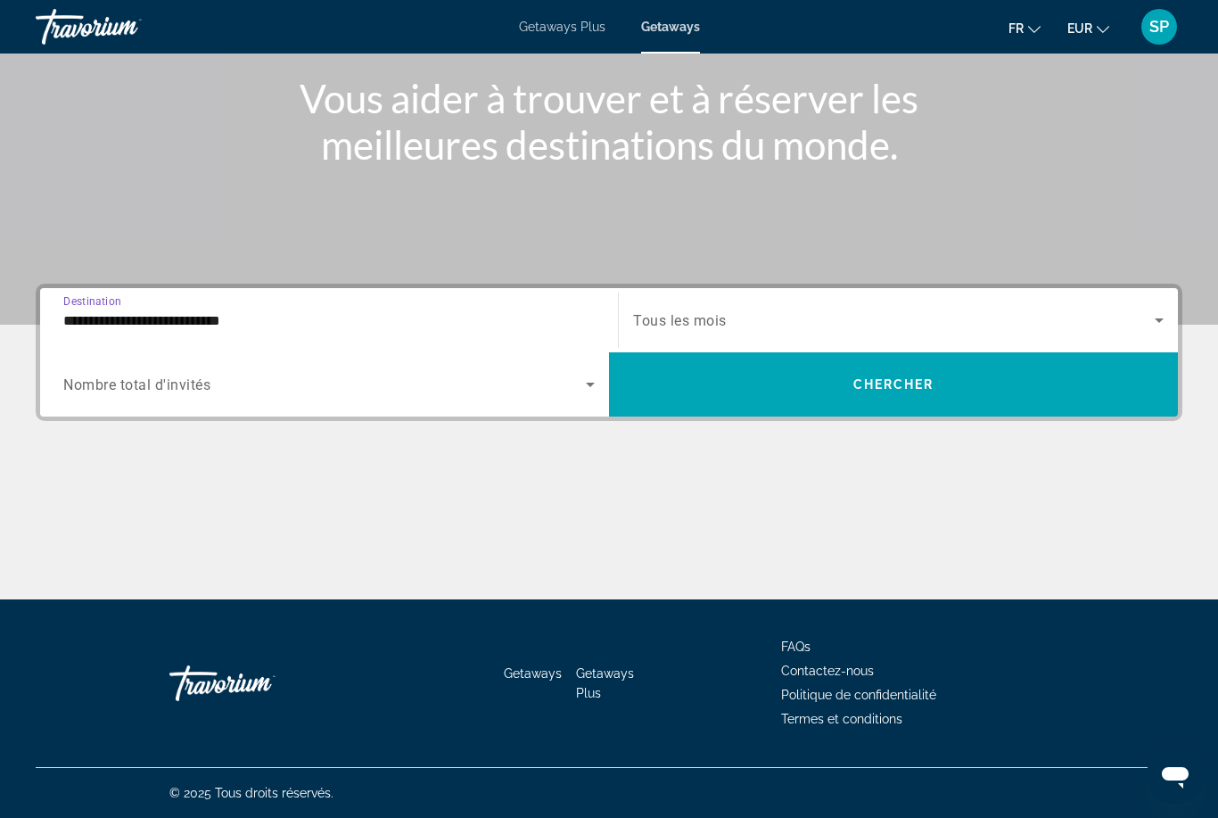
click at [688, 310] on span "Search widget" at bounding box center [894, 320] width 522 height 21
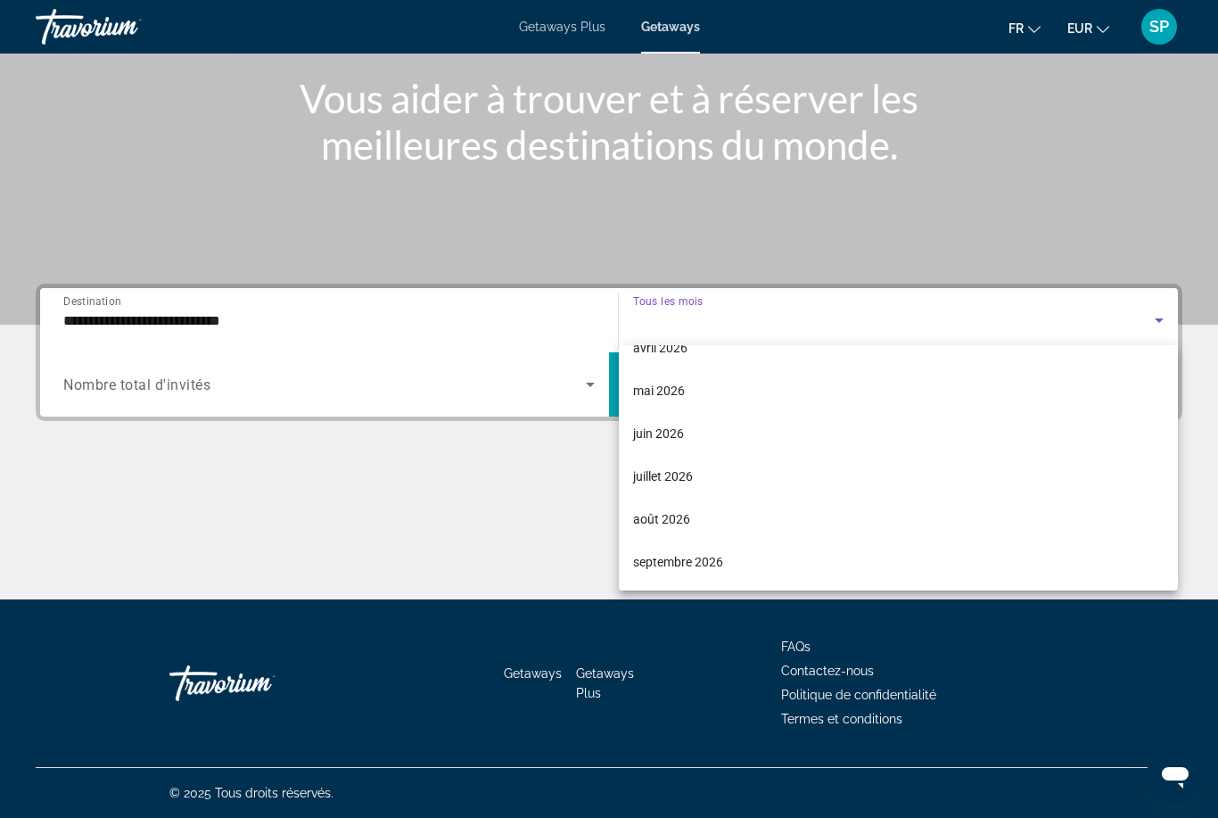
scroll to position [368, 0]
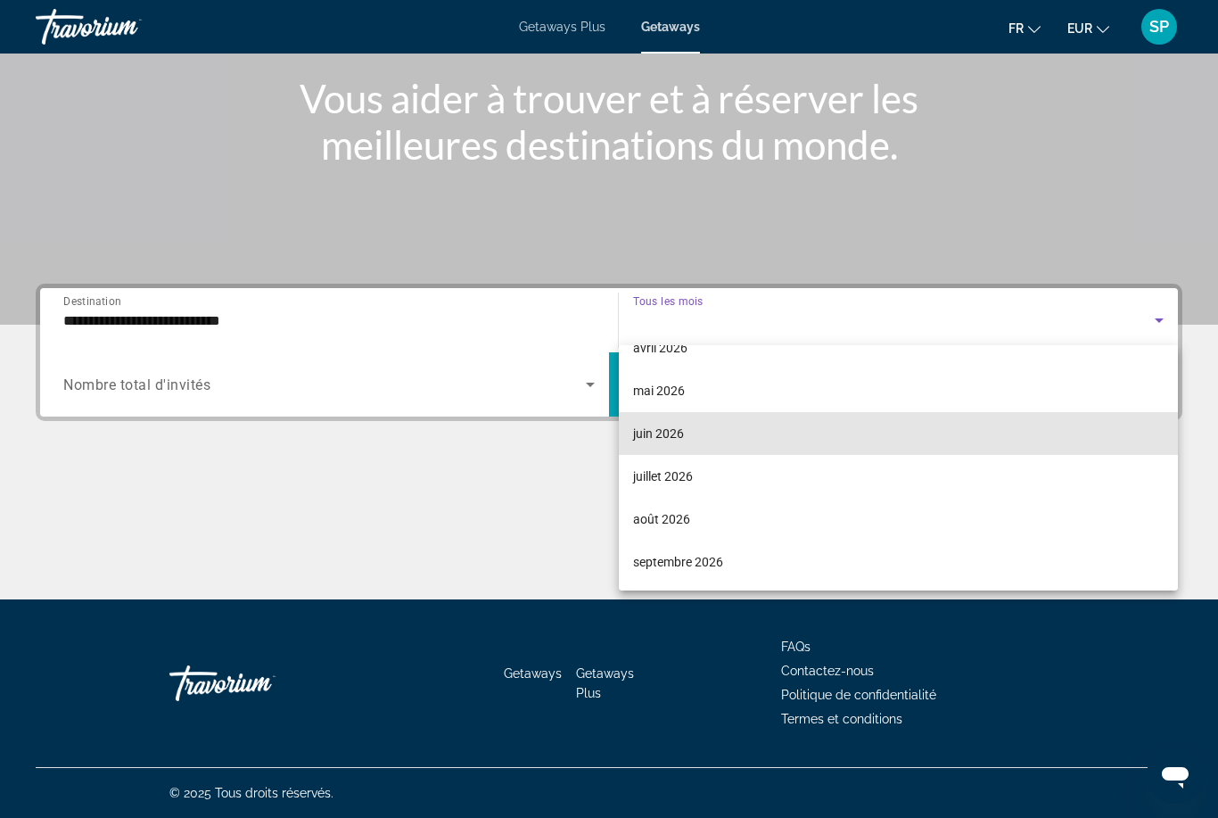
click at [689, 434] on mat-option "juin 2026" at bounding box center [898, 433] width 559 height 43
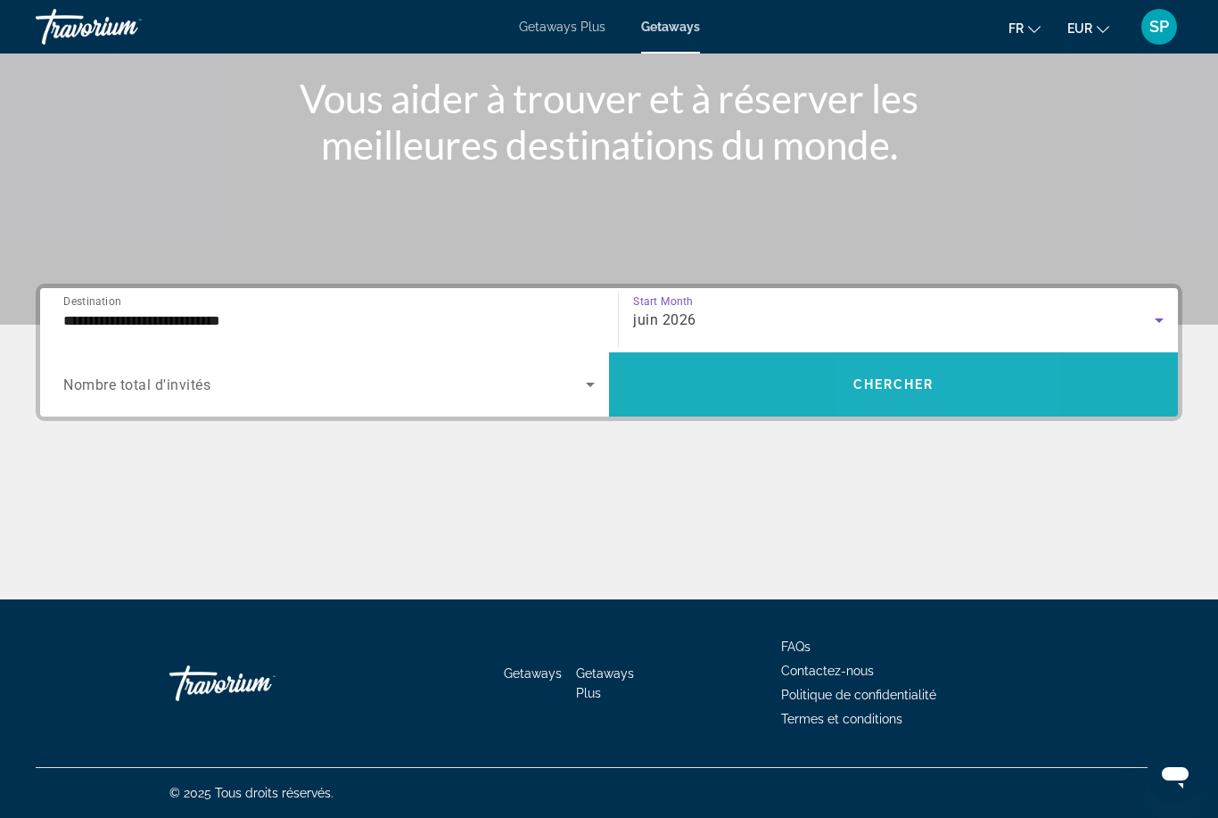
click at [936, 383] on span "Search widget" at bounding box center [893, 384] width 569 height 43
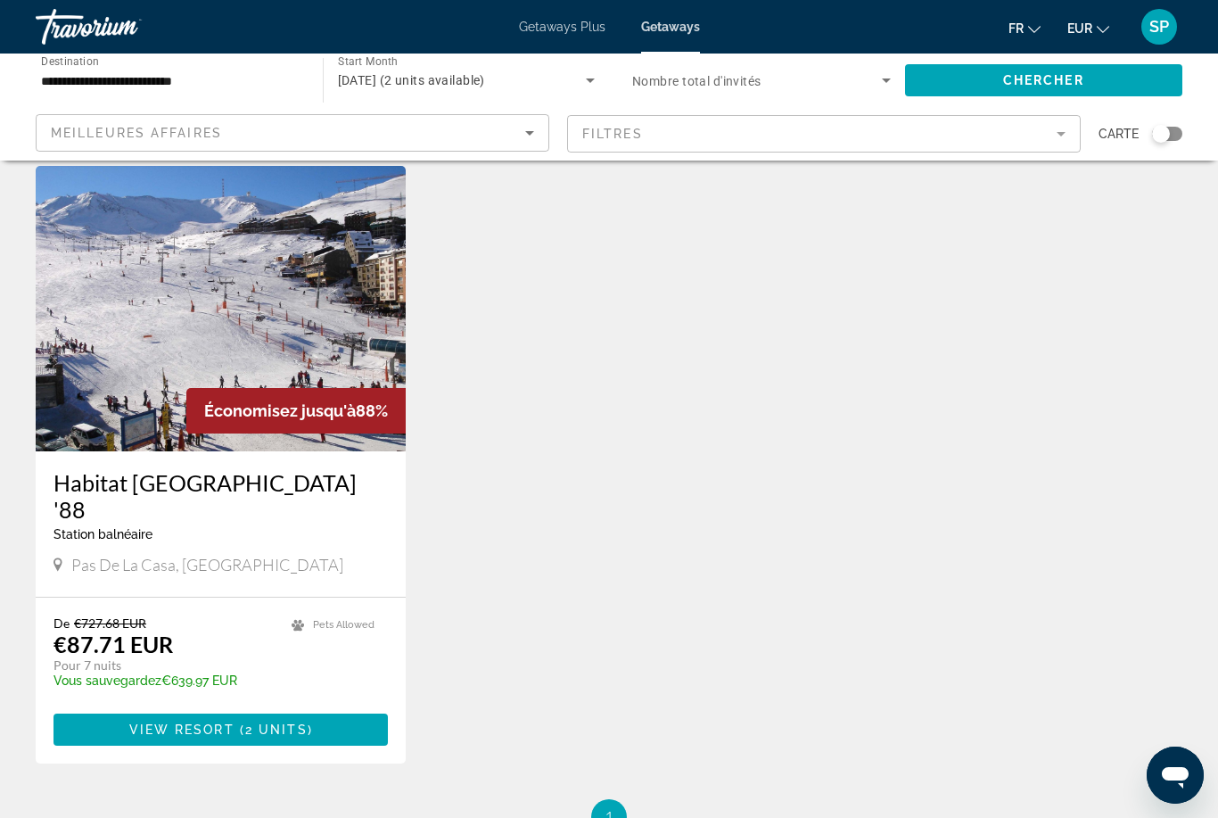
click at [103, 278] on img "Main content" at bounding box center [221, 308] width 370 height 285
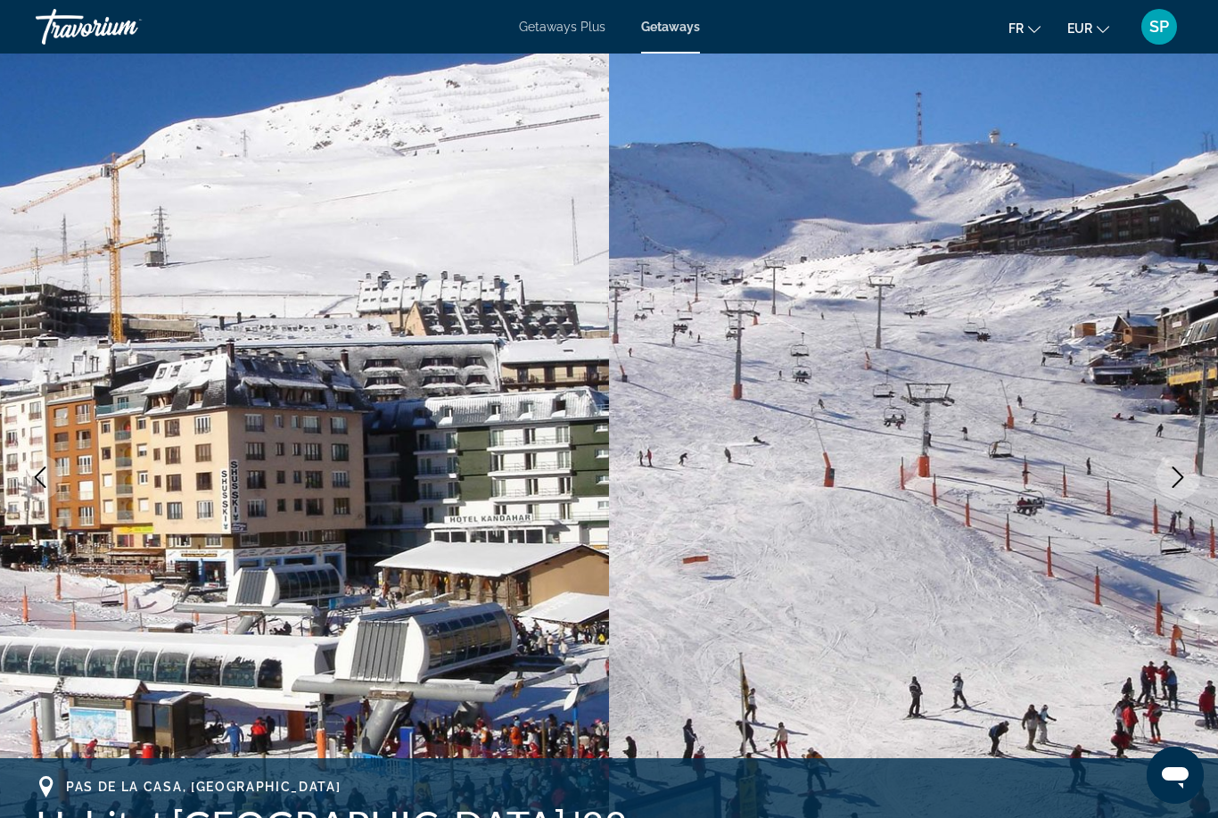
click at [1169, 483] on icon "Next image" at bounding box center [1178, 476] width 21 height 21
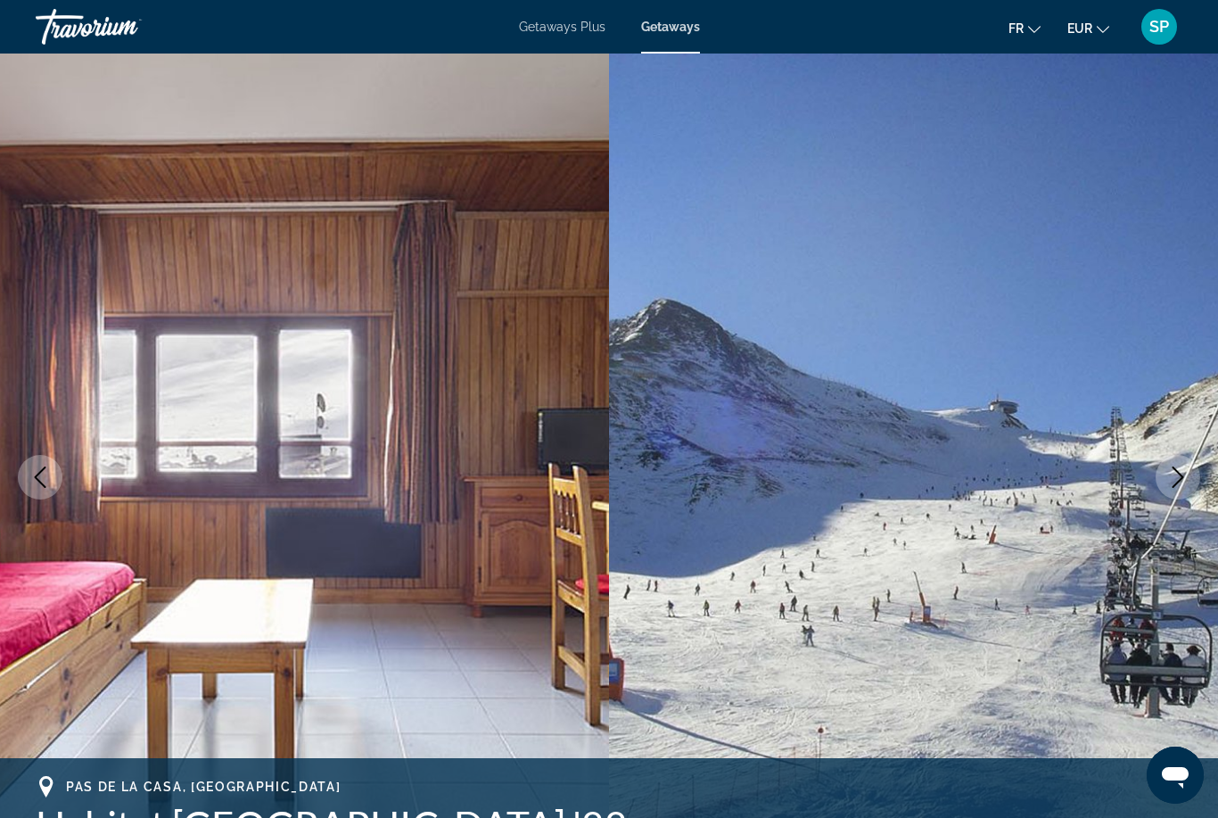
click at [1171, 485] on icon "Next image" at bounding box center [1178, 476] width 21 height 21
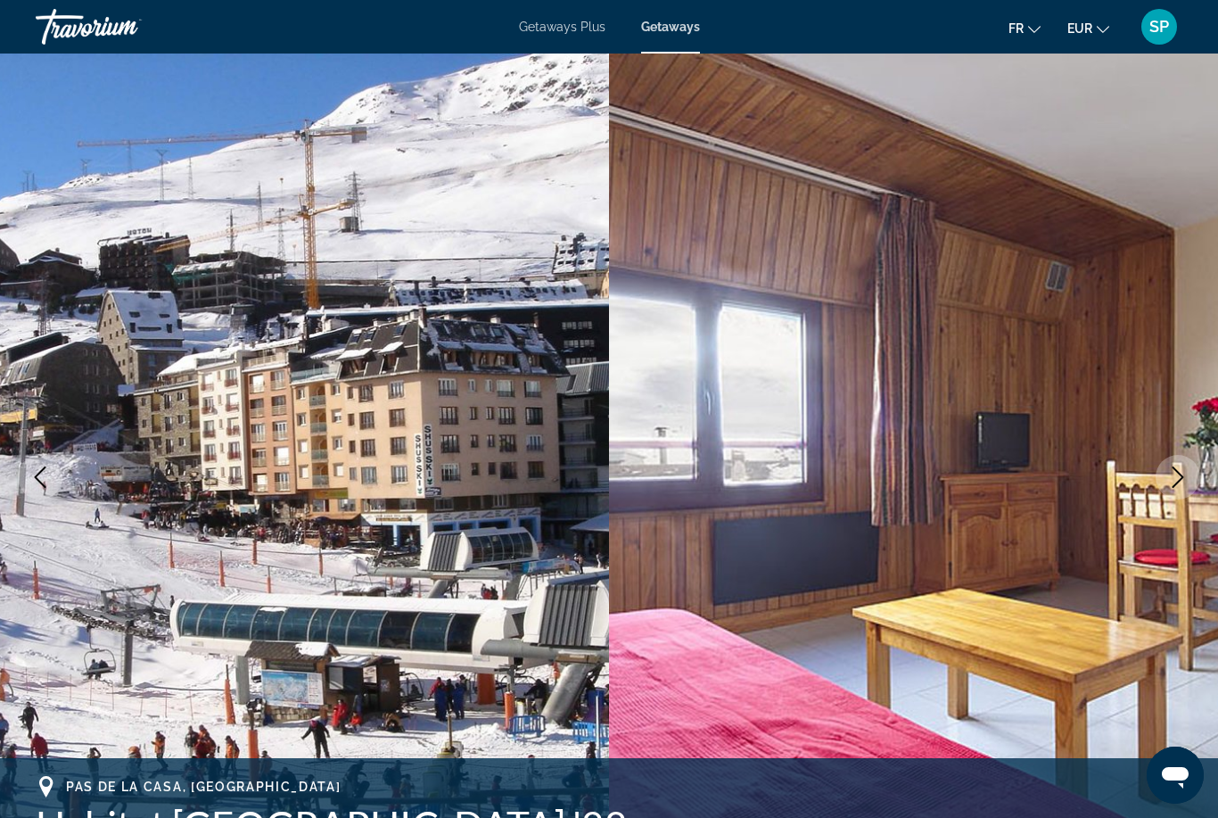
click at [1166, 485] on button "Next image" at bounding box center [1178, 477] width 45 height 45
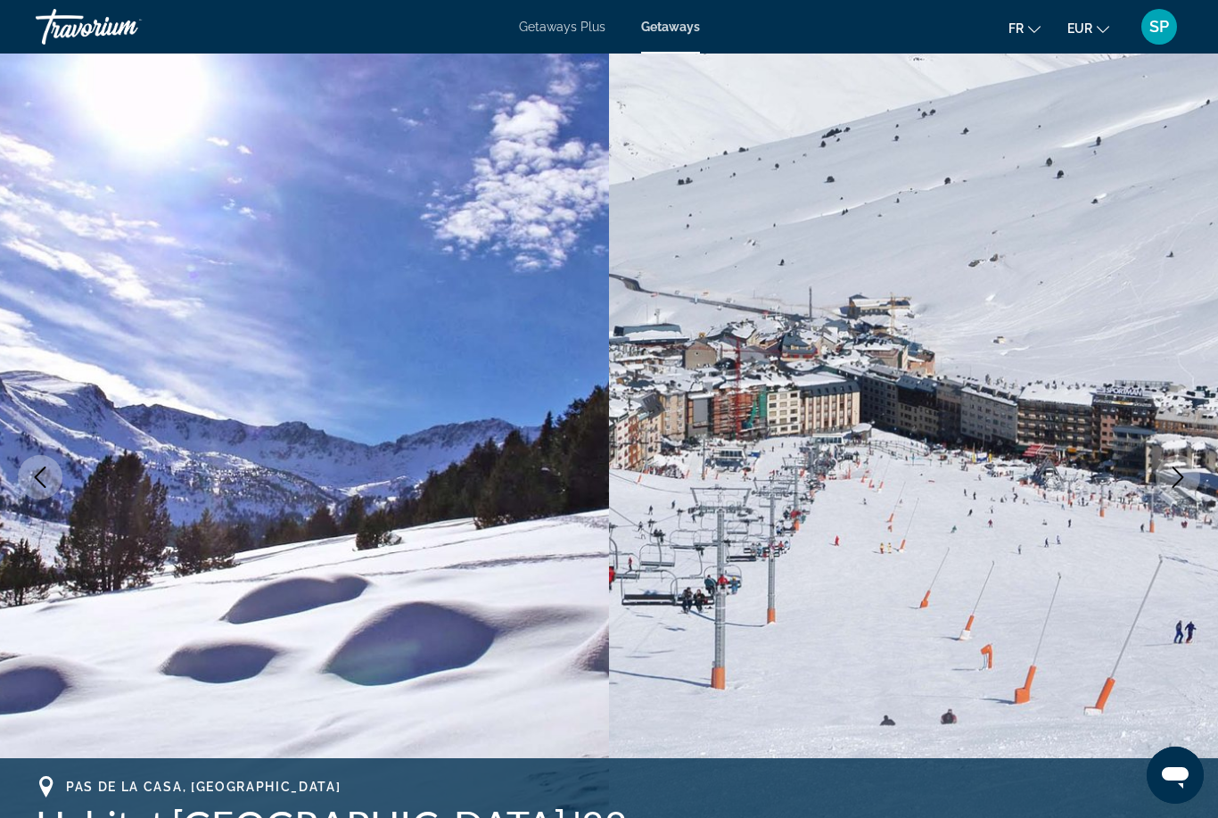
click at [1161, 485] on button "Next image" at bounding box center [1178, 477] width 45 height 45
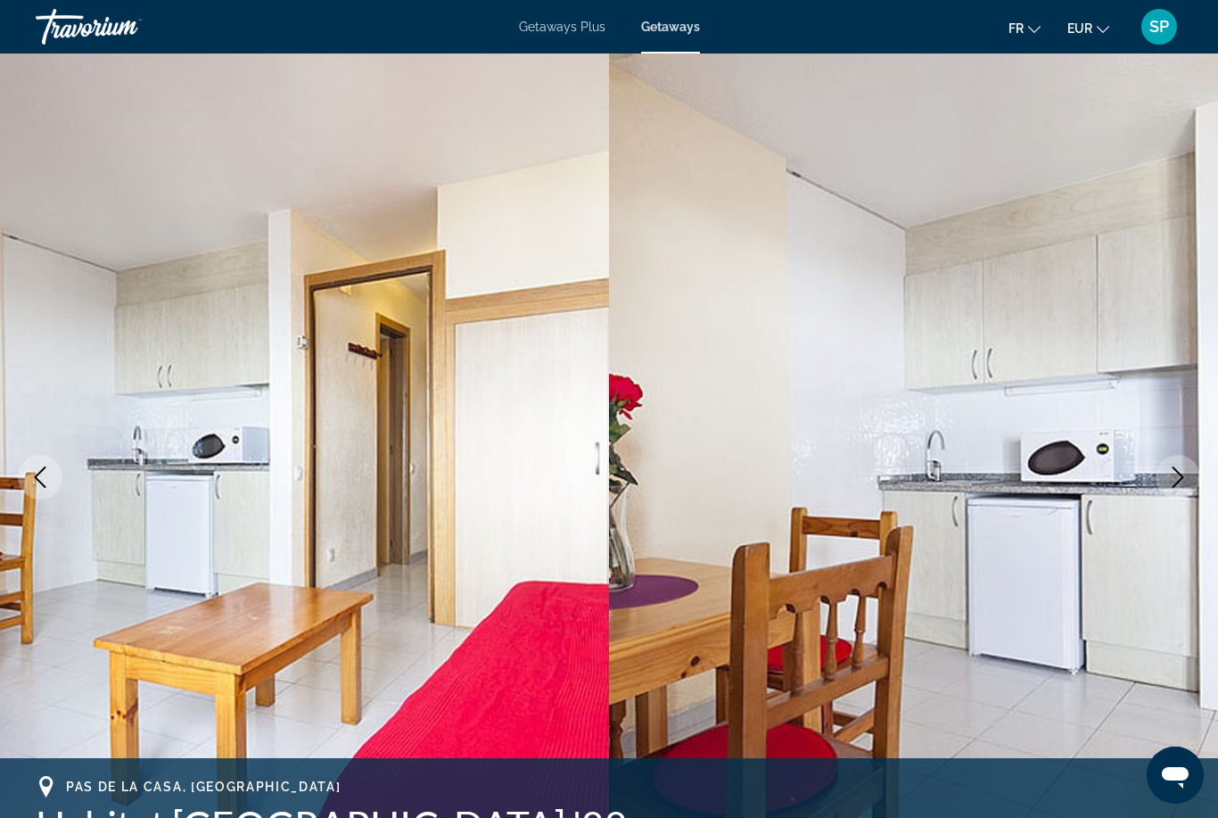
click at [1168, 486] on icon "Next image" at bounding box center [1178, 476] width 21 height 21
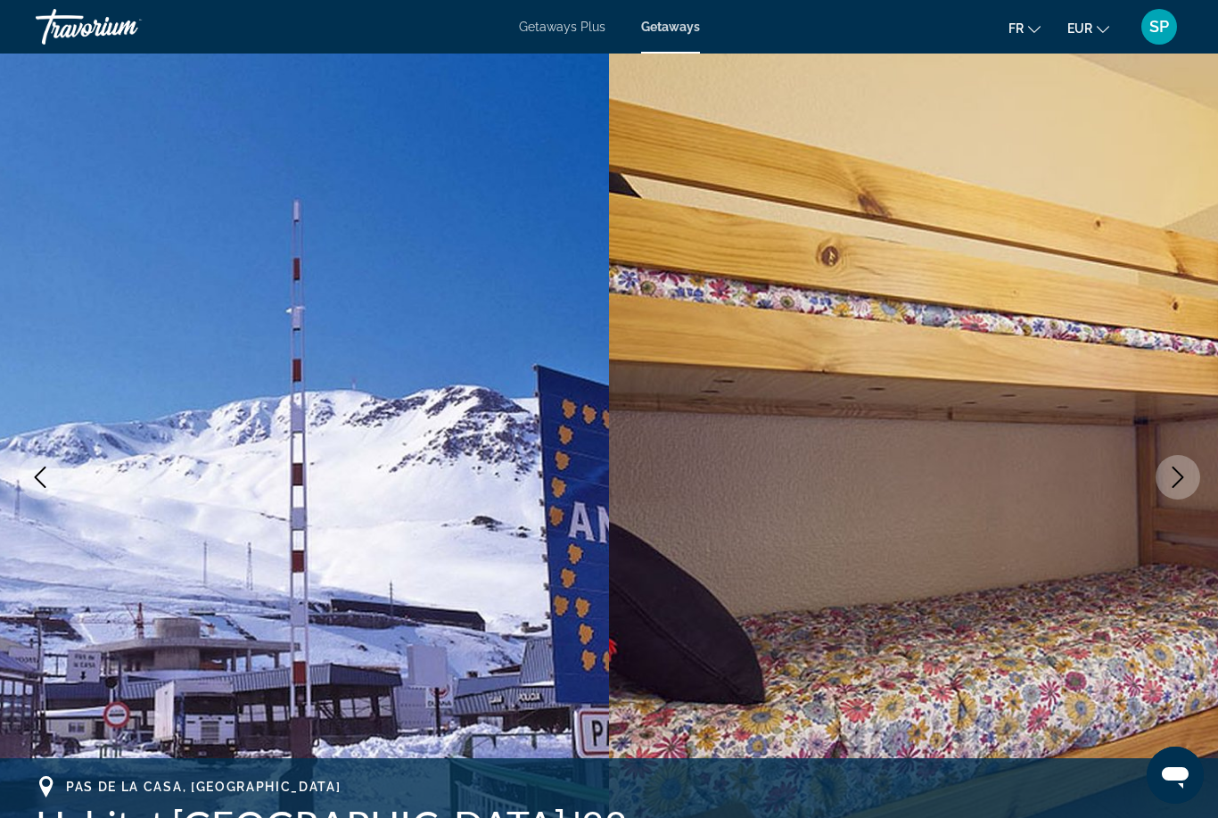
click at [1161, 483] on button "Next image" at bounding box center [1178, 477] width 45 height 45
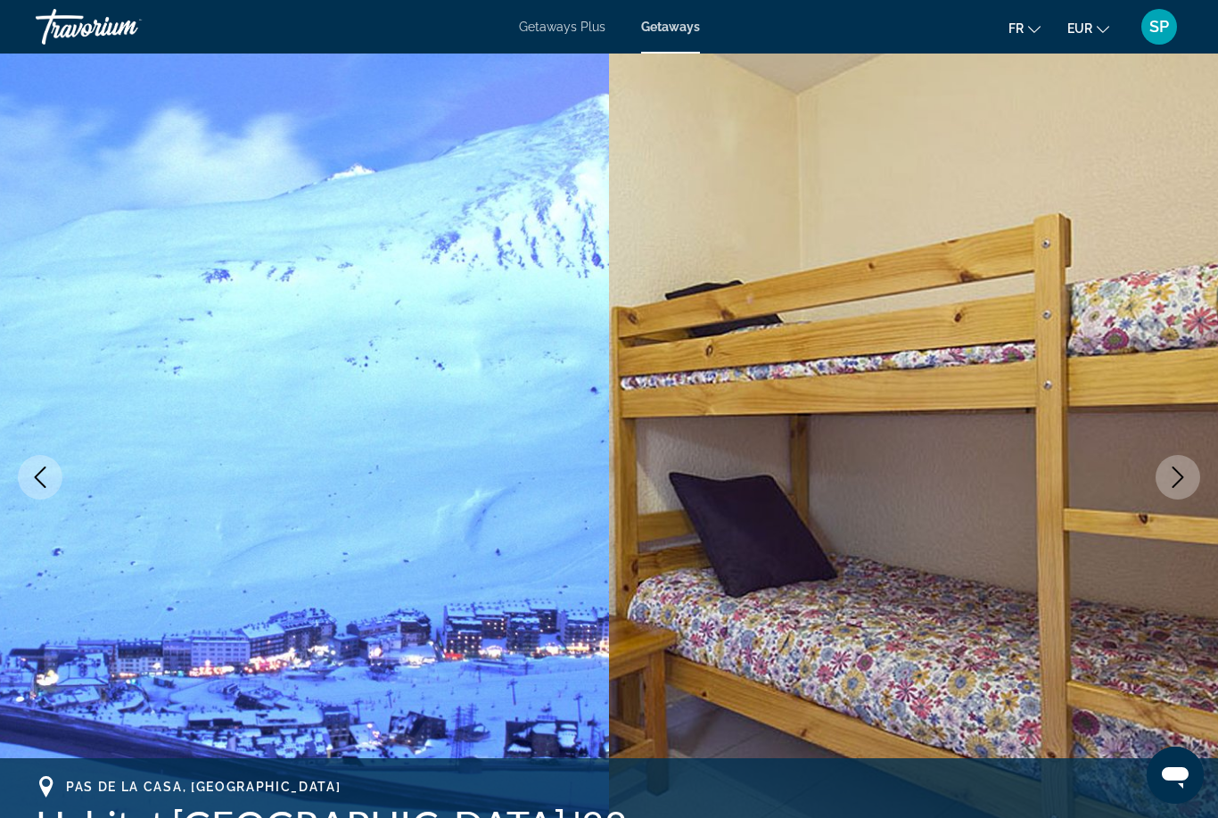
click at [1162, 487] on button "Next image" at bounding box center [1178, 477] width 45 height 45
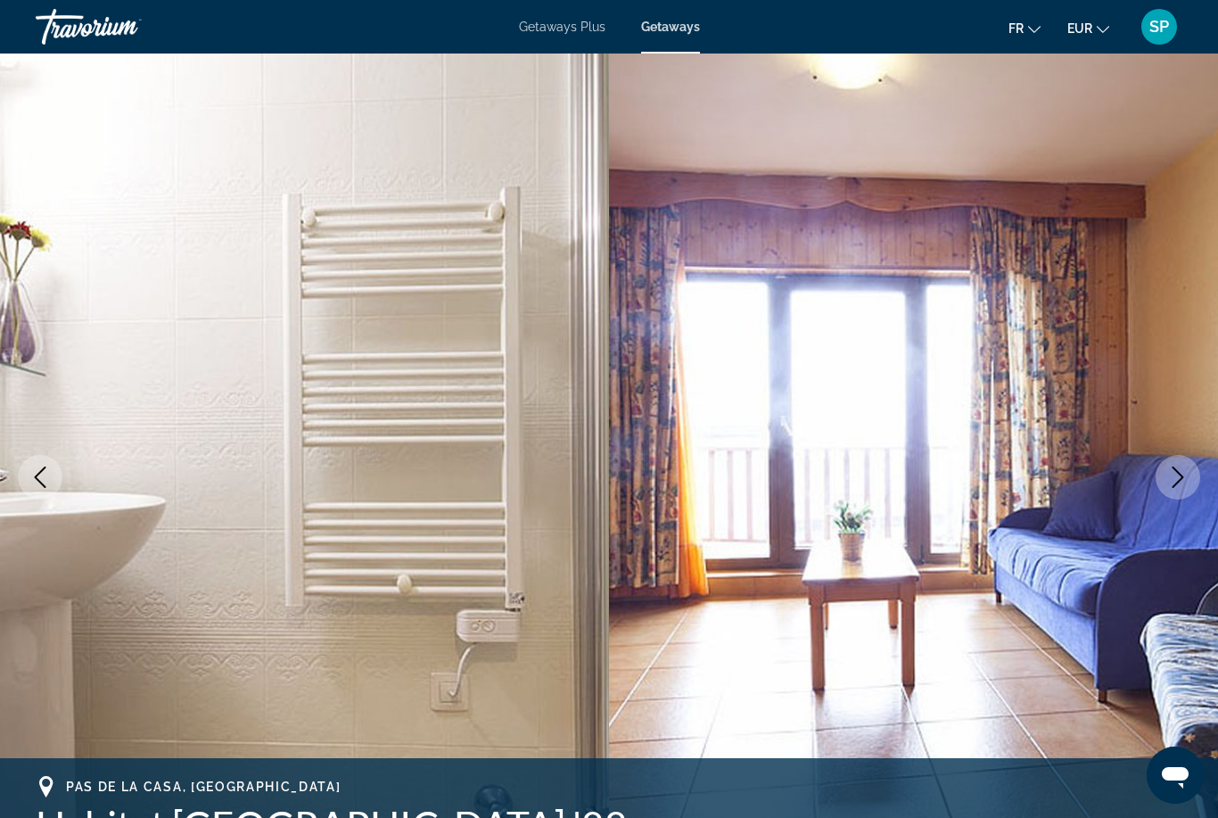
click at [1157, 490] on img "Main content" at bounding box center [913, 477] width 609 height 847
click at [1159, 485] on button "Next image" at bounding box center [1178, 477] width 45 height 45
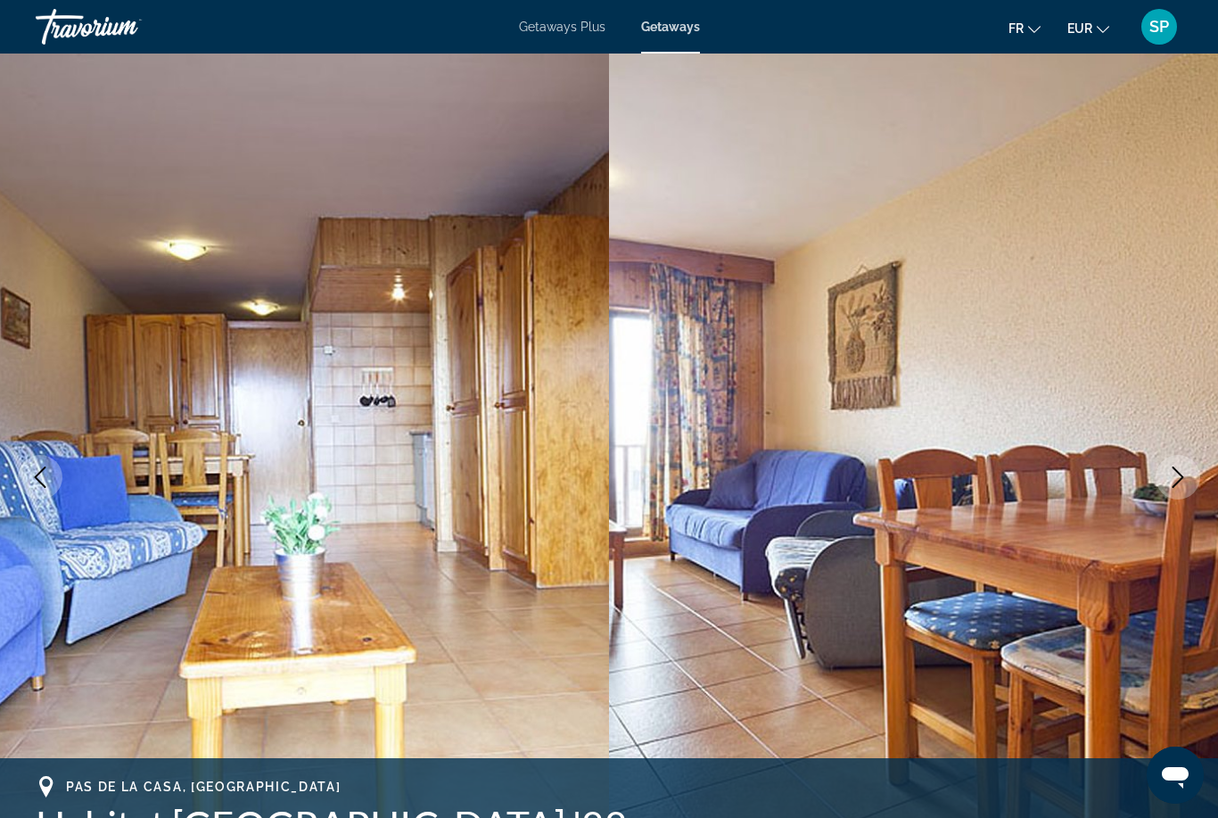
click at [1164, 488] on button "Next image" at bounding box center [1178, 477] width 45 height 45
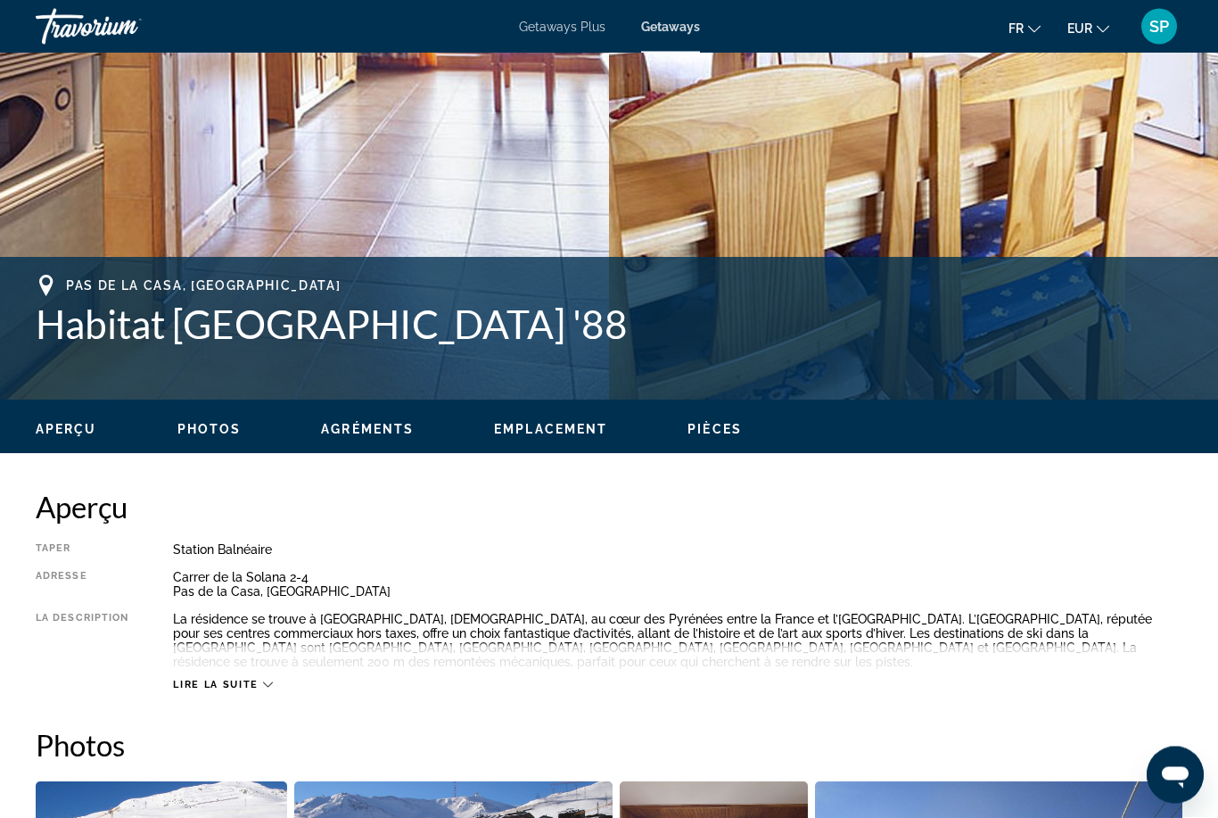
scroll to position [505, 0]
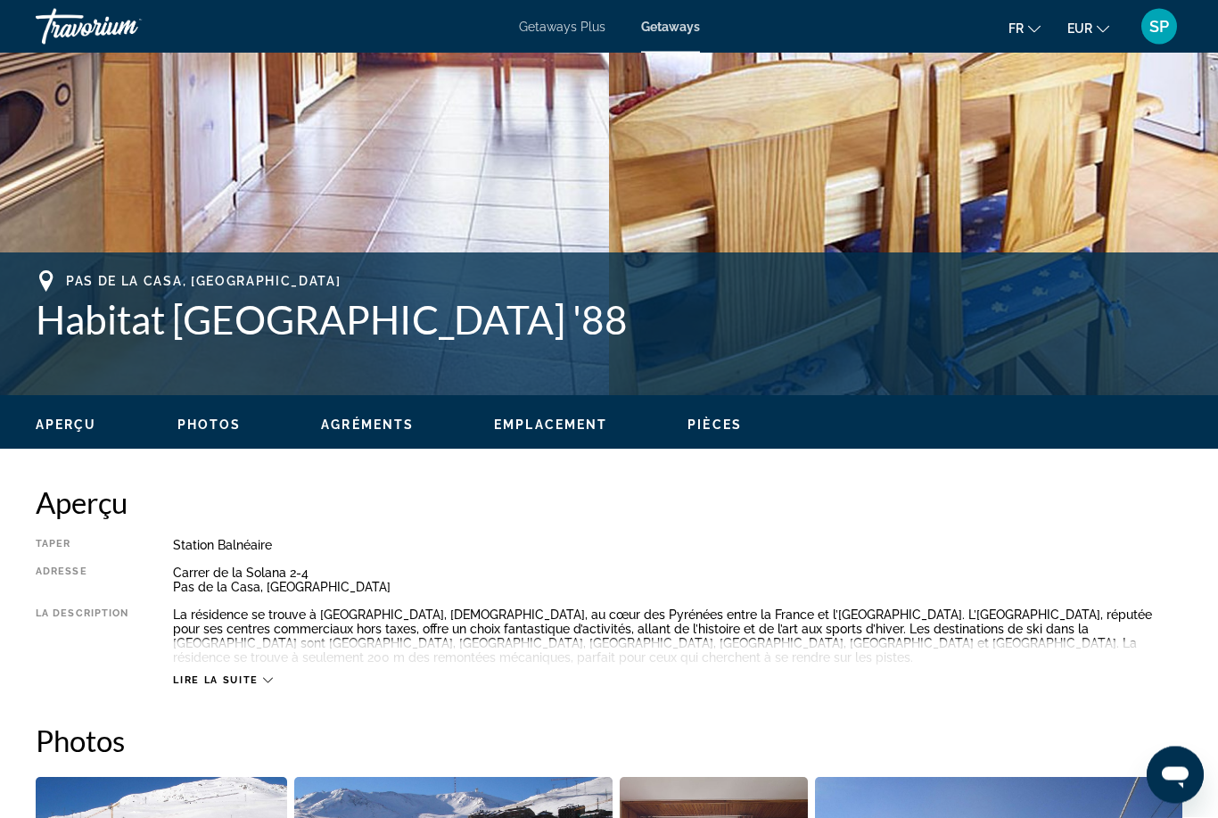
click at [213, 675] on span "Lire la suite" at bounding box center [215, 681] width 85 height 12
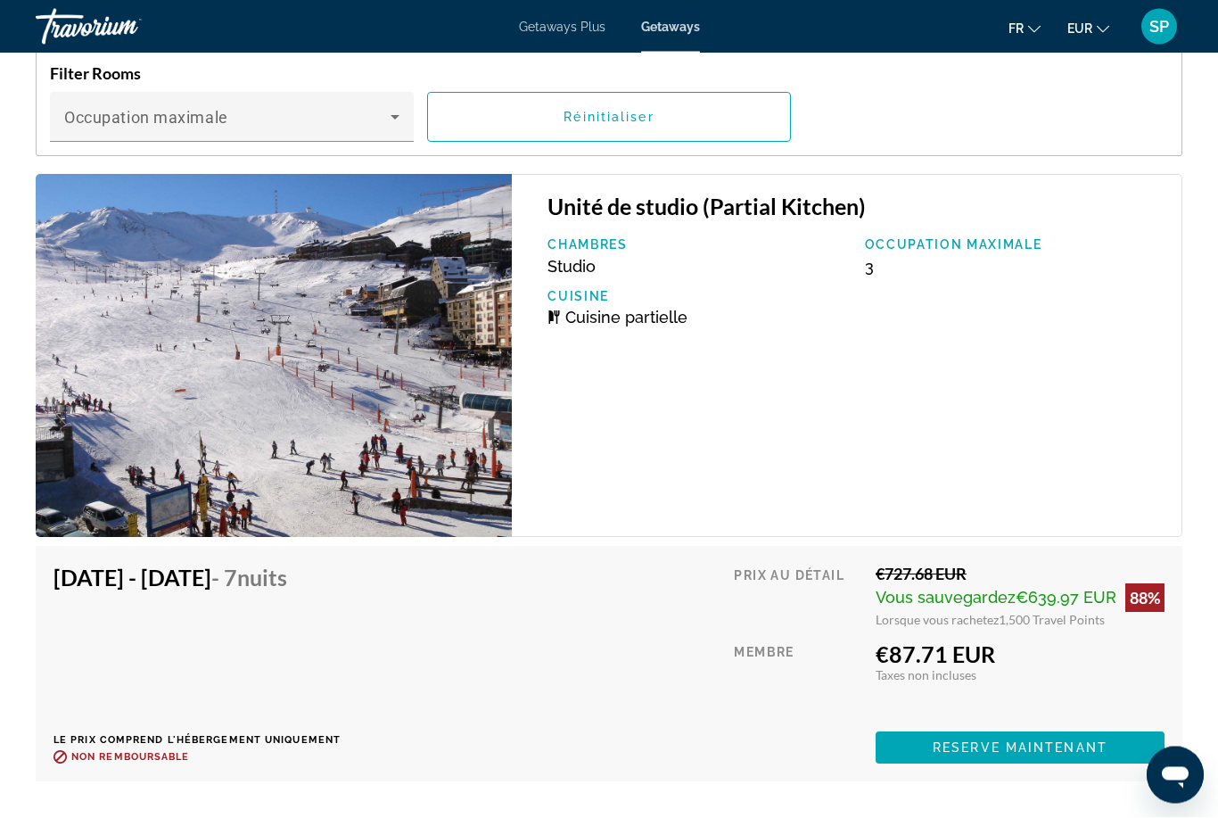
scroll to position [3261, 0]
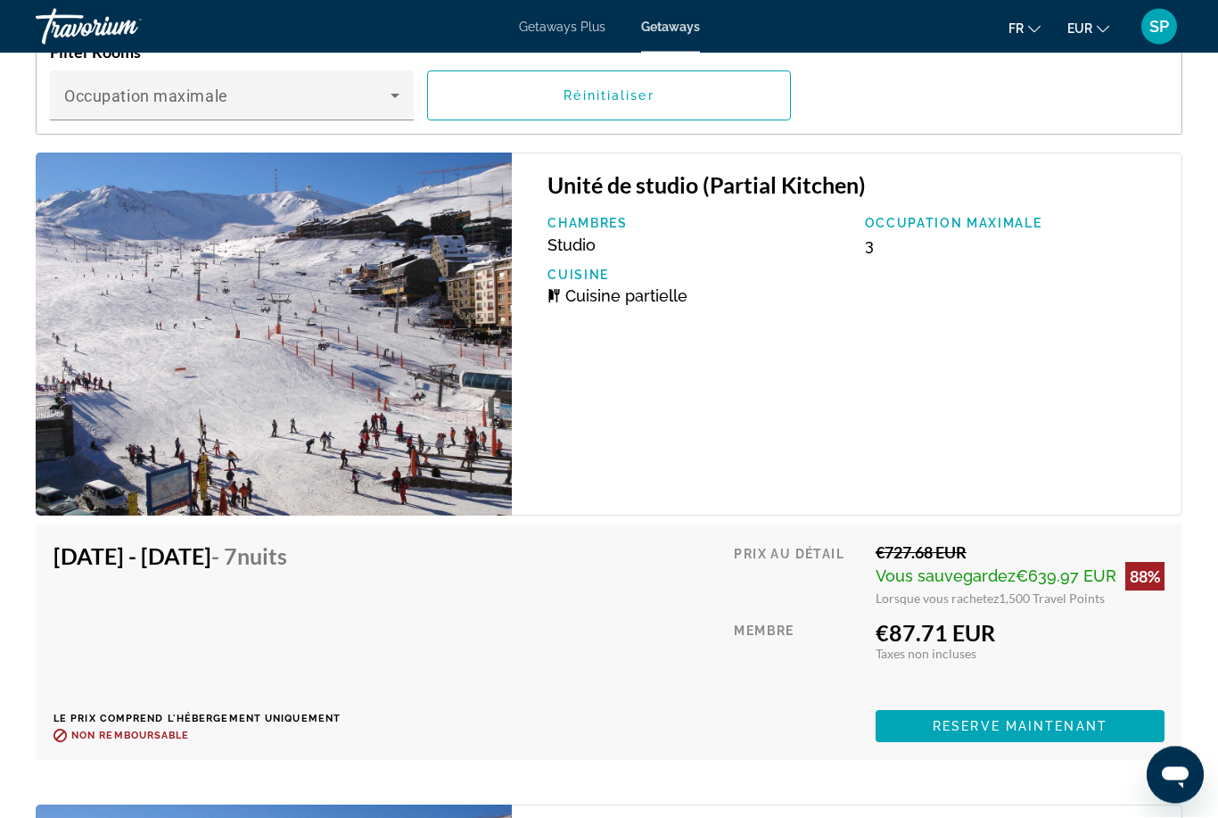
click at [888, 289] on div "Chambres Studio Occupation maximale 3 Cuisine Cuisine partielle" at bounding box center [856, 268] width 634 height 103
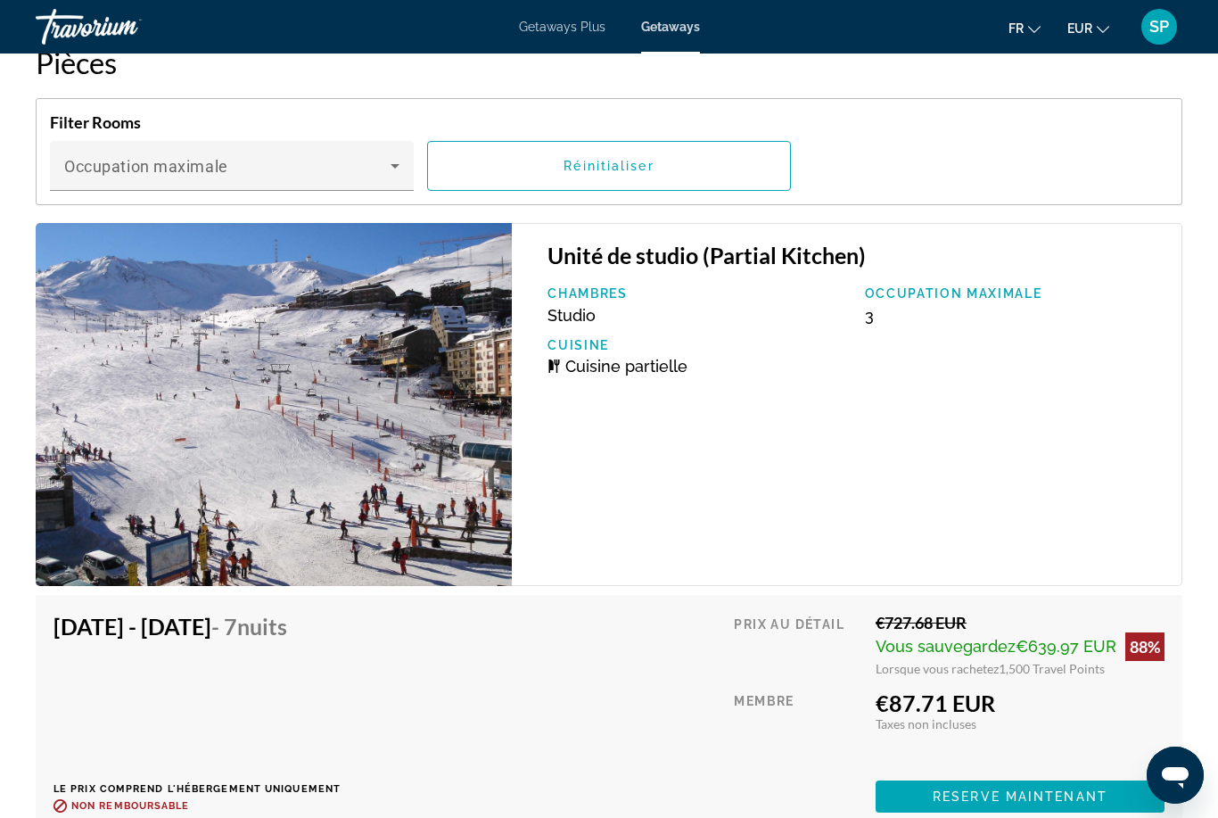
scroll to position [3187, 0]
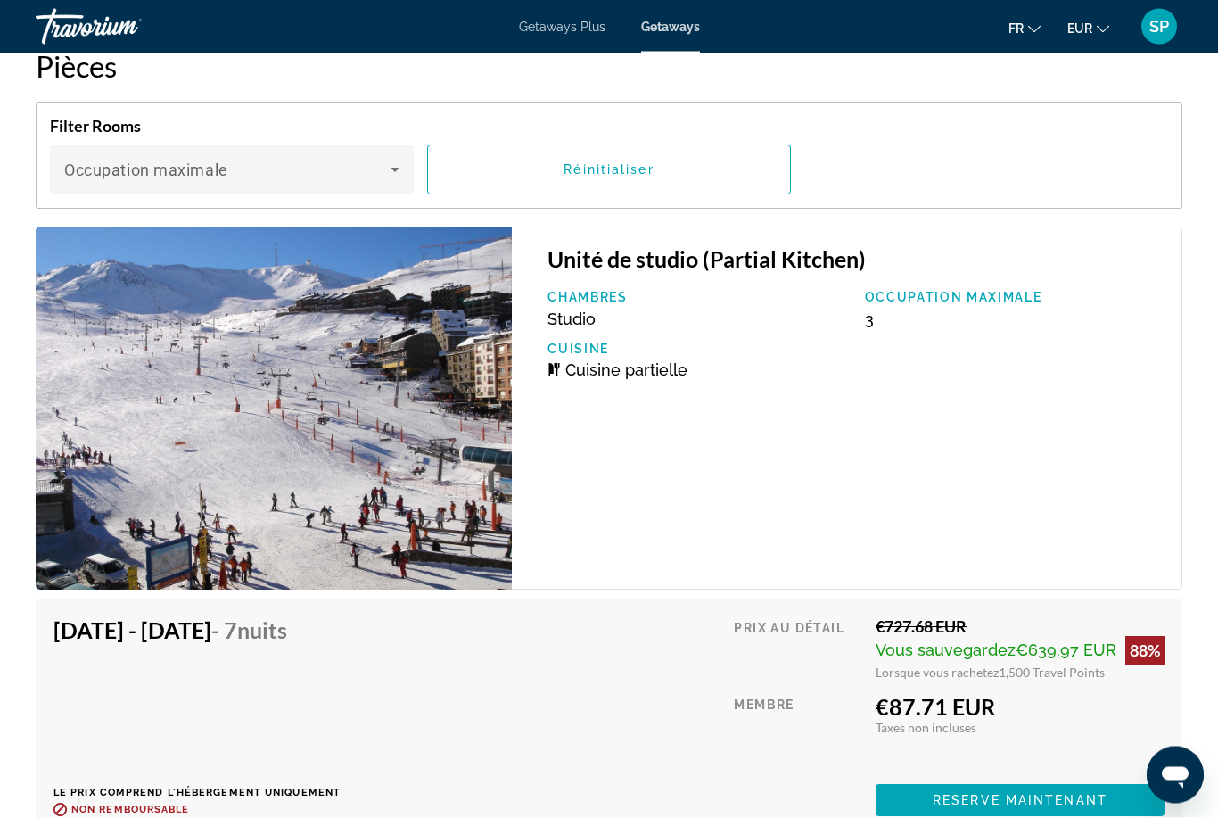
scroll to position [57, 0]
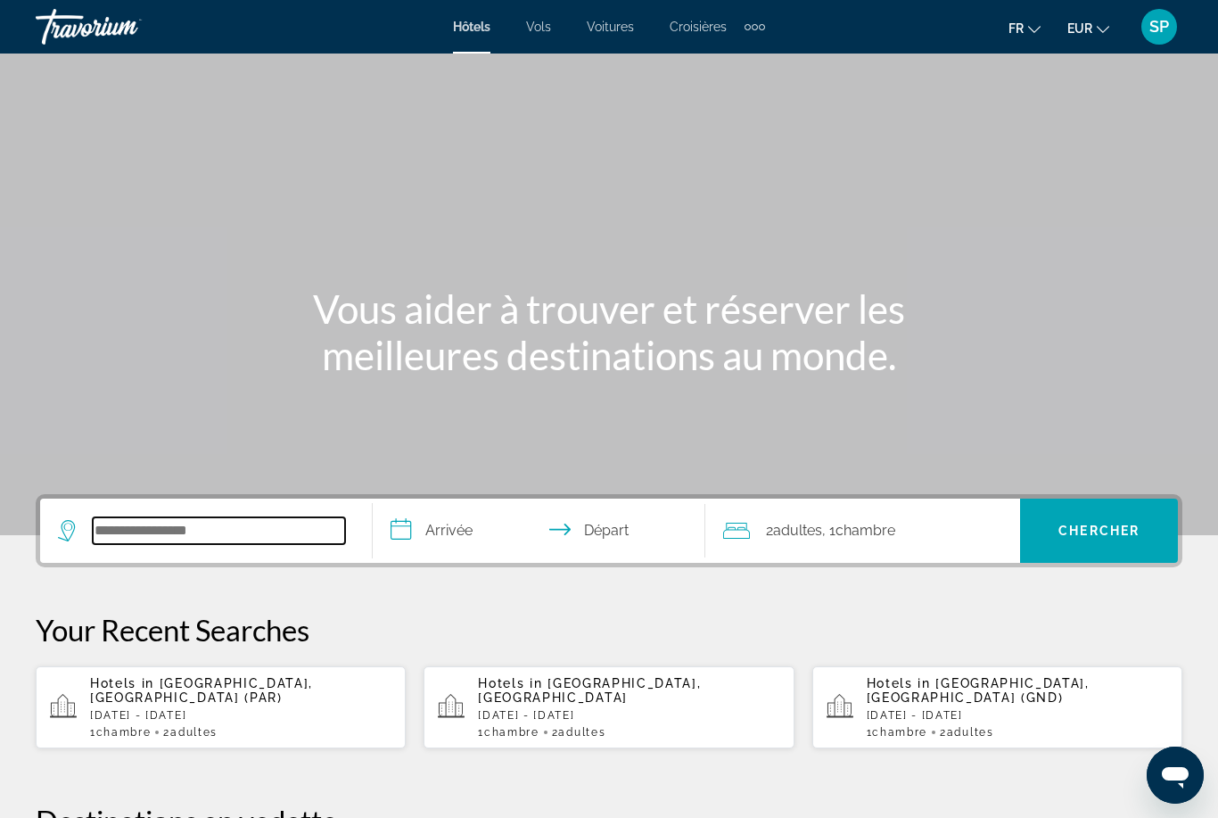
click at [101, 534] on input "Search widget" at bounding box center [219, 530] width 252 height 27
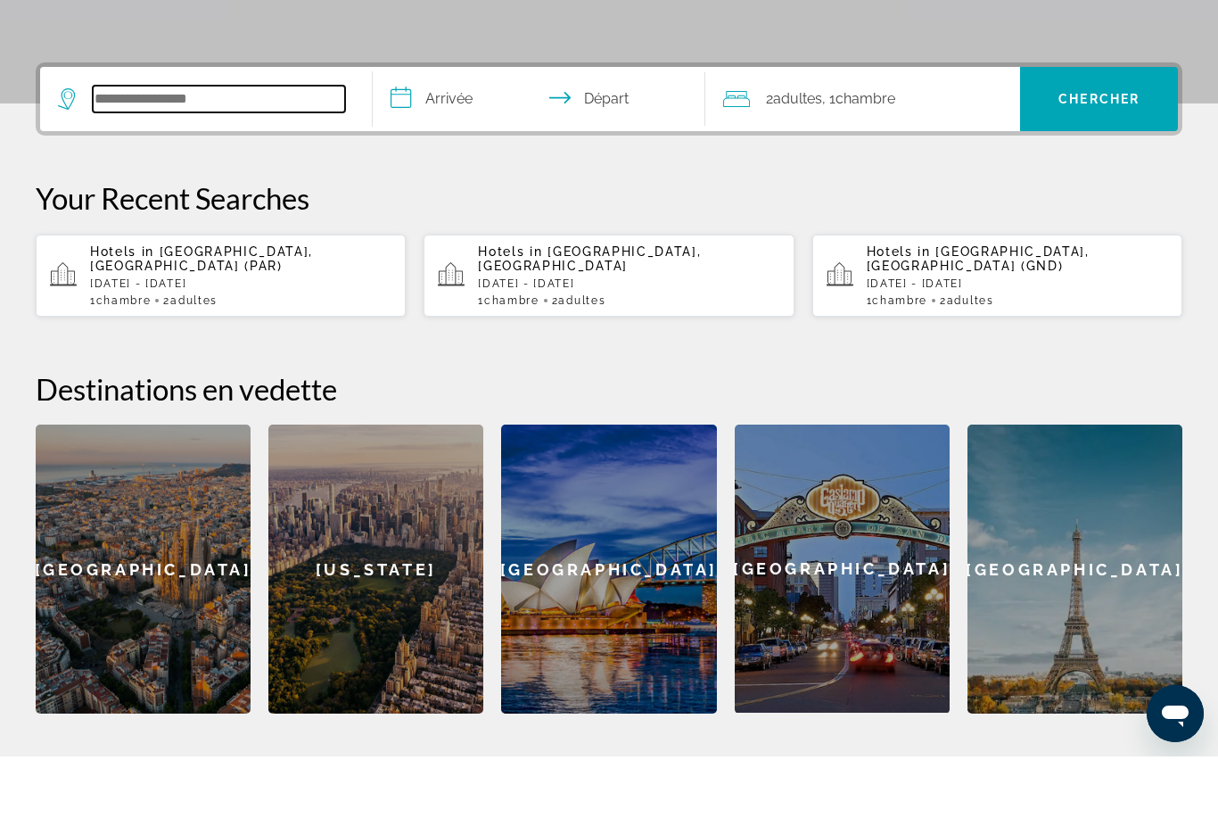
scroll to position [375, 0]
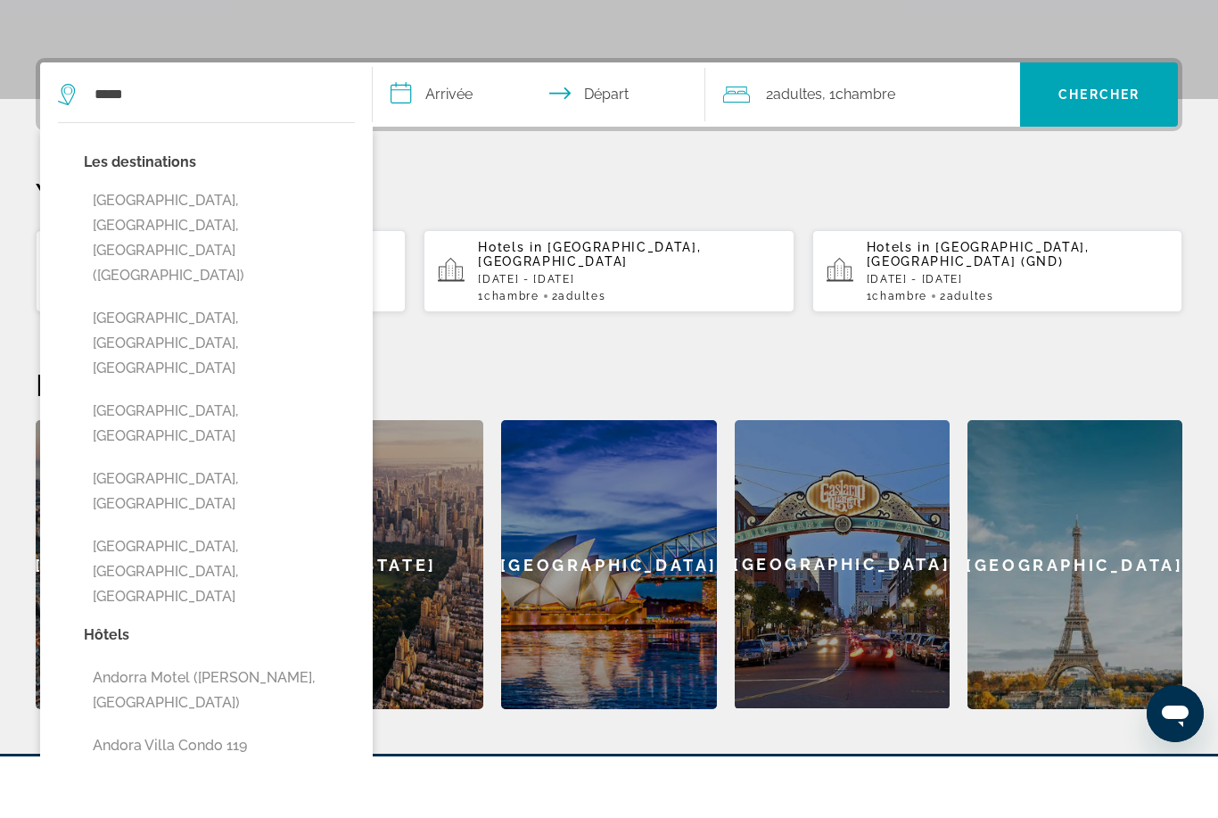
click at [102, 245] on button "[GEOGRAPHIC_DATA], [GEOGRAPHIC_DATA], [GEOGRAPHIC_DATA] ([GEOGRAPHIC_DATA])" at bounding box center [219, 299] width 271 height 109
type input "**********"
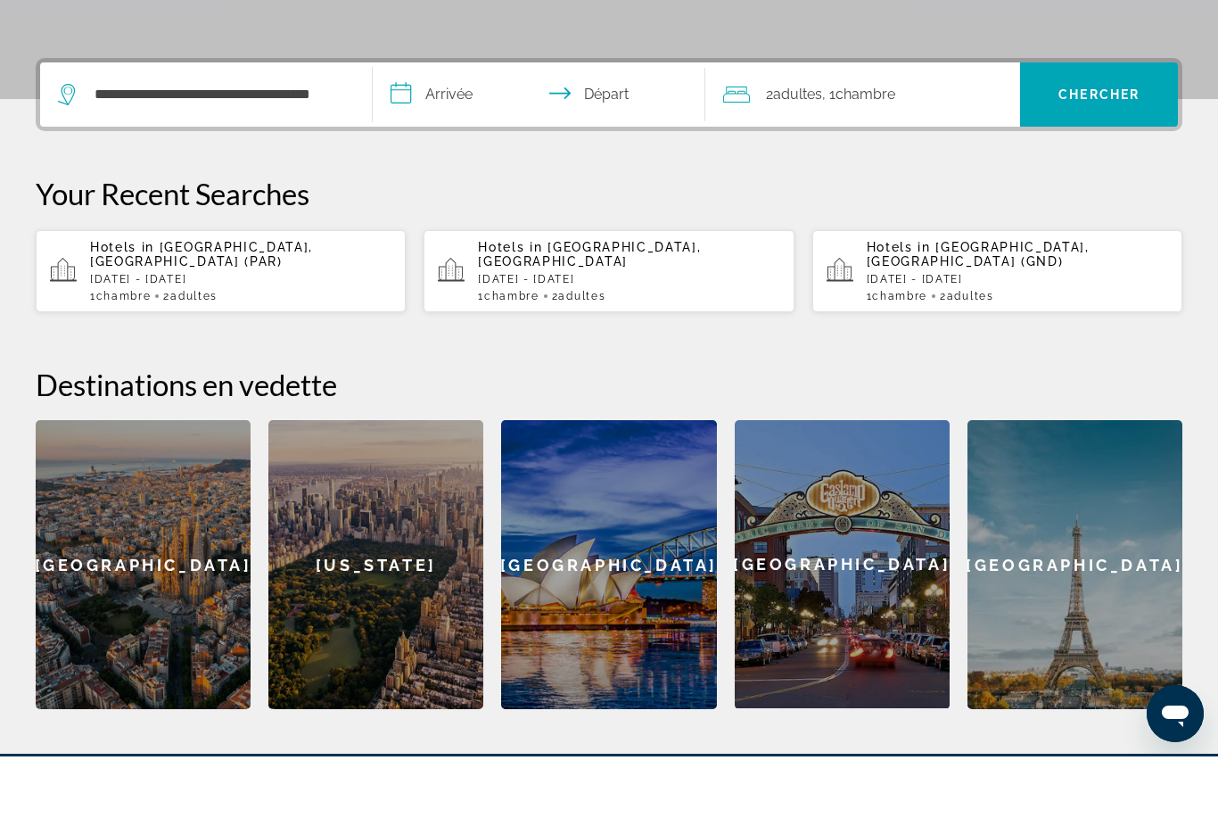
click at [436, 124] on input "**********" at bounding box center [543, 159] width 340 height 70
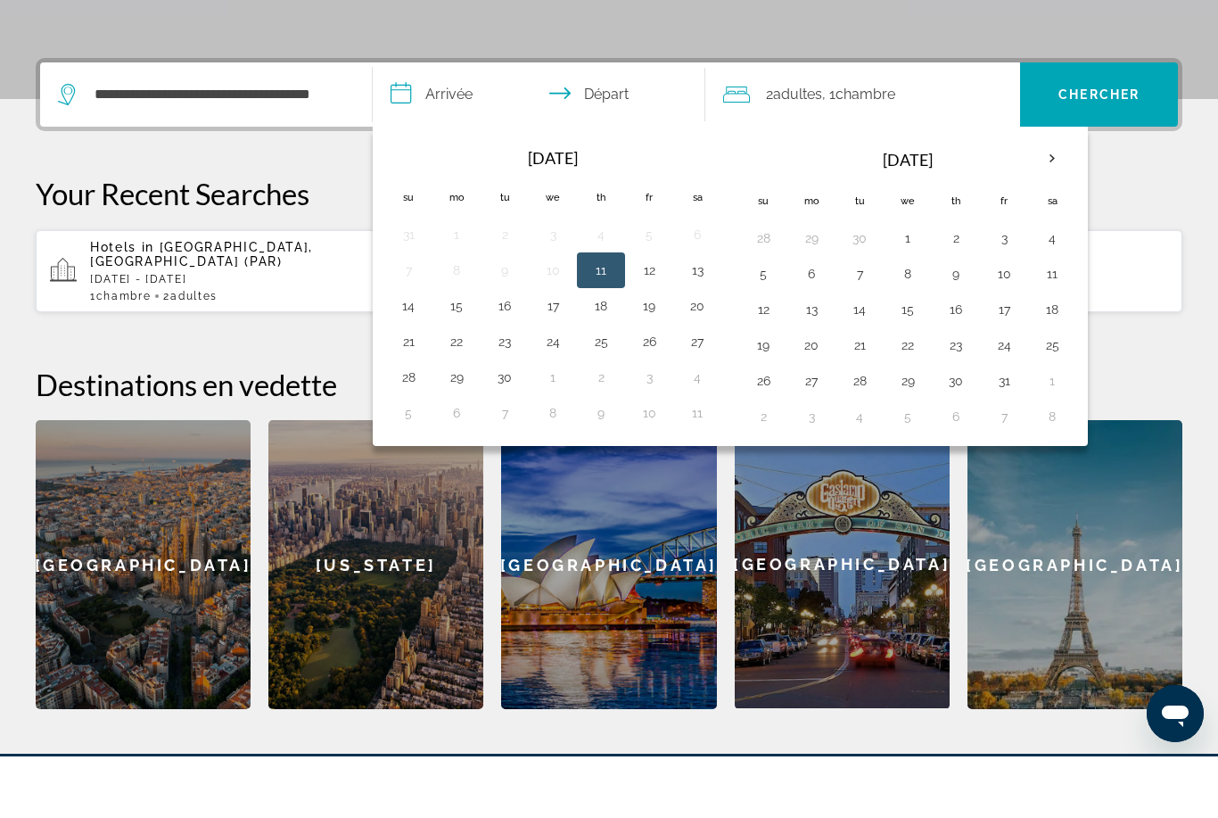
scroll to position [436, 0]
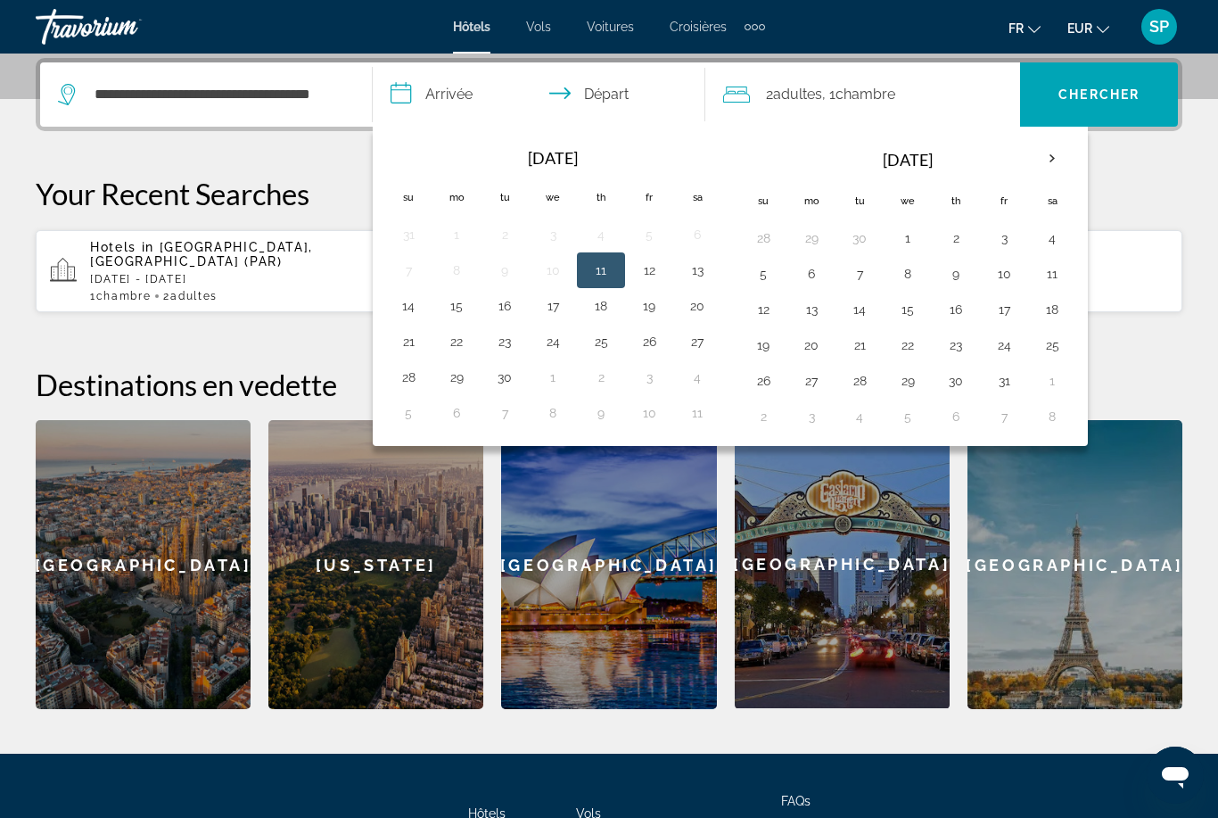
click at [1050, 147] on th "Next month" at bounding box center [1052, 158] width 48 height 39
click at [1036, 157] on th "Next month" at bounding box center [1052, 158] width 48 height 39
click at [1046, 157] on th "Next month" at bounding box center [1052, 158] width 48 height 39
click at [1029, 161] on th "Next month" at bounding box center [1052, 158] width 48 height 39
click at [1041, 162] on th "Next month" at bounding box center [1052, 158] width 48 height 39
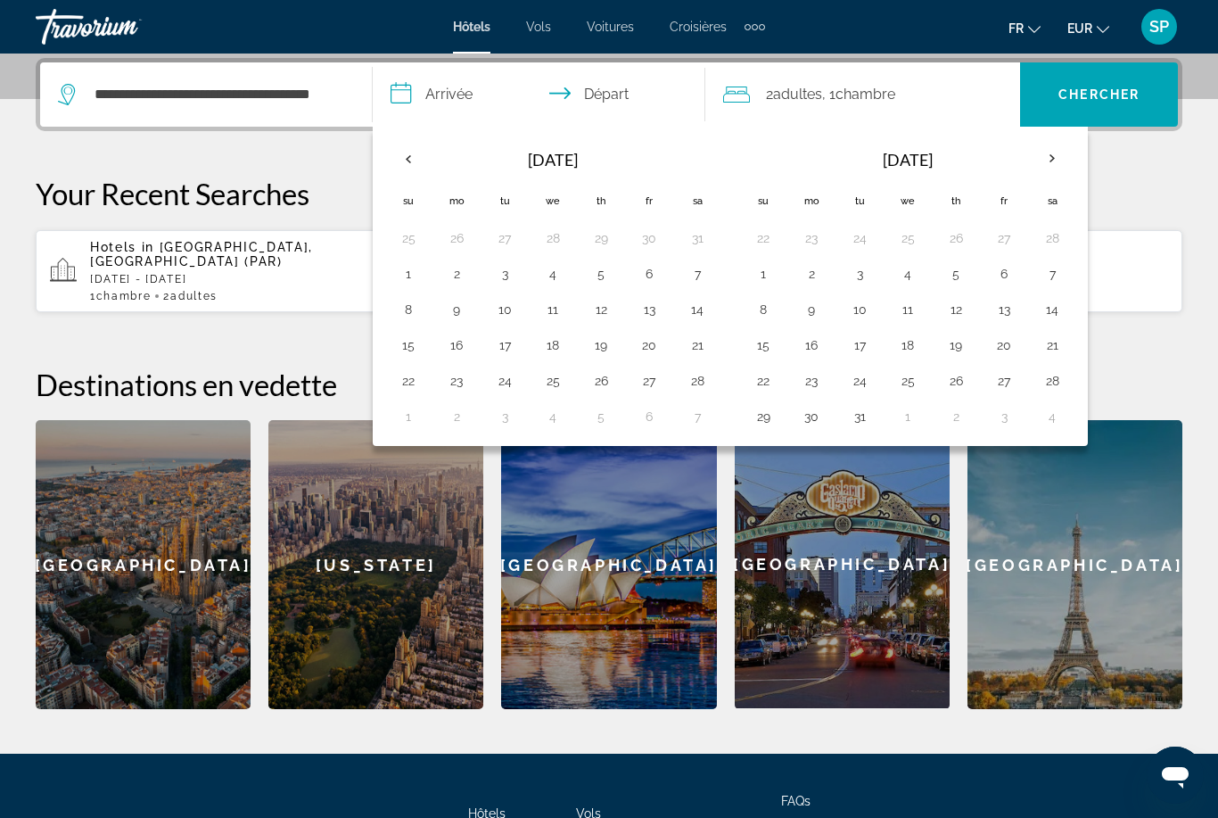
click at [1036, 171] on th "Next month" at bounding box center [1052, 158] width 48 height 39
click at [1030, 171] on button "Next month" at bounding box center [1052, 158] width 48 height 41
click at [1044, 159] on th "Next month" at bounding box center [1052, 158] width 48 height 39
click at [813, 278] on button "8" at bounding box center [811, 273] width 29 height 25
click at [755, 273] on button "7" at bounding box center [763, 273] width 29 height 25
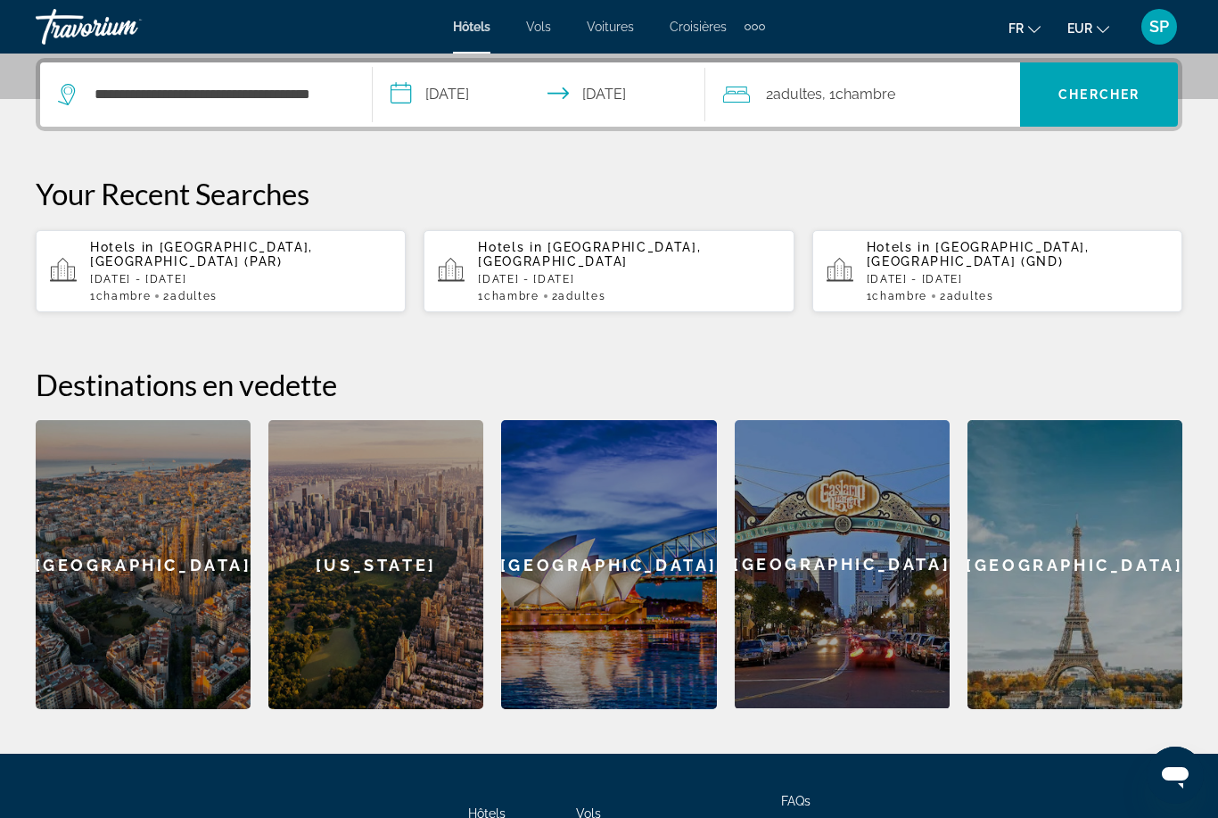
click at [543, 103] on input "**********" at bounding box center [543, 97] width 340 height 70
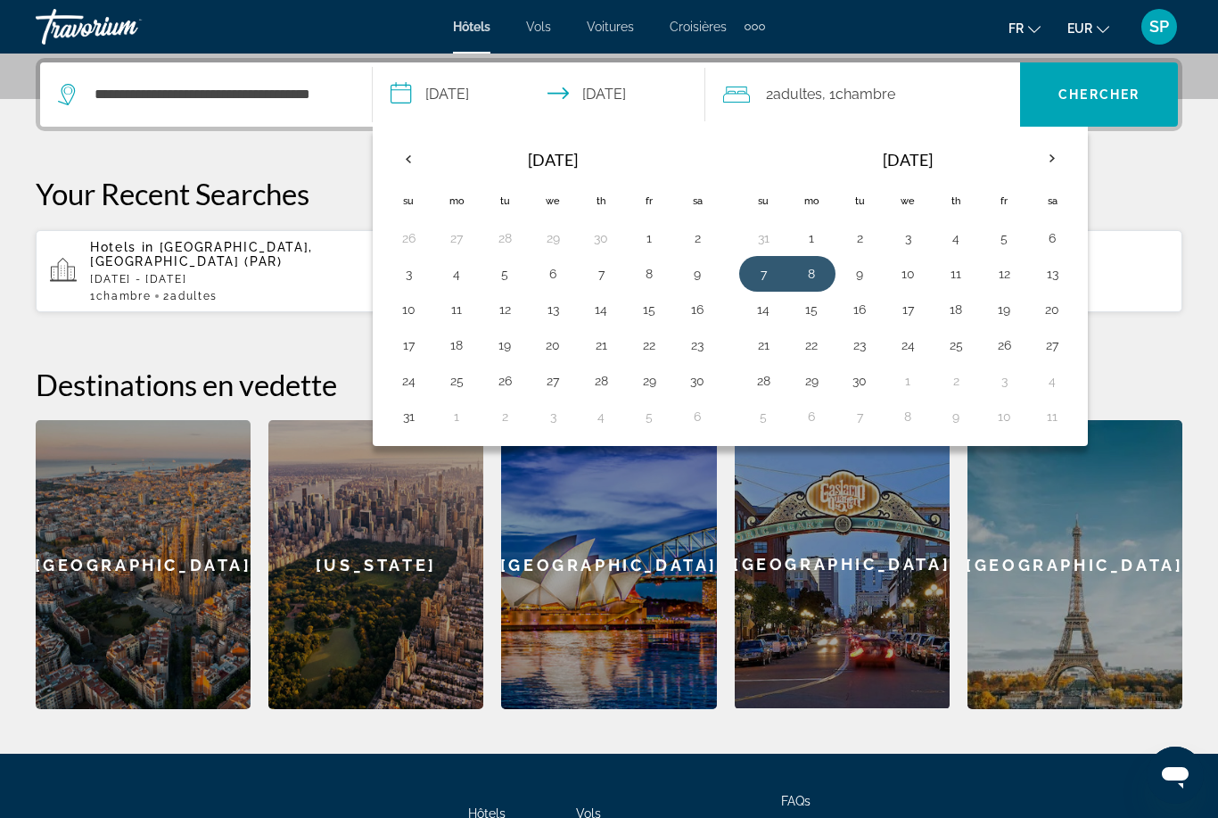
click at [766, 281] on button "7" at bounding box center [763, 273] width 29 height 25
click at [858, 276] on button "9" at bounding box center [860, 273] width 29 height 25
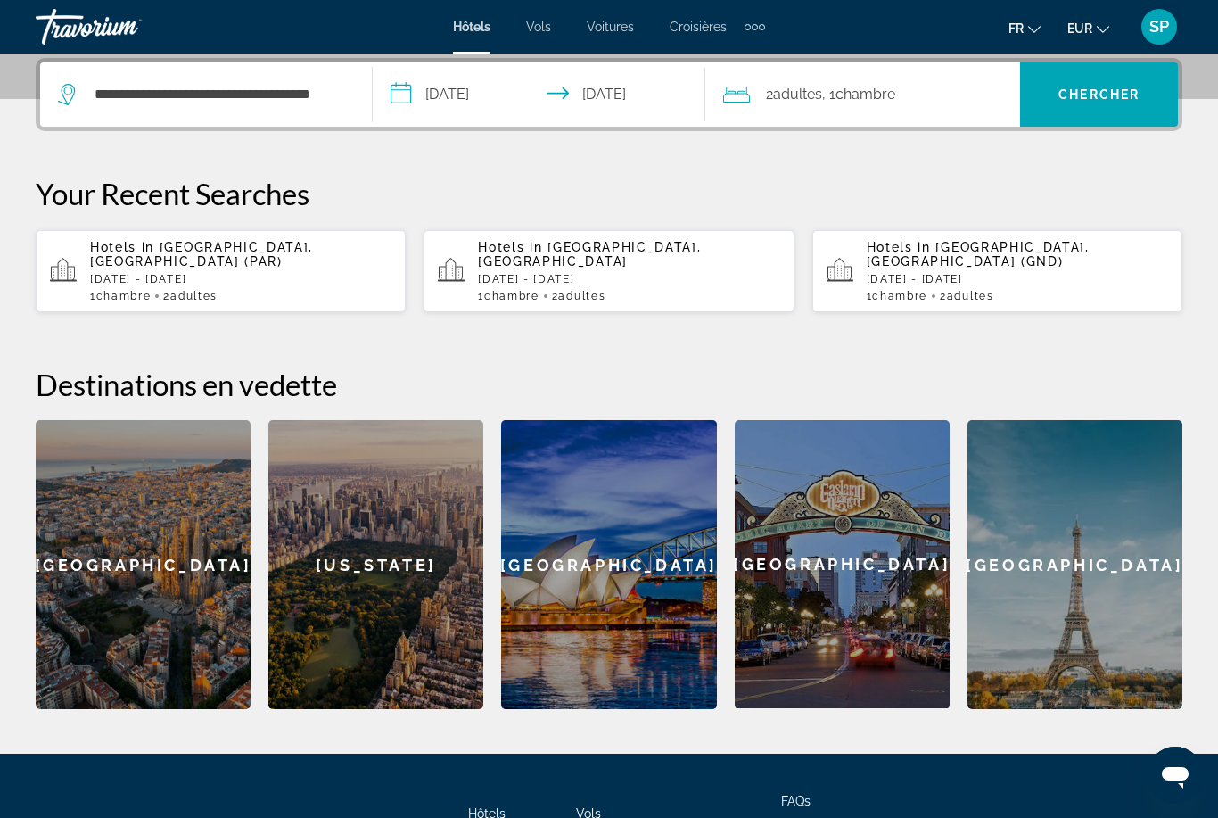
type input "**********"
click at [1086, 103] on span "Search widget" at bounding box center [1099, 94] width 158 height 43
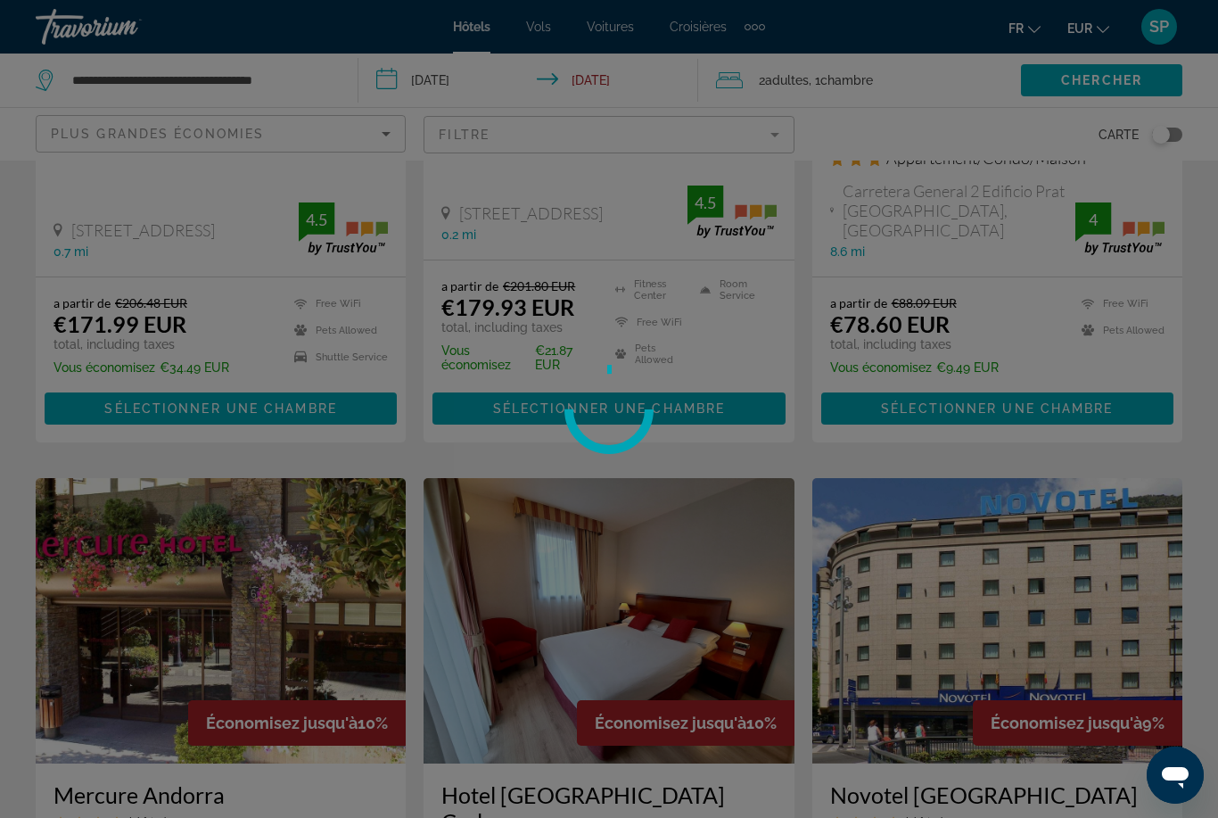
scroll to position [57, 0]
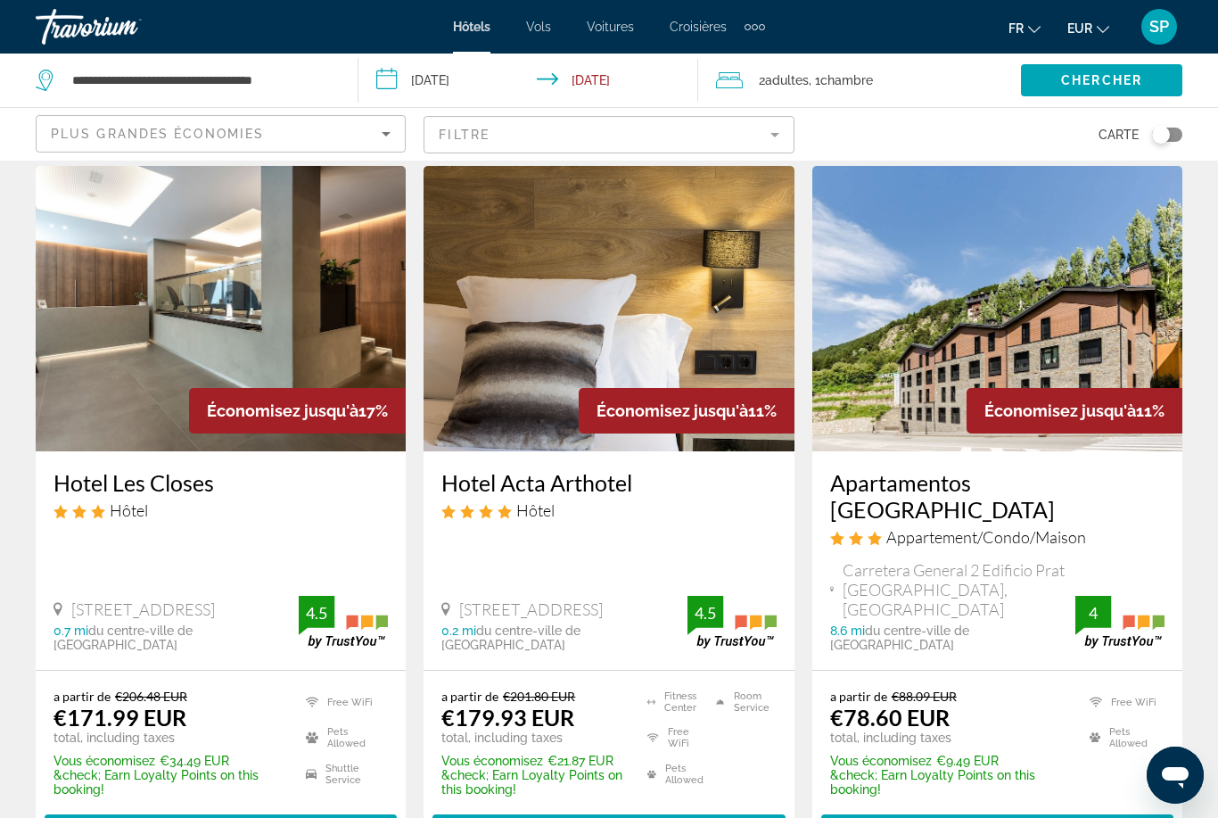
click at [1033, 36] on button "fr English Español Français Italiano Português русский" at bounding box center [1025, 28] width 32 height 26
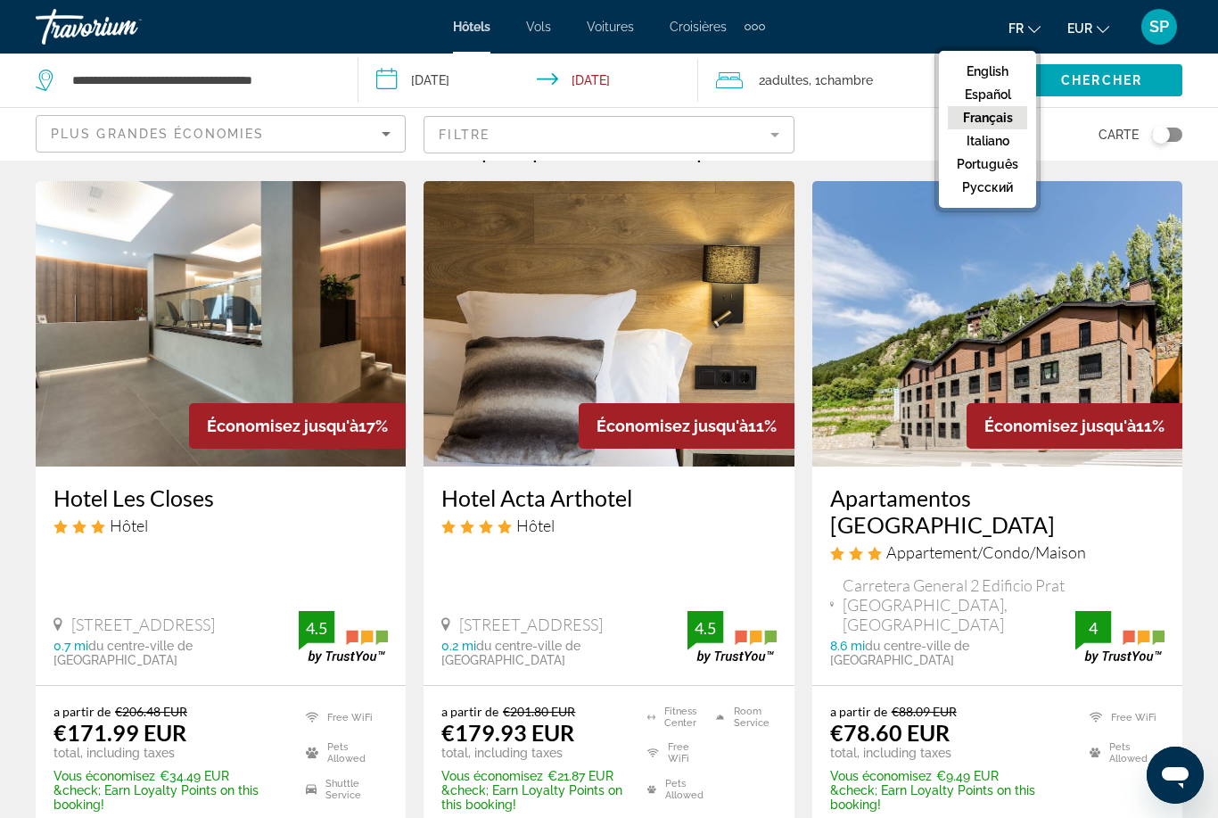
scroll to position [43, 0]
click at [1003, 123] on button "Français" at bounding box center [987, 117] width 79 height 23
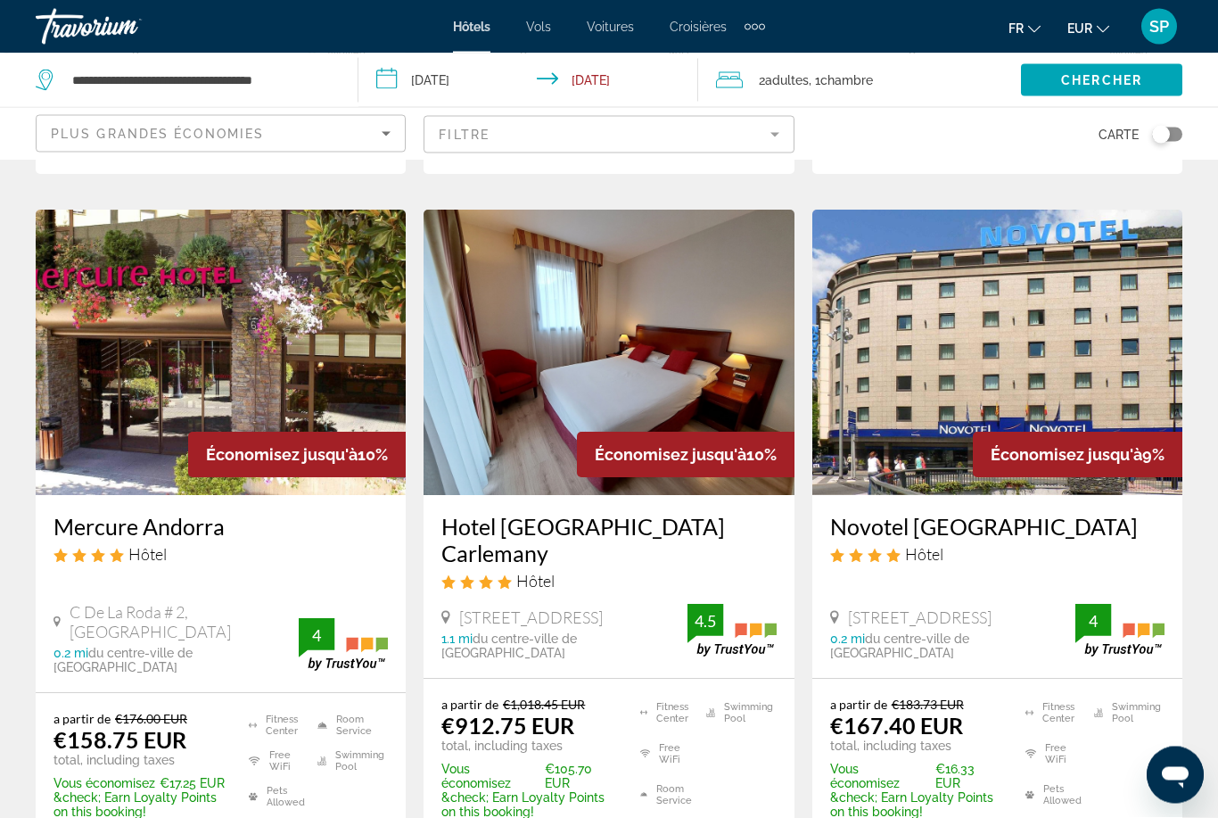
scroll to position [748, 0]
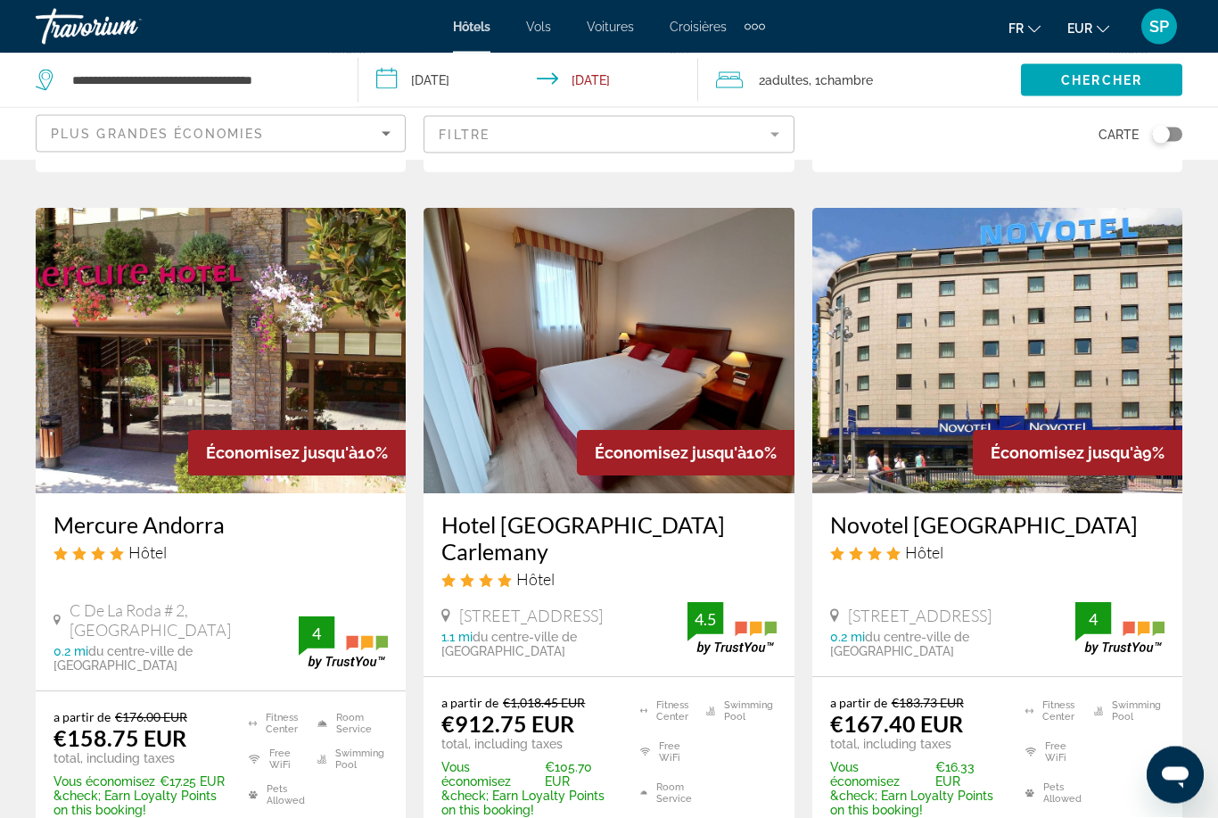
click at [42, 692] on div "a partir de €176.00 EUR €158.75 EUR total, including taxes Vous économisez €17.…" at bounding box center [221, 789] width 370 height 194
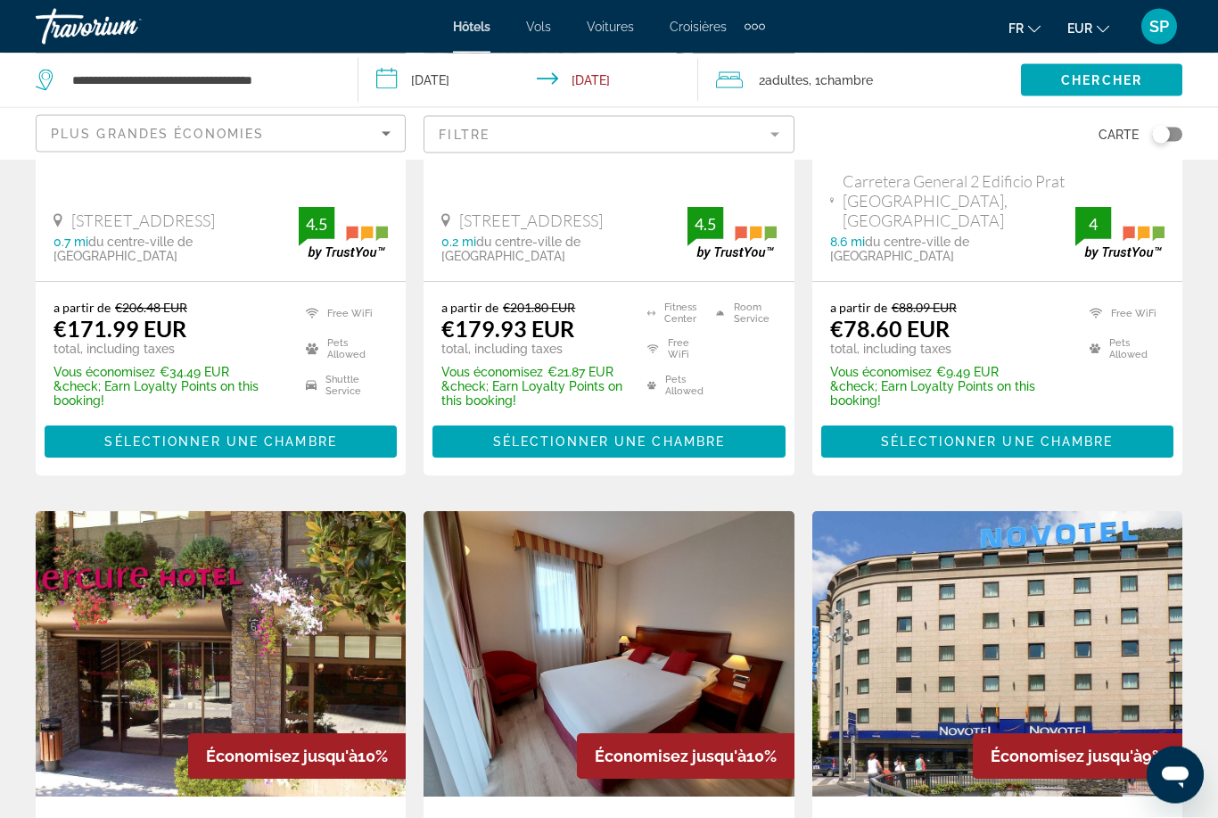
scroll to position [409, 0]
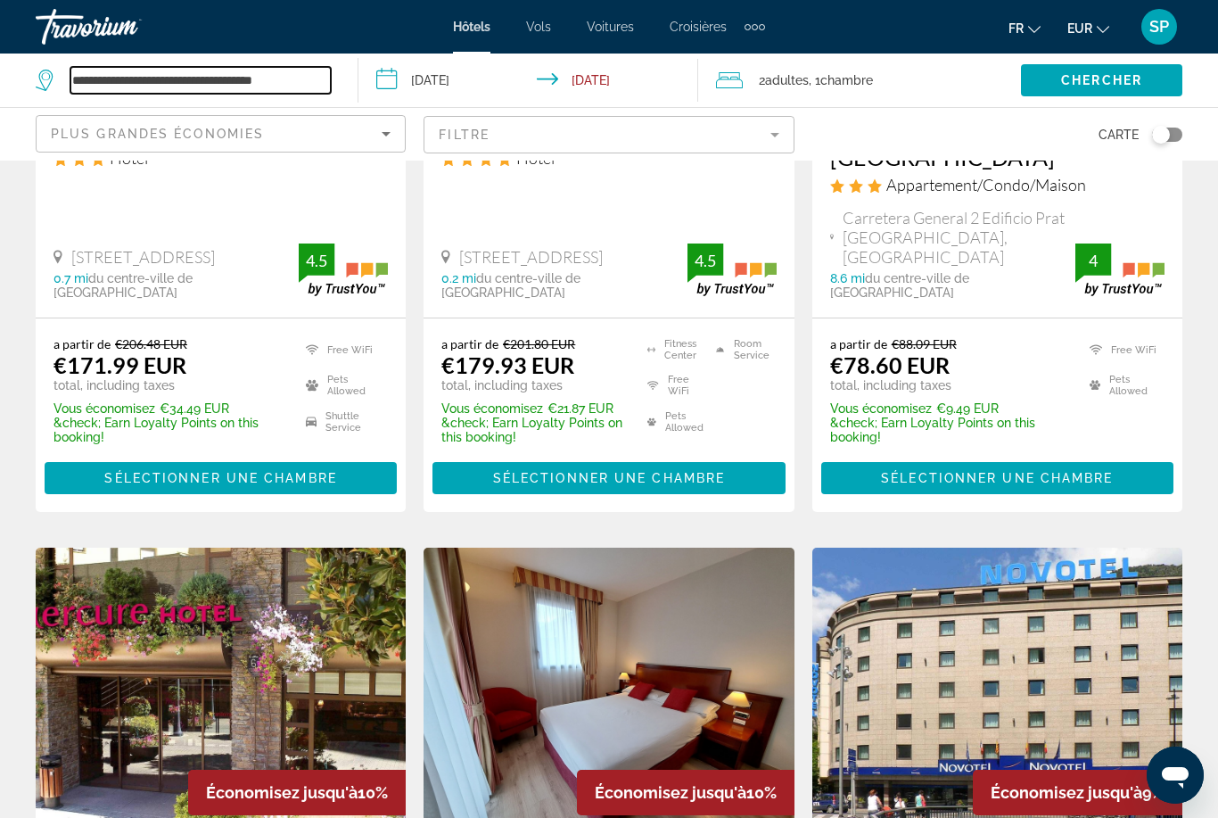
click at [95, 80] on input "**********" at bounding box center [200, 80] width 260 height 27
click at [295, 85] on input "**********" at bounding box center [200, 80] width 260 height 27
click at [312, 72] on input "**********" at bounding box center [200, 80] width 260 height 27
type input "*"
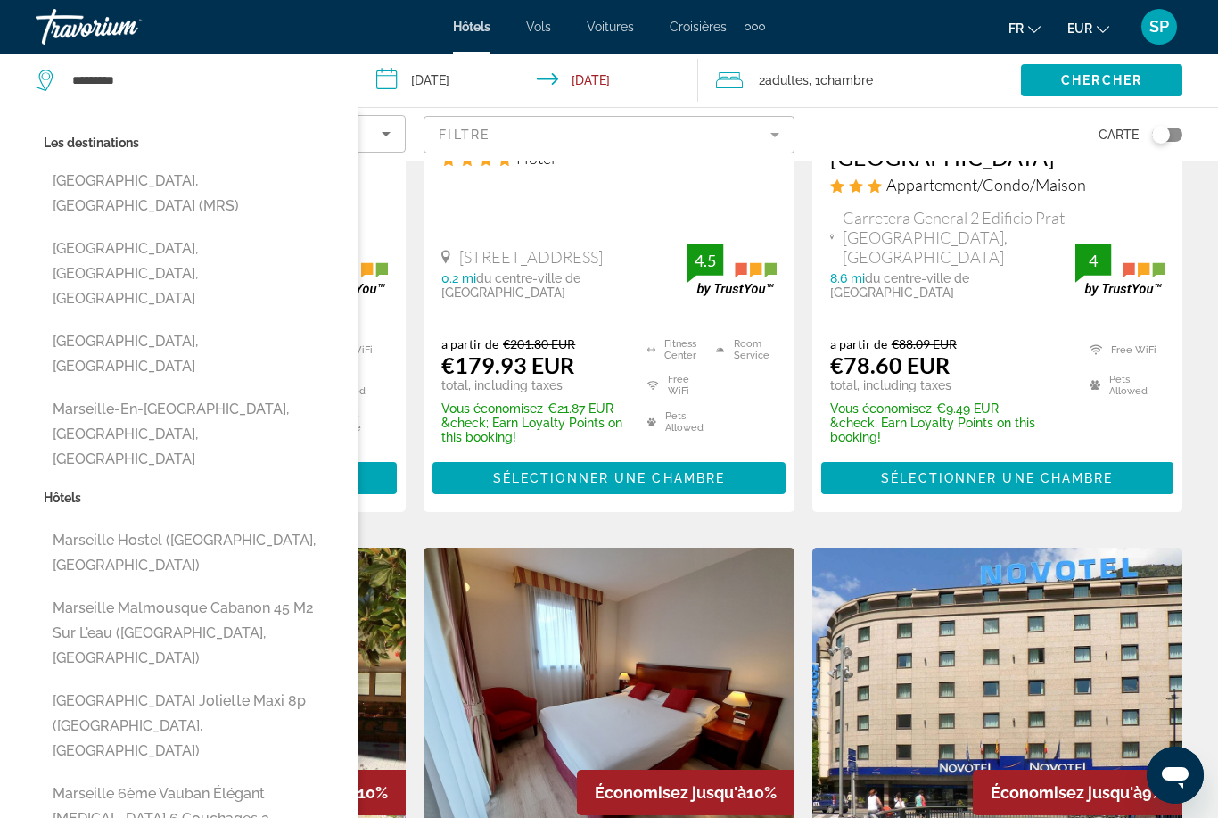
click at [171, 192] on button "[GEOGRAPHIC_DATA], [GEOGRAPHIC_DATA] (MRS)" at bounding box center [192, 193] width 297 height 59
type input "**********"
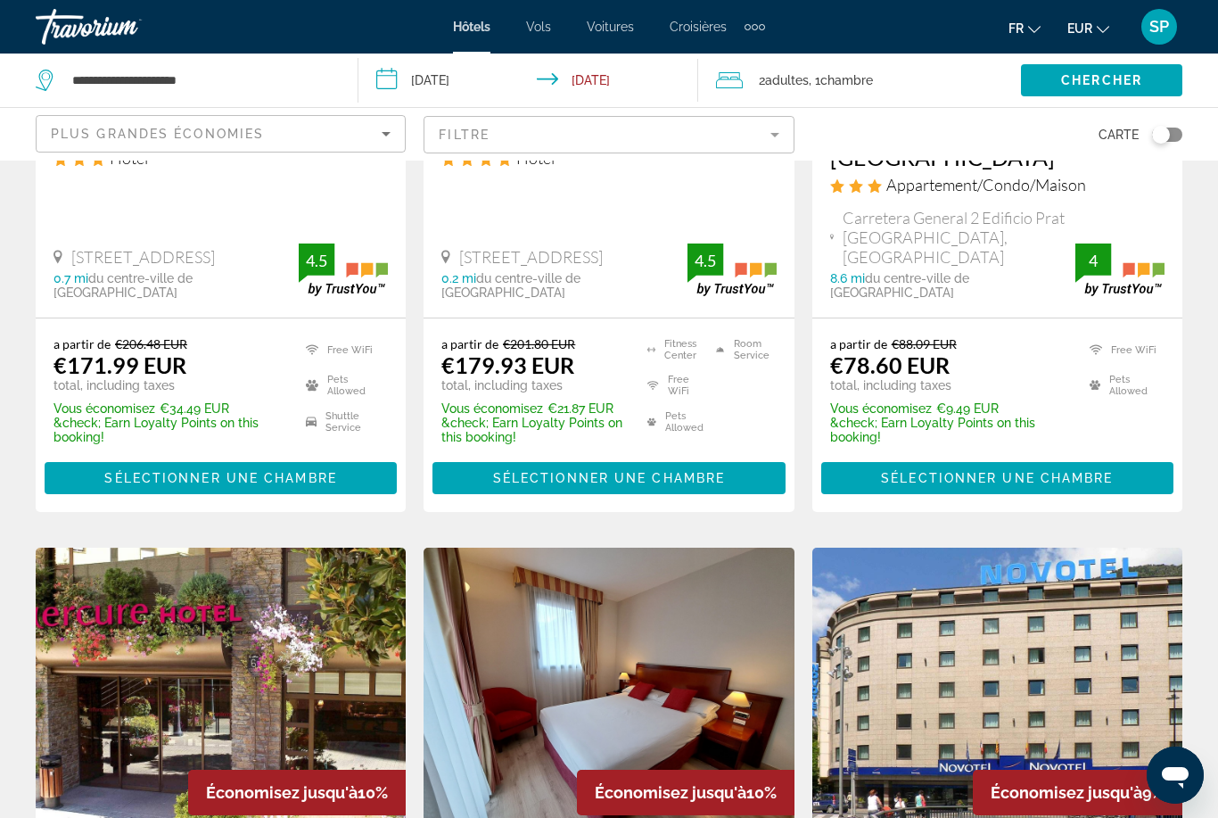
click at [430, 80] on input "**********" at bounding box center [533, 83] width 348 height 59
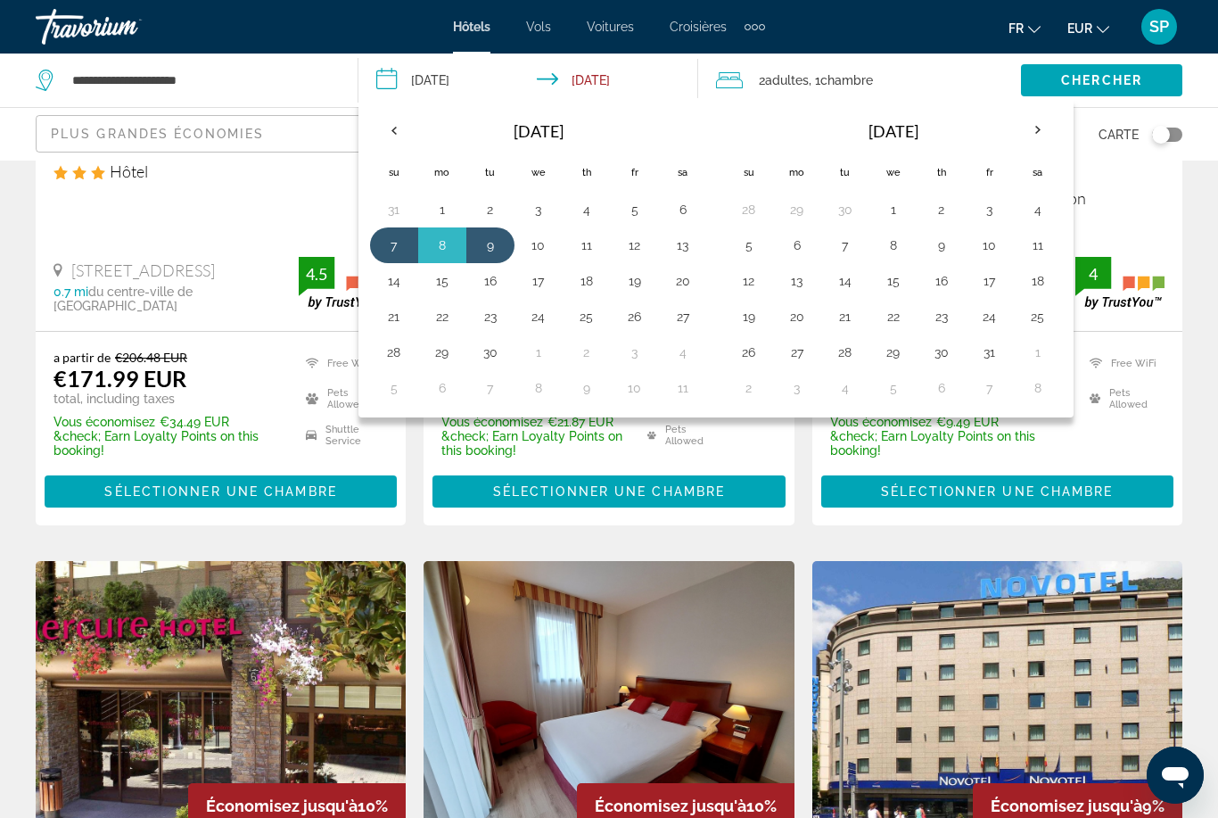
scroll to position [374, 0]
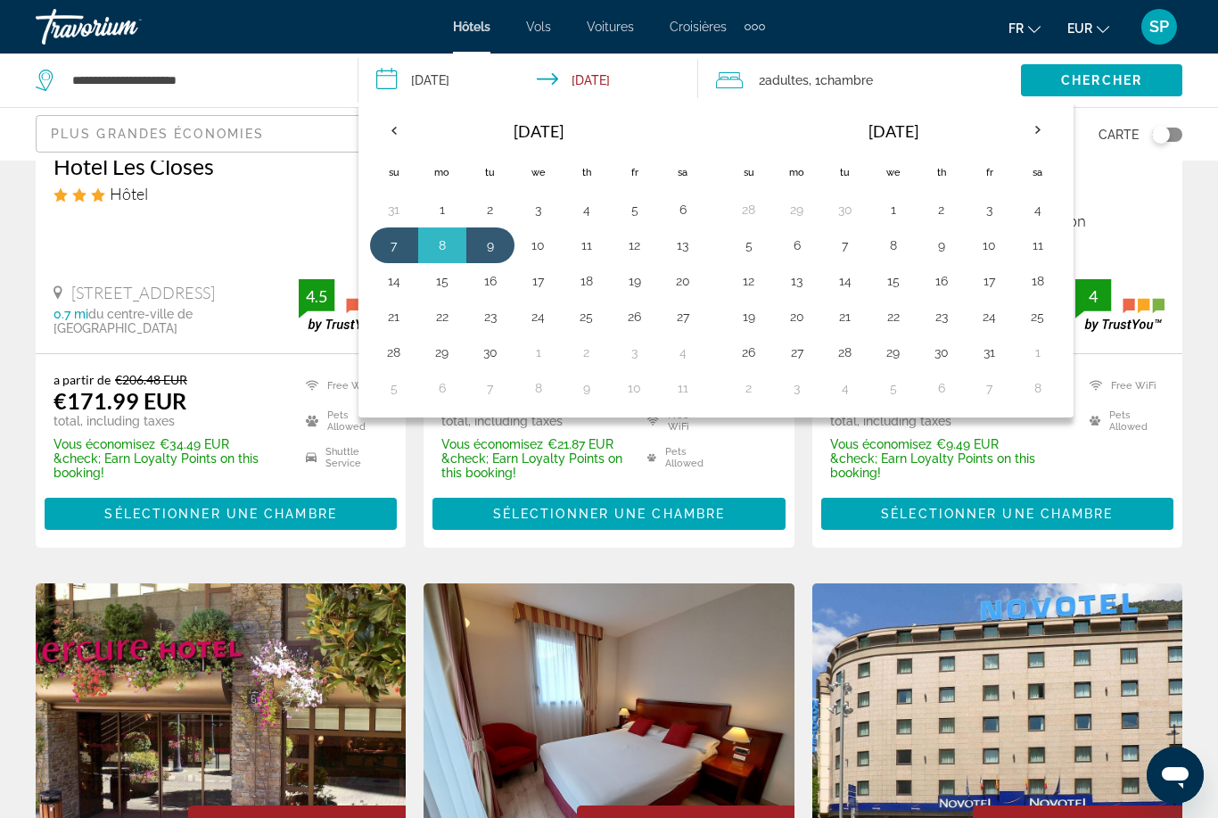
click at [389, 116] on th "Previous month" at bounding box center [394, 130] width 48 height 39
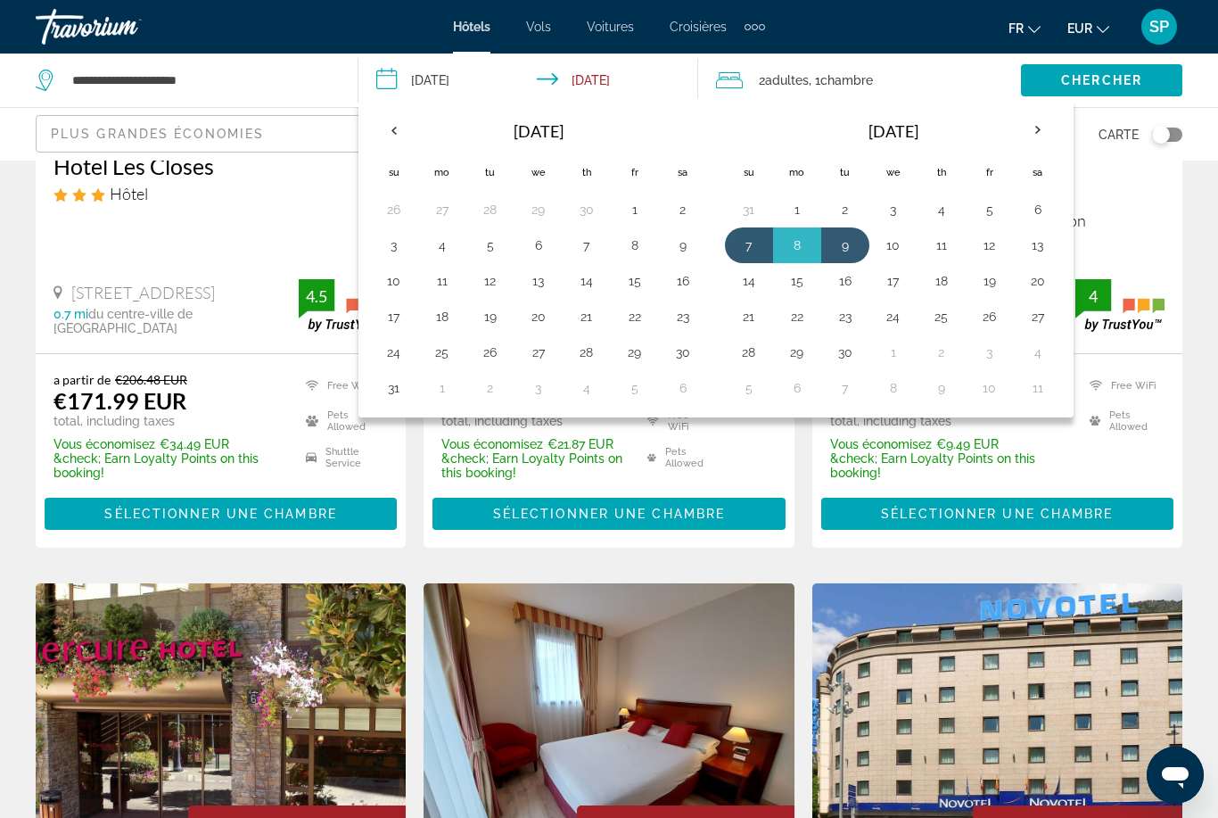
click at [390, 140] on th "Previous month" at bounding box center [394, 130] width 48 height 39
click at [387, 129] on th "Previous month" at bounding box center [394, 130] width 48 height 39
click at [386, 119] on th "Previous month" at bounding box center [394, 130] width 48 height 39
click at [404, 126] on th "Previous month" at bounding box center [394, 130] width 48 height 39
click at [400, 121] on th "Previous month" at bounding box center [394, 130] width 48 height 39
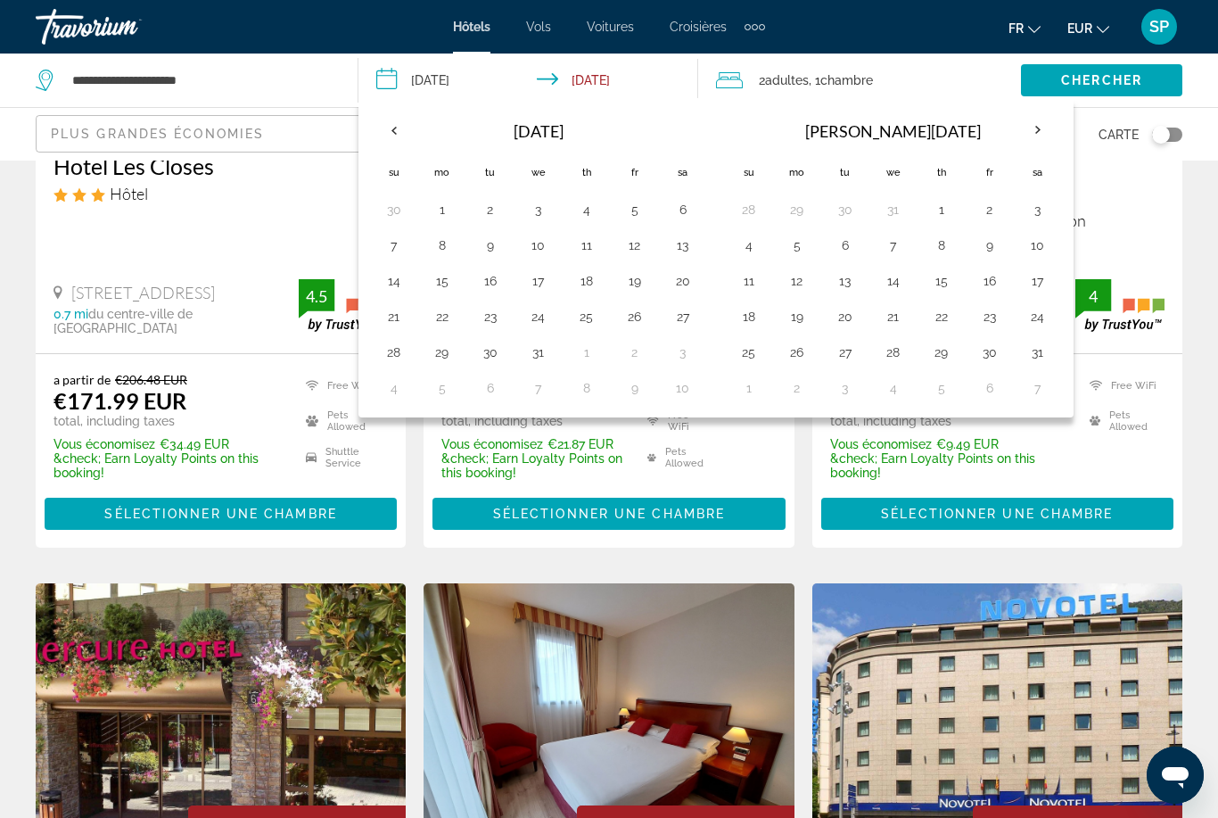
click at [393, 124] on th "Previous month" at bounding box center [394, 130] width 48 height 39
click at [798, 281] on button "15" at bounding box center [797, 280] width 29 height 25
click at [897, 272] on button "17" at bounding box center [893, 280] width 29 height 25
type input "**********"
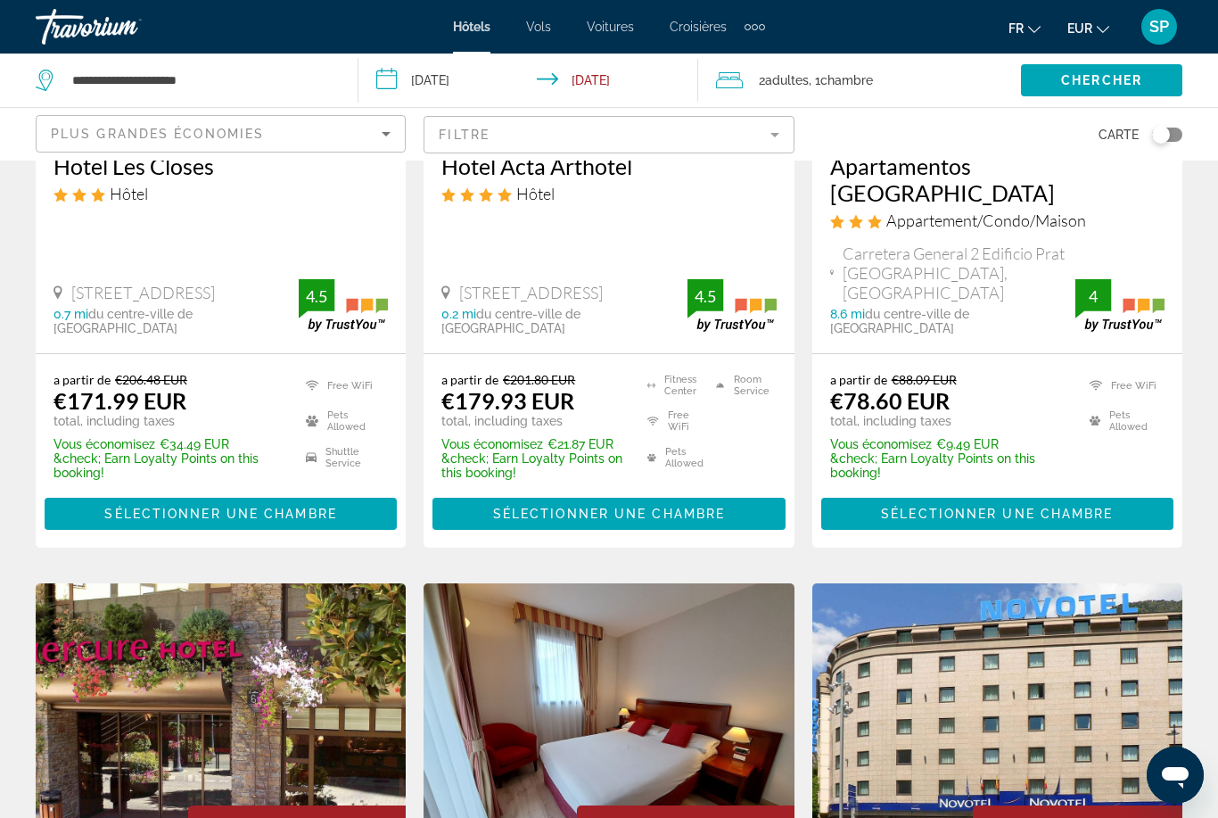
click at [1098, 55] on div "Chercher" at bounding box center [1119, 81] width 197 height 54
click at [1106, 97] on span "Search widget" at bounding box center [1101, 80] width 161 height 43
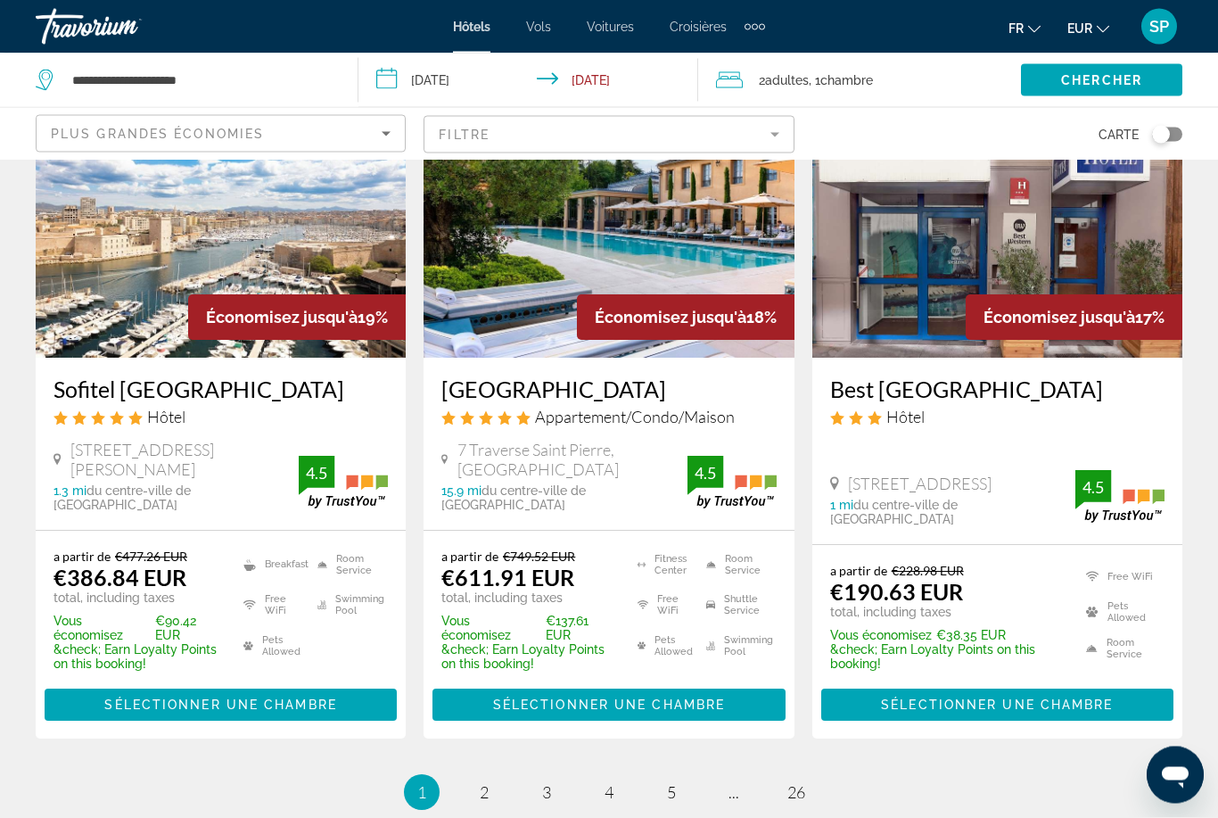
scroll to position [2333, 0]
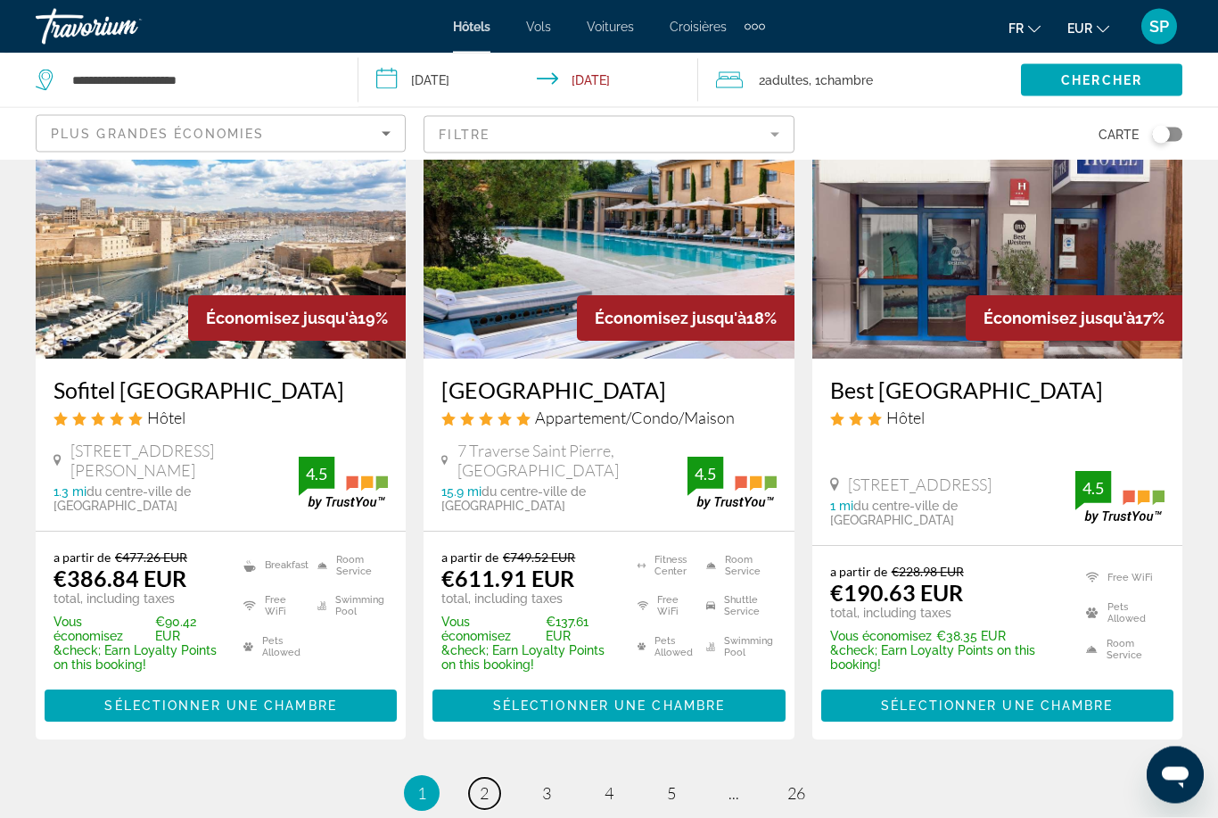
click at [493, 779] on link "page 2" at bounding box center [484, 794] width 31 height 31
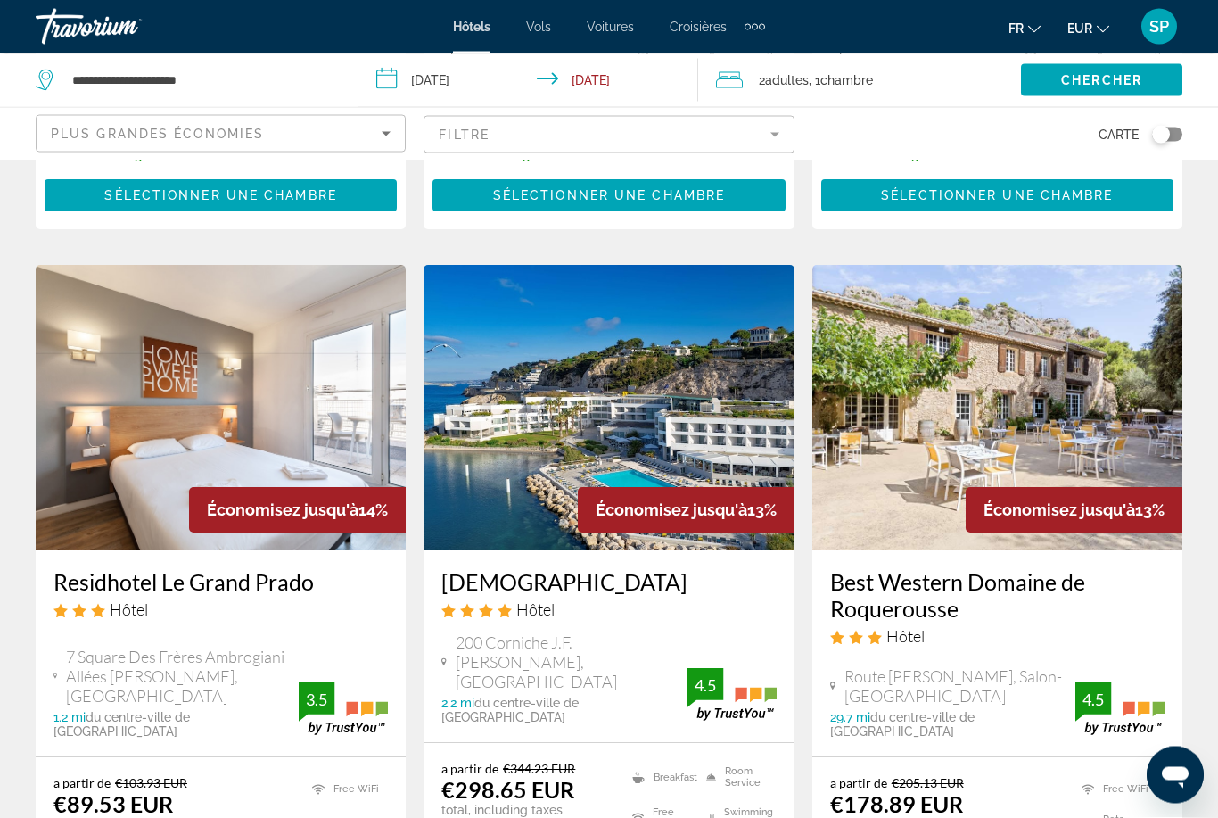
scroll to position [2208, 0]
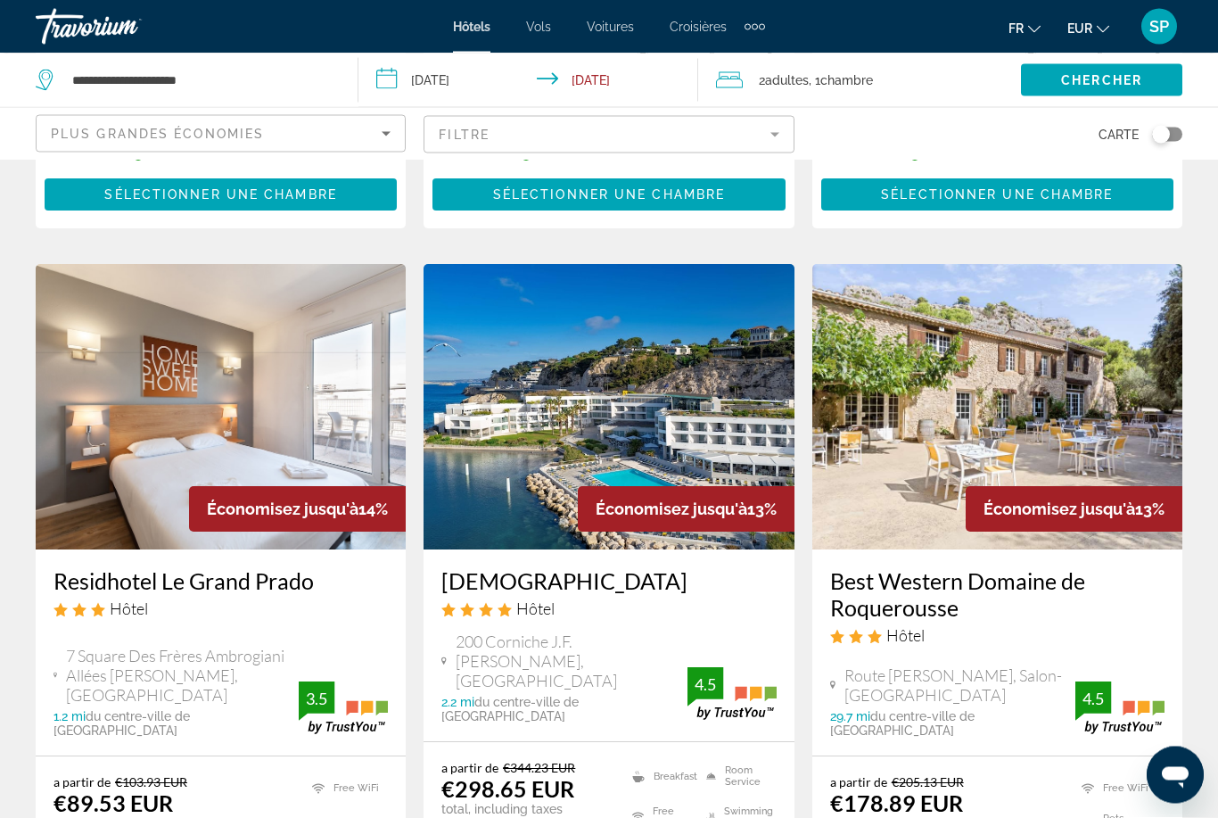
click at [201, 311] on img "Main content" at bounding box center [221, 407] width 370 height 285
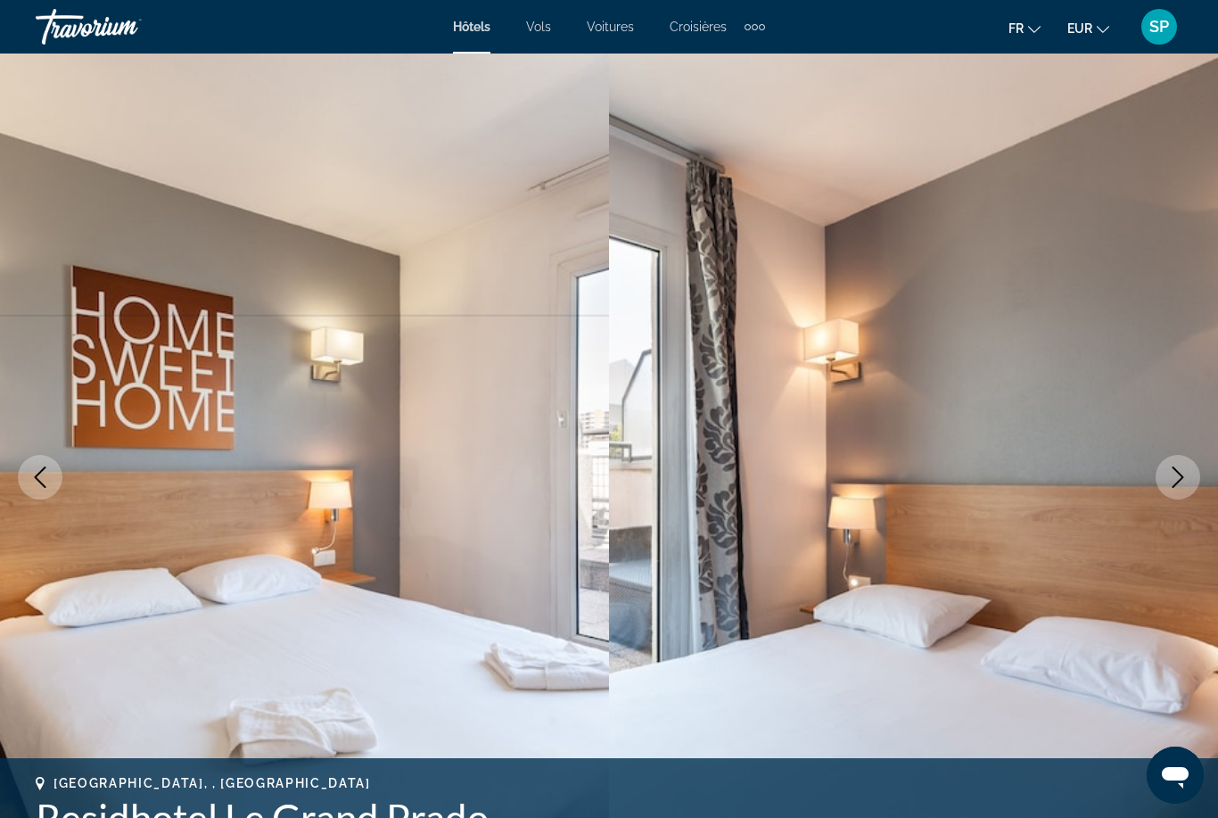
click at [1158, 487] on button "Next image" at bounding box center [1178, 477] width 45 height 45
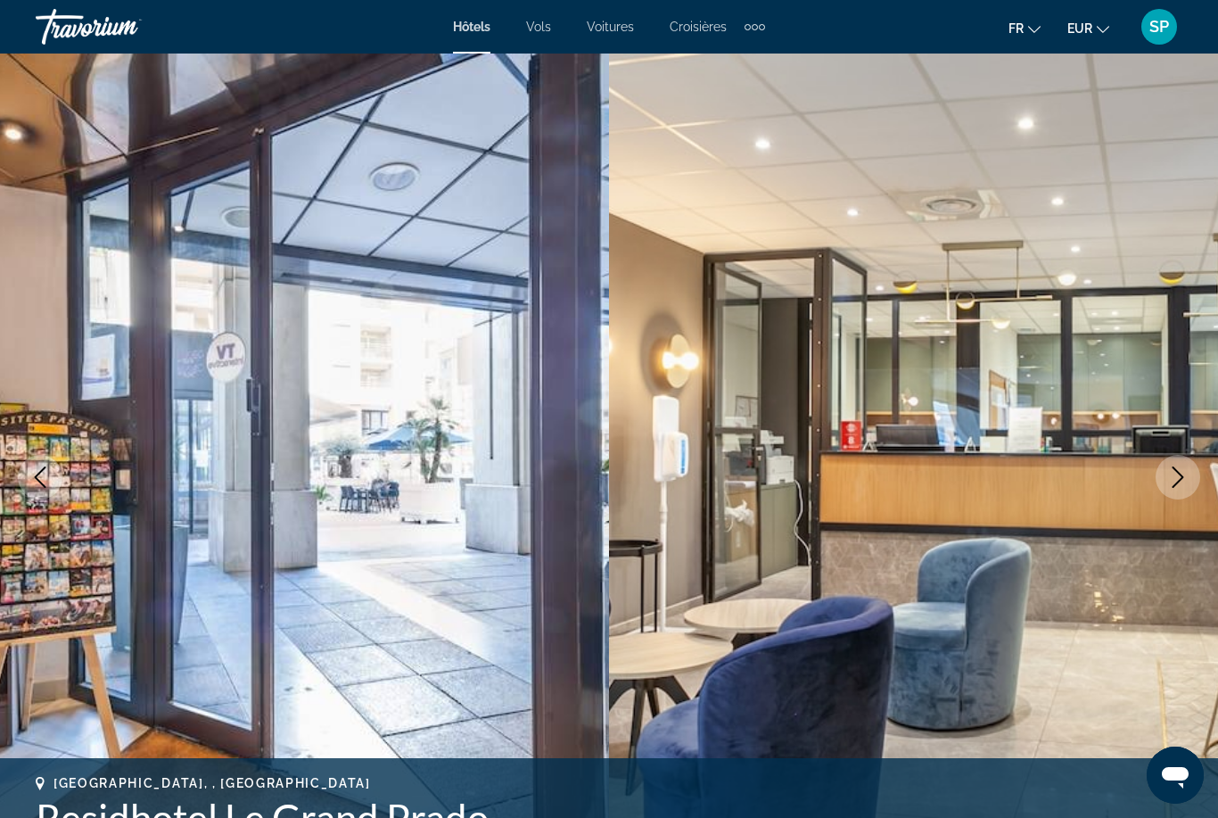
click at [1158, 477] on button "Next image" at bounding box center [1178, 477] width 45 height 45
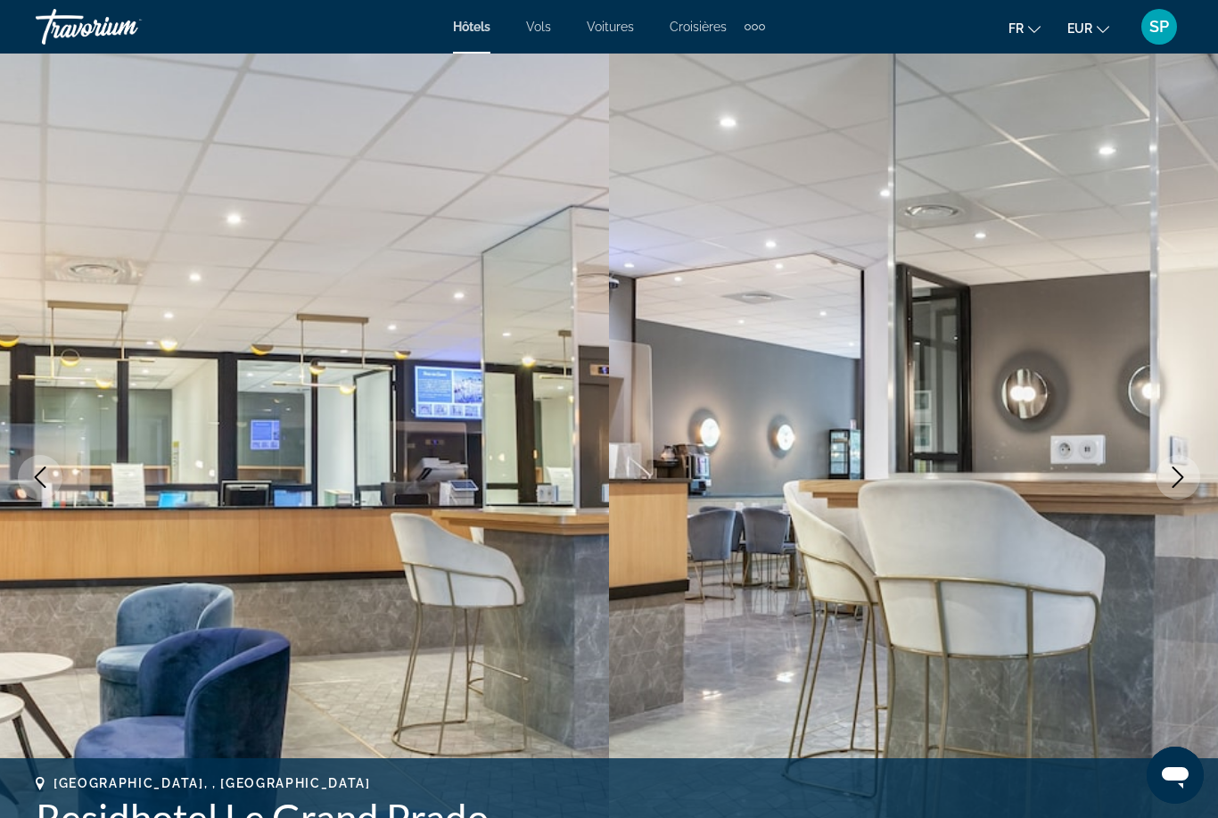
click at [1160, 485] on button "Next image" at bounding box center [1178, 477] width 45 height 45
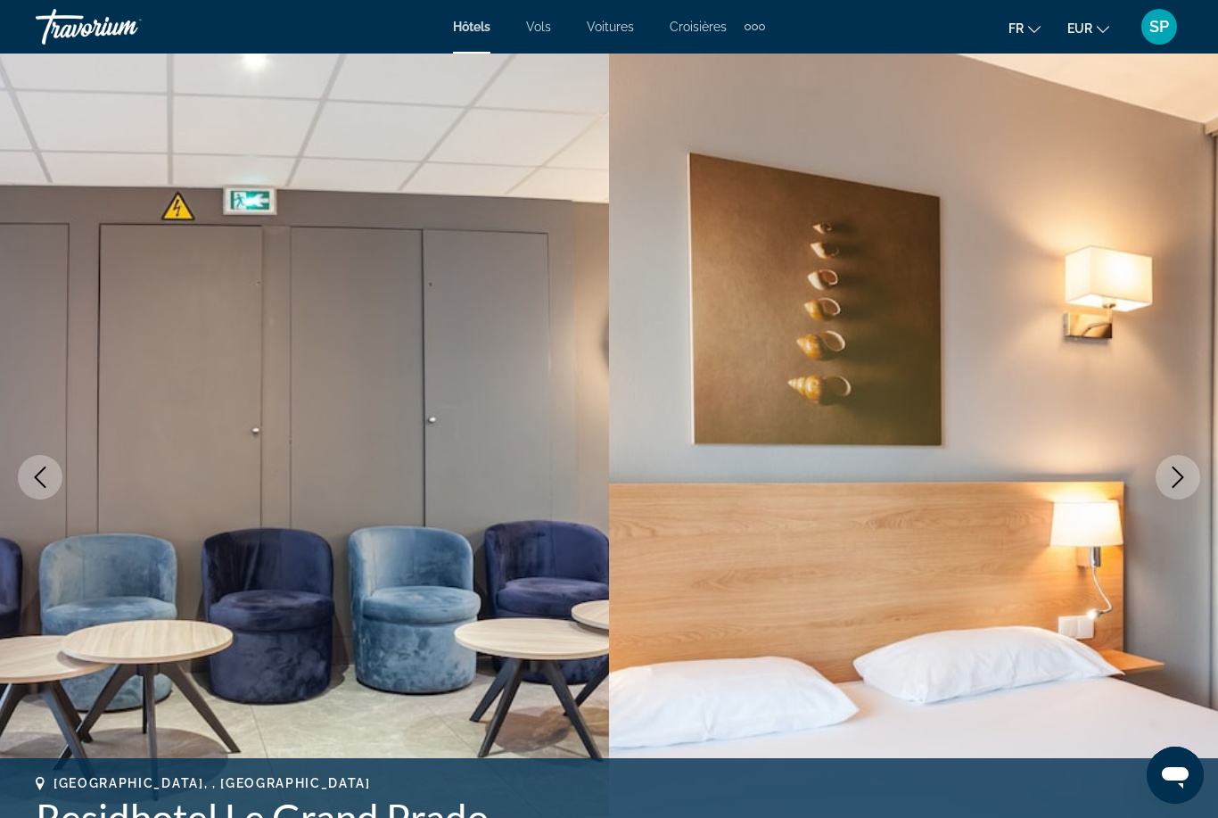
click at [1160, 488] on button "Next image" at bounding box center [1178, 477] width 45 height 45
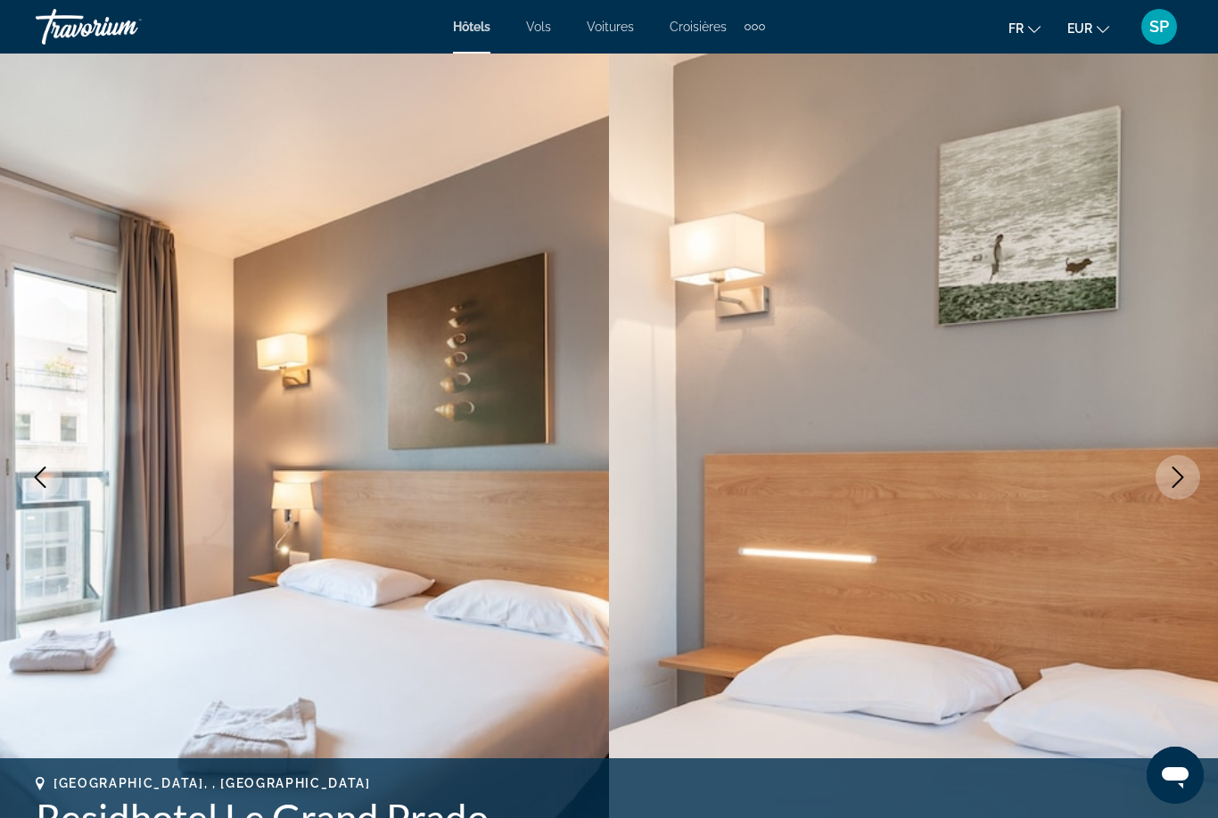
click at [1159, 491] on img "Main content" at bounding box center [913, 477] width 609 height 847
click at [1151, 480] on img "Main content" at bounding box center [913, 477] width 609 height 847
click at [1167, 480] on button "Next image" at bounding box center [1178, 477] width 45 height 45
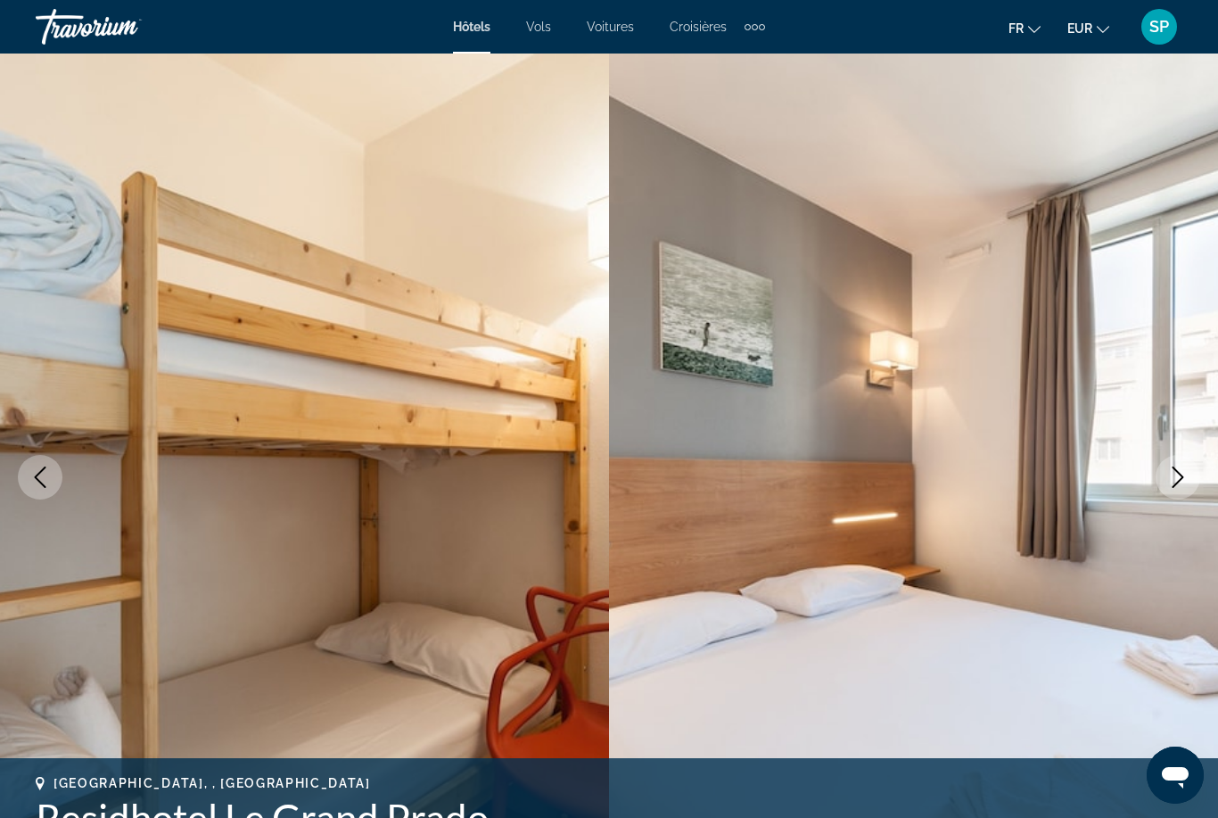
click at [1164, 479] on button "Next image" at bounding box center [1178, 477] width 45 height 45
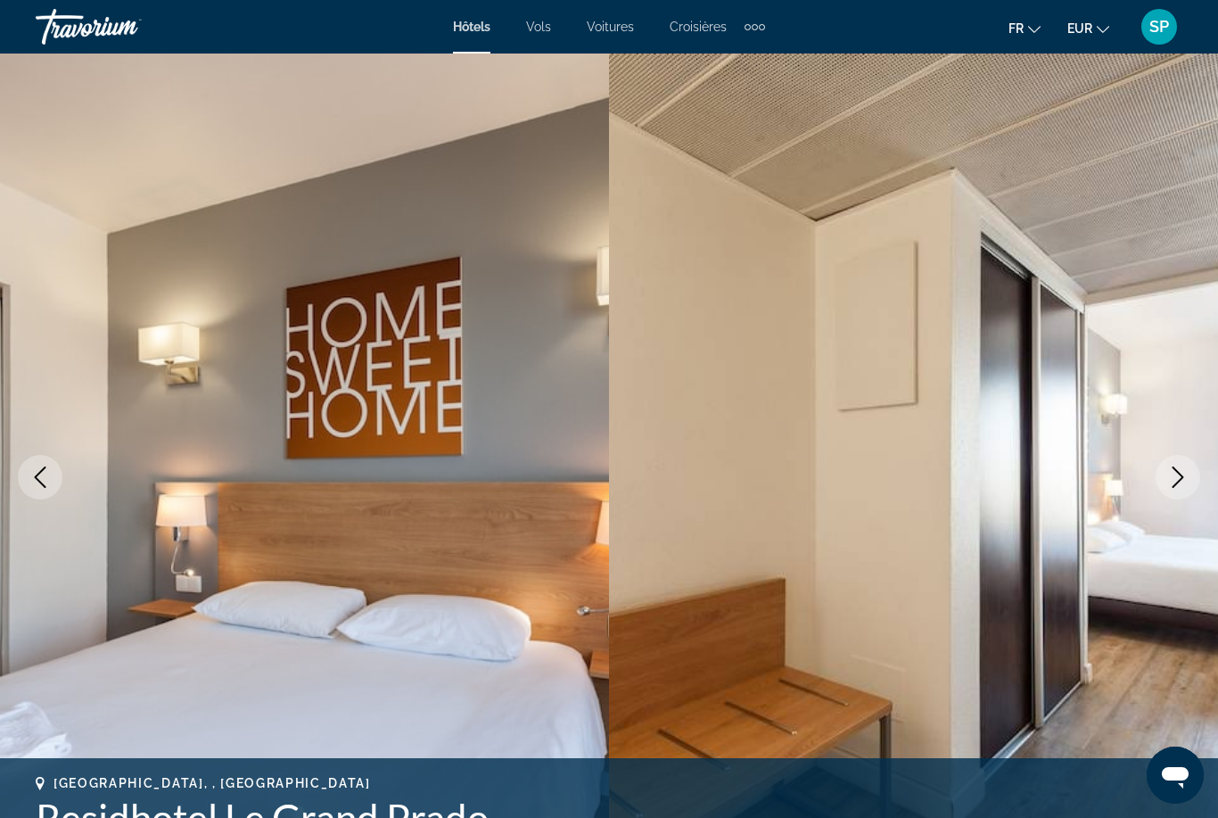
click at [1165, 482] on button "Next image" at bounding box center [1178, 477] width 45 height 45
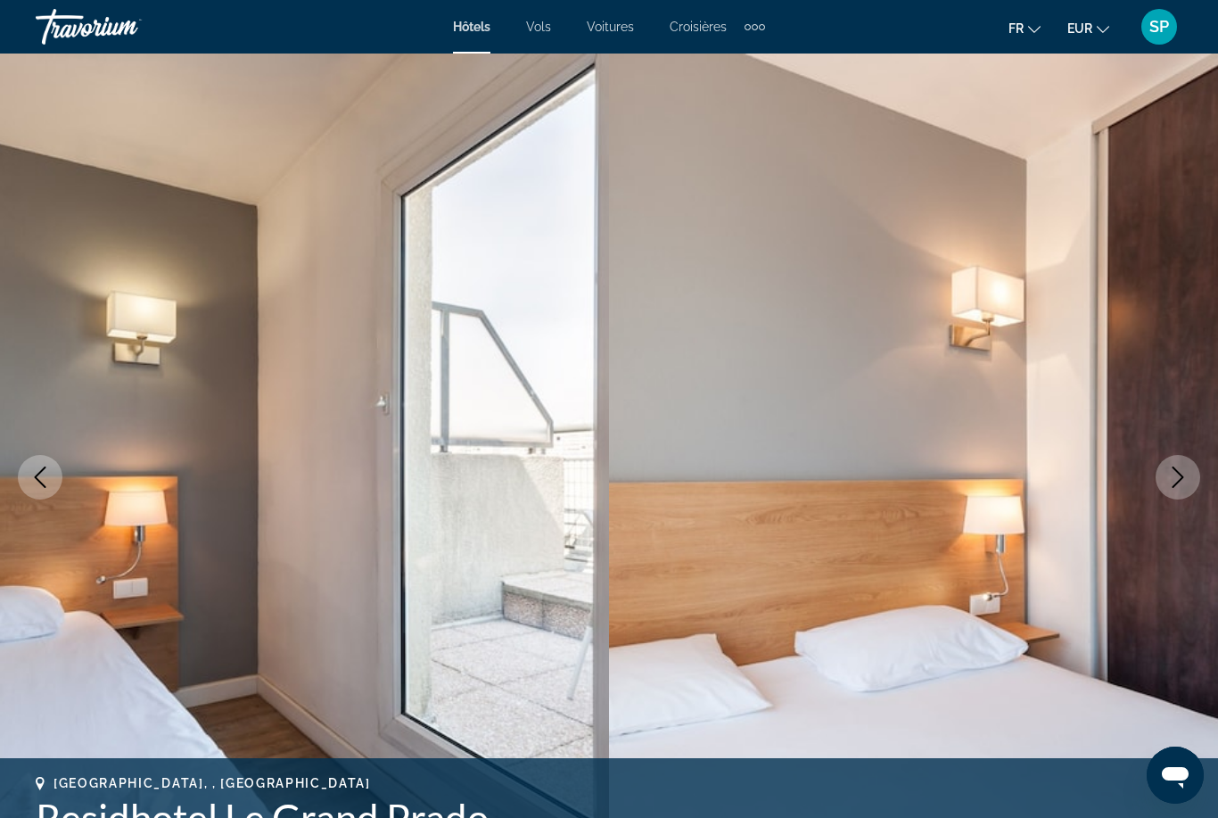
click at [1166, 484] on button "Next image" at bounding box center [1178, 477] width 45 height 45
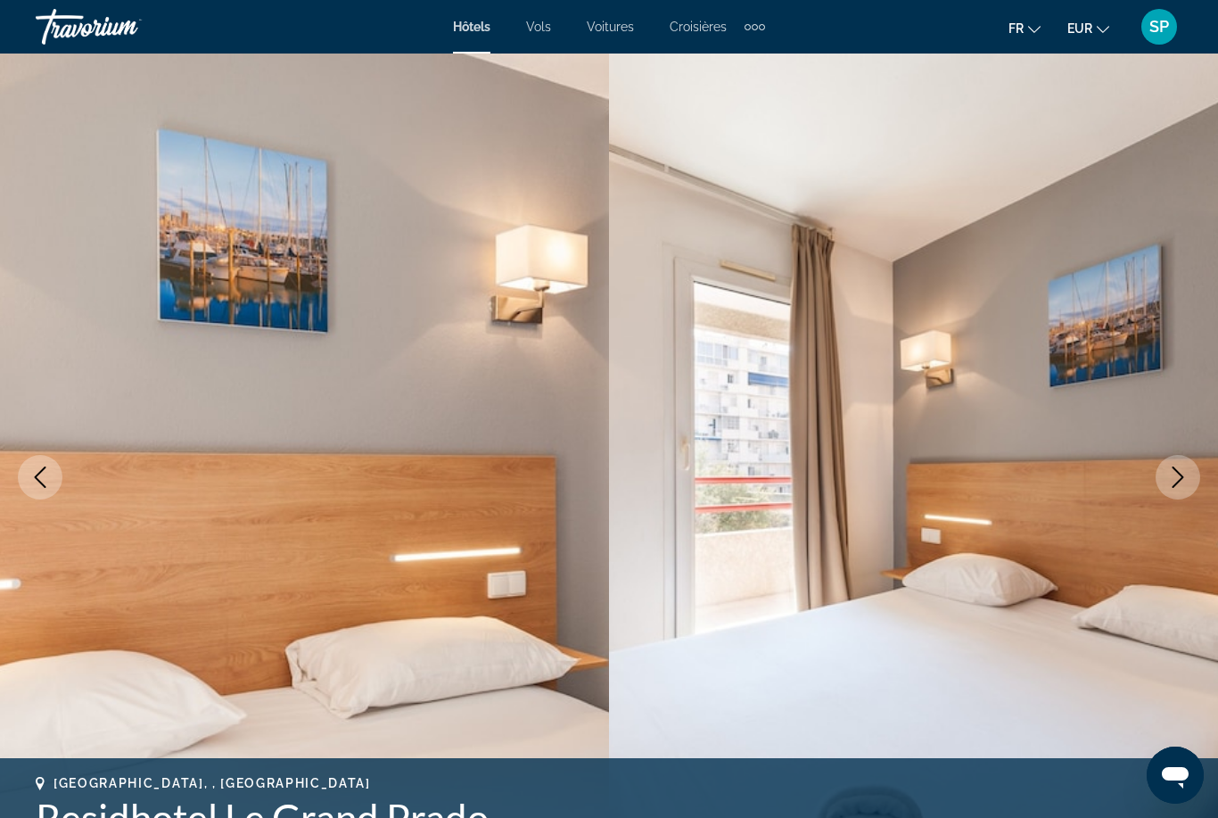
click at [1162, 478] on button "Next image" at bounding box center [1178, 477] width 45 height 45
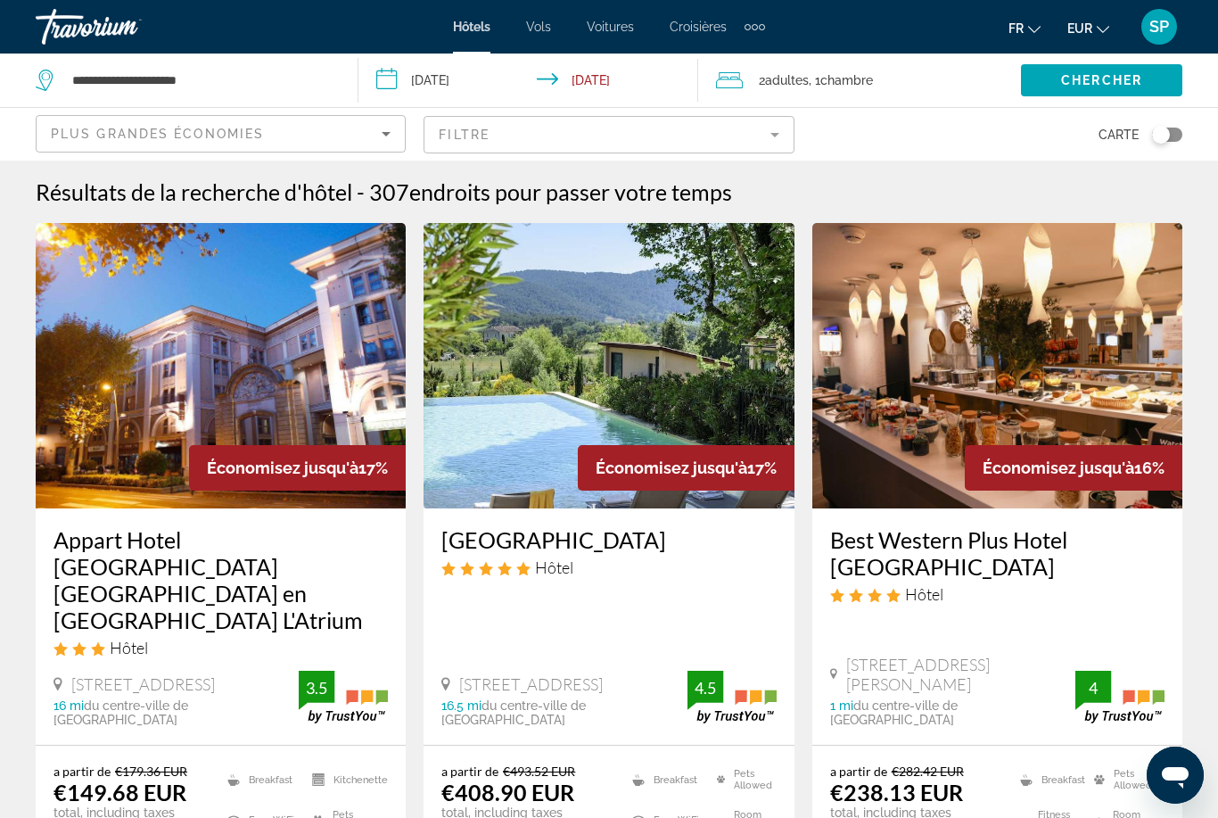
click at [536, 34] on span "Vols" at bounding box center [538, 27] width 25 height 14
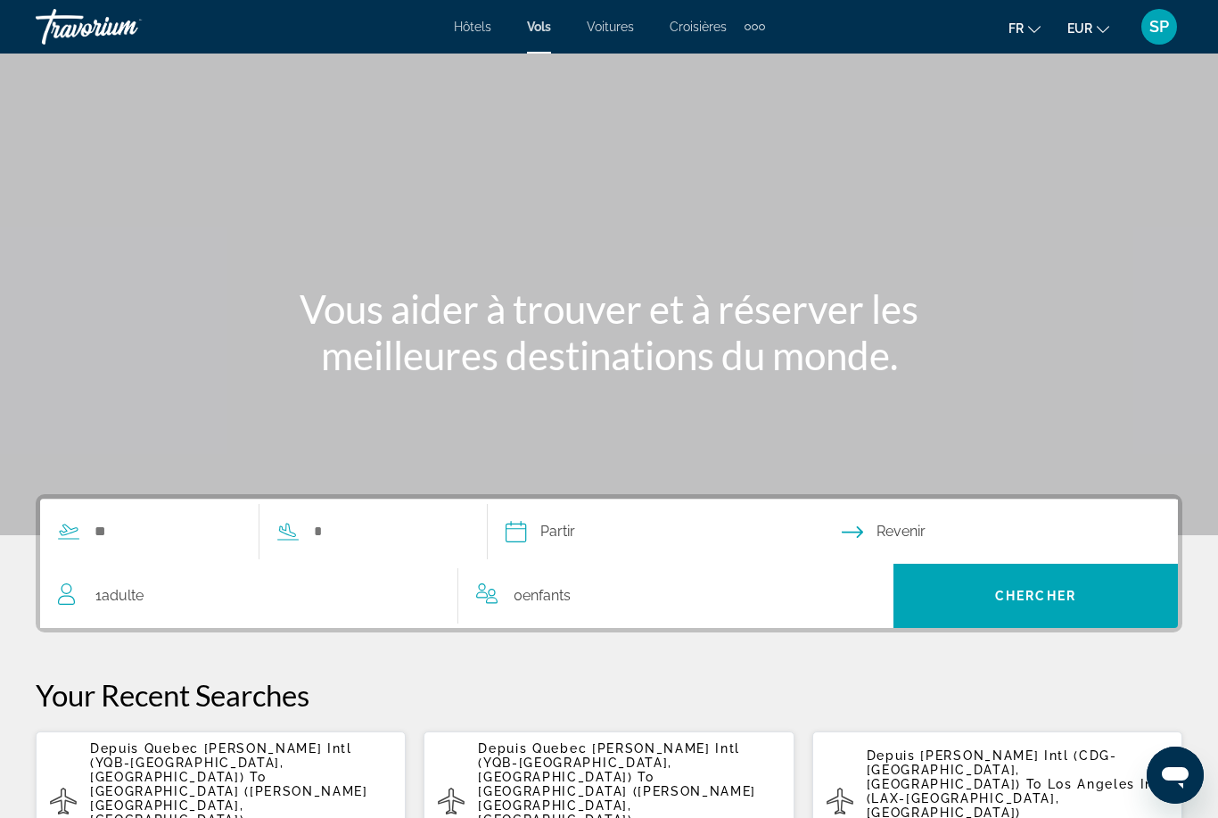
click at [466, 25] on span "Hôtels" at bounding box center [472, 27] width 37 height 14
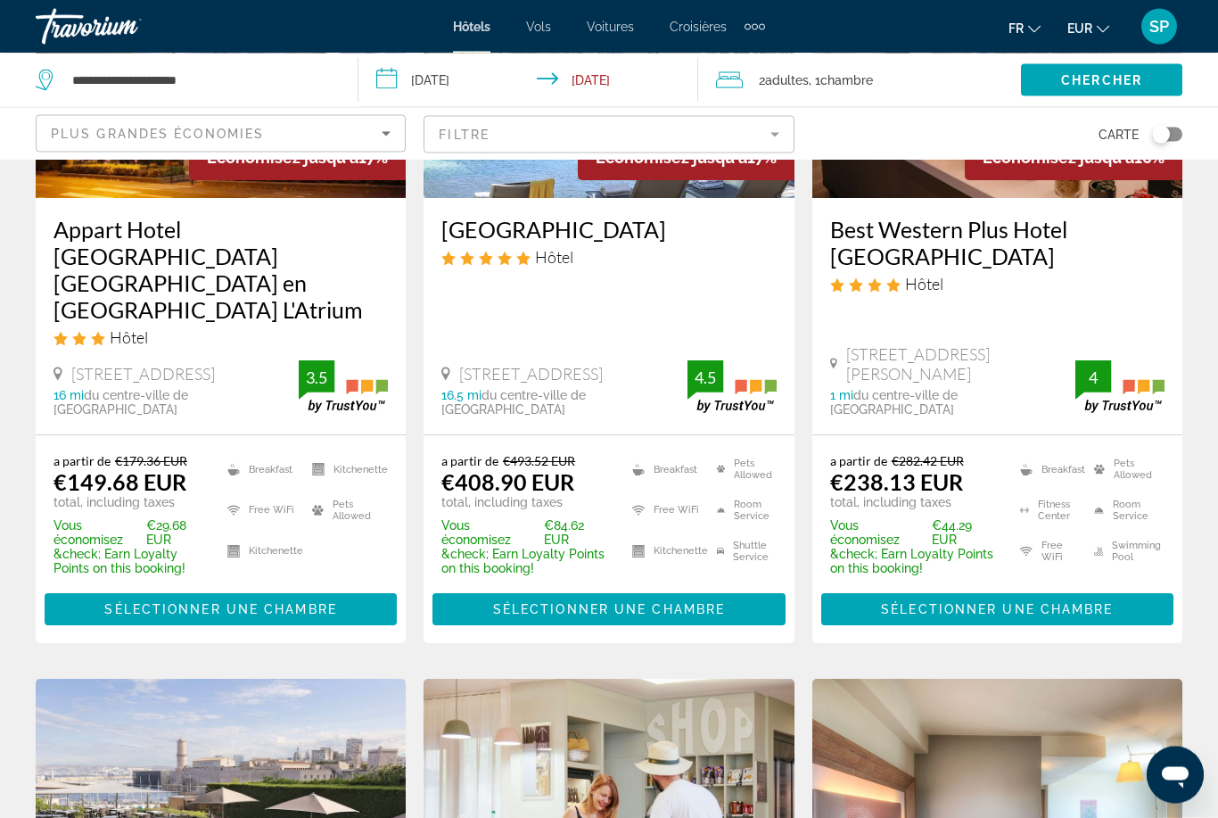
scroll to position [310, 0]
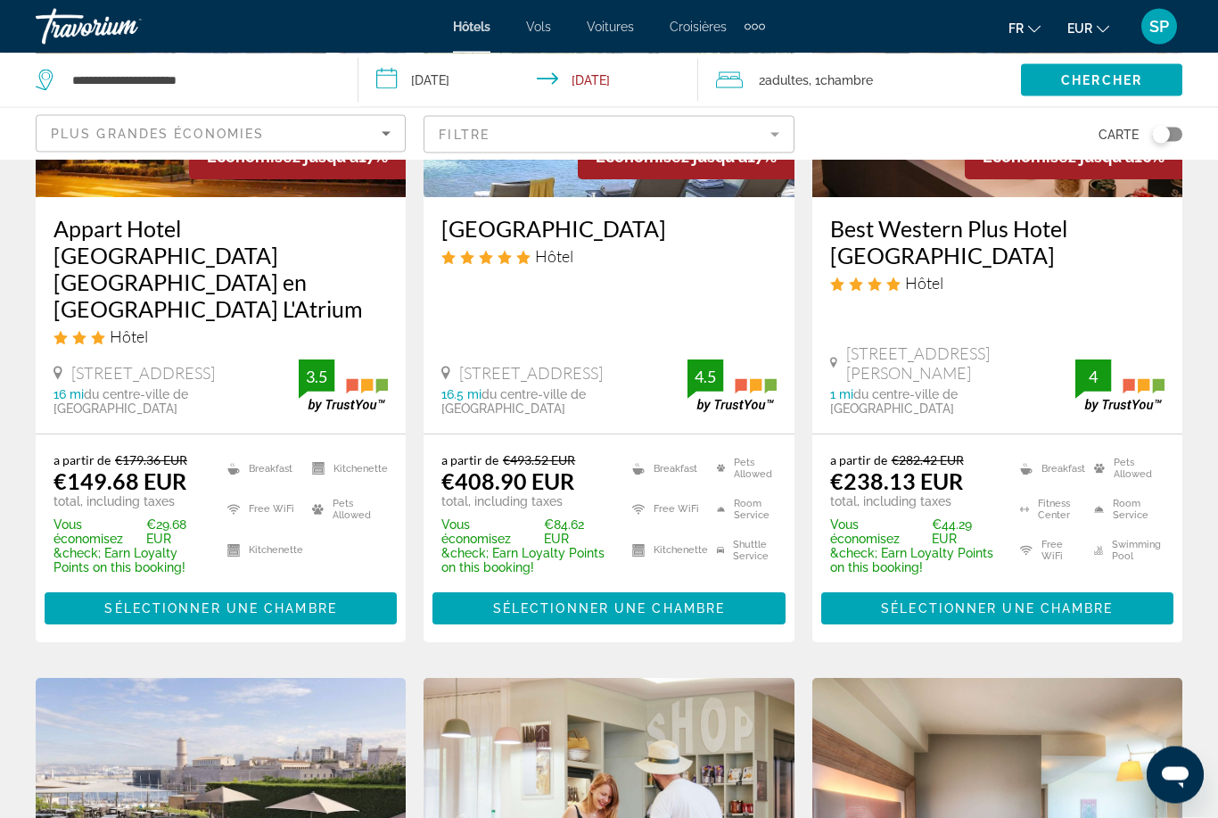
click at [674, 602] on span "Sélectionner une chambre" at bounding box center [609, 609] width 232 height 14
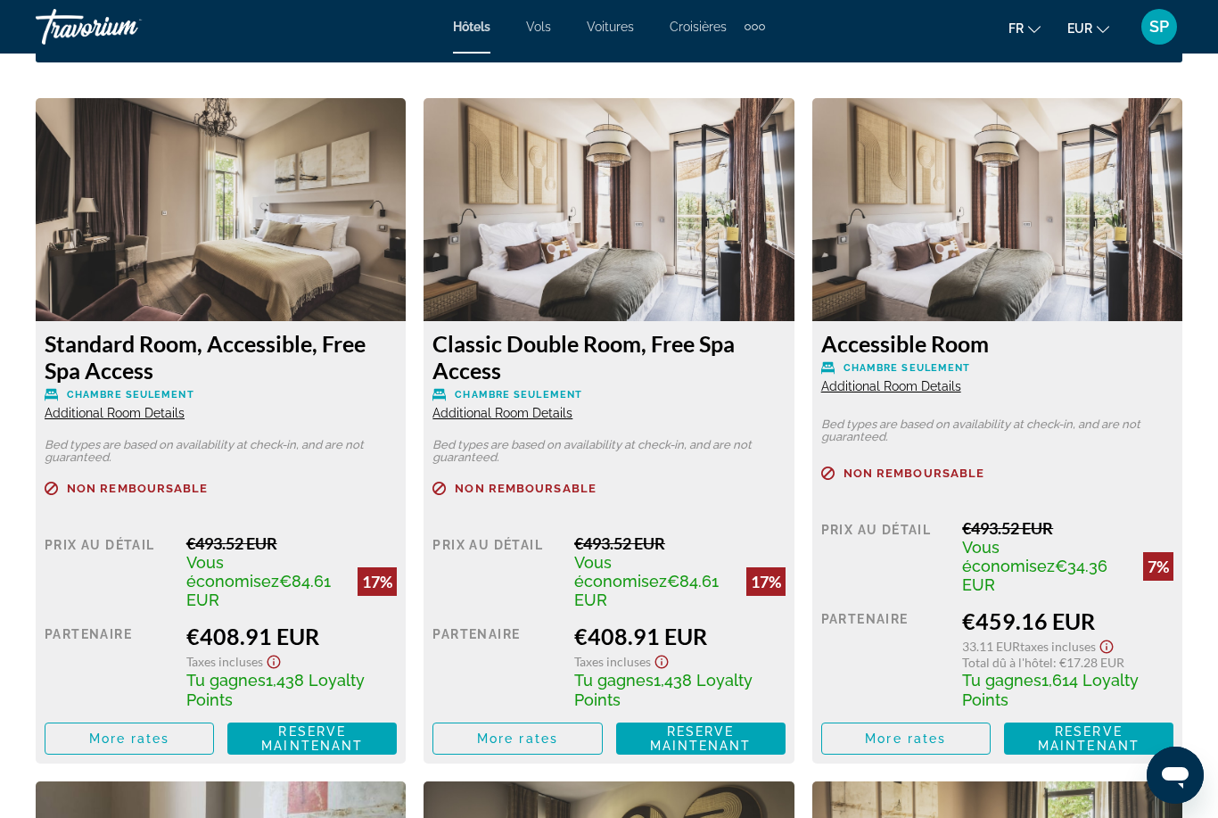
scroll to position [2679, 0]
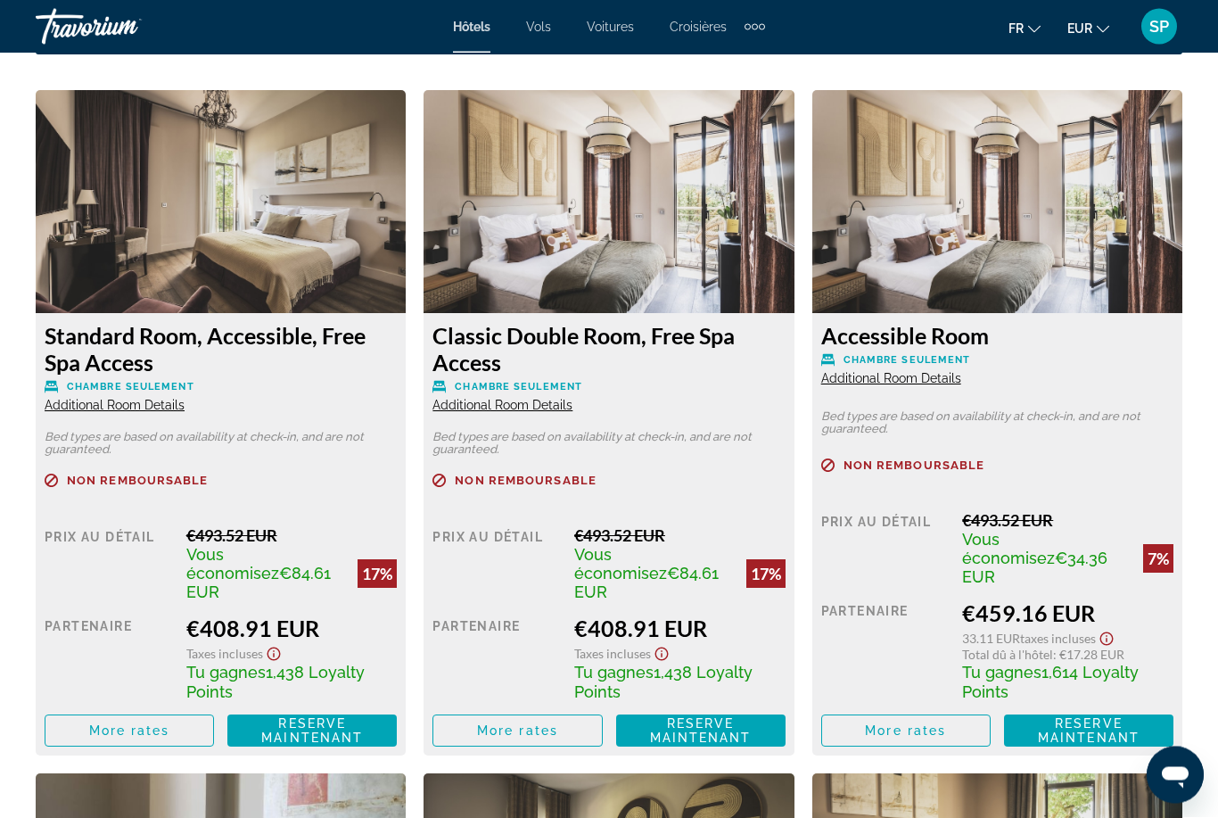
click at [513, 47] on div "Hôtels Vols Voitures Croisières Activités Hôtels Vols Voitures Croisières Activ…" at bounding box center [609, 27] width 1218 height 46
click at [702, 32] on span "Croisières" at bounding box center [698, 27] width 57 height 14
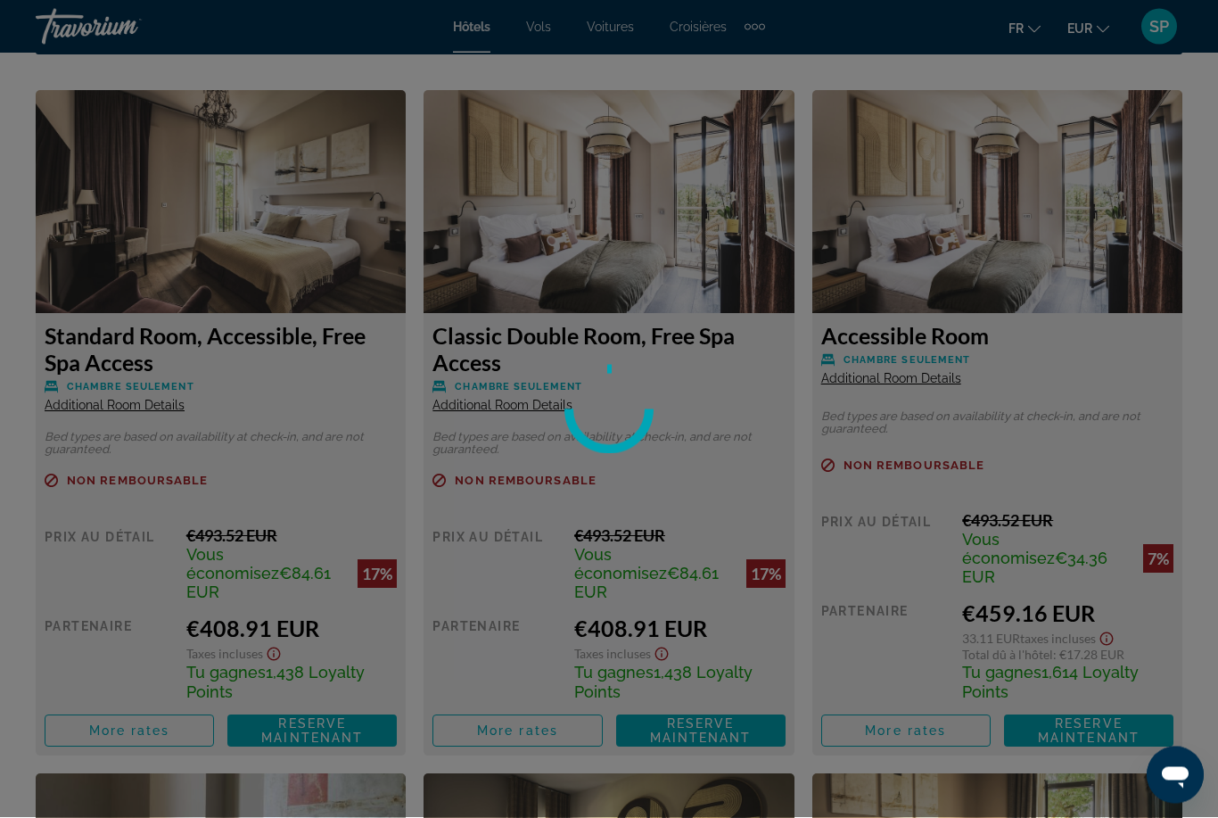
scroll to position [2679, 0]
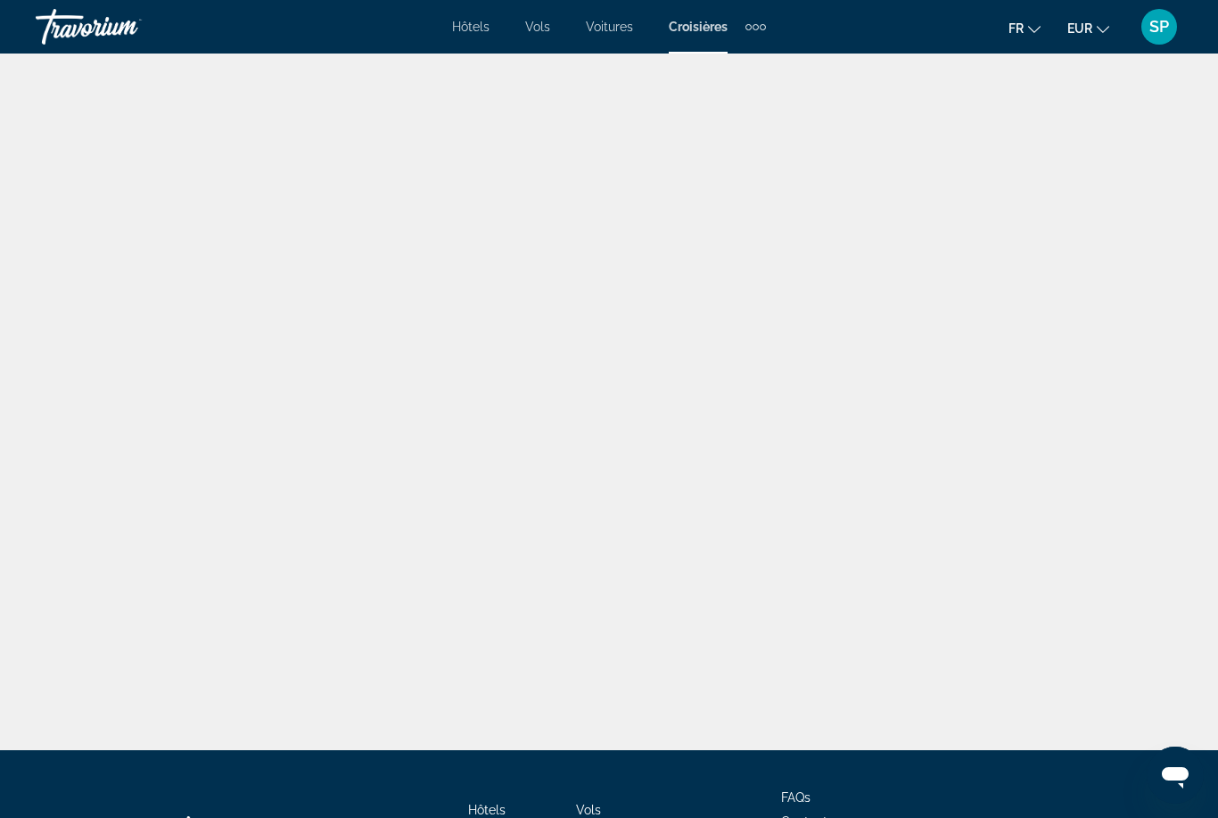
click at [755, 33] on div "Extra navigation items" at bounding box center [756, 26] width 21 height 27
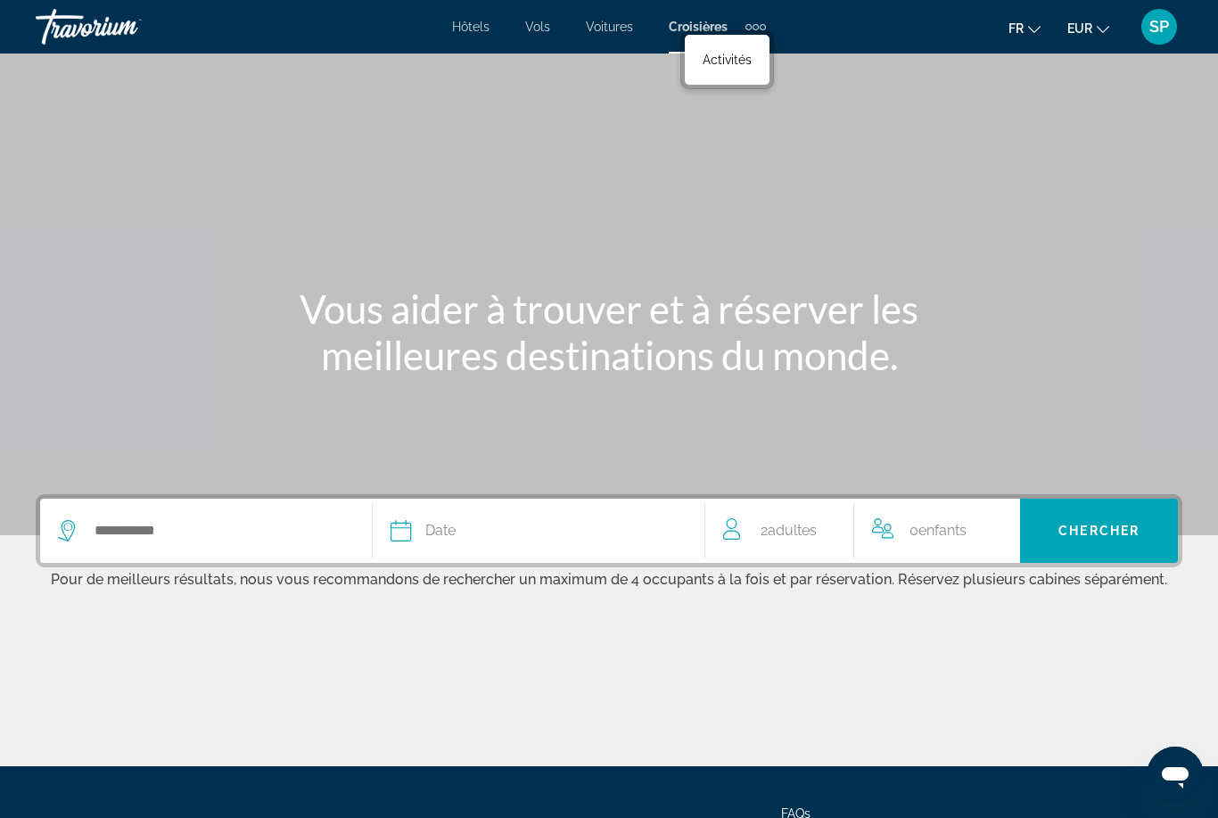
click at [759, 20] on div "Extra navigation items" at bounding box center [756, 26] width 21 height 27
click at [760, 13] on div "Extra navigation items" at bounding box center [756, 26] width 21 height 27
click at [759, 29] on div "Extra navigation items" at bounding box center [756, 26] width 21 height 27
click at [755, 21] on div "Extra navigation items" at bounding box center [756, 26] width 21 height 27
click at [762, 28] on div "Extra navigation items" at bounding box center [763, 27] width 6 height 6
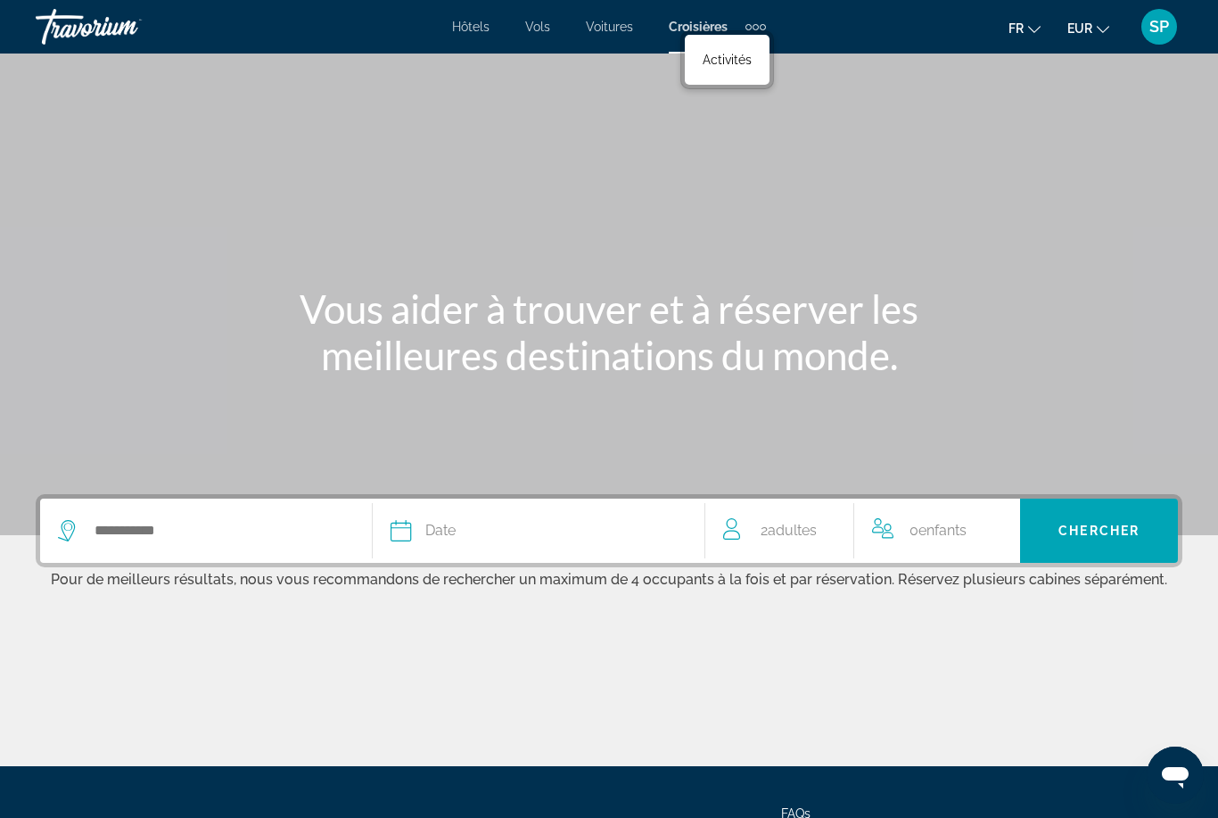
click at [754, 14] on div "Extra navigation items" at bounding box center [756, 26] width 21 height 27
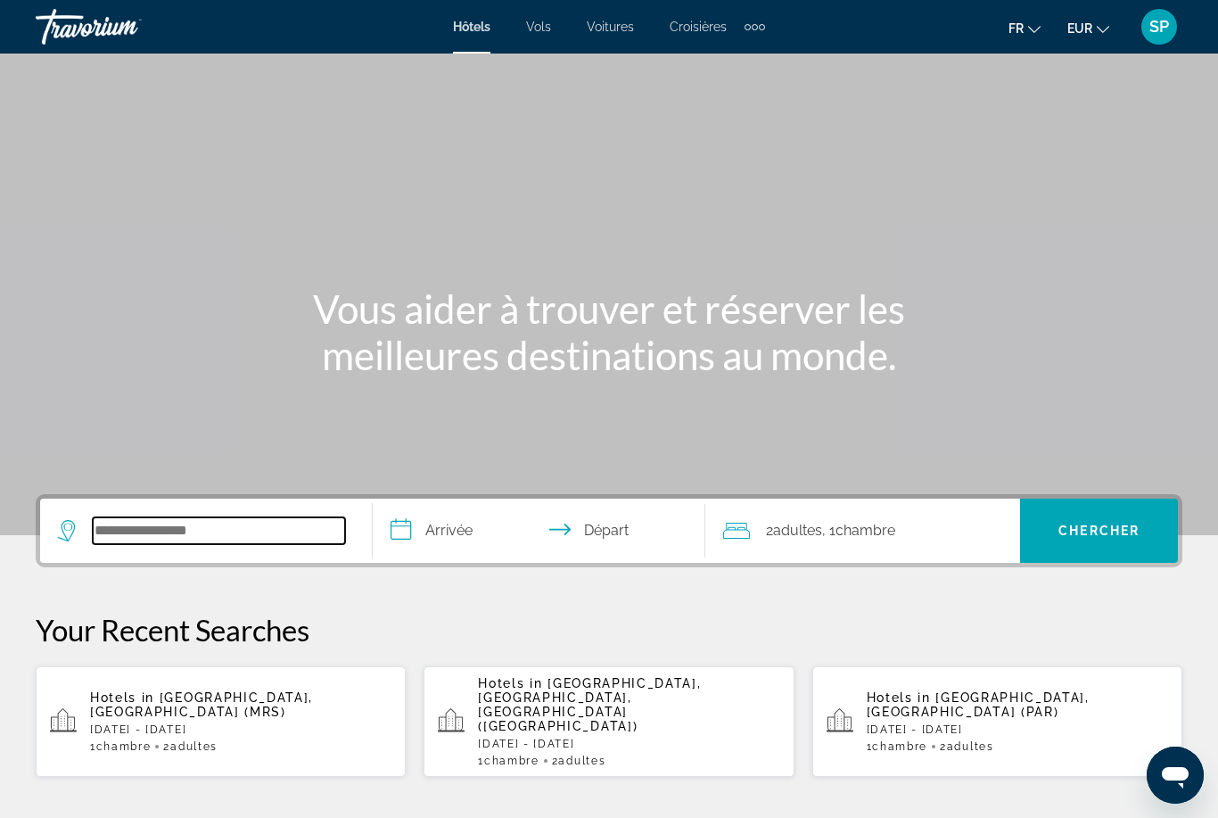
click at [111, 541] on input "Search widget" at bounding box center [219, 530] width 252 height 27
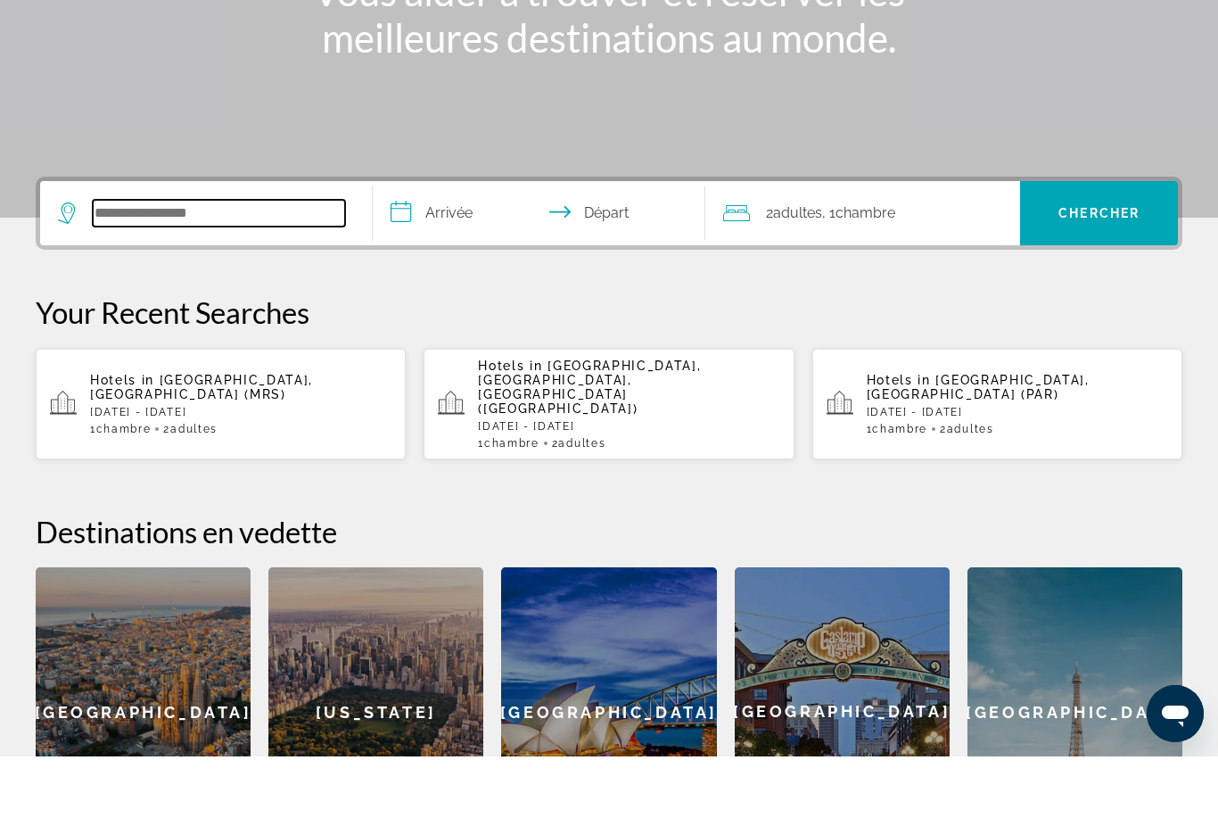
scroll to position [375, 0]
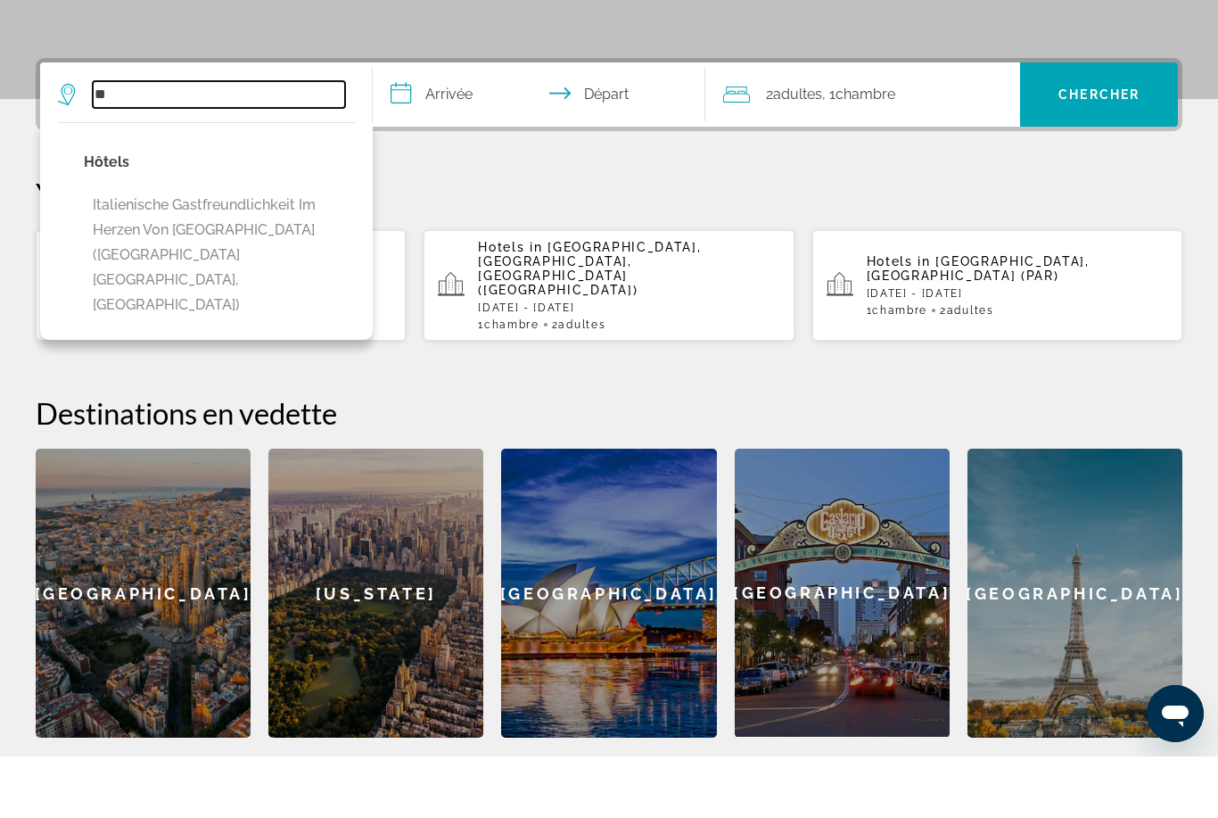
type input "*"
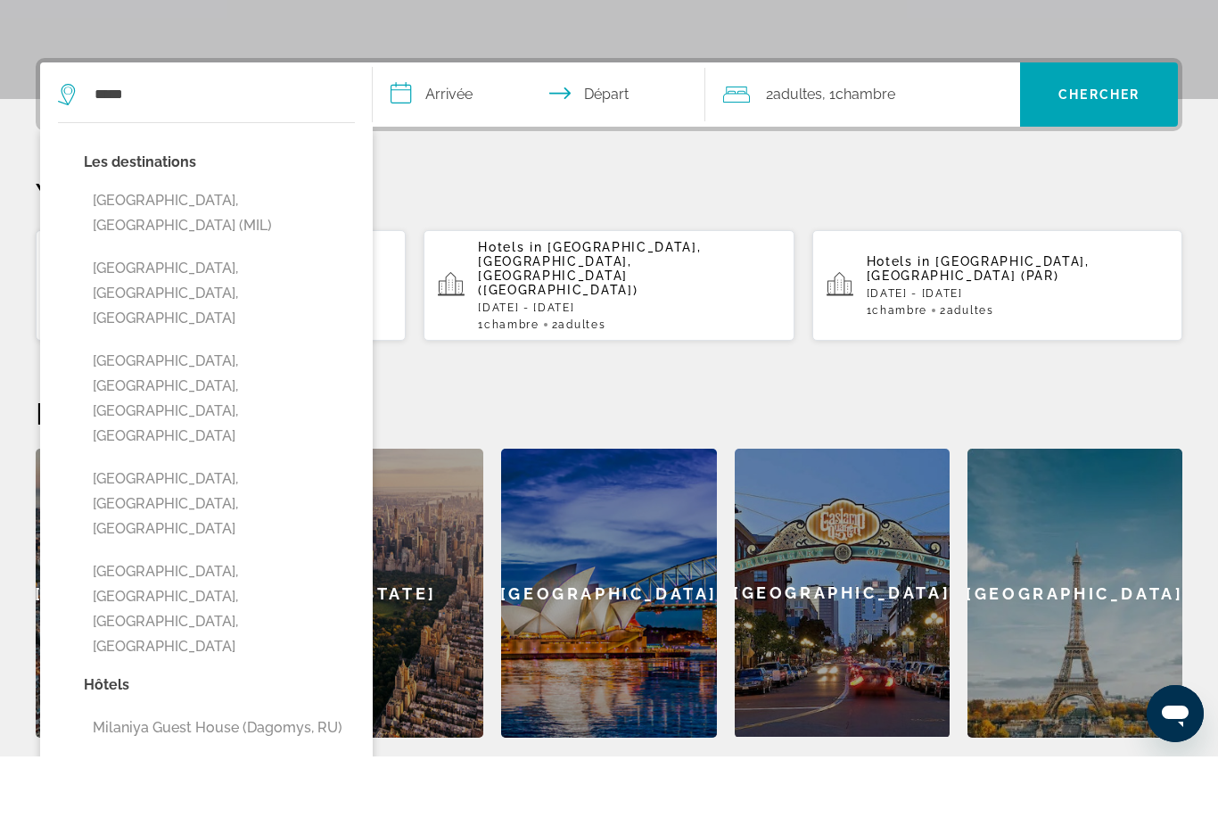
click at [138, 245] on button "[GEOGRAPHIC_DATA], [GEOGRAPHIC_DATA] (MIL)" at bounding box center [219, 274] width 271 height 59
type input "**********"
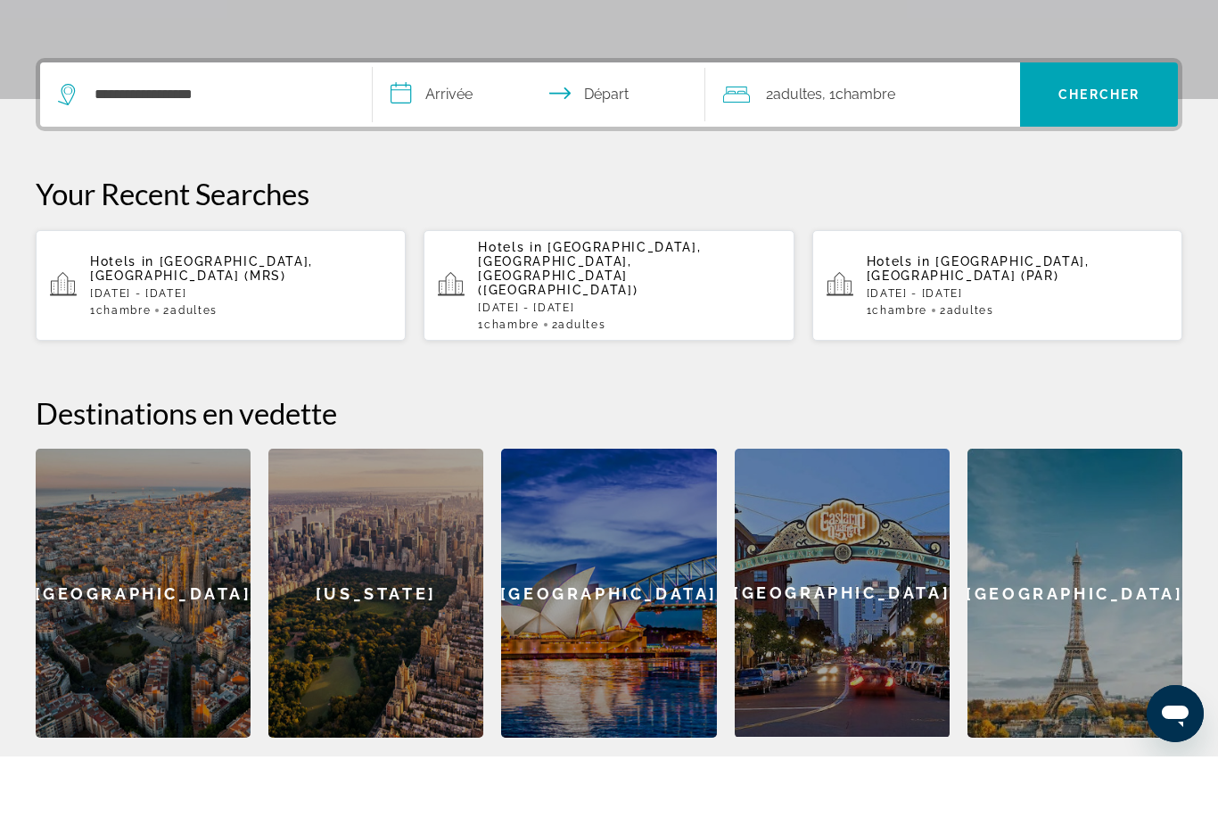
click at [476, 124] on input "**********" at bounding box center [543, 159] width 340 height 70
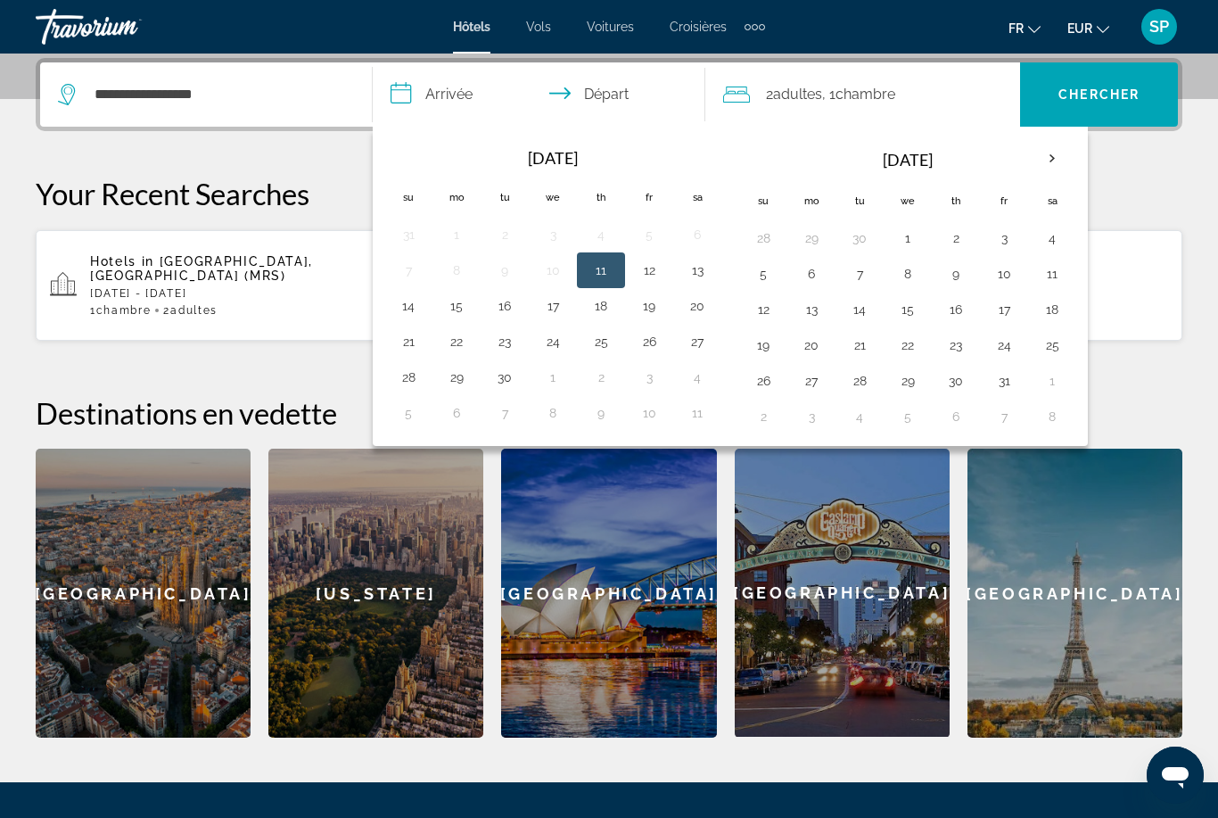
click at [1050, 156] on th "Next month" at bounding box center [1052, 158] width 48 height 39
click at [1044, 155] on th "Next month" at bounding box center [1052, 158] width 48 height 39
click at [813, 309] on button "15" at bounding box center [811, 309] width 29 height 25
click at [965, 309] on button "18" at bounding box center [956, 309] width 29 height 25
type input "**********"
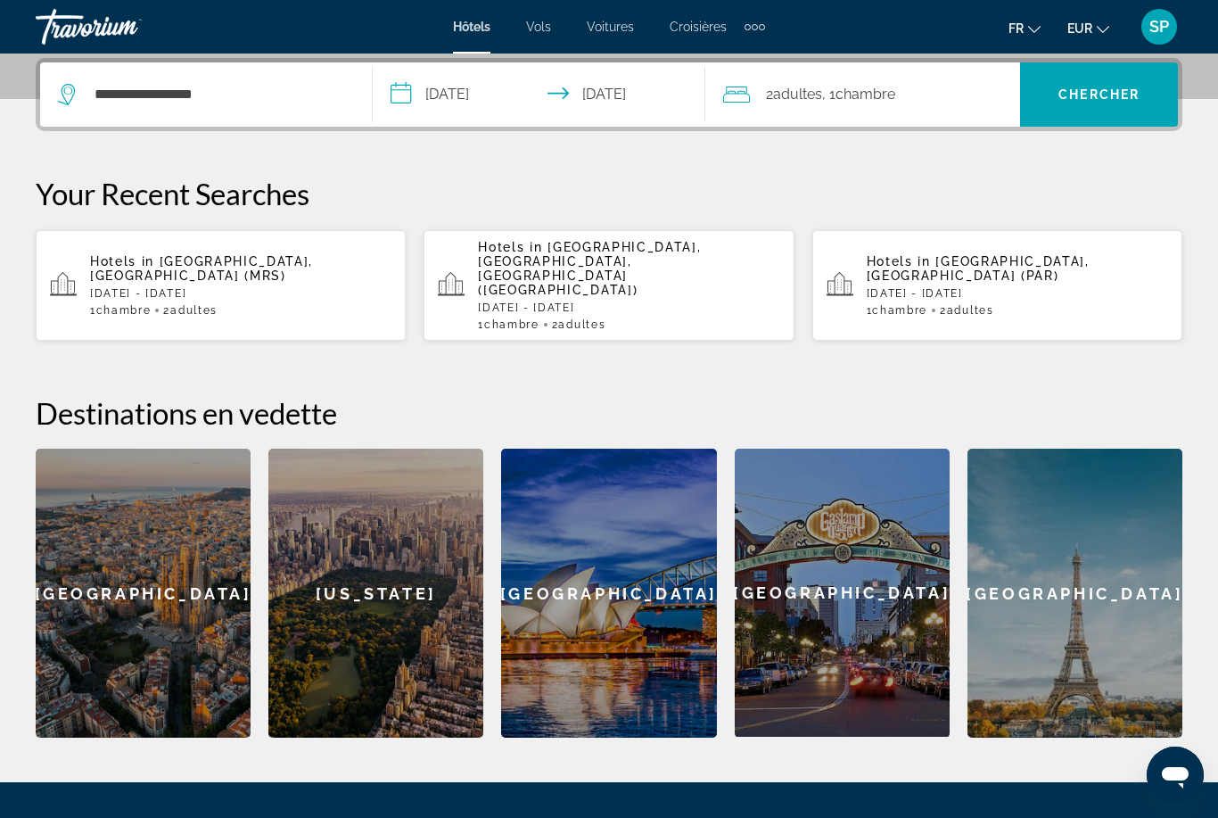
click at [1119, 101] on span "Chercher" at bounding box center [1099, 94] width 81 height 14
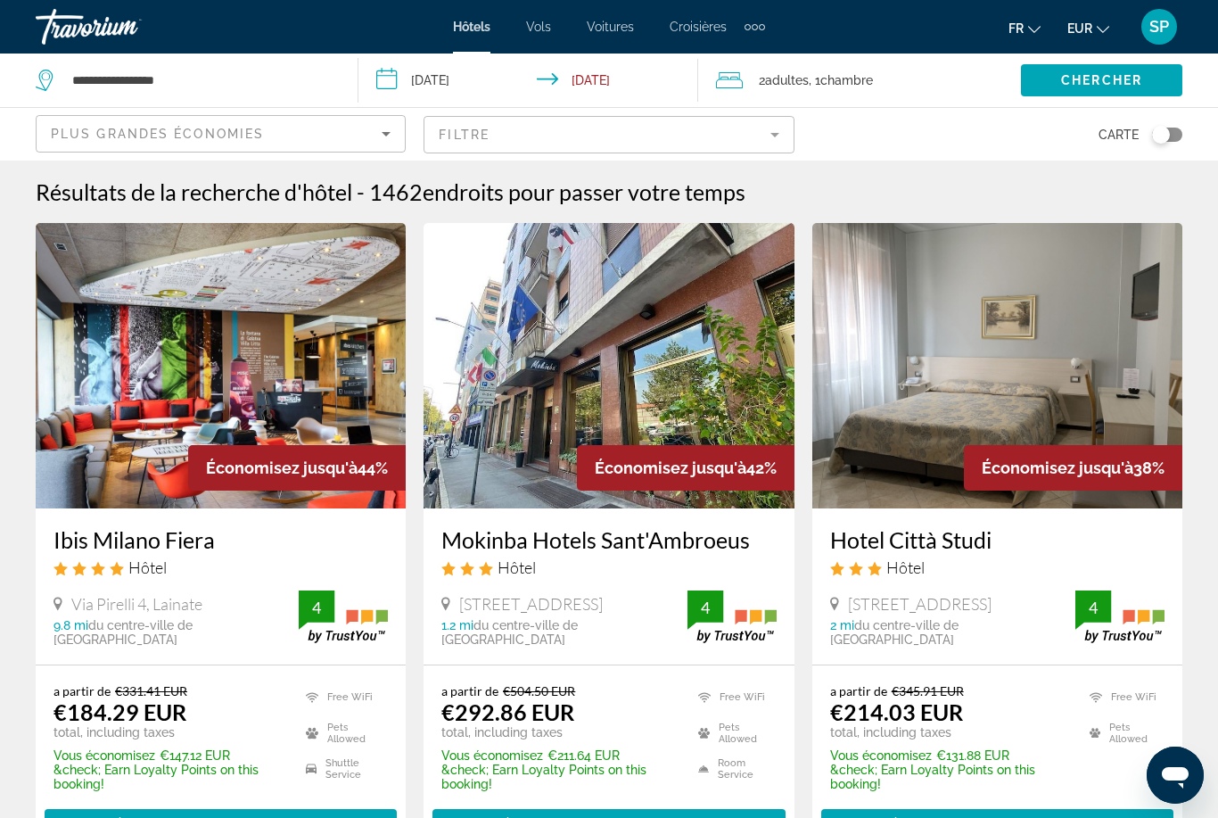
click at [131, 358] on img "Main content" at bounding box center [221, 365] width 370 height 285
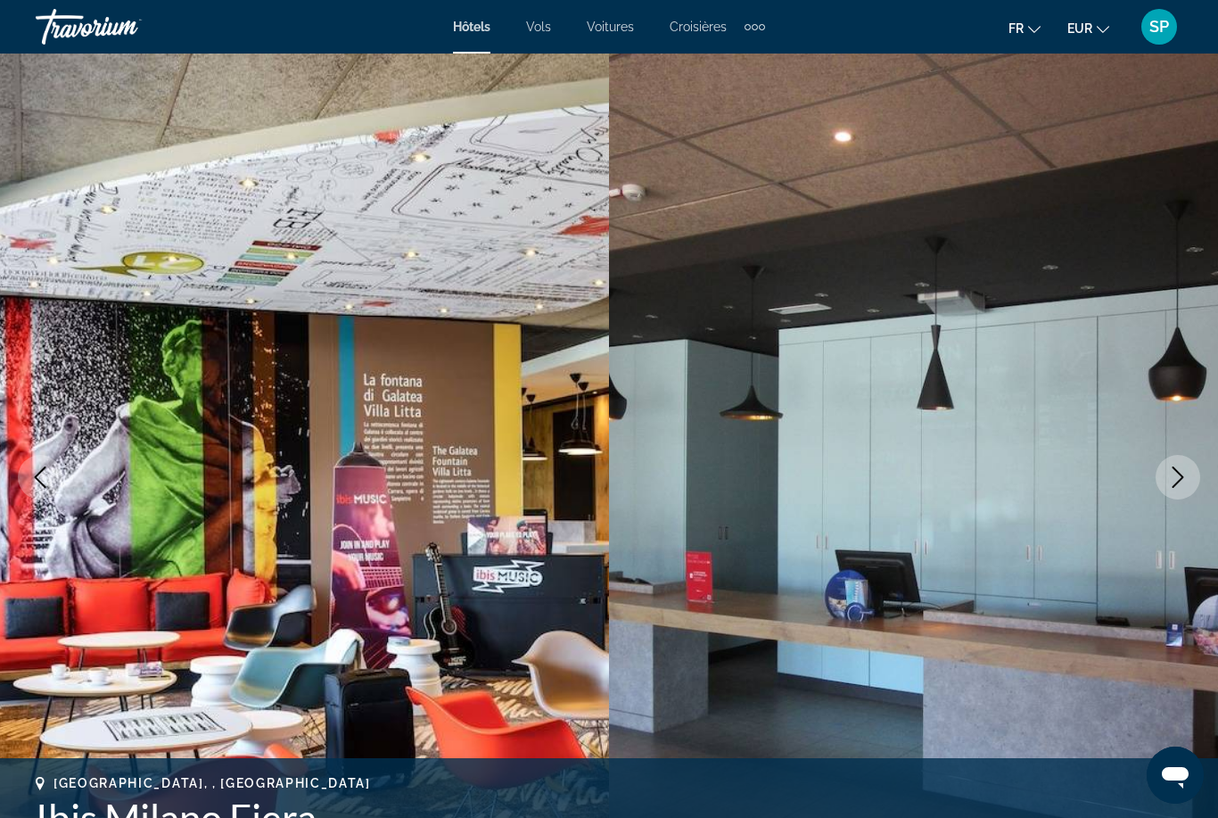
click at [1161, 488] on button "Next image" at bounding box center [1178, 477] width 45 height 45
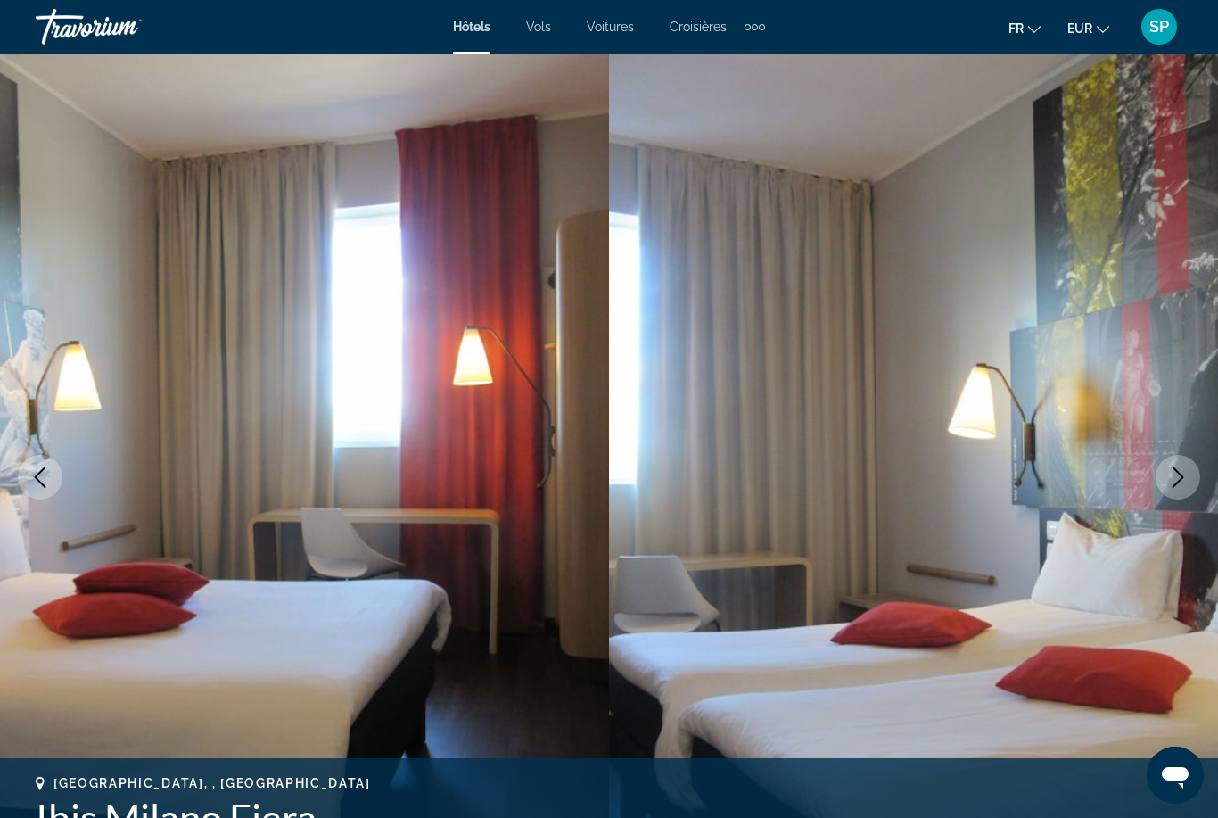
click at [1154, 486] on img "Main content" at bounding box center [913, 477] width 609 height 847
click at [1165, 478] on button "Next image" at bounding box center [1178, 477] width 45 height 45
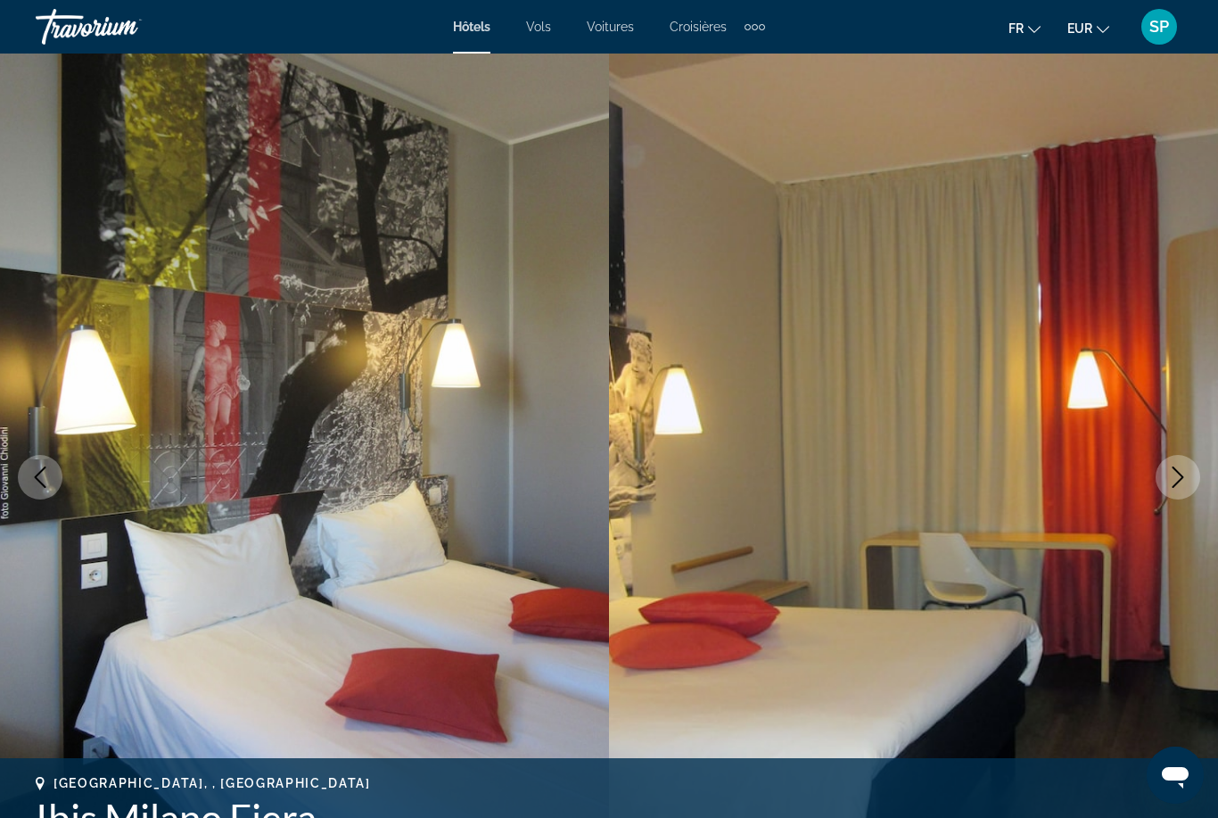
click at [1179, 476] on icon "Next image" at bounding box center [1178, 476] width 21 height 21
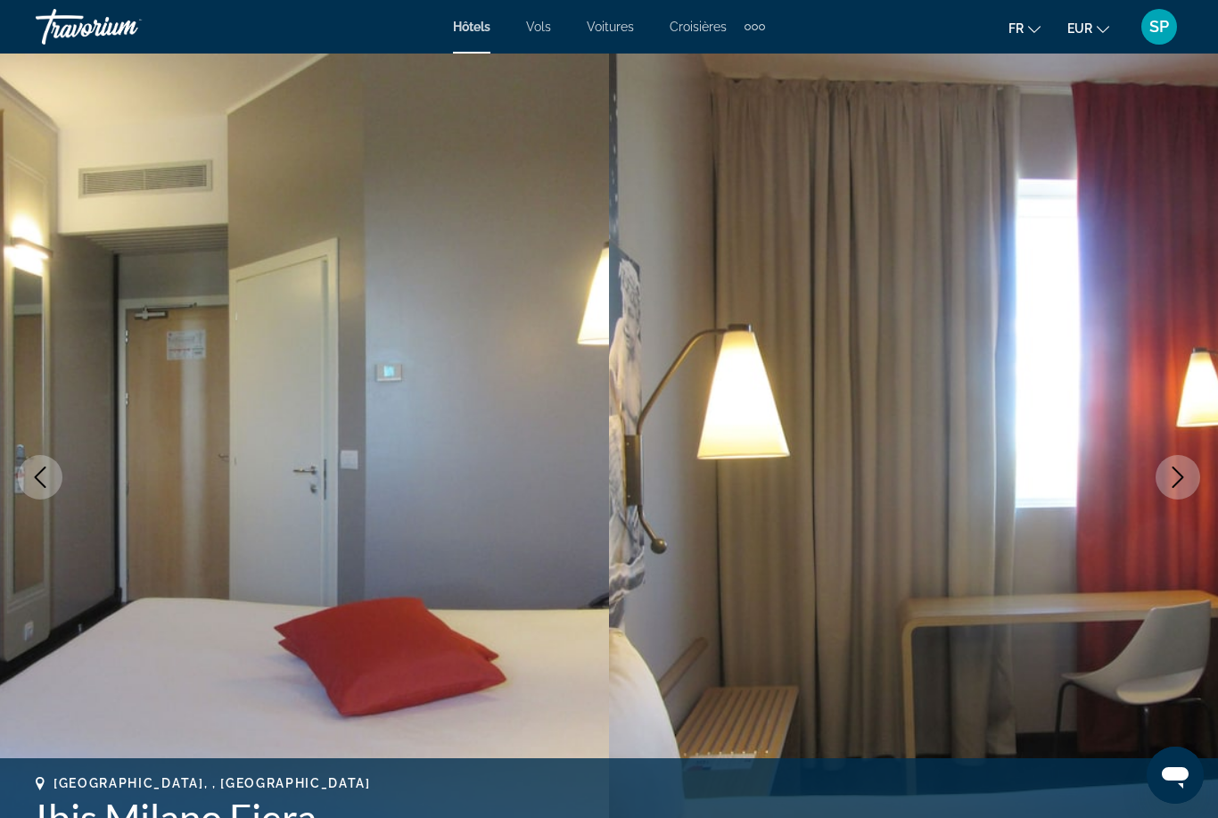
click at [1160, 480] on button "Next image" at bounding box center [1178, 477] width 45 height 45
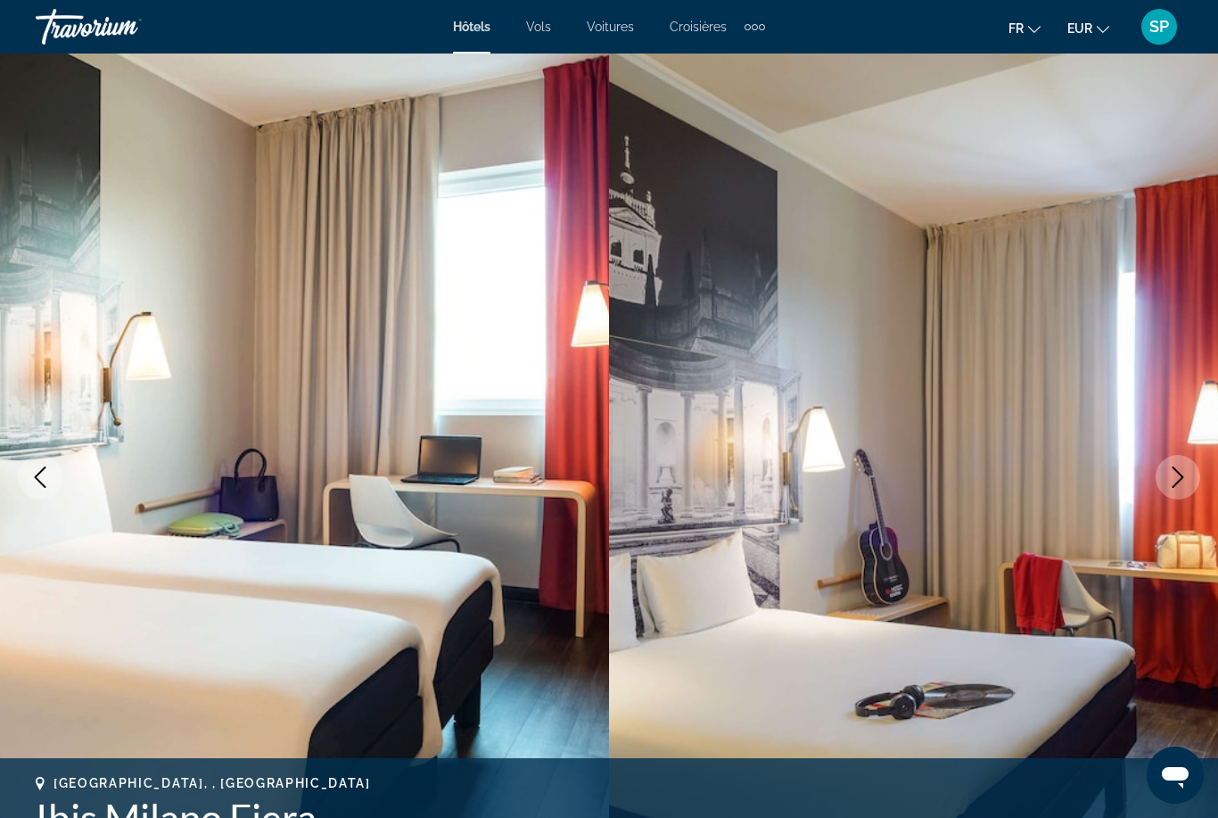
click at [1162, 480] on button "Next image" at bounding box center [1178, 477] width 45 height 45
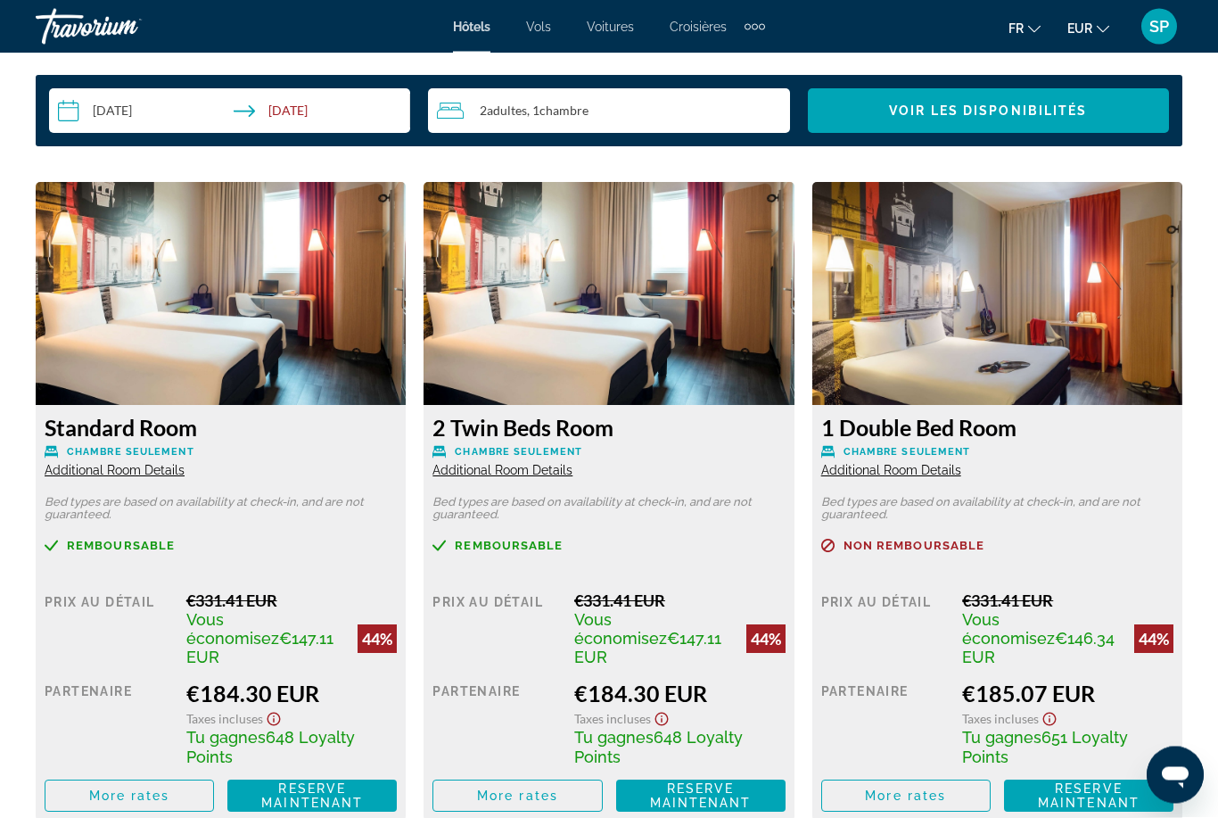
scroll to position [2651, 0]
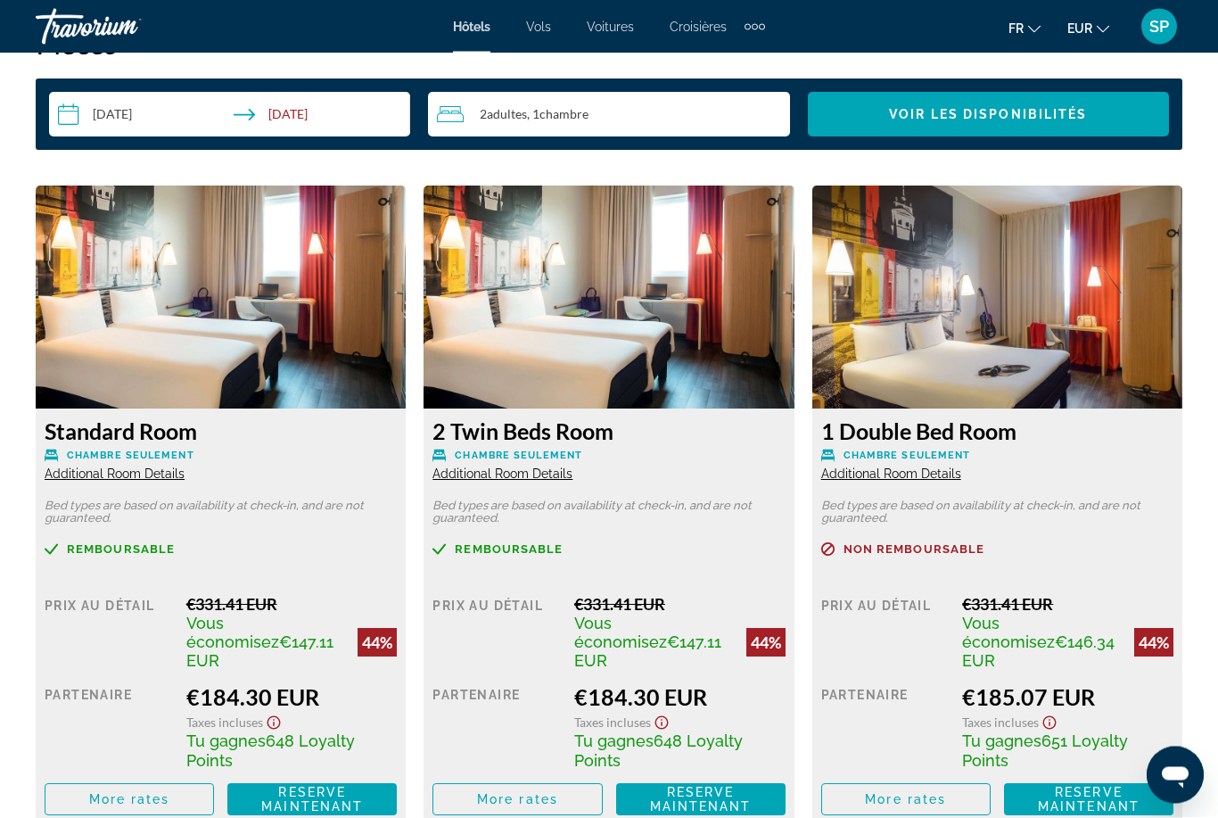
click at [129, 556] on span "Remboursable" at bounding box center [121, 550] width 108 height 12
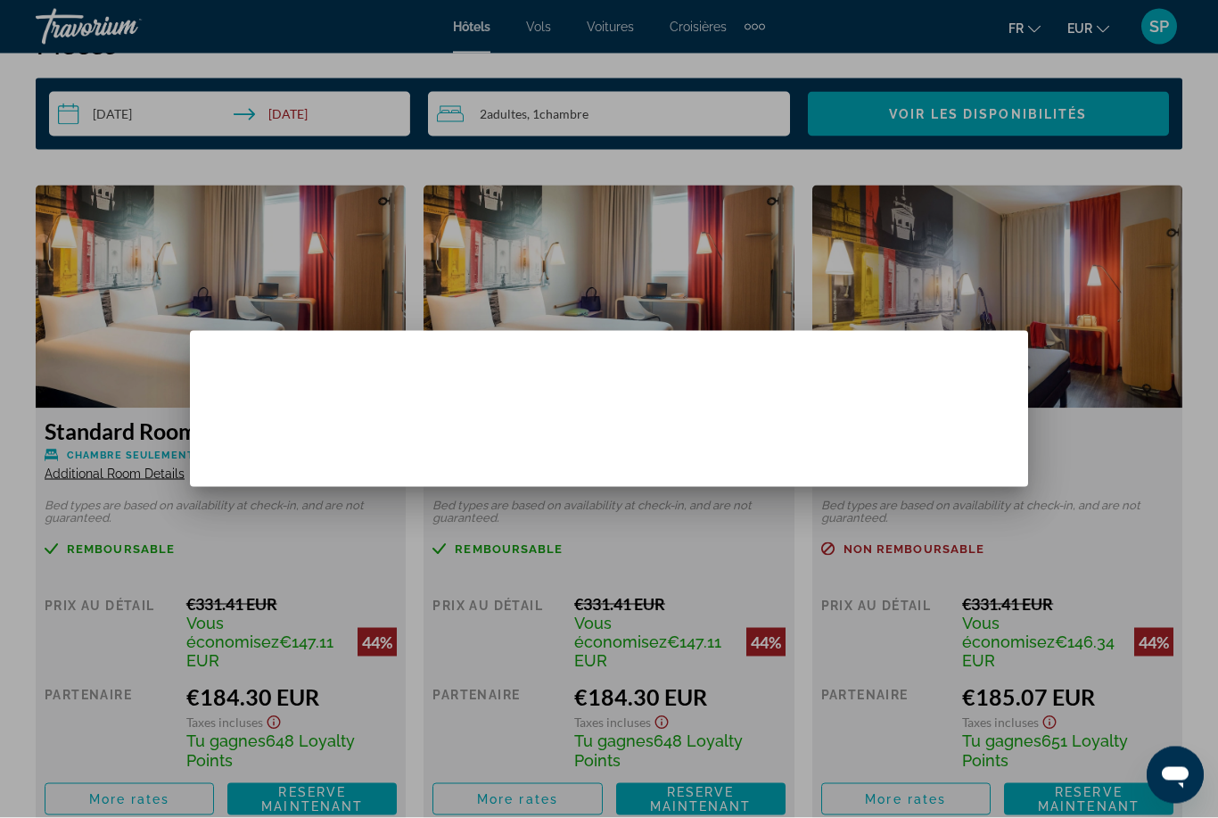
scroll to position [0, 0]
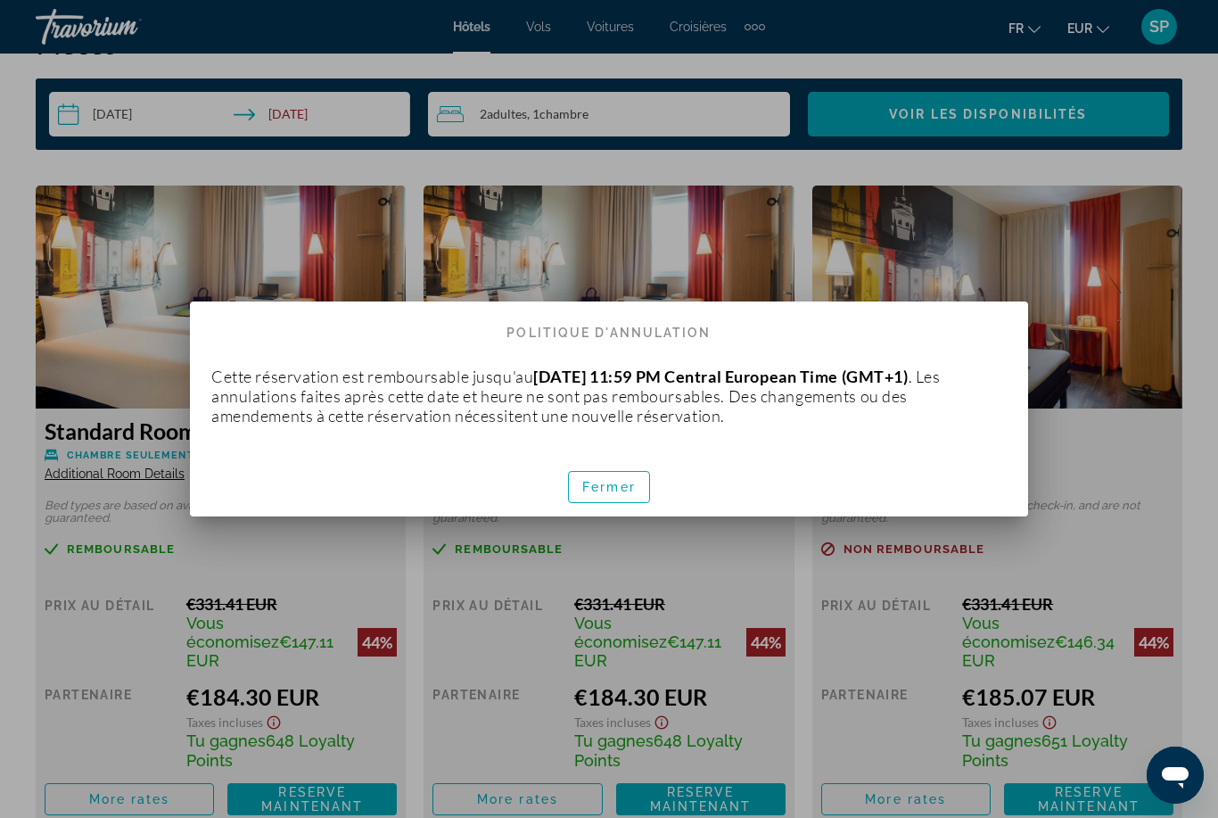
click at [604, 497] on span "button" at bounding box center [609, 487] width 80 height 43
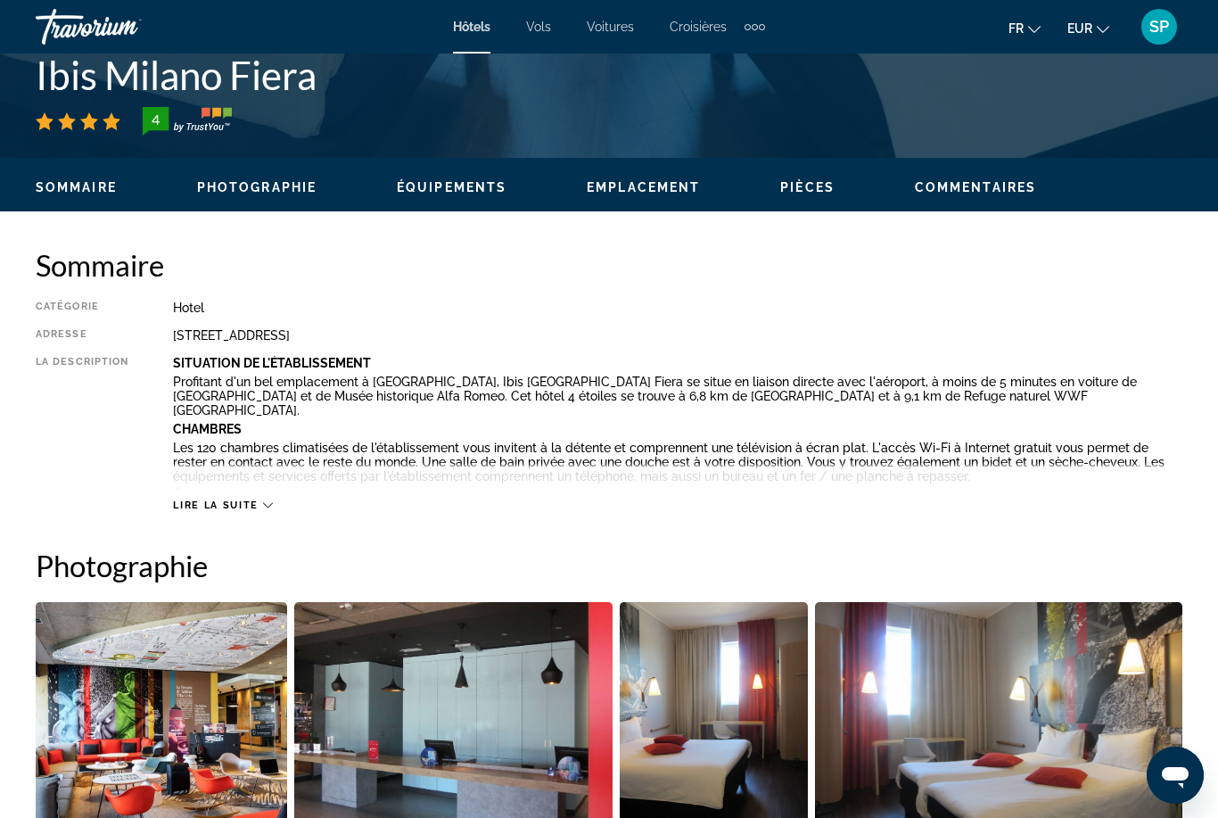
scroll to position [680, 0]
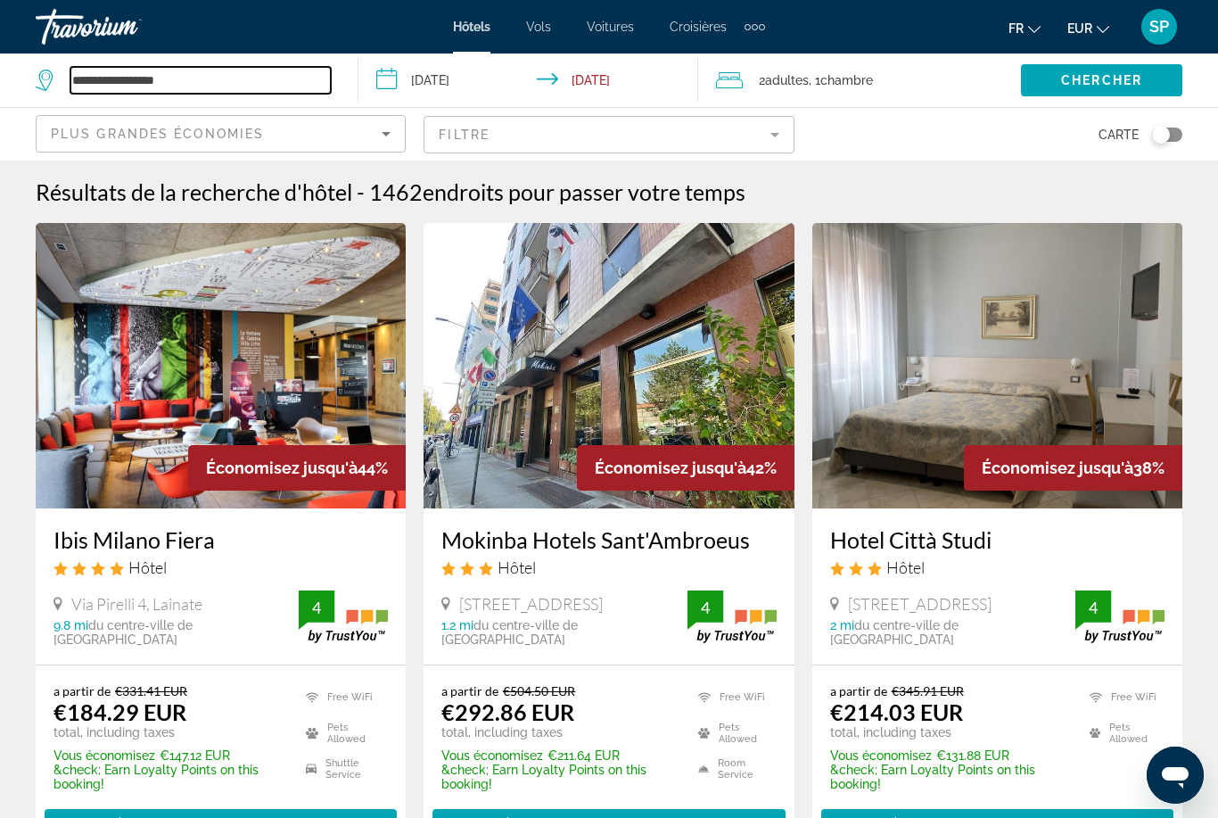
click at [125, 81] on input "**********" at bounding box center [200, 80] width 260 height 27
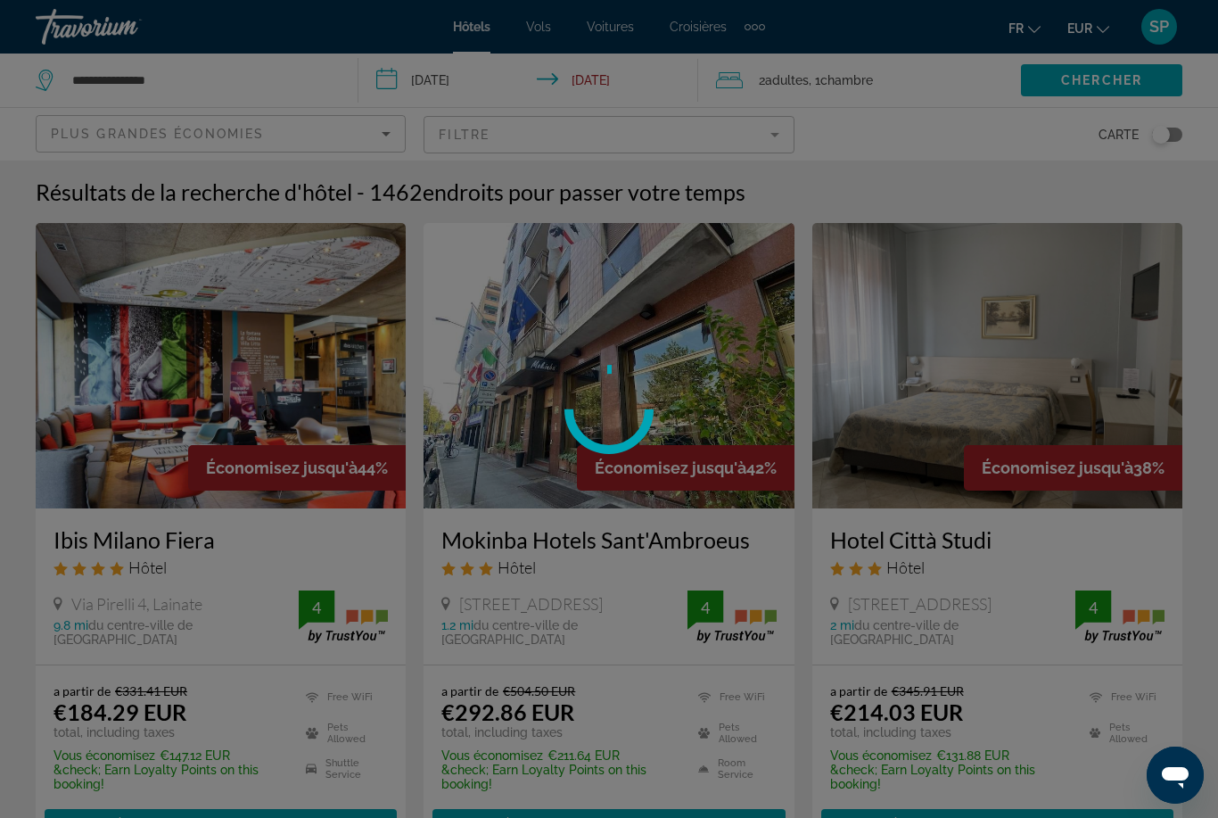
click at [209, 95] on div at bounding box center [609, 409] width 1218 height 818
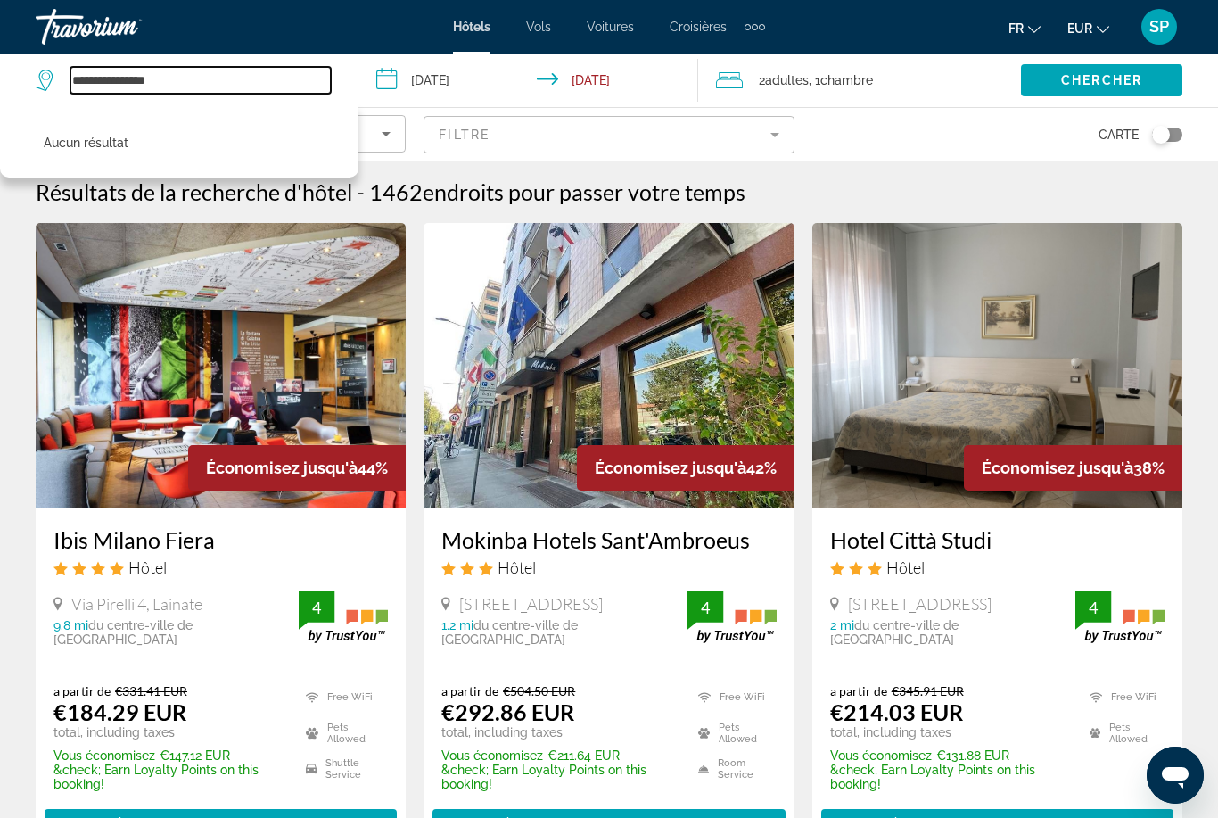
click at [181, 67] on input "**********" at bounding box center [200, 80] width 260 height 27
click at [184, 76] on input "**********" at bounding box center [200, 80] width 260 height 27
type input "*"
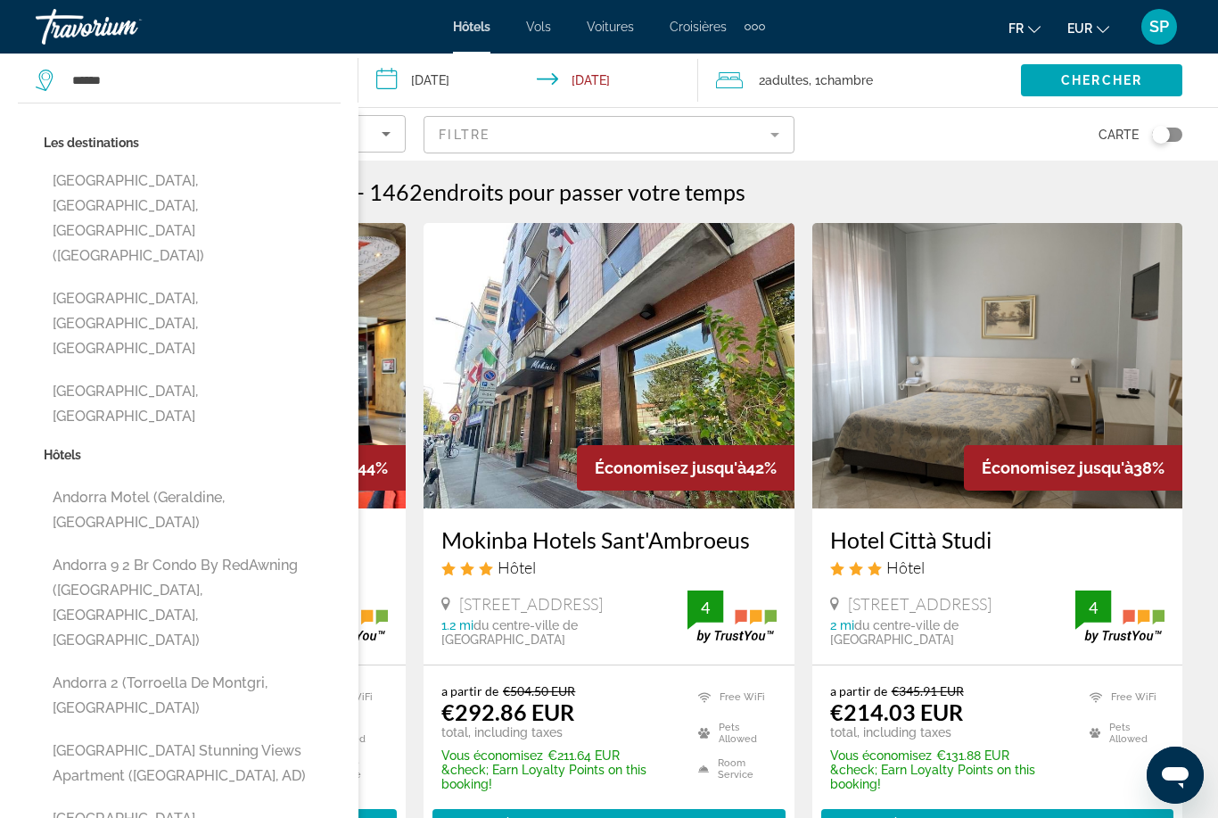
click at [110, 182] on button "[GEOGRAPHIC_DATA], [GEOGRAPHIC_DATA], [GEOGRAPHIC_DATA] ([GEOGRAPHIC_DATA])" at bounding box center [192, 218] width 297 height 109
type input "**********"
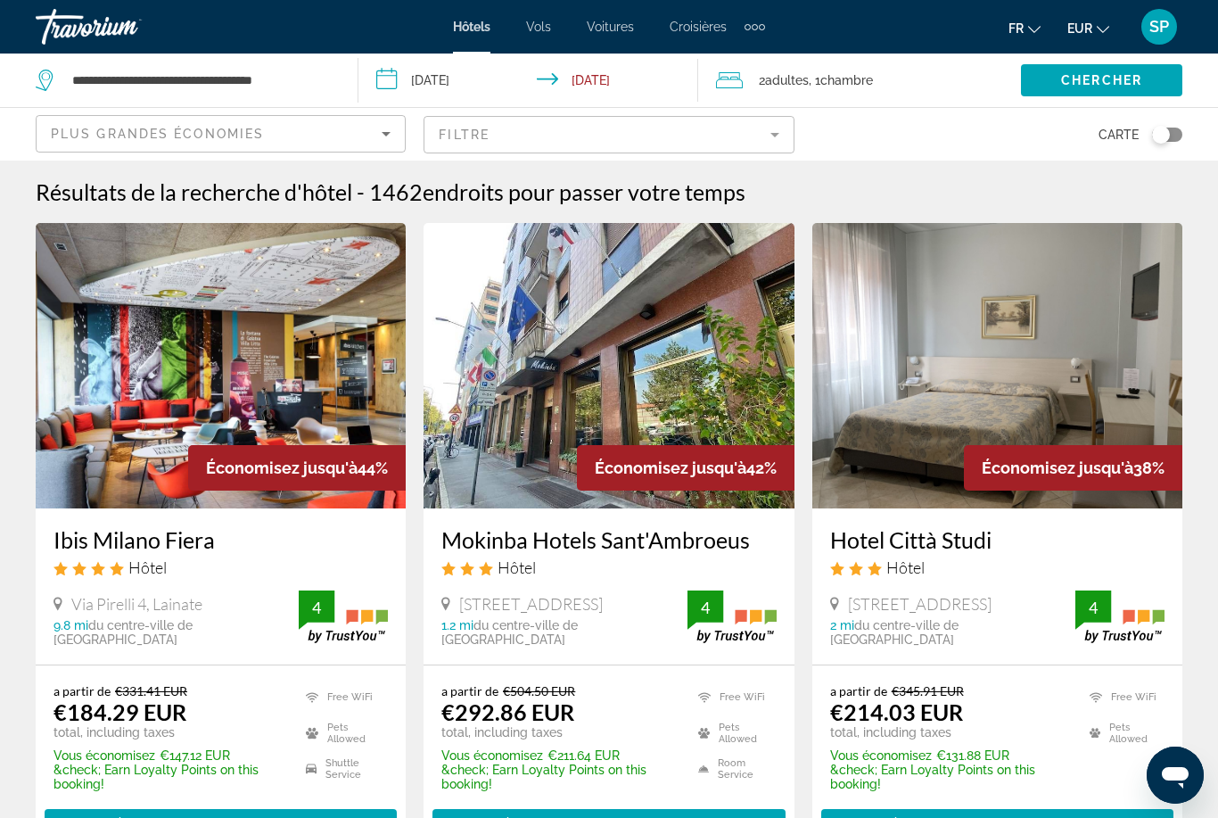
click at [413, 78] on input "**********" at bounding box center [533, 83] width 348 height 59
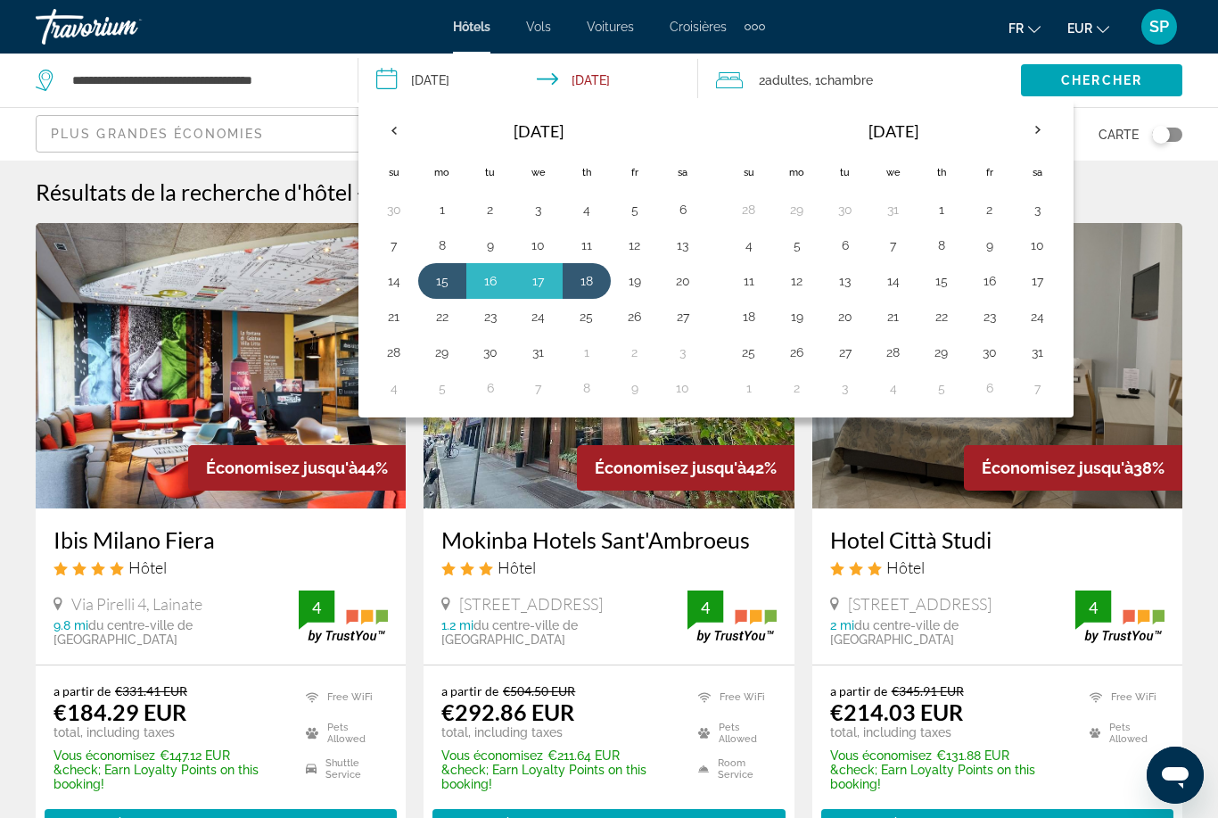
click at [1023, 128] on th "Next month" at bounding box center [1038, 130] width 48 height 39
click at [1017, 126] on th "Next month" at bounding box center [1038, 130] width 48 height 39
click at [1009, 128] on th "[DATE]" at bounding box center [893, 131] width 241 height 43
click at [1015, 128] on th "Next month" at bounding box center [1038, 130] width 48 height 39
click at [1021, 124] on th "Next month" at bounding box center [1038, 130] width 48 height 39
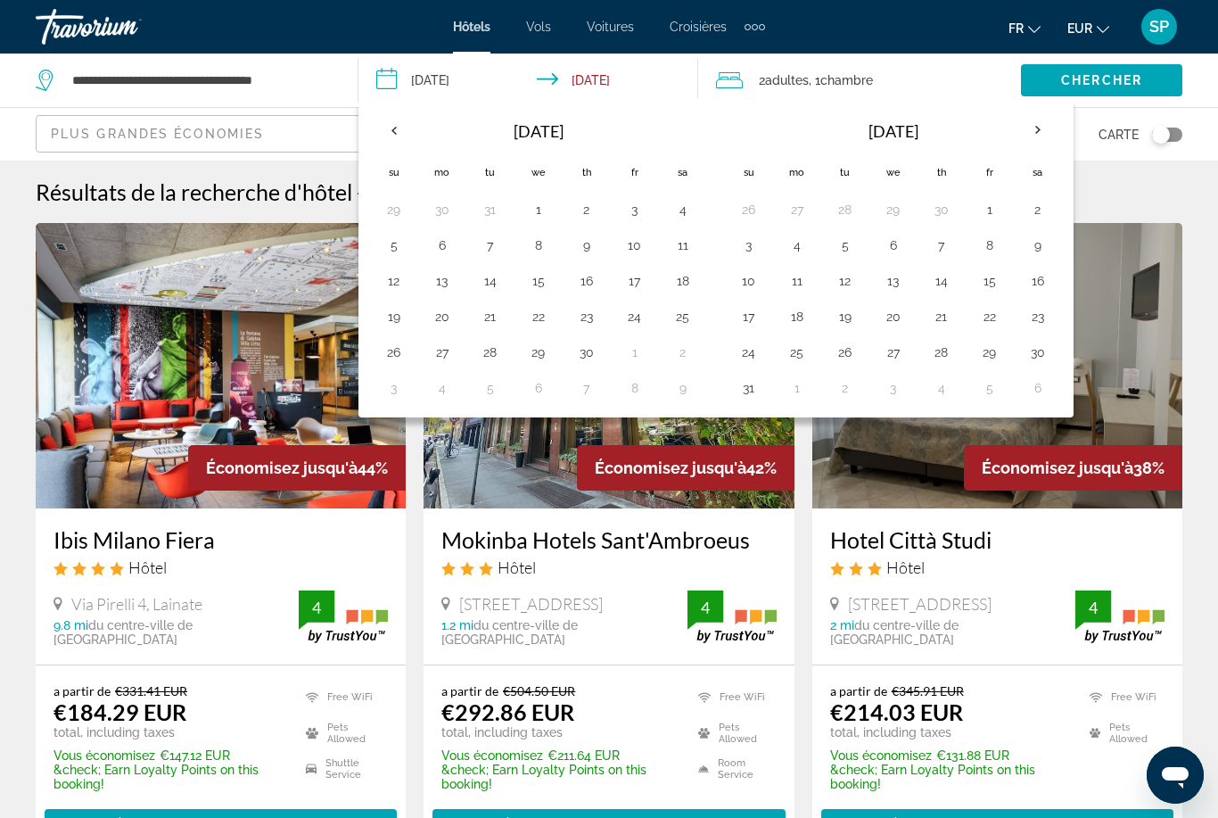
click at [1023, 124] on th "Next month" at bounding box center [1038, 130] width 48 height 39
click at [840, 242] on button "9" at bounding box center [845, 245] width 29 height 25
click at [943, 235] on button "11" at bounding box center [942, 245] width 29 height 25
type input "**********"
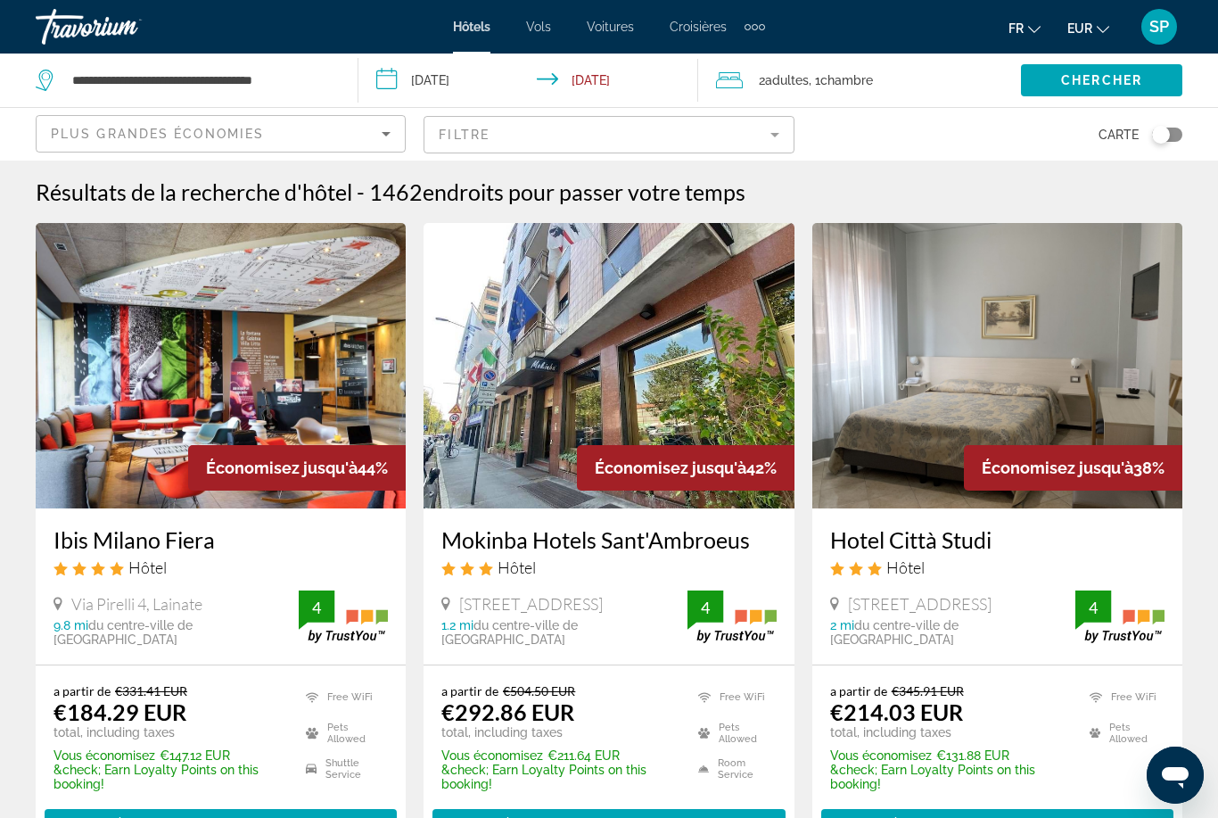
click at [1081, 73] on span "Chercher" at bounding box center [1101, 80] width 81 height 14
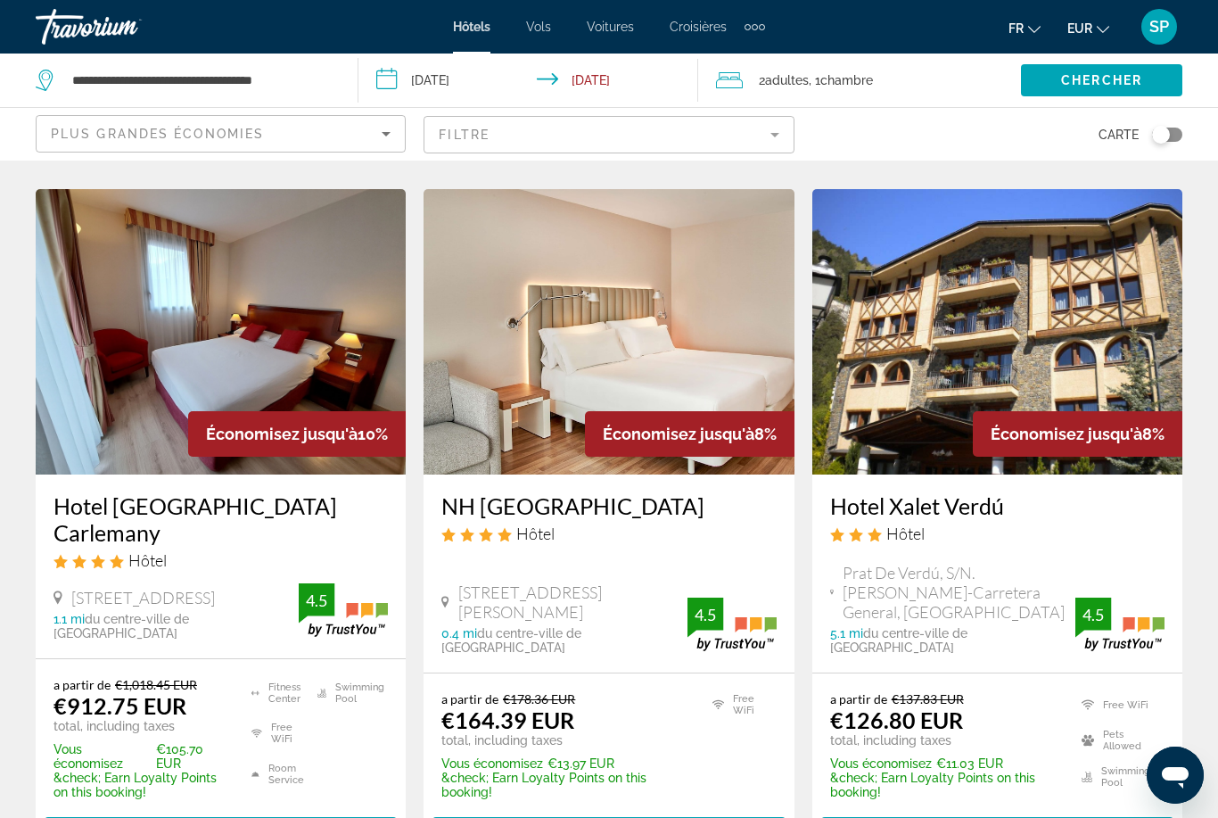
scroll to position [1465, 0]
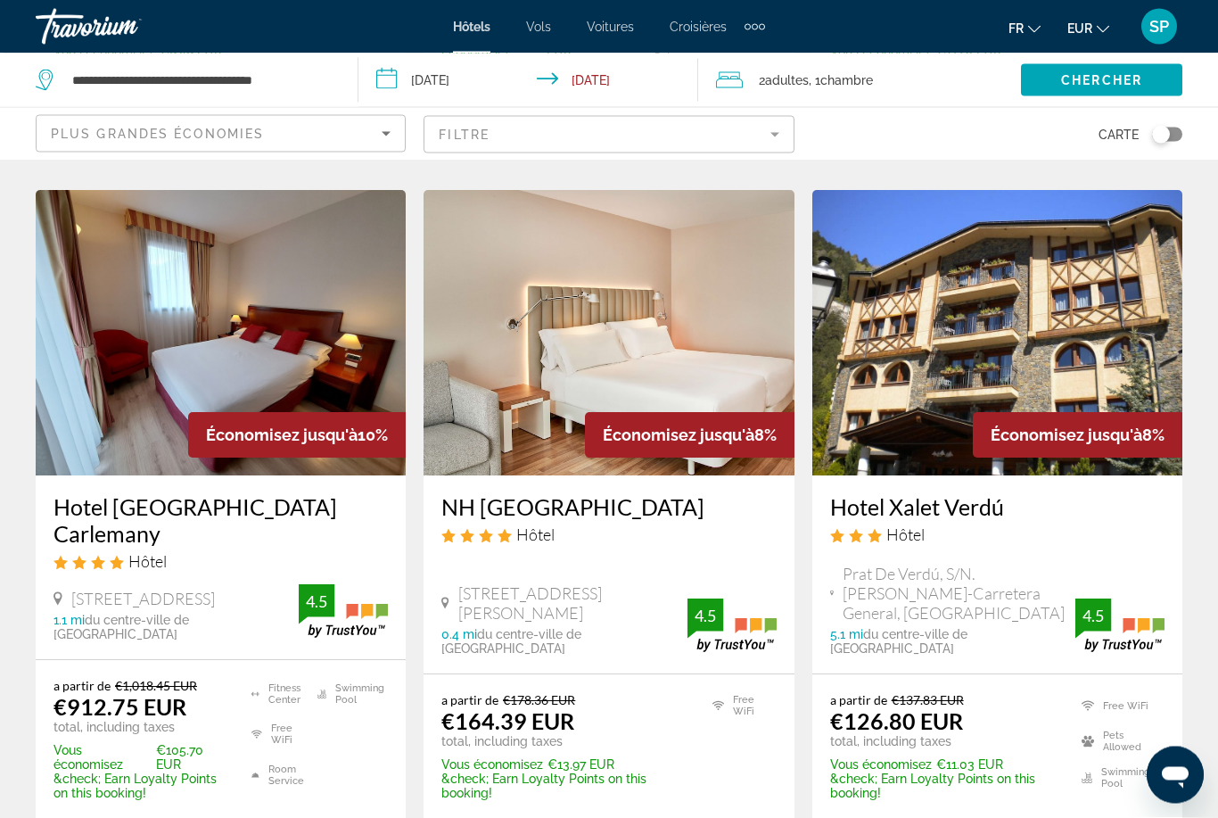
click at [974, 309] on img "Main content" at bounding box center [998, 333] width 370 height 285
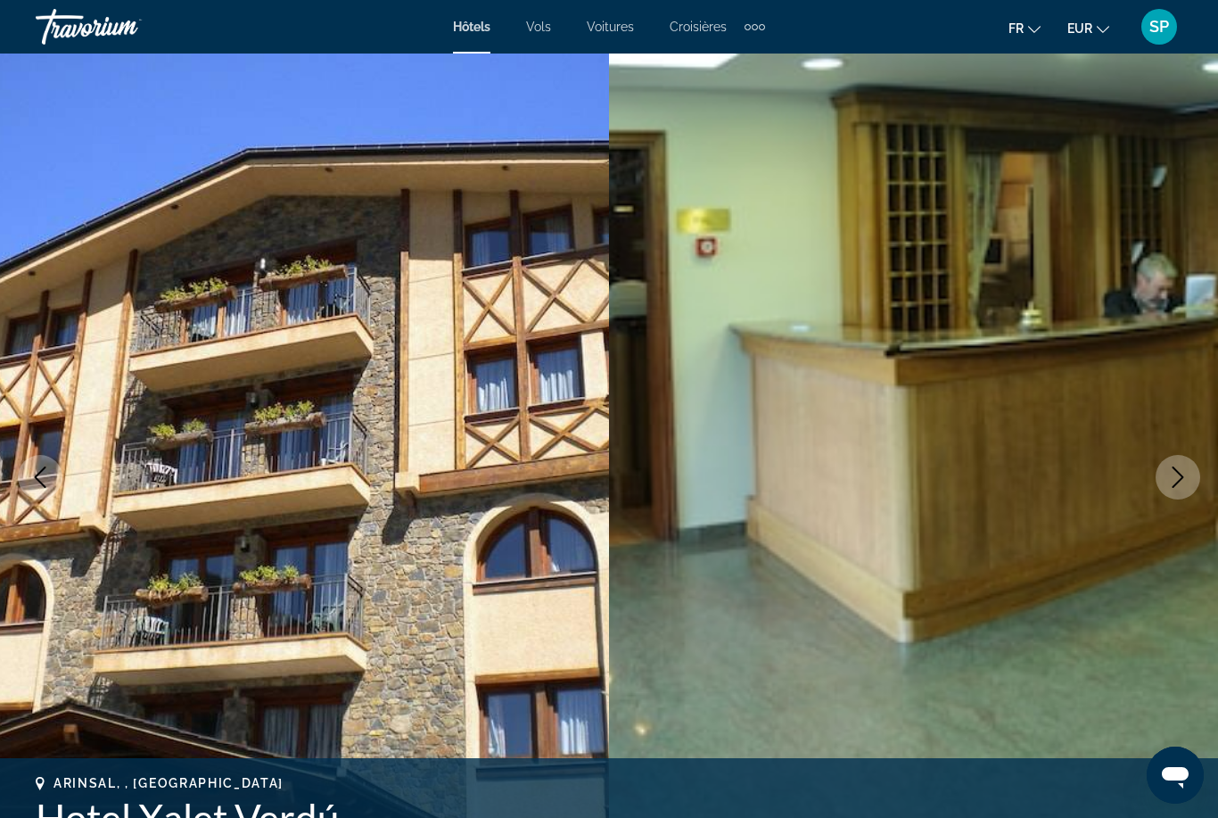
click at [1160, 483] on button "Next image" at bounding box center [1178, 477] width 45 height 45
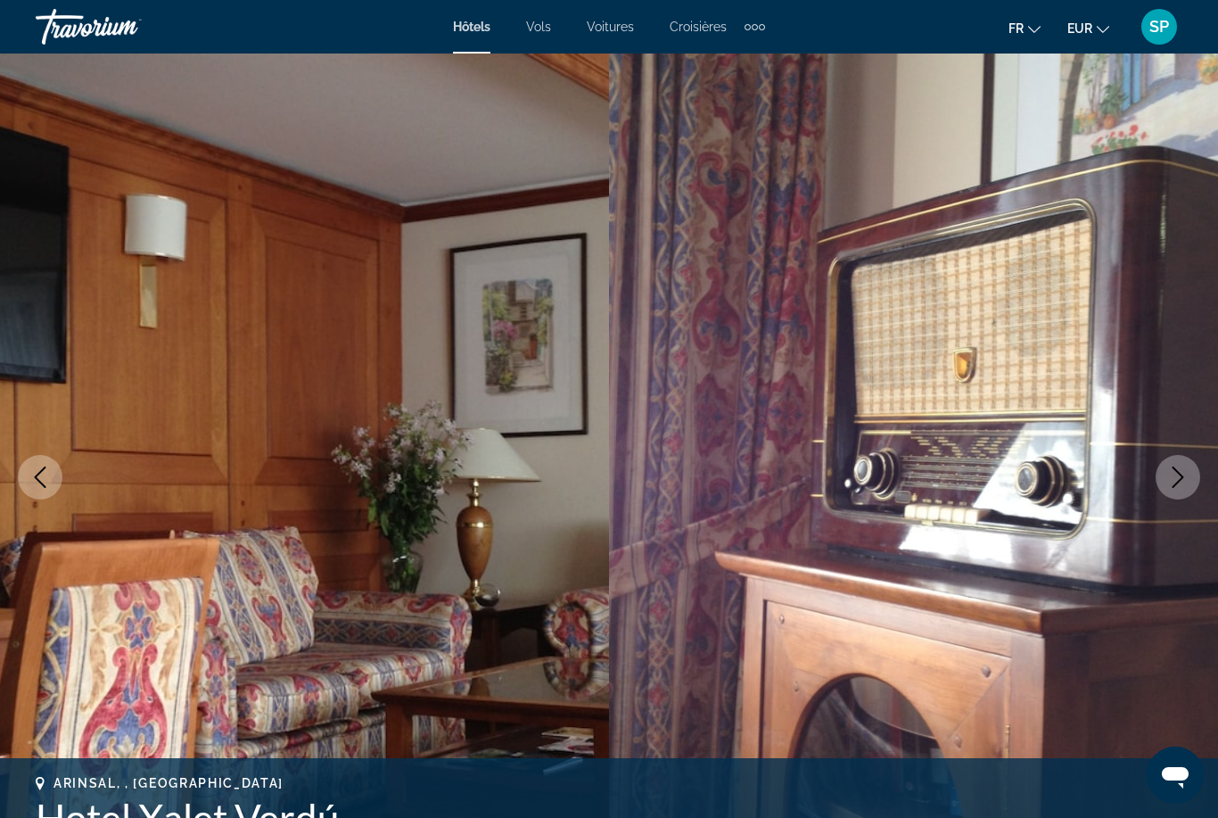
click at [1171, 489] on button "Next image" at bounding box center [1178, 477] width 45 height 45
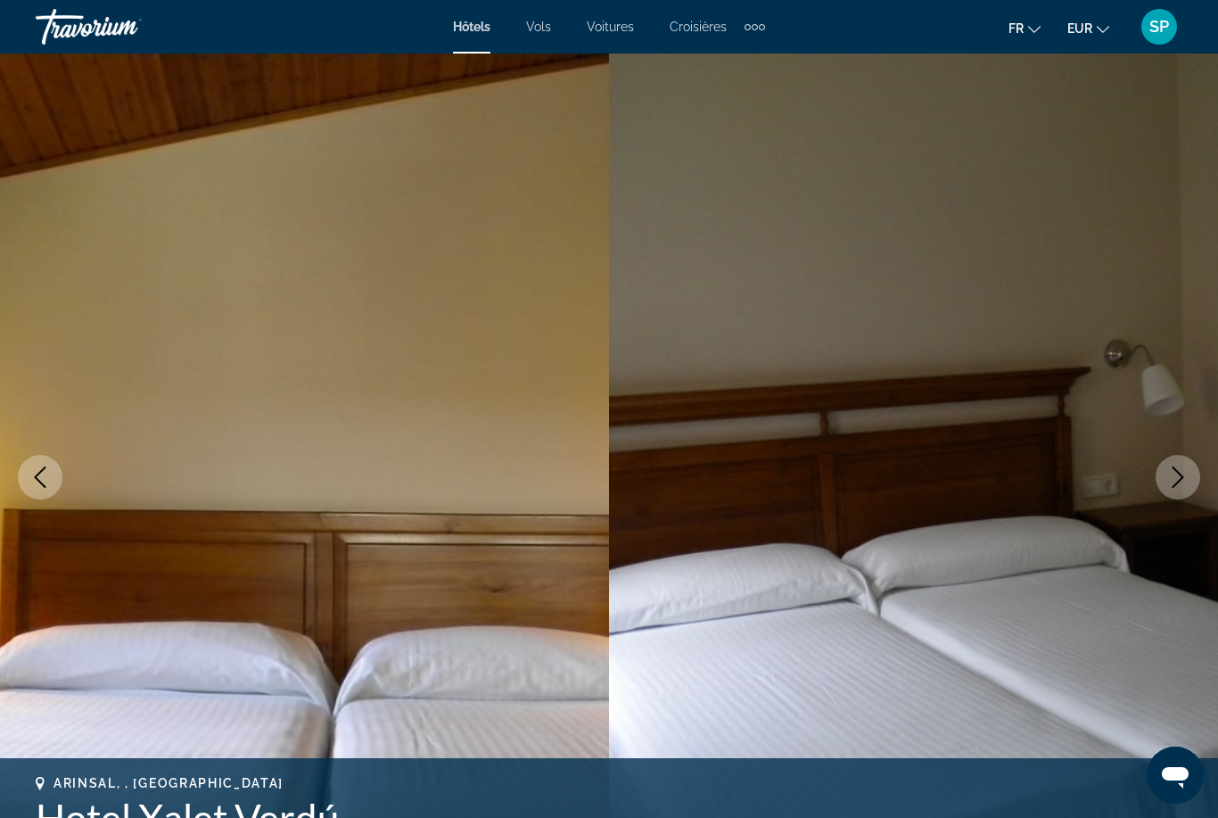
click at [1168, 491] on button "Next image" at bounding box center [1178, 477] width 45 height 45
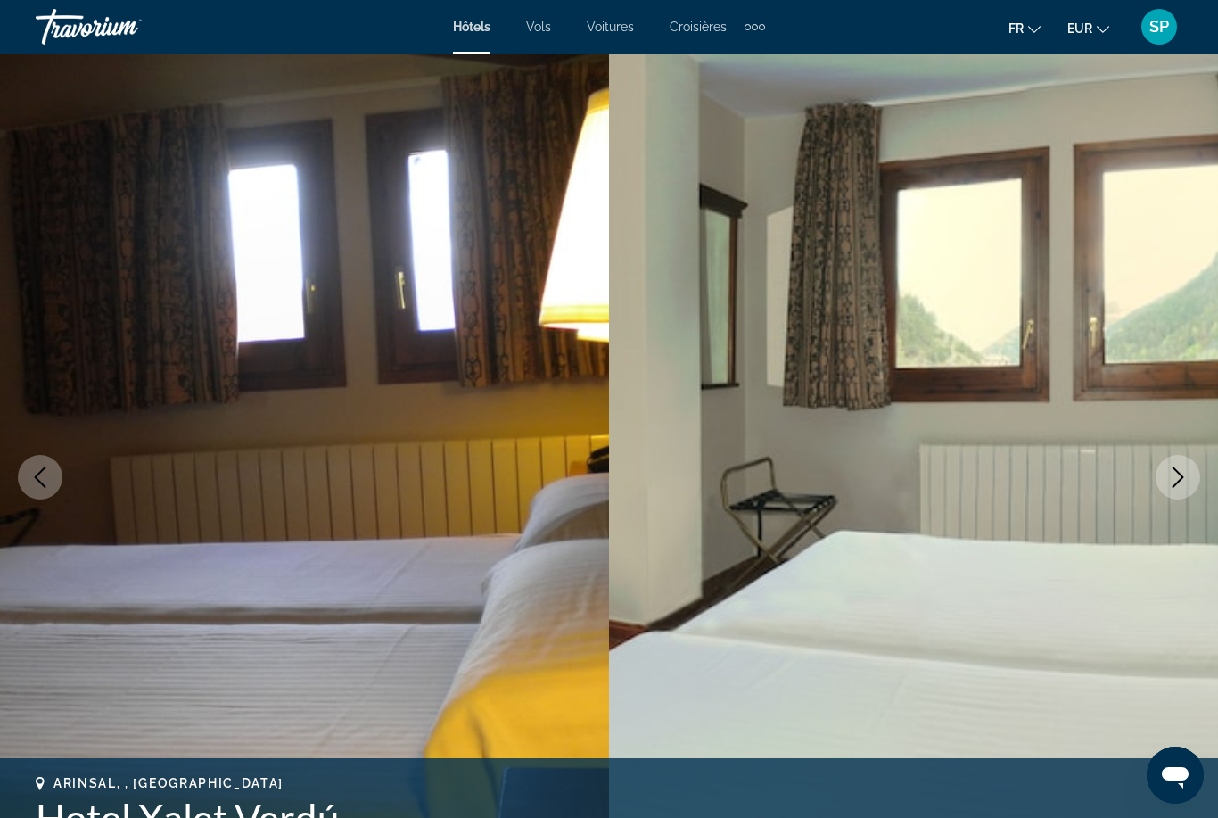
click at [1172, 493] on button "Next image" at bounding box center [1178, 477] width 45 height 45
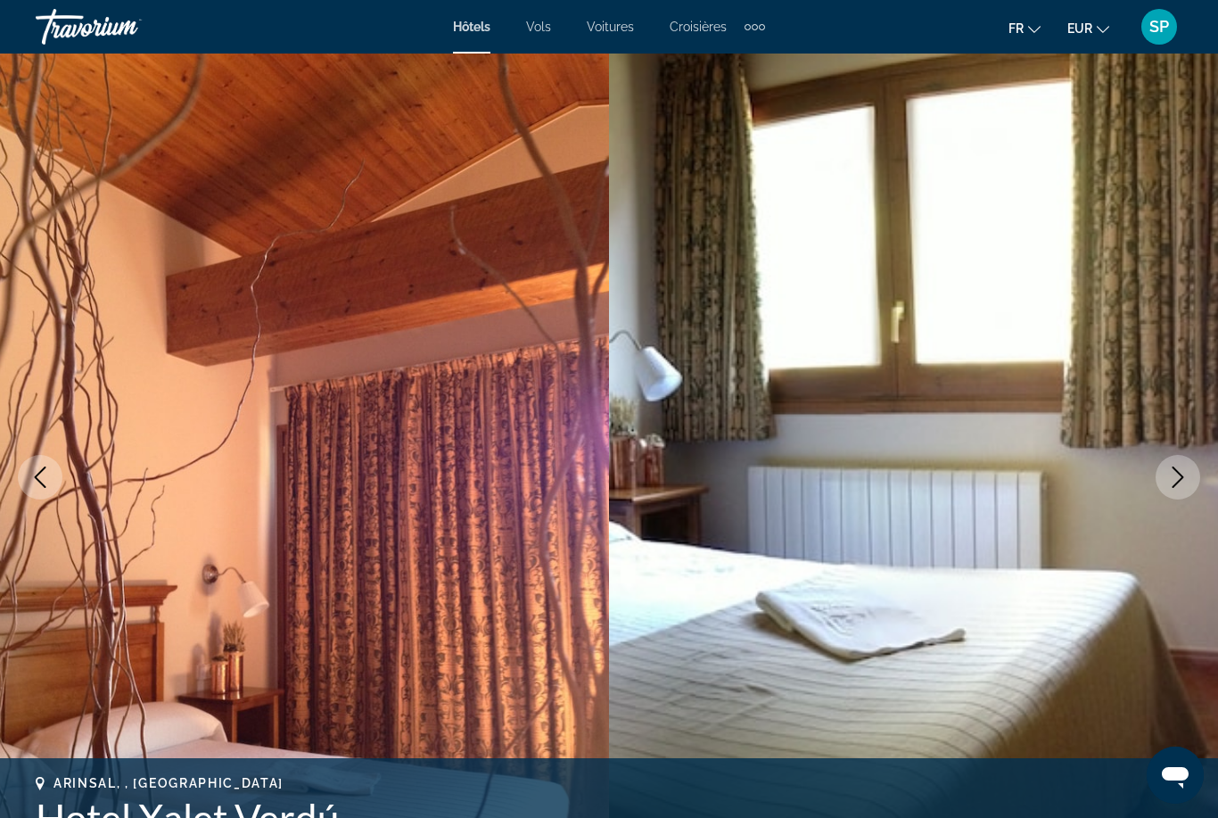
click at [1144, 490] on img "Main content" at bounding box center [913, 477] width 609 height 847
click at [1155, 493] on img "Main content" at bounding box center [913, 477] width 609 height 847
click at [1176, 494] on button "Next image" at bounding box center [1178, 477] width 45 height 45
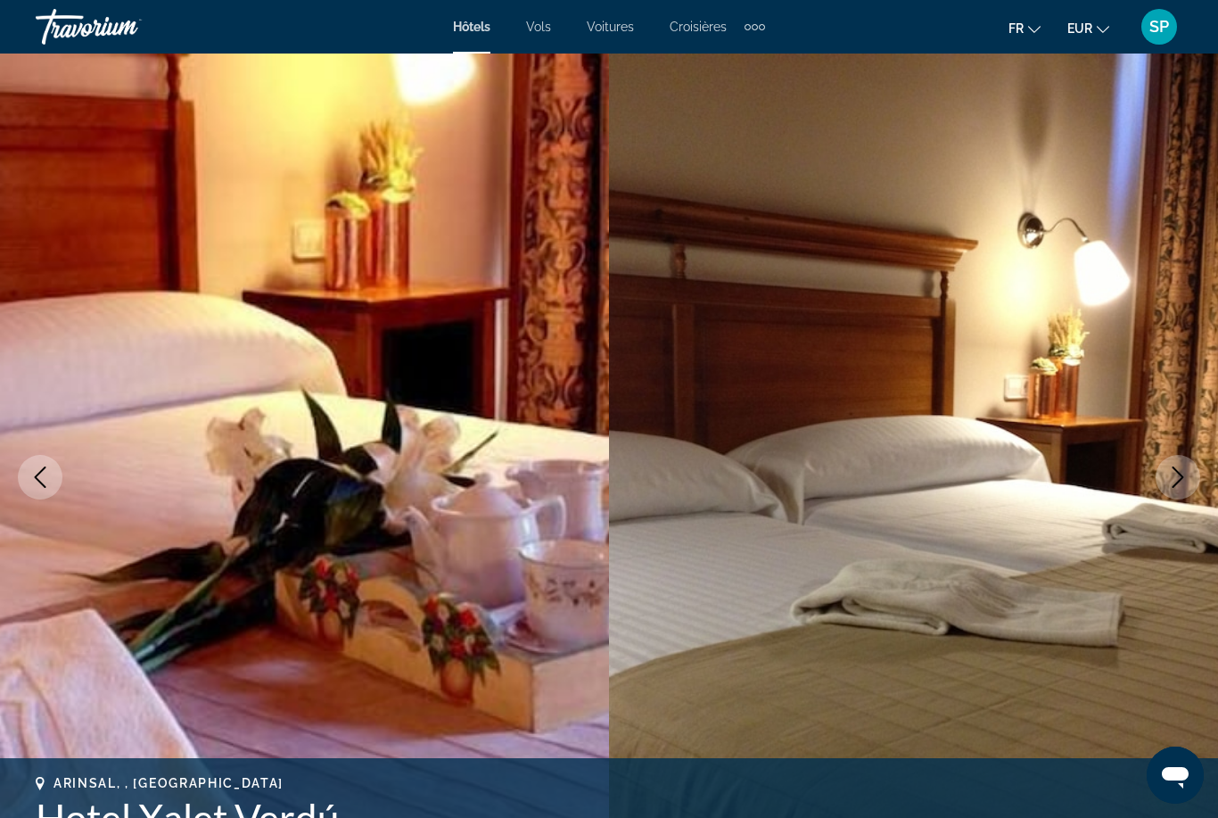
click at [1164, 487] on button "Next image" at bounding box center [1178, 477] width 45 height 45
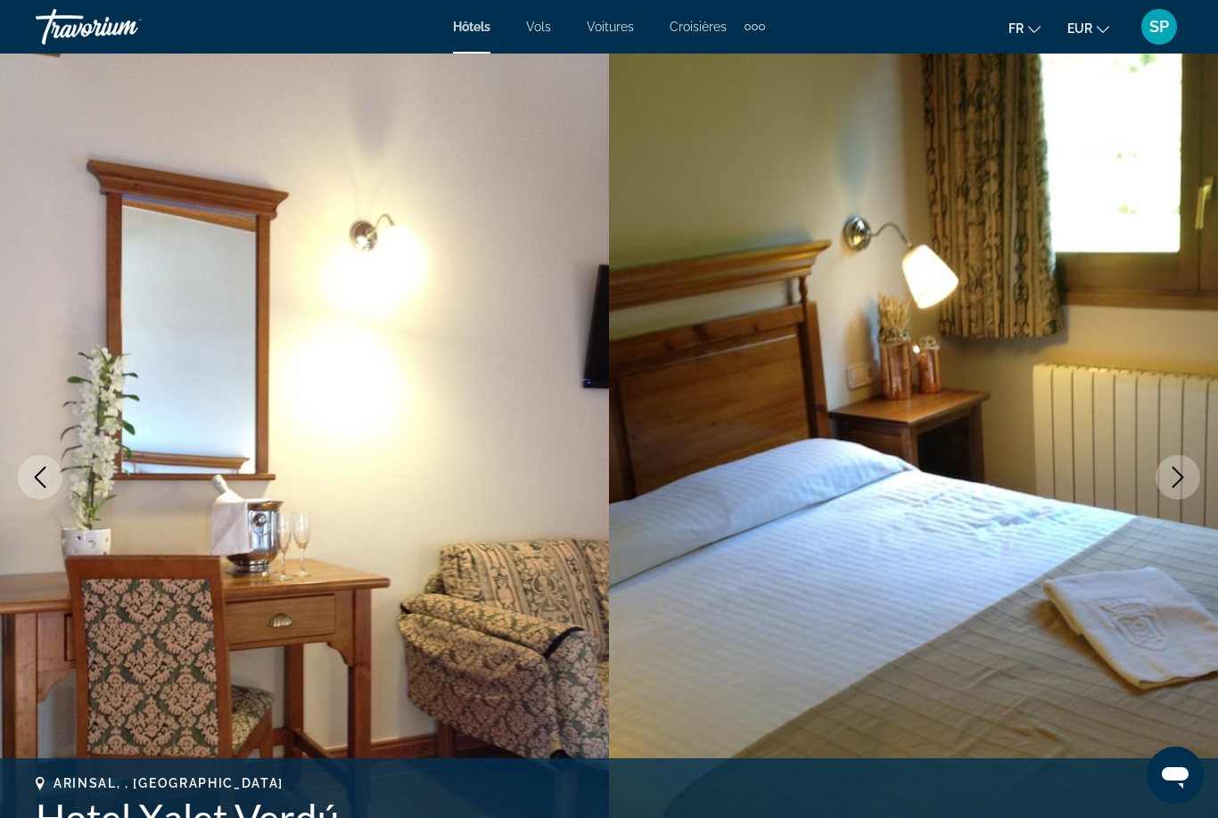
click at [1157, 490] on img "Main content" at bounding box center [913, 477] width 609 height 847
click at [1164, 472] on button "Next image" at bounding box center [1178, 477] width 45 height 45
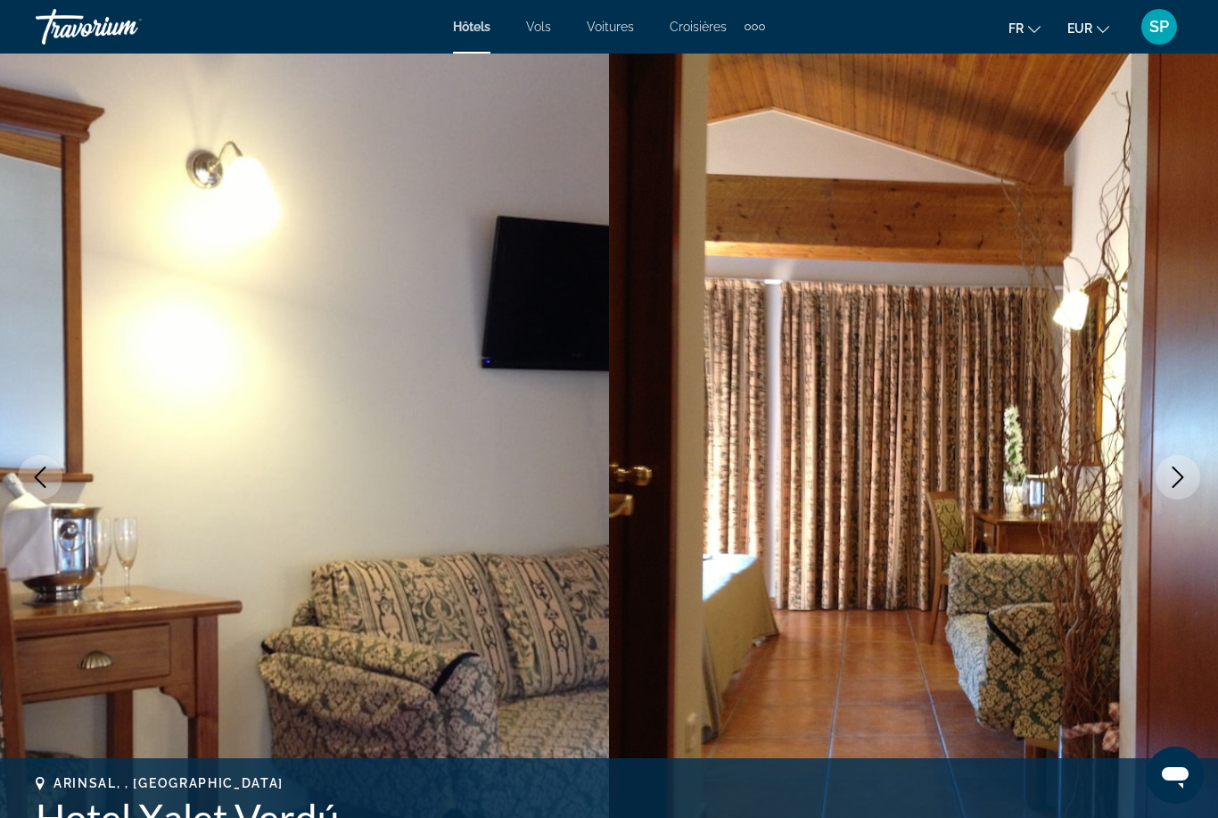
click at [1153, 500] on img "Main content" at bounding box center [913, 477] width 609 height 847
click at [1177, 483] on icon "Next image" at bounding box center [1179, 476] width 12 height 21
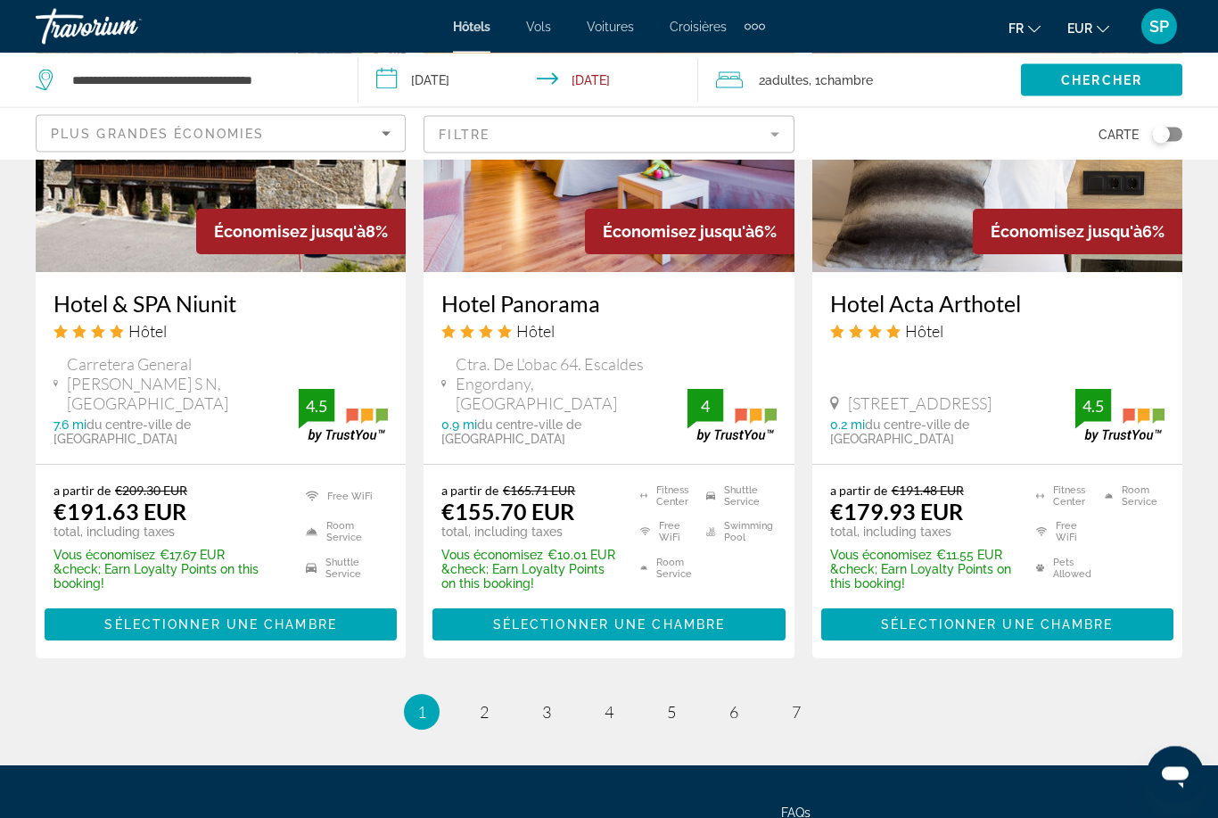
scroll to position [2400, 0]
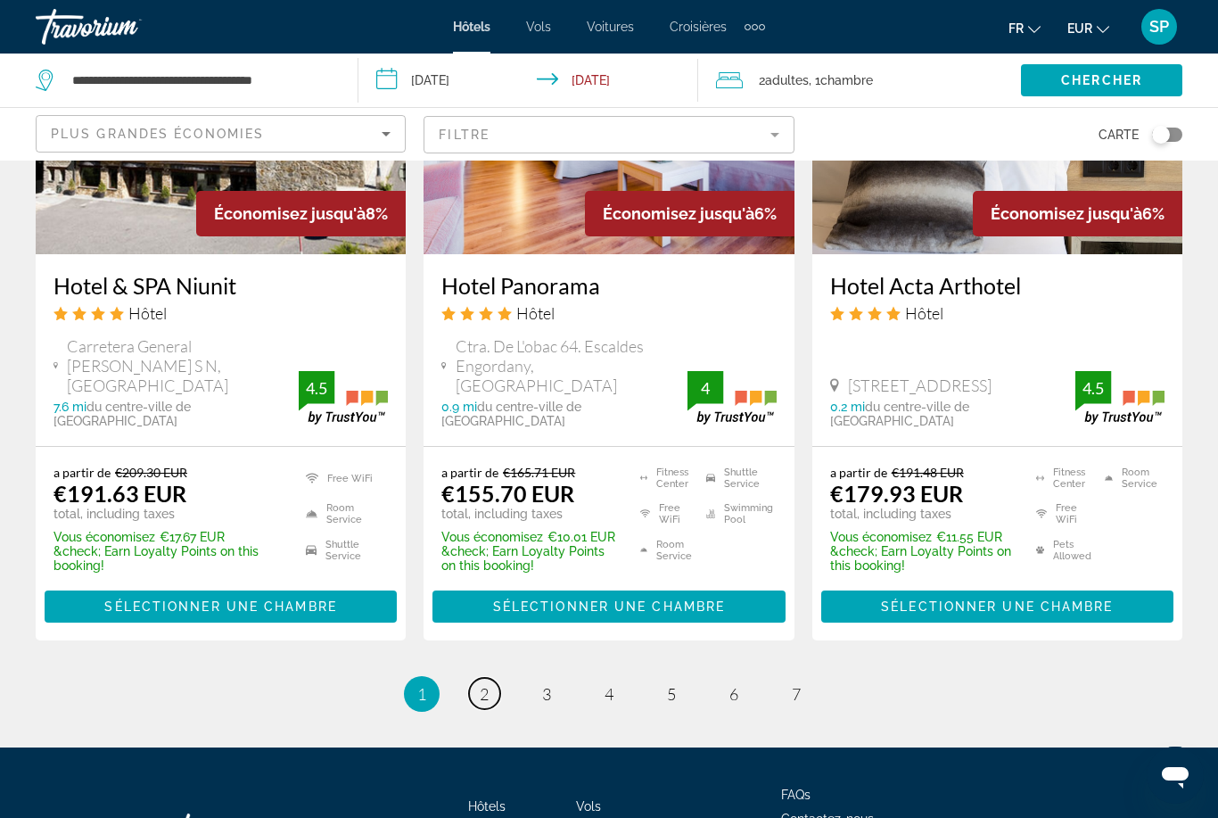
click at [496, 678] on link "page 2" at bounding box center [484, 693] width 31 height 31
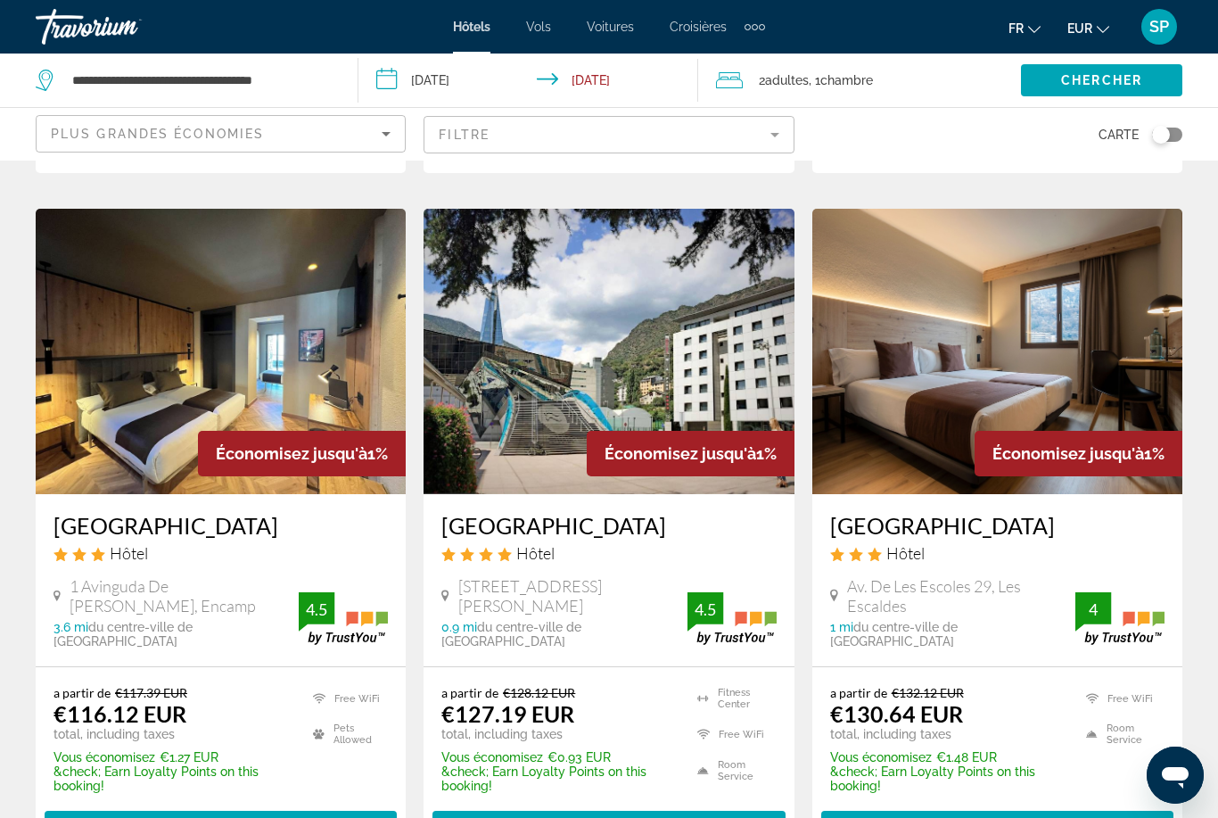
scroll to position [2175, 0]
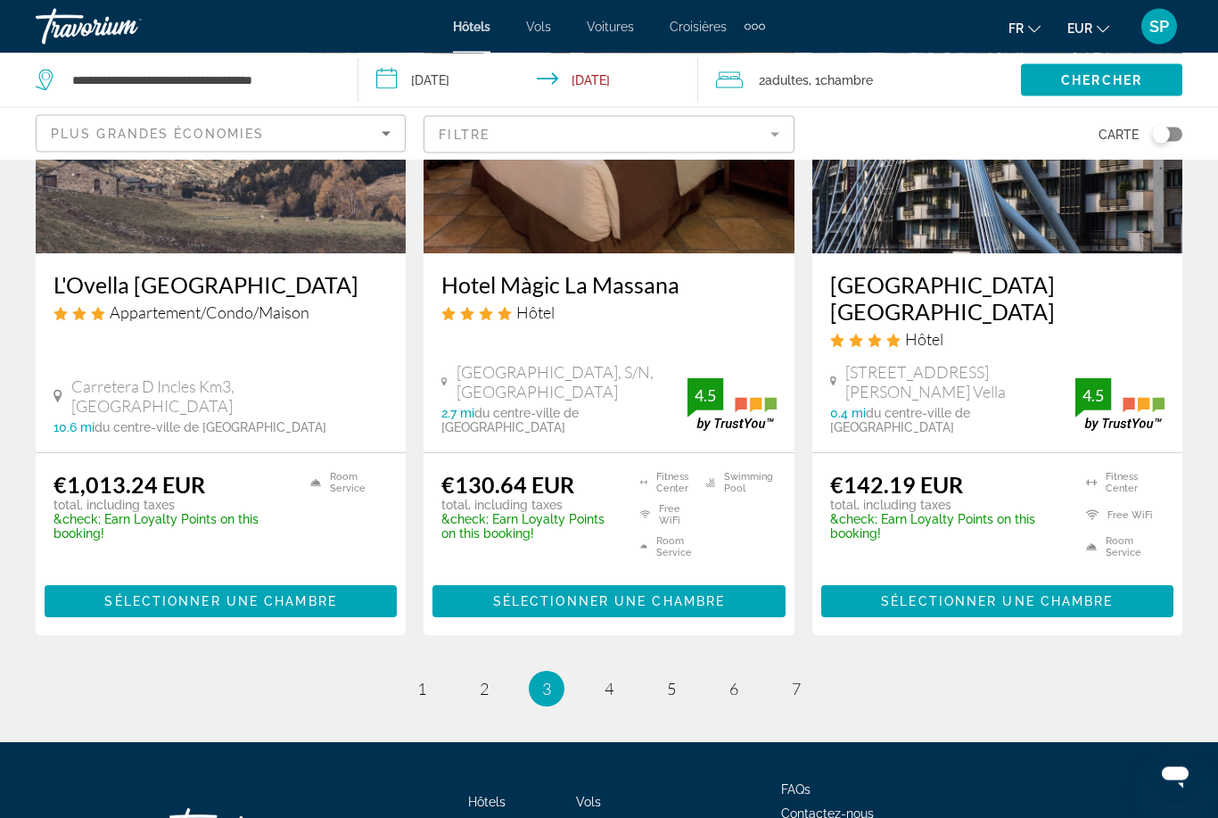
scroll to position [2299, 0]
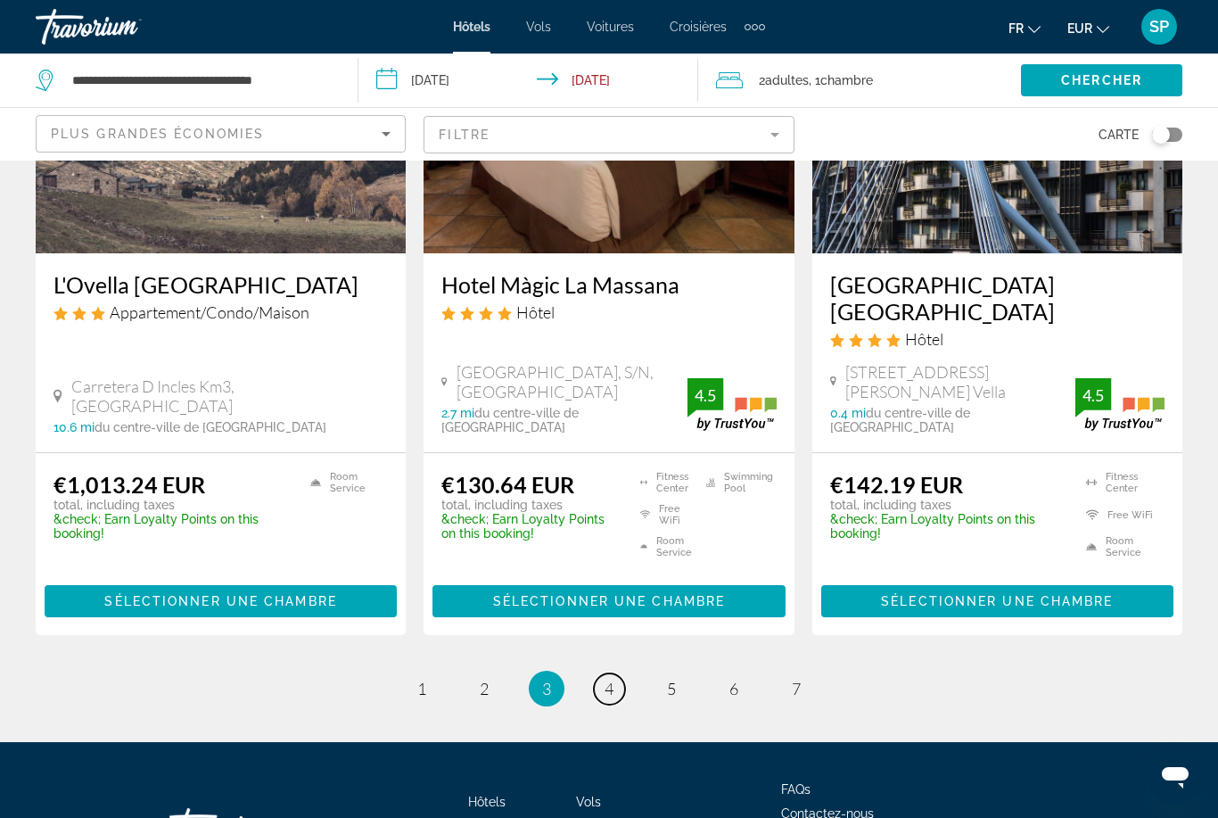
click at [603, 673] on link "page 4" at bounding box center [609, 688] width 31 height 31
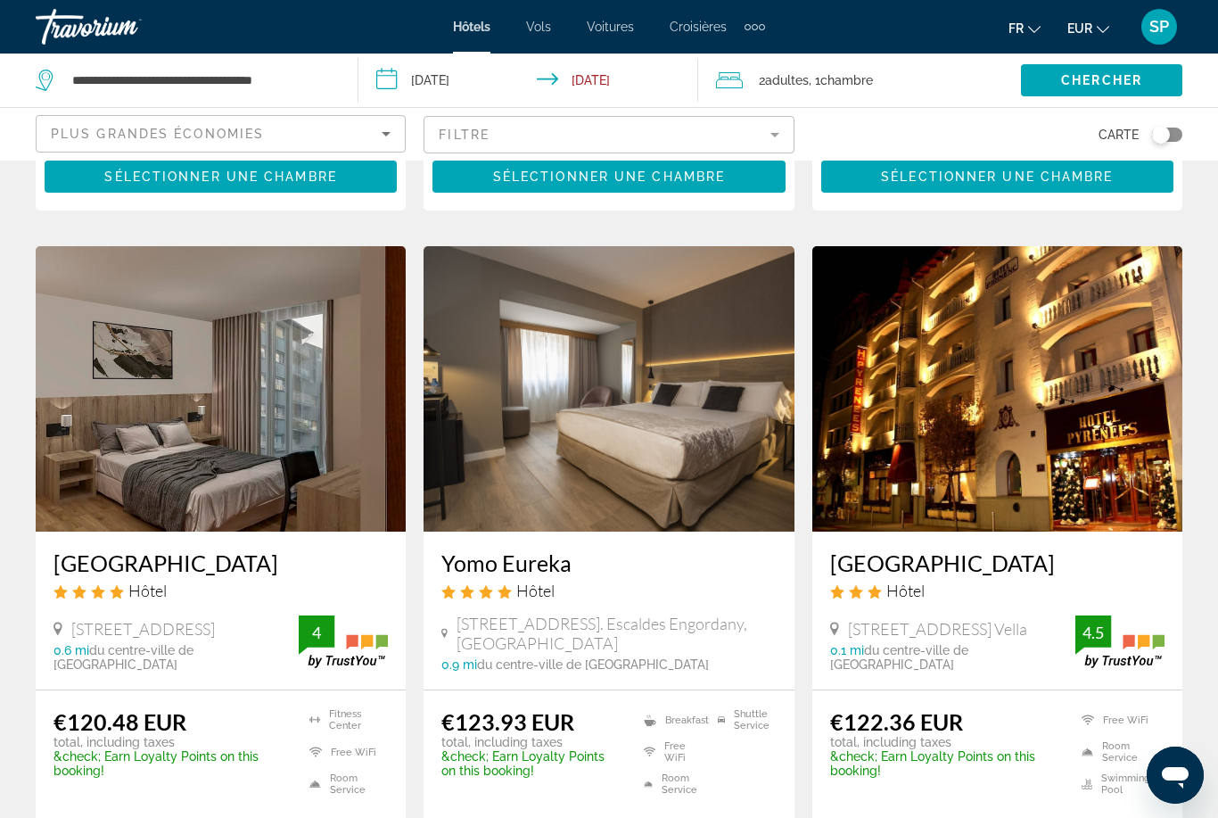
scroll to position [1312, 0]
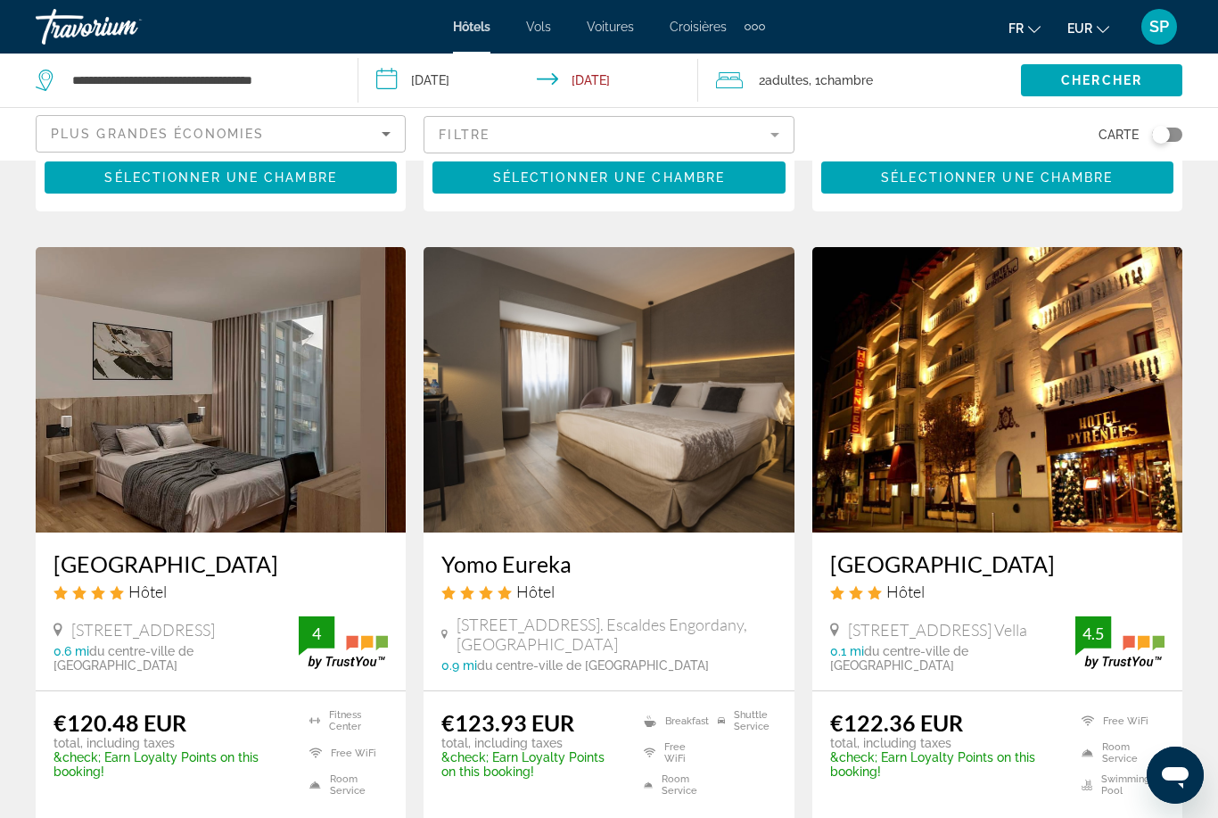
click at [998, 368] on img "Main content" at bounding box center [998, 389] width 370 height 285
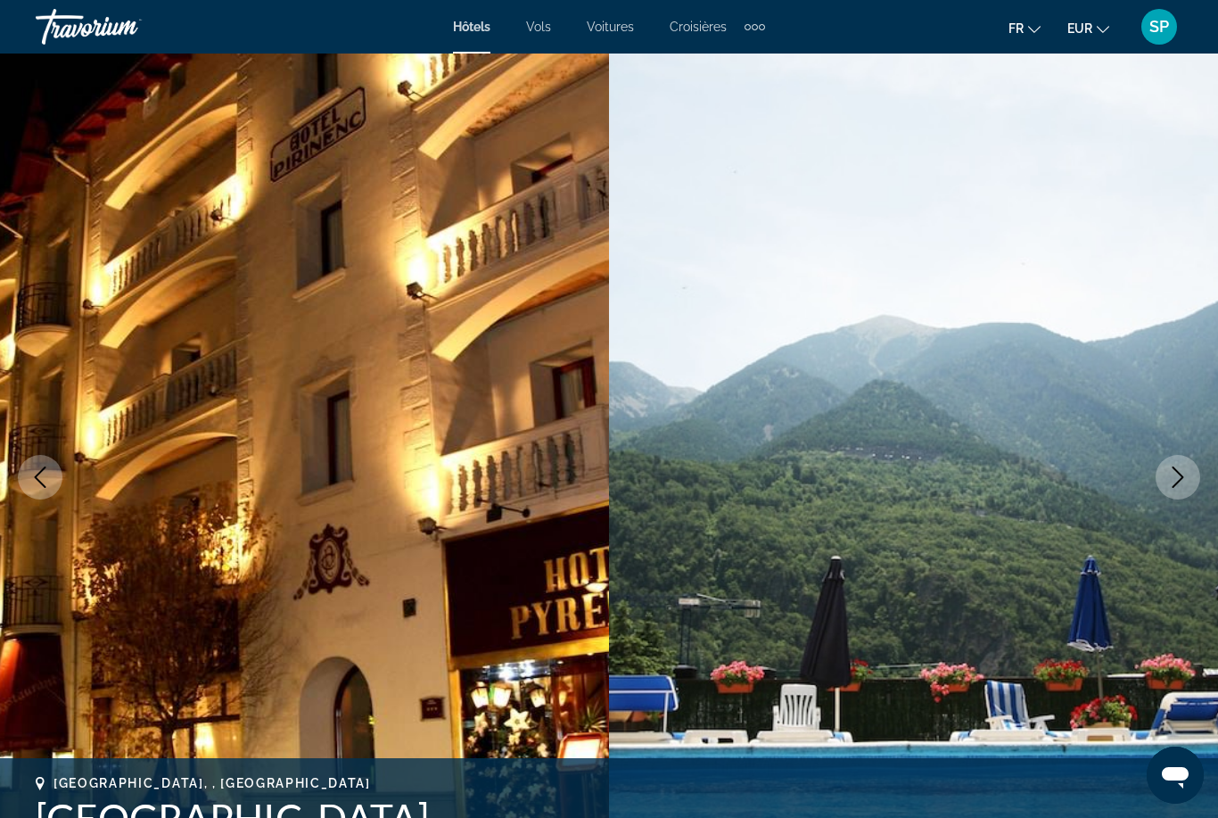
click at [1156, 484] on img "Main content" at bounding box center [913, 477] width 609 height 847
click at [1165, 481] on button "Next image" at bounding box center [1178, 477] width 45 height 45
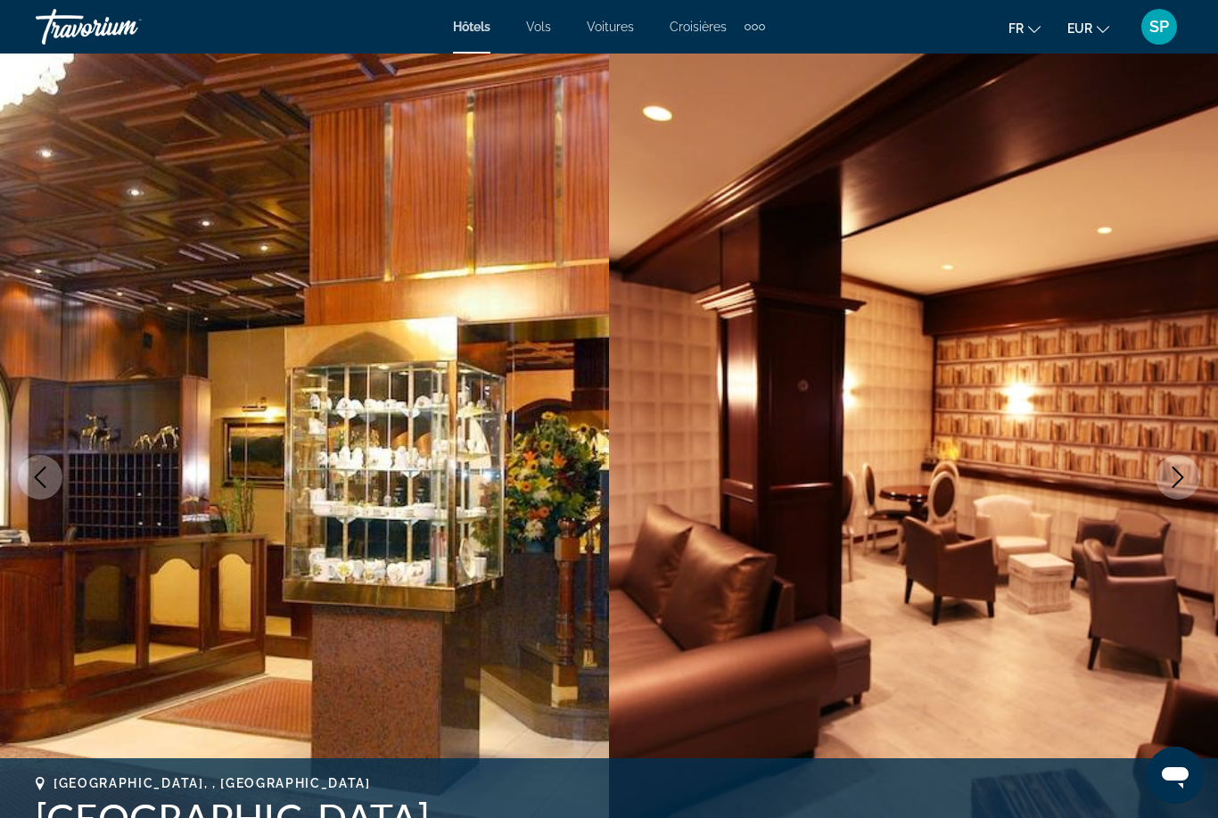
click at [1168, 492] on button "Next image" at bounding box center [1178, 477] width 45 height 45
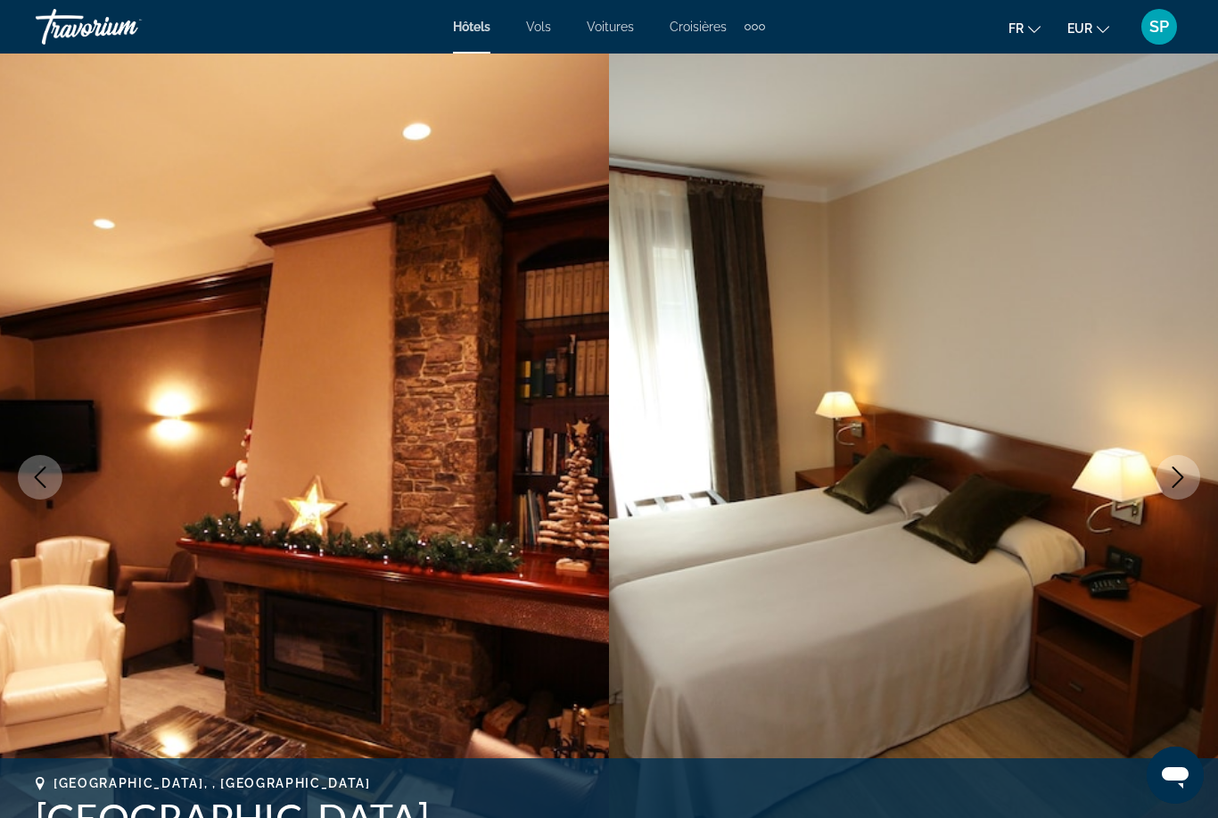
click at [1165, 489] on button "Next image" at bounding box center [1178, 477] width 45 height 45
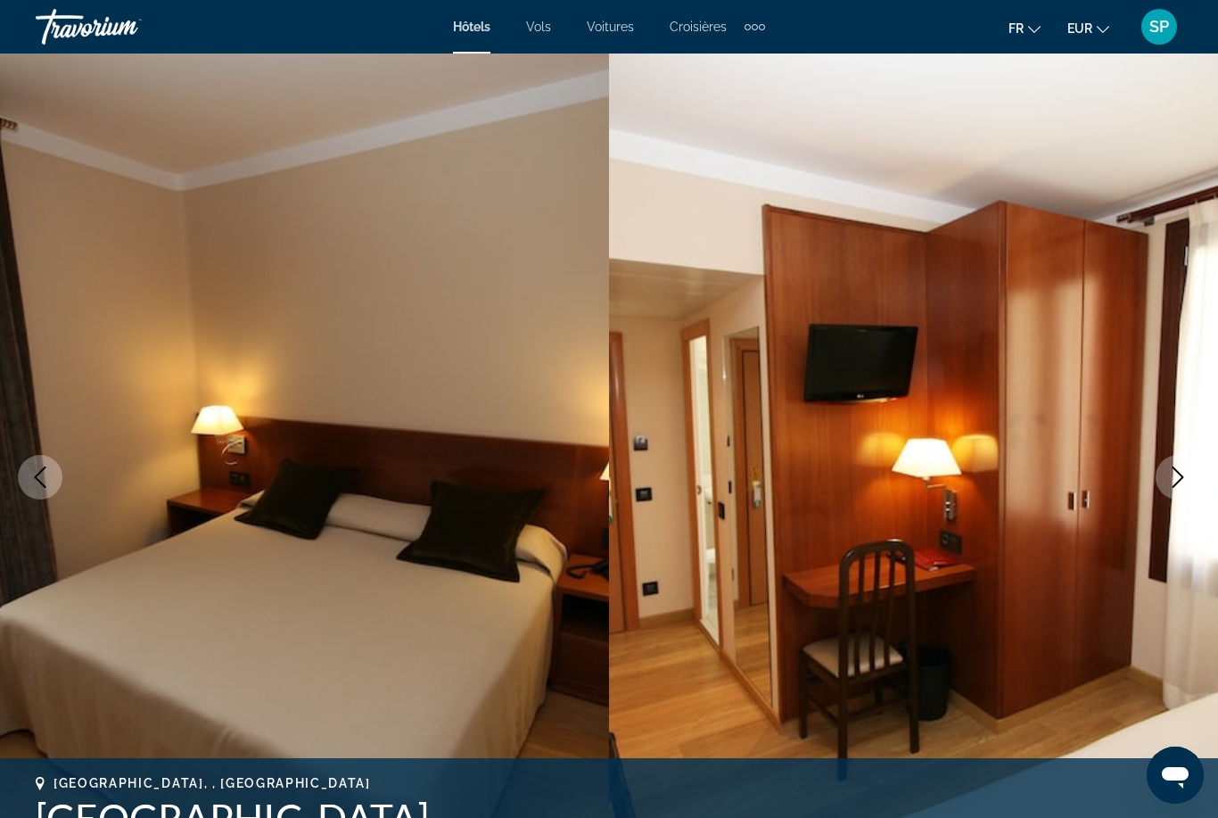
click at [1160, 490] on button "Next image" at bounding box center [1178, 477] width 45 height 45
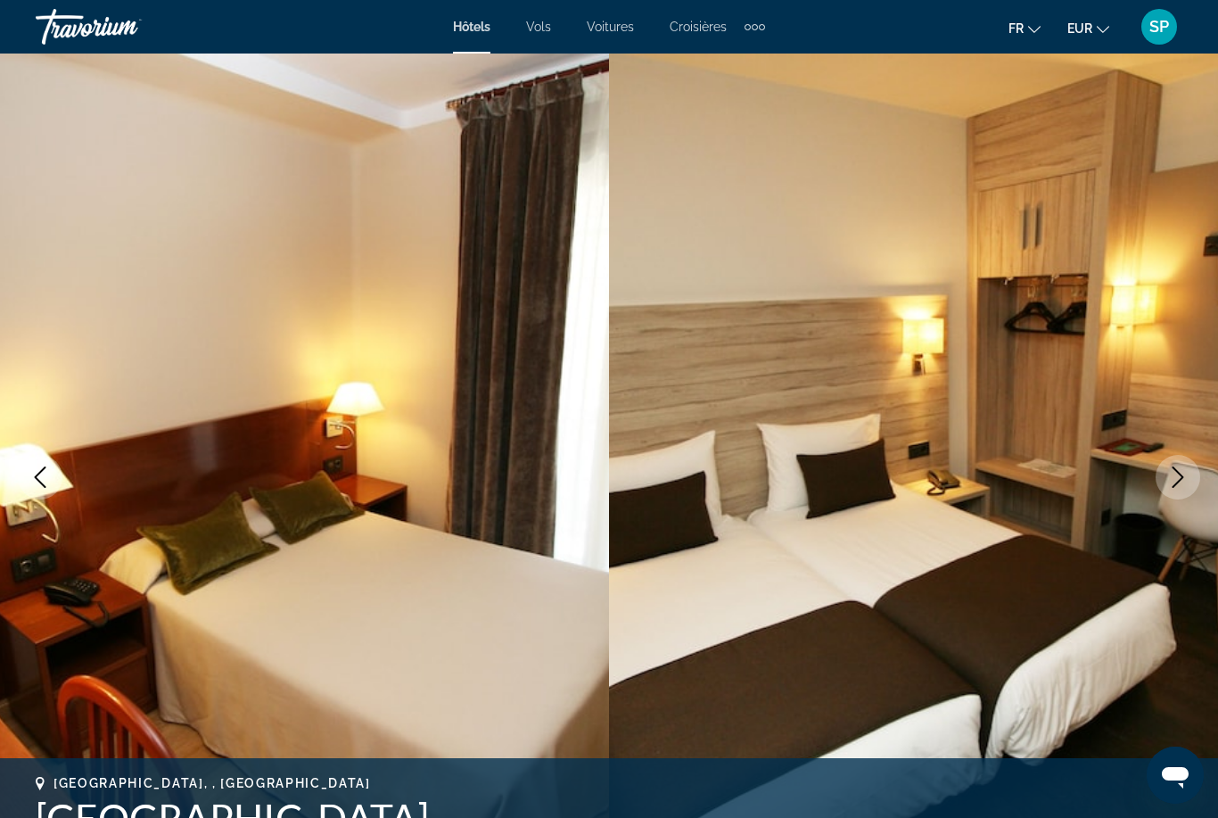
click at [1162, 494] on img "Main content" at bounding box center [913, 477] width 609 height 847
click at [1167, 480] on button "Next image" at bounding box center [1178, 477] width 45 height 45
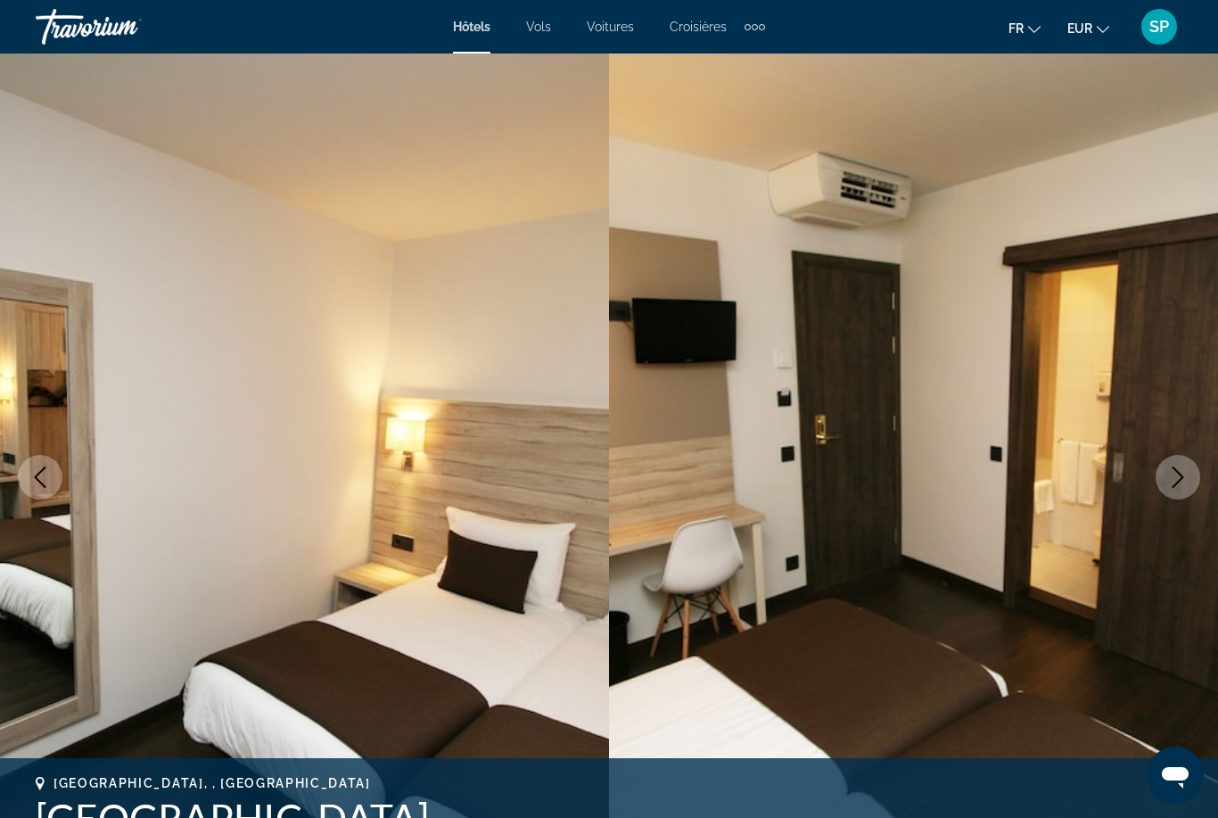
click at [1164, 491] on button "Next image" at bounding box center [1178, 477] width 45 height 45
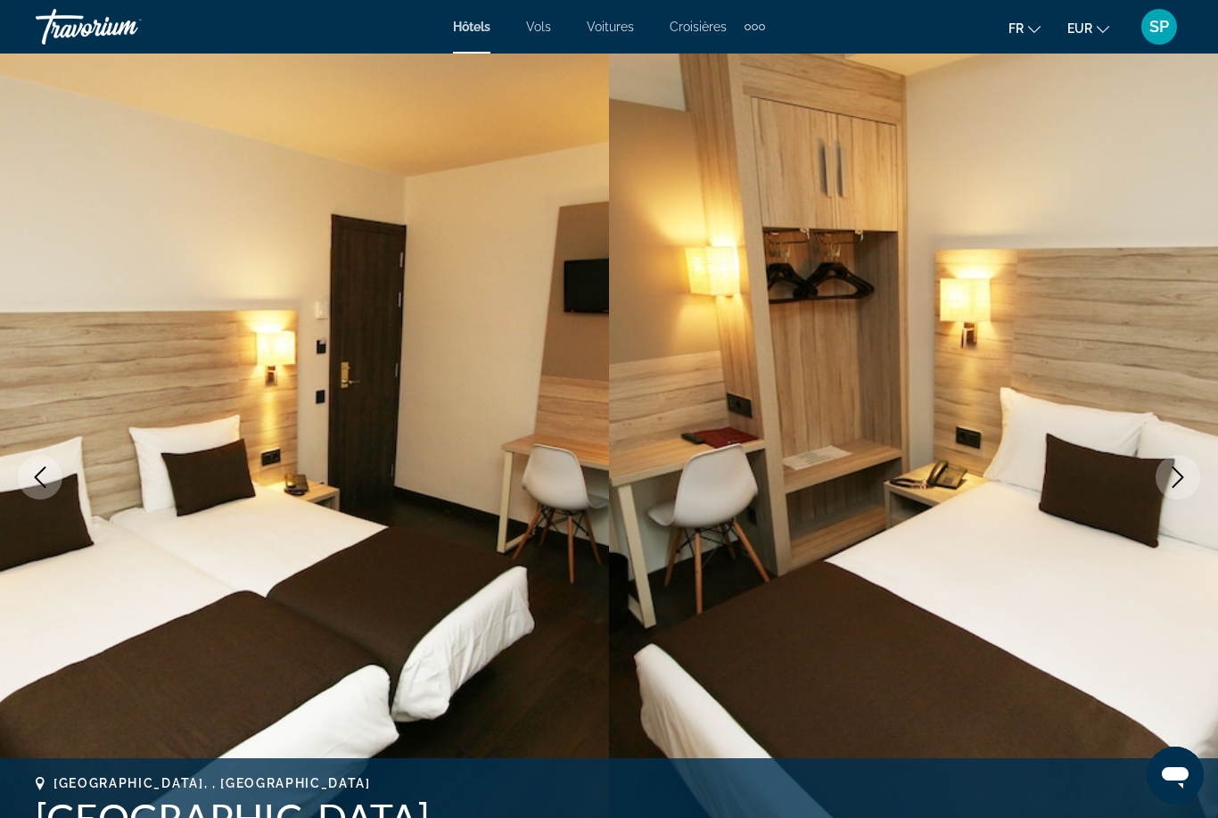
click at [1169, 489] on button "Next image" at bounding box center [1178, 477] width 45 height 45
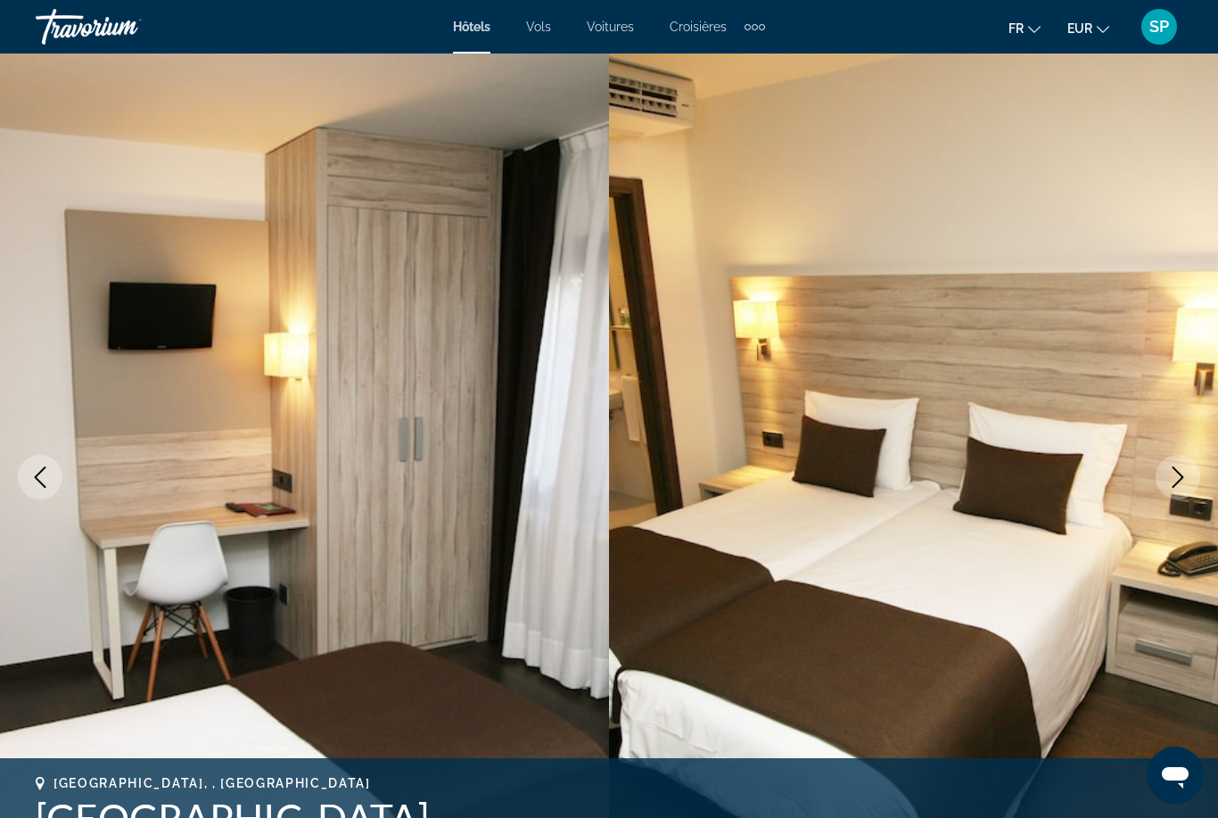
click at [1174, 483] on icon "Next image" at bounding box center [1178, 476] width 21 height 21
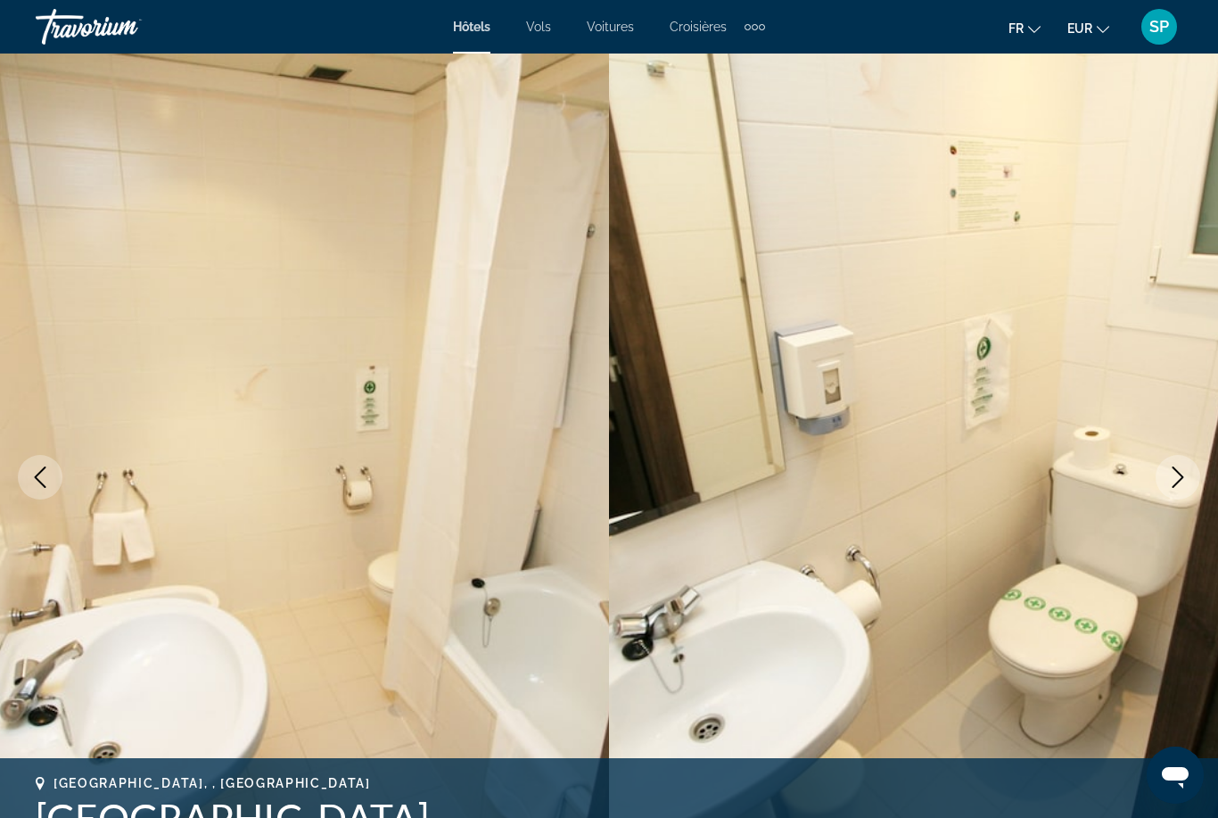
click at [1167, 484] on button "Next image" at bounding box center [1178, 477] width 45 height 45
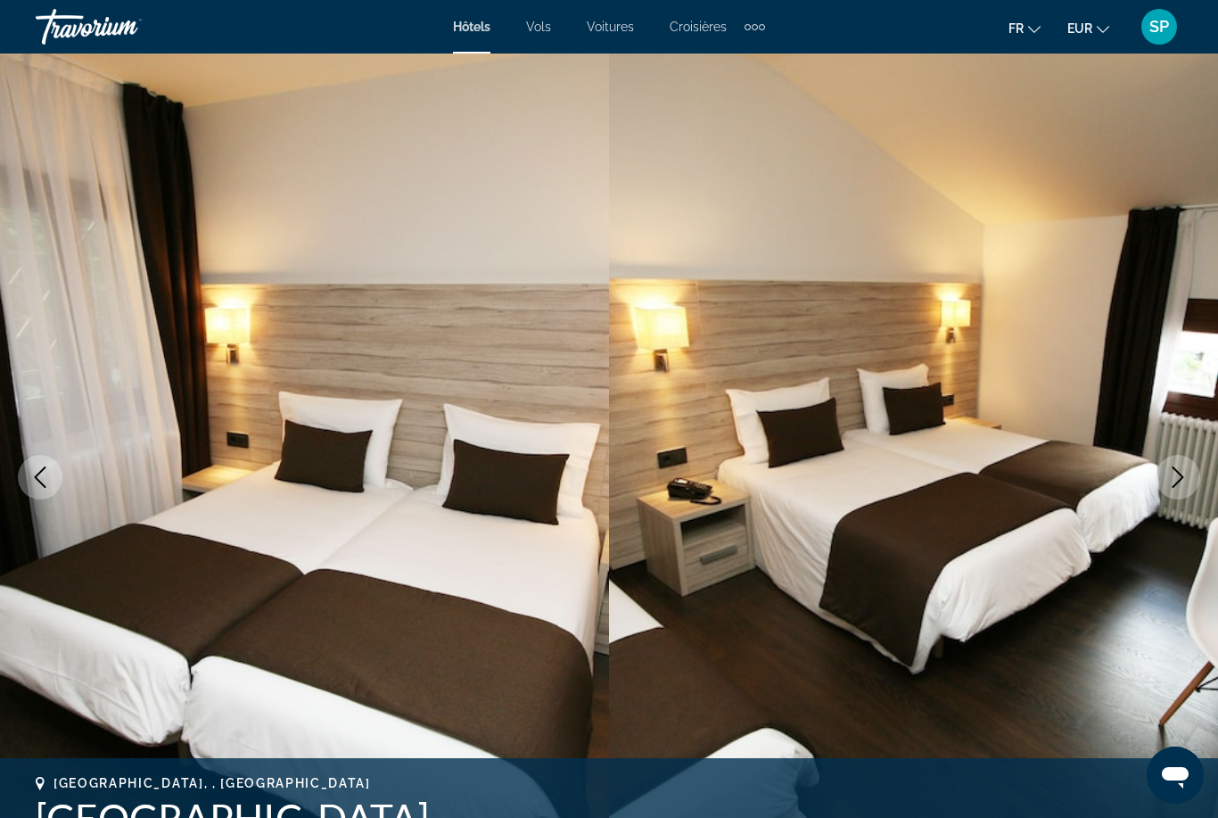
click at [1160, 487] on button "Next image" at bounding box center [1178, 477] width 45 height 45
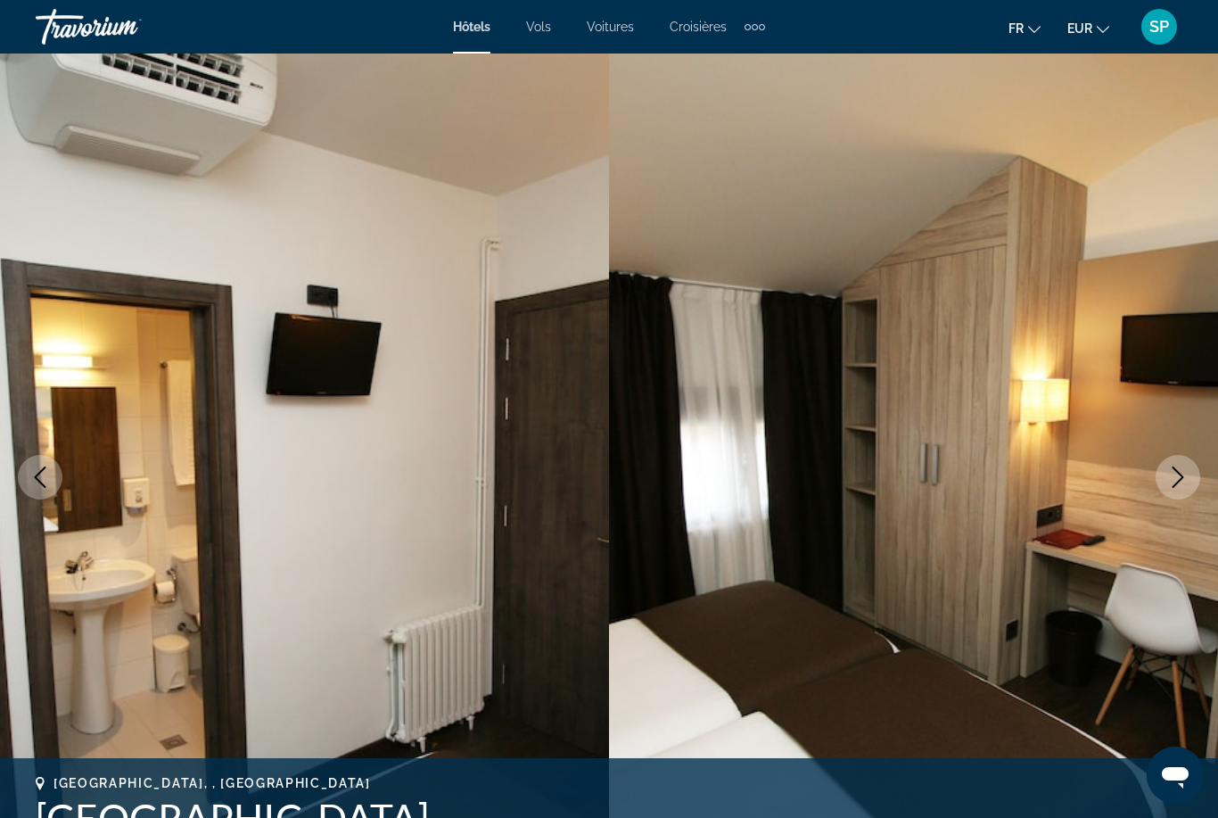
click at [1164, 485] on button "Next image" at bounding box center [1178, 477] width 45 height 45
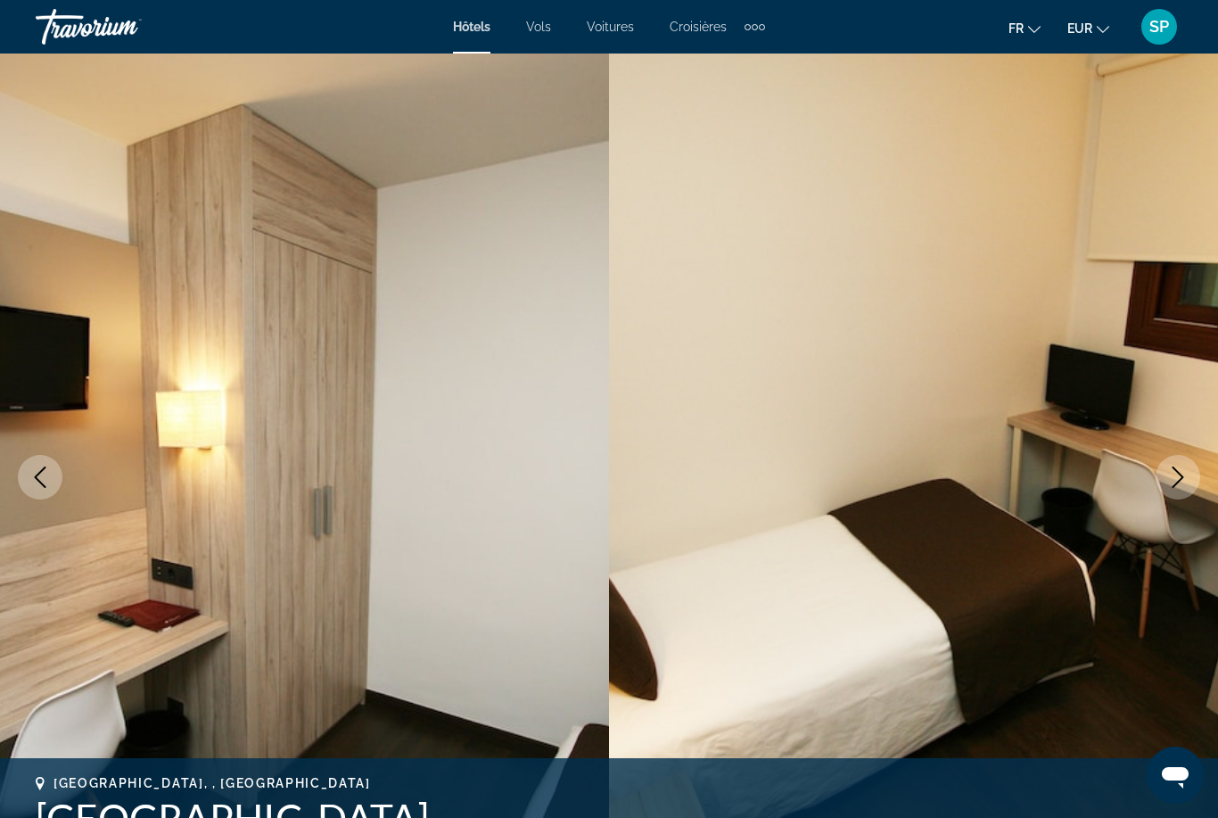
click at [1185, 498] on button "Next image" at bounding box center [1178, 477] width 45 height 45
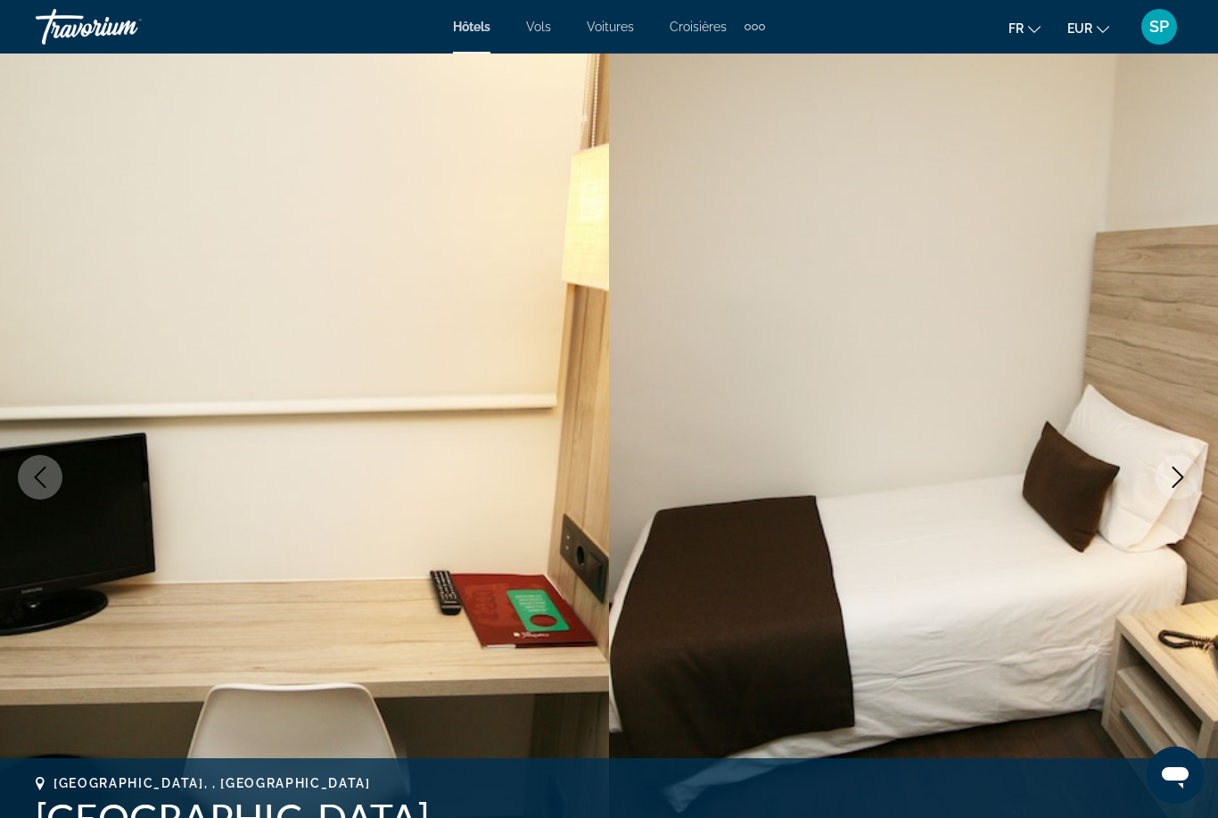
click at [1172, 475] on icon "Next image" at bounding box center [1178, 476] width 21 height 21
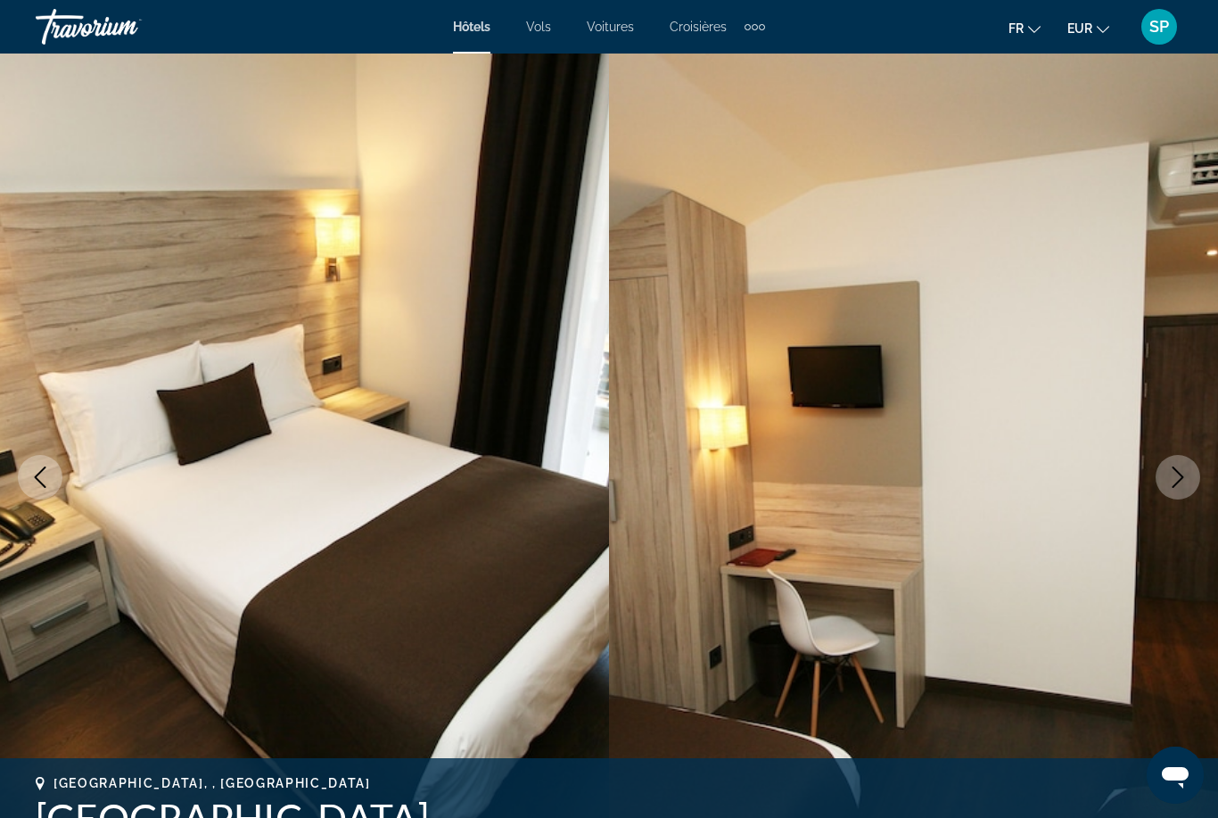
click at [1158, 482] on button "Next image" at bounding box center [1178, 477] width 45 height 45
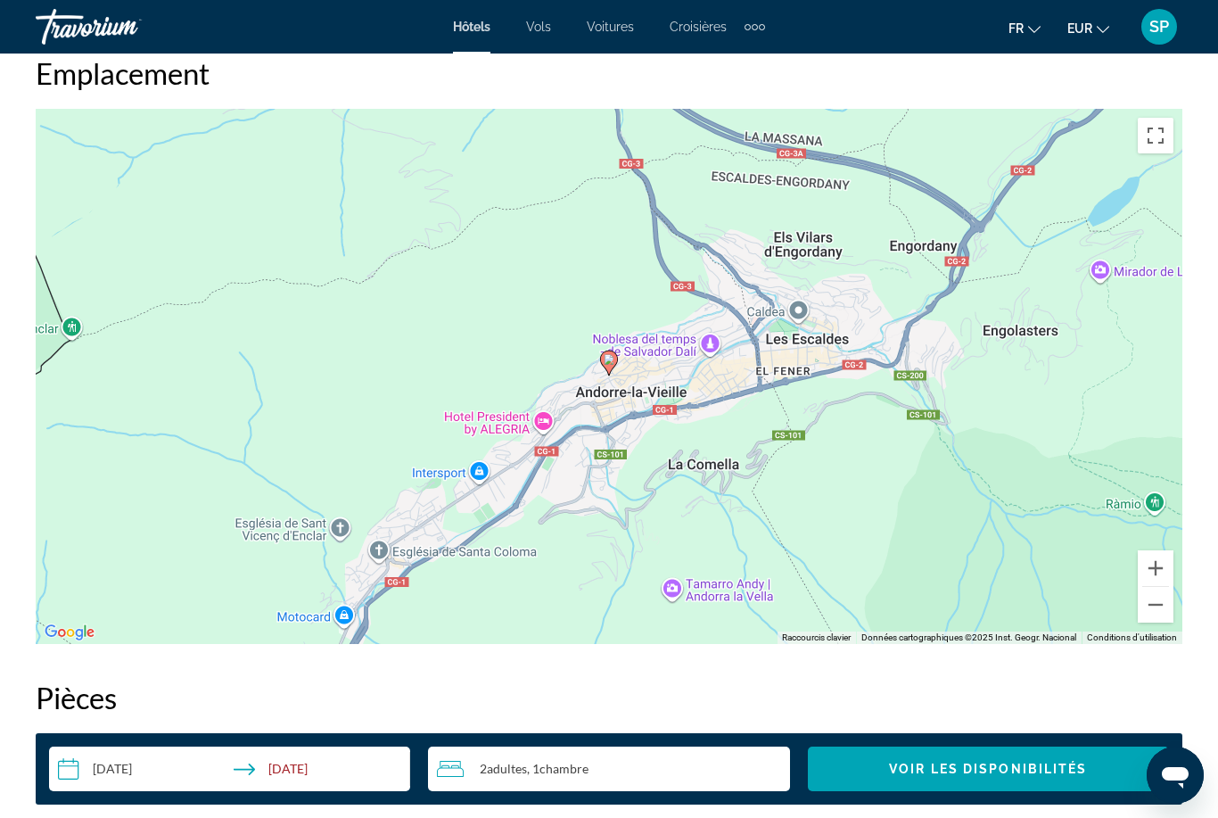
scroll to position [1996, 0]
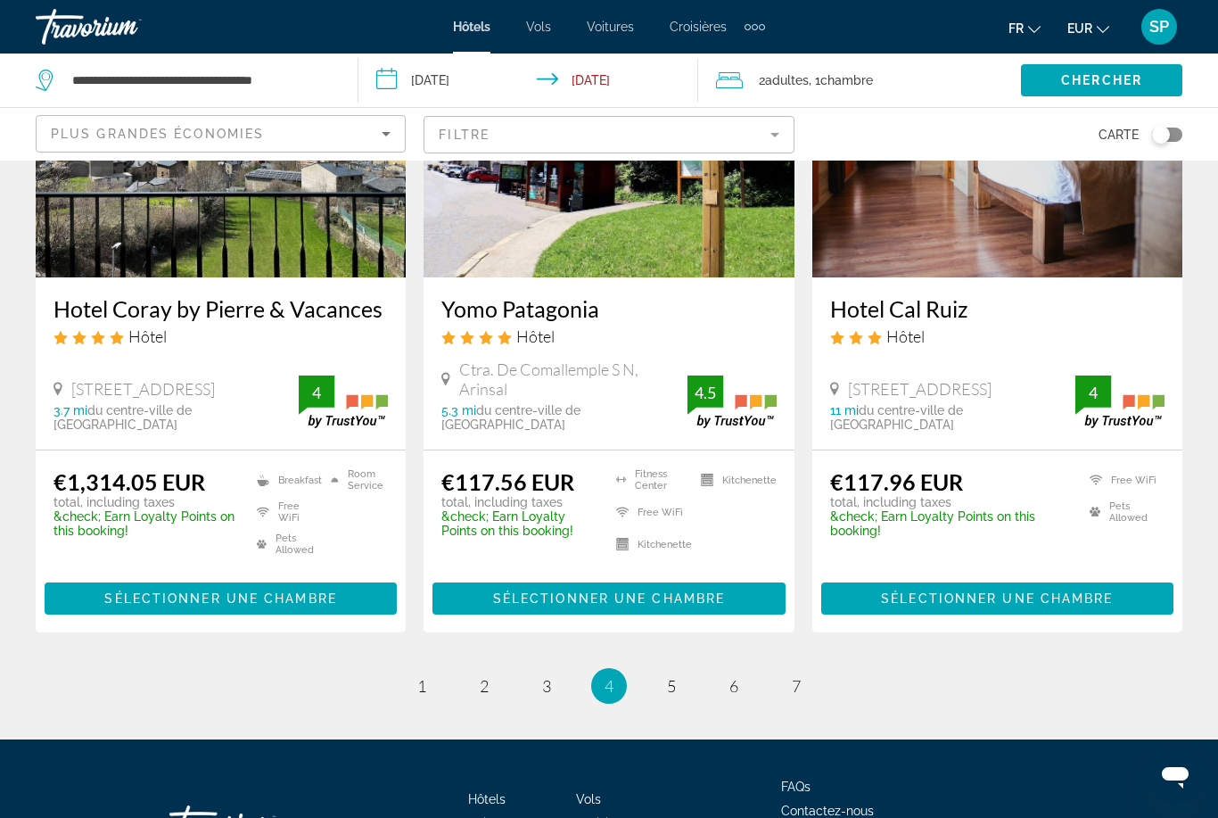
scroll to position [2286, 0]
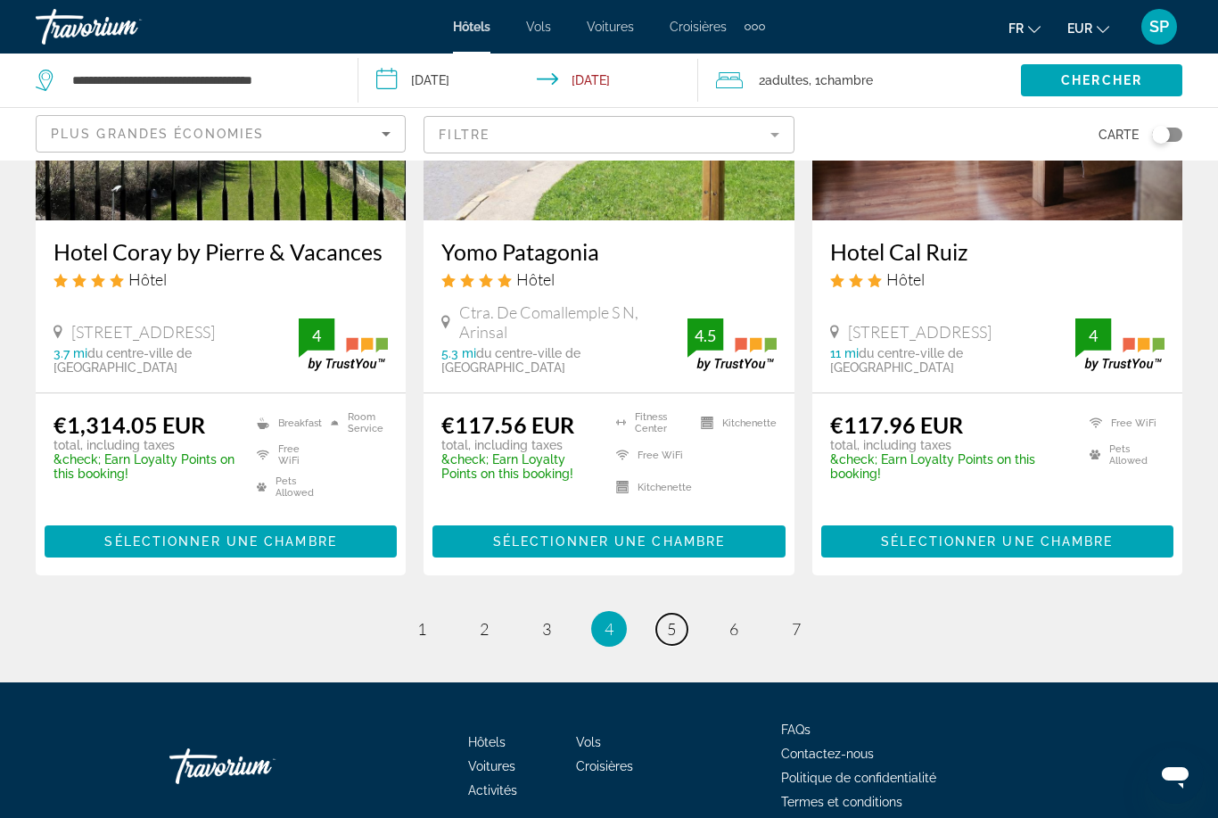
click at [673, 619] on span "5" at bounding box center [671, 629] width 9 height 20
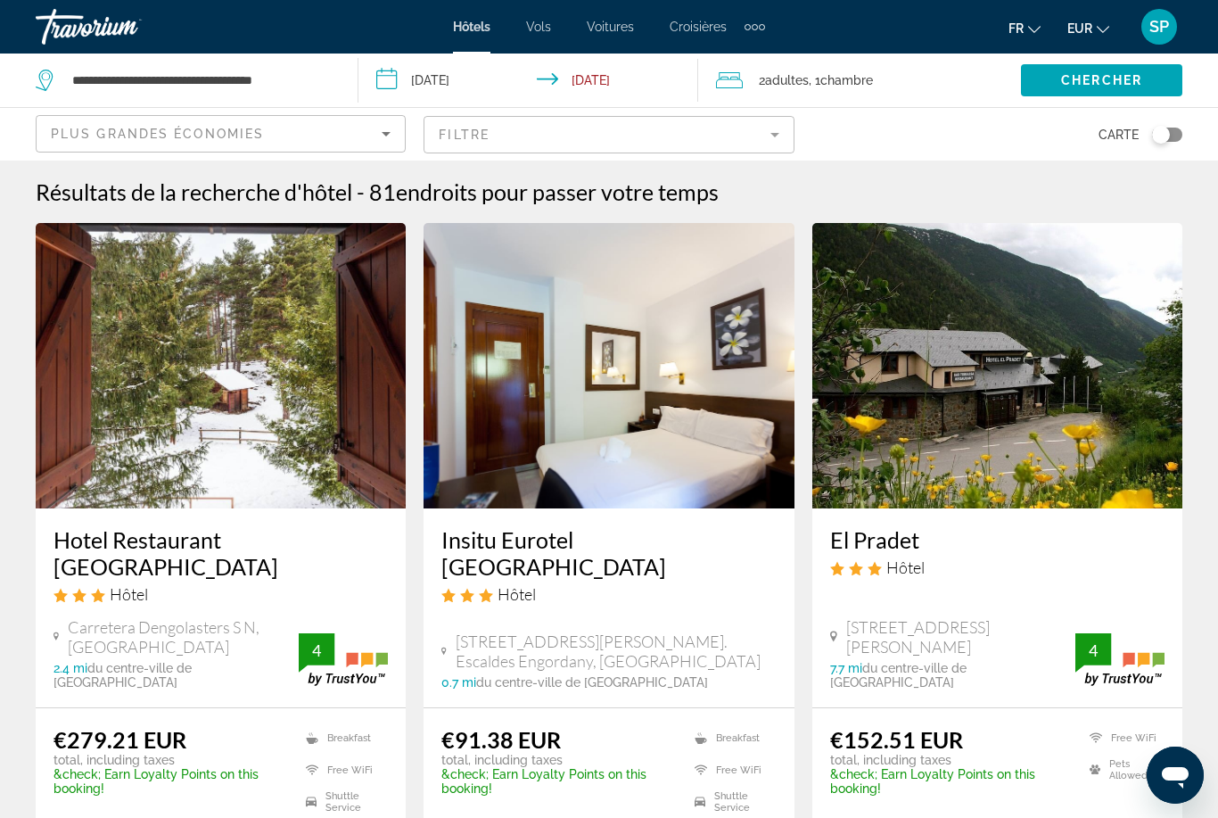
click at [961, 323] on img "Main content" at bounding box center [998, 365] width 370 height 285
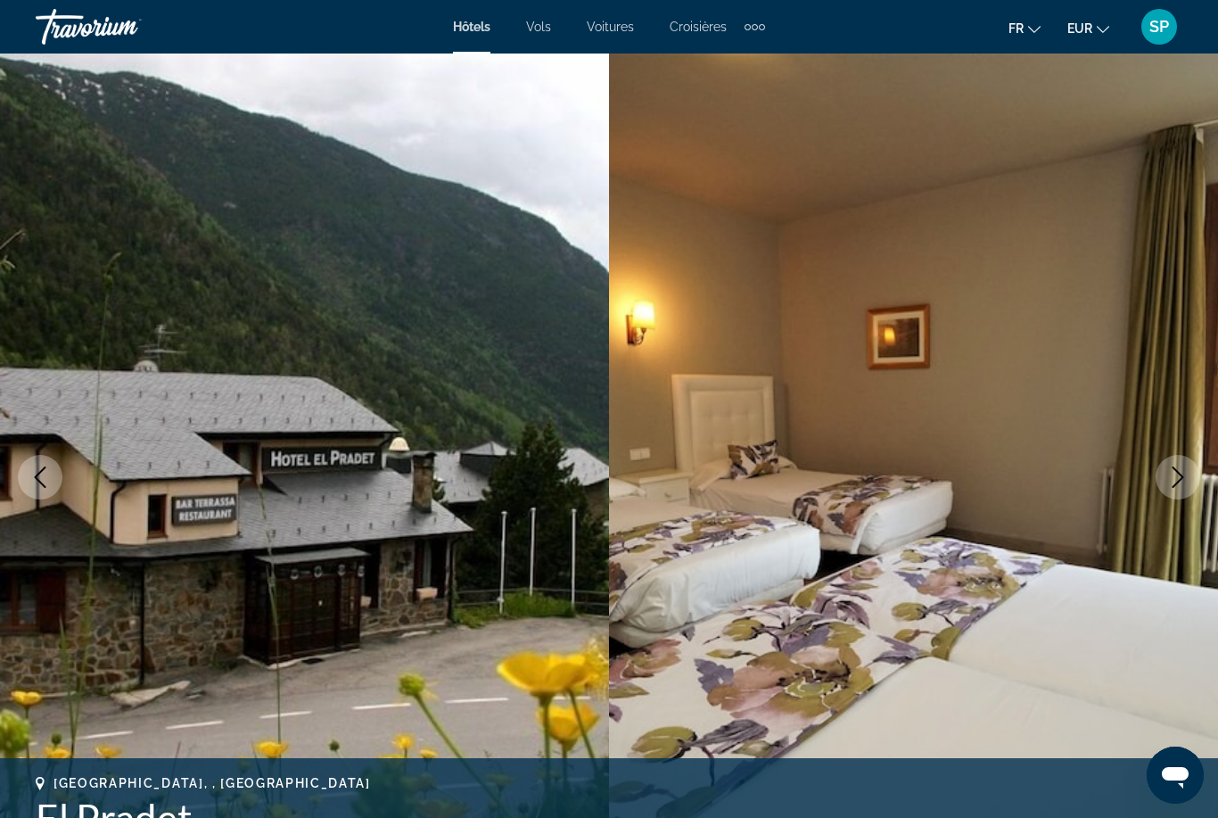
click at [1164, 483] on button "Next image" at bounding box center [1178, 477] width 45 height 45
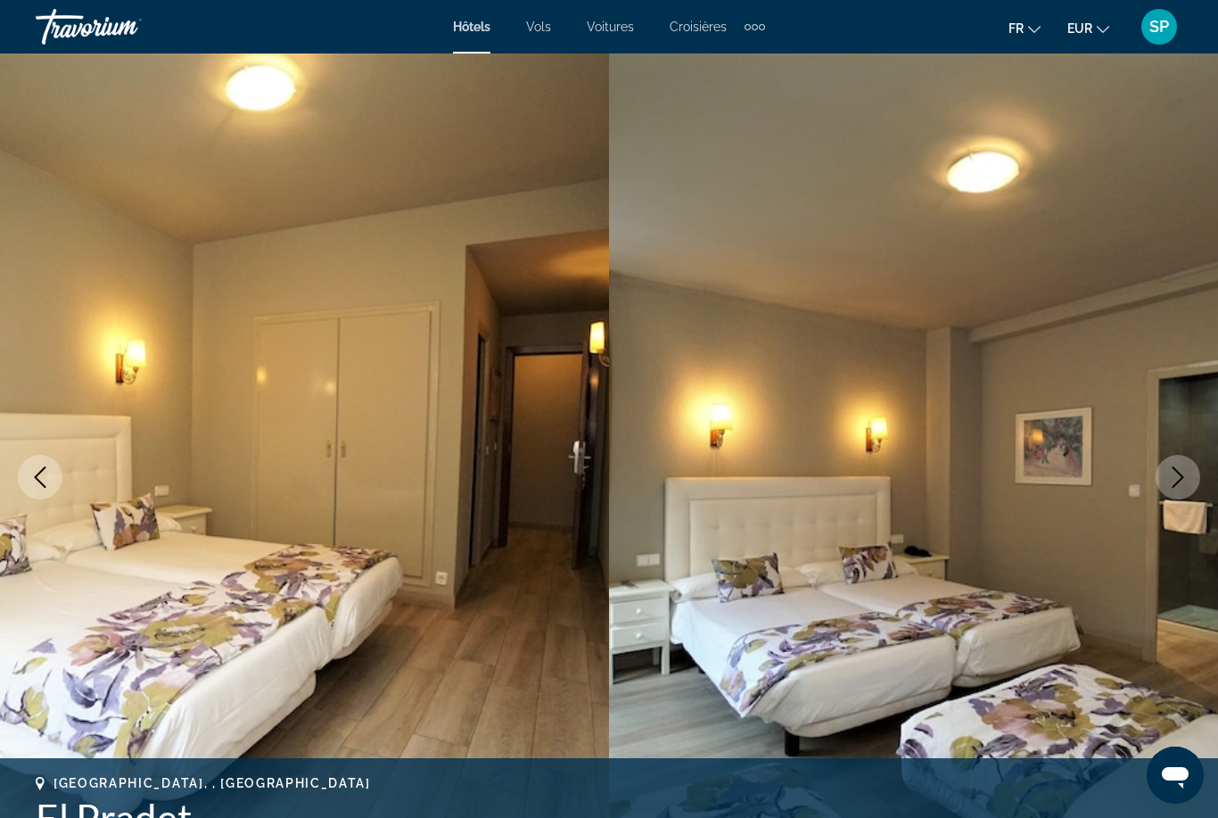
click at [1161, 489] on button "Next image" at bounding box center [1178, 477] width 45 height 45
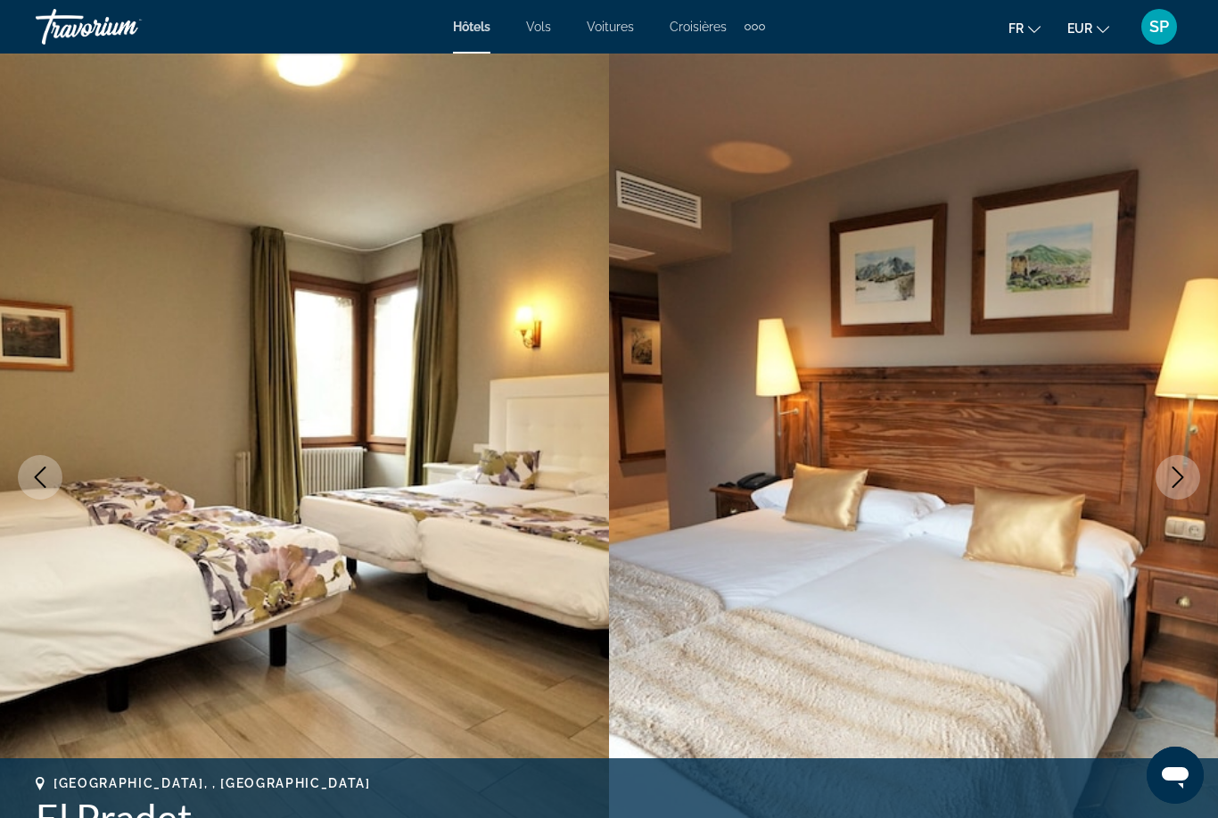
click at [1164, 485] on button "Next image" at bounding box center [1178, 477] width 45 height 45
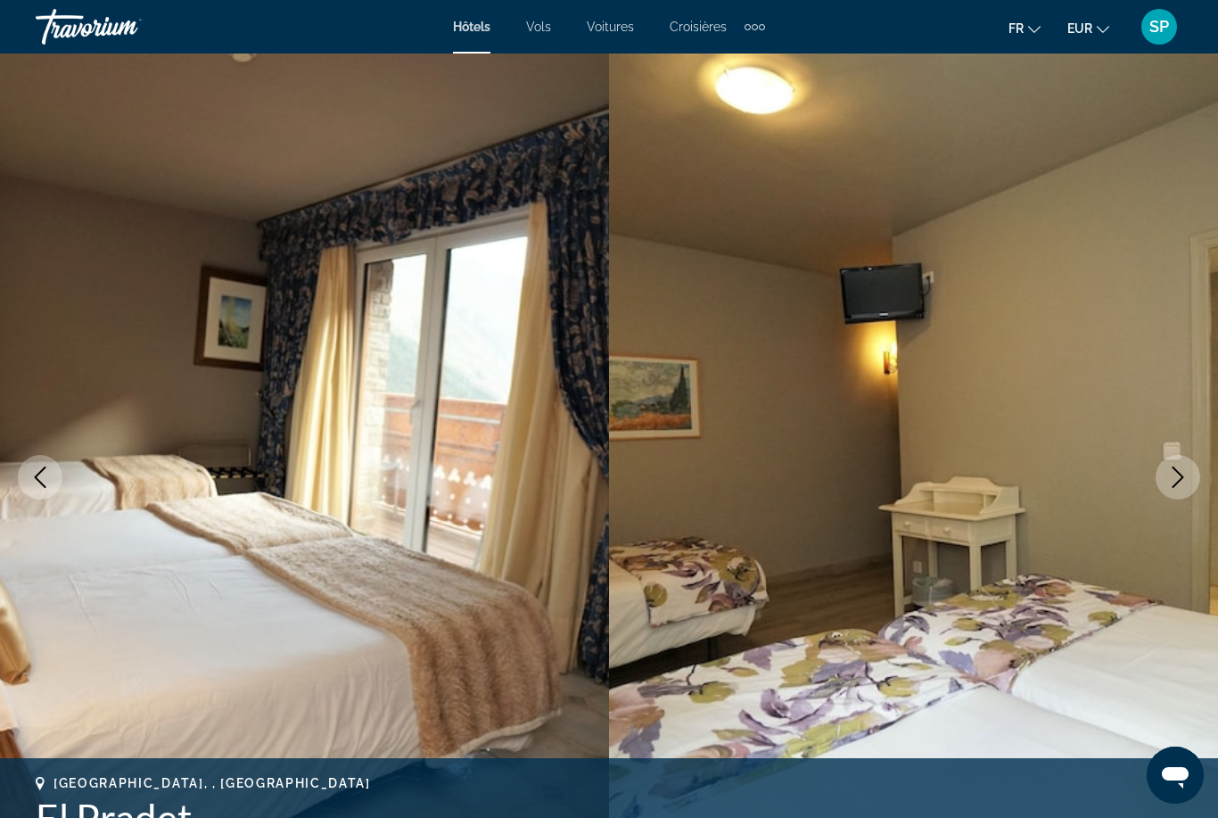
click at [1168, 488] on button "Next image" at bounding box center [1178, 477] width 45 height 45
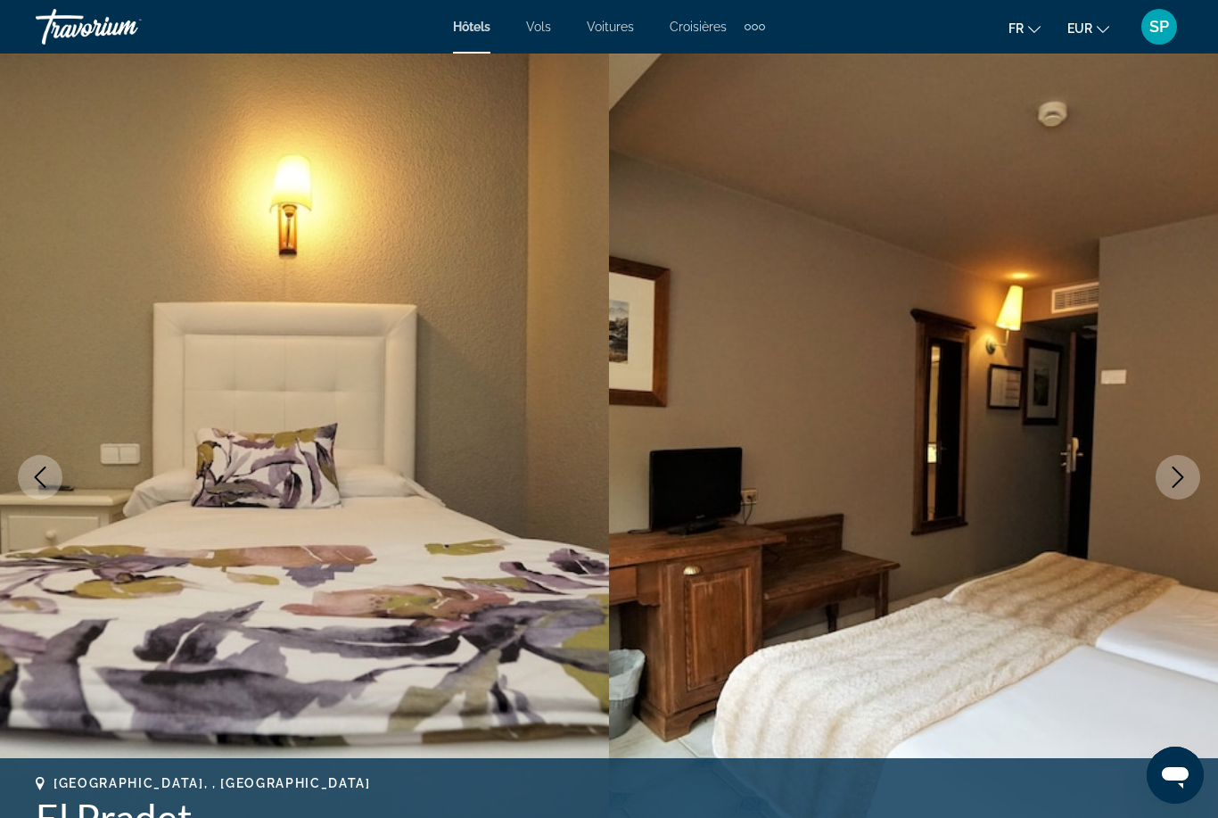
click at [1168, 487] on icon "Next image" at bounding box center [1178, 476] width 21 height 21
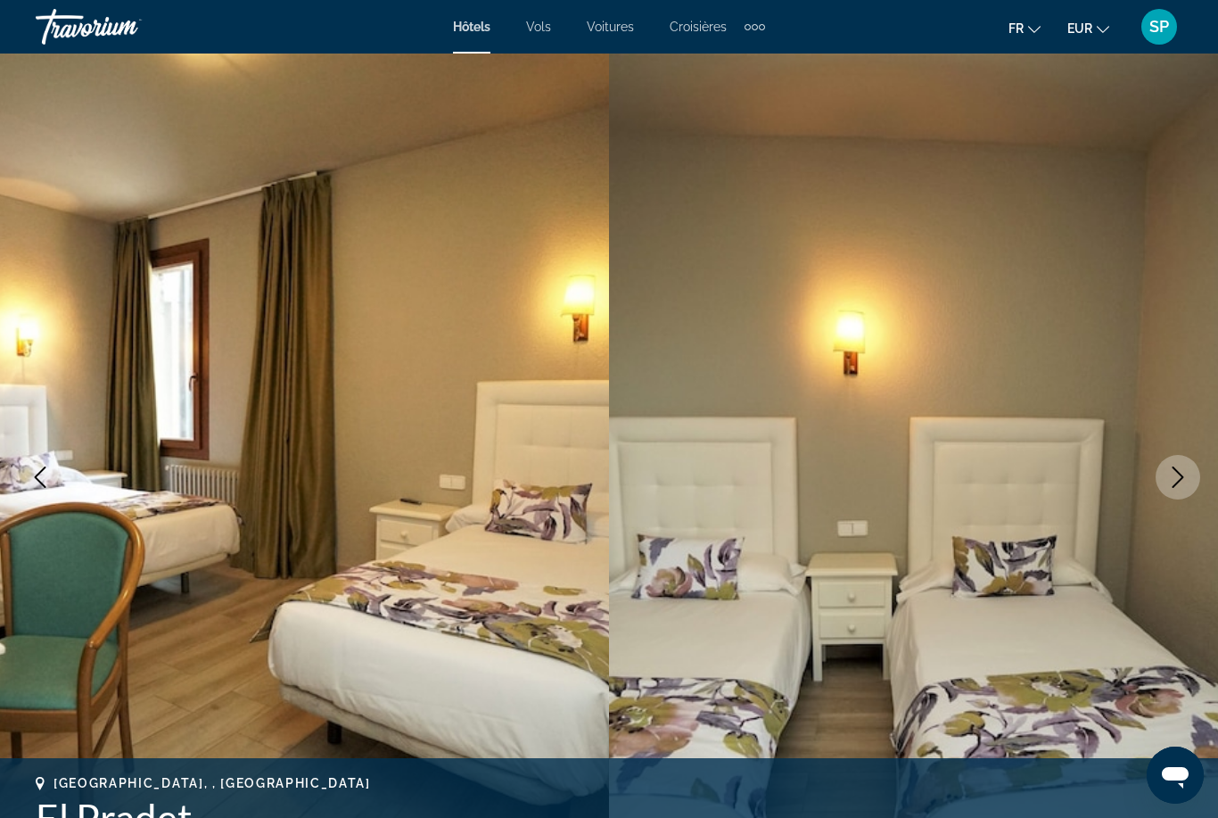
click at [1171, 492] on button "Next image" at bounding box center [1178, 477] width 45 height 45
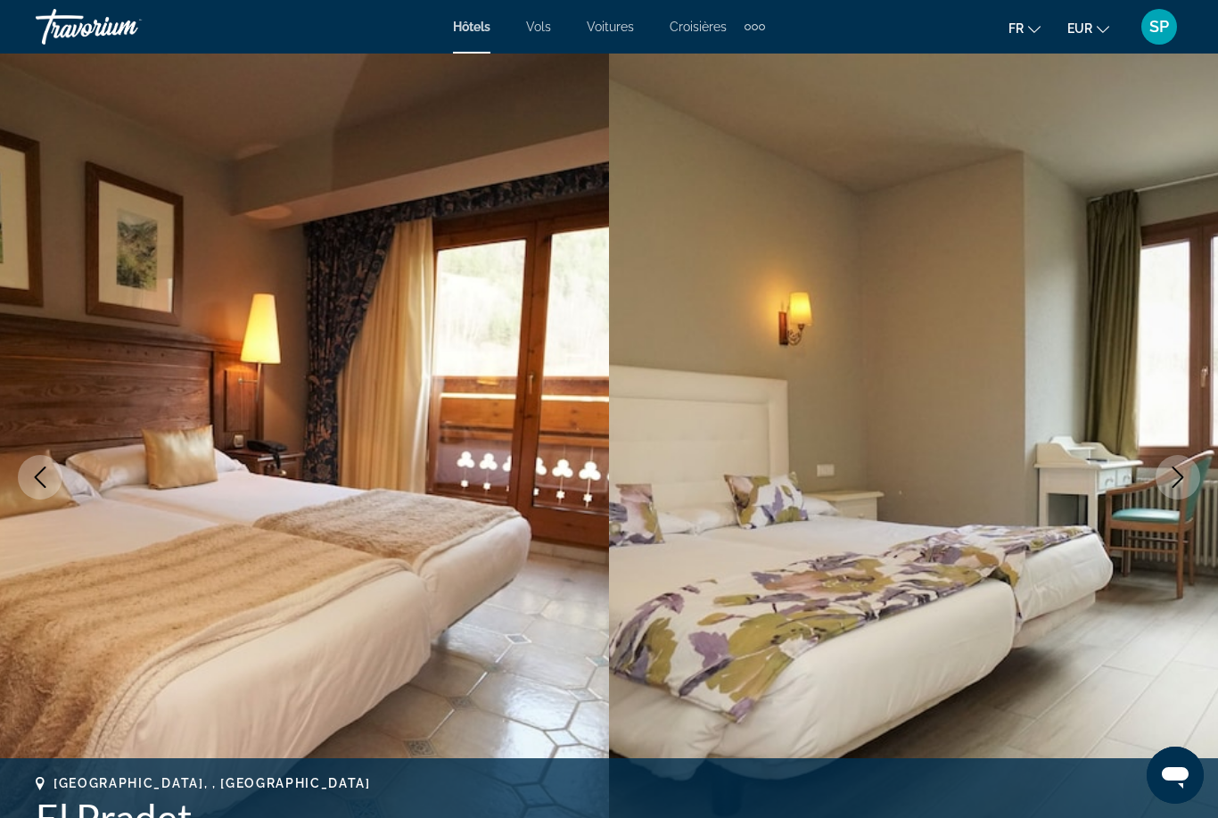
click at [1181, 483] on icon "Next image" at bounding box center [1178, 476] width 21 height 21
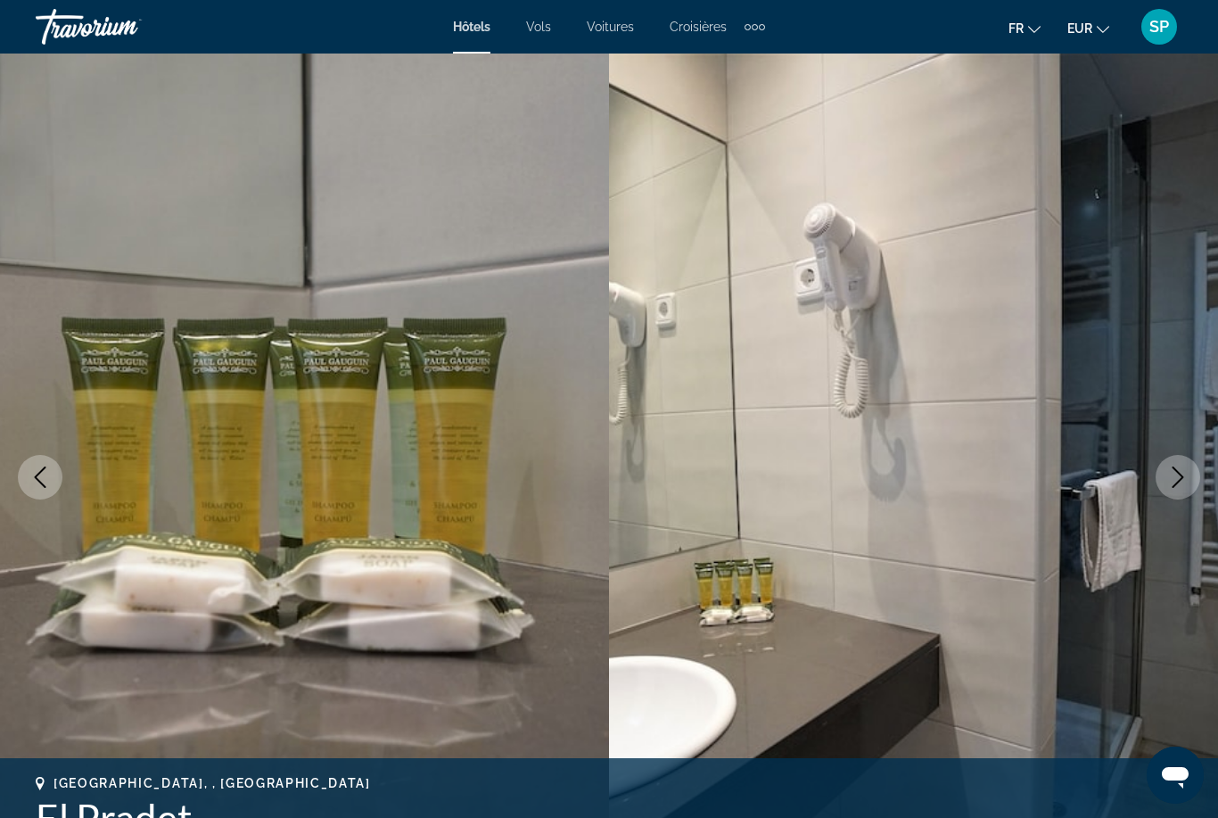
click at [1169, 489] on button "Next image" at bounding box center [1178, 477] width 45 height 45
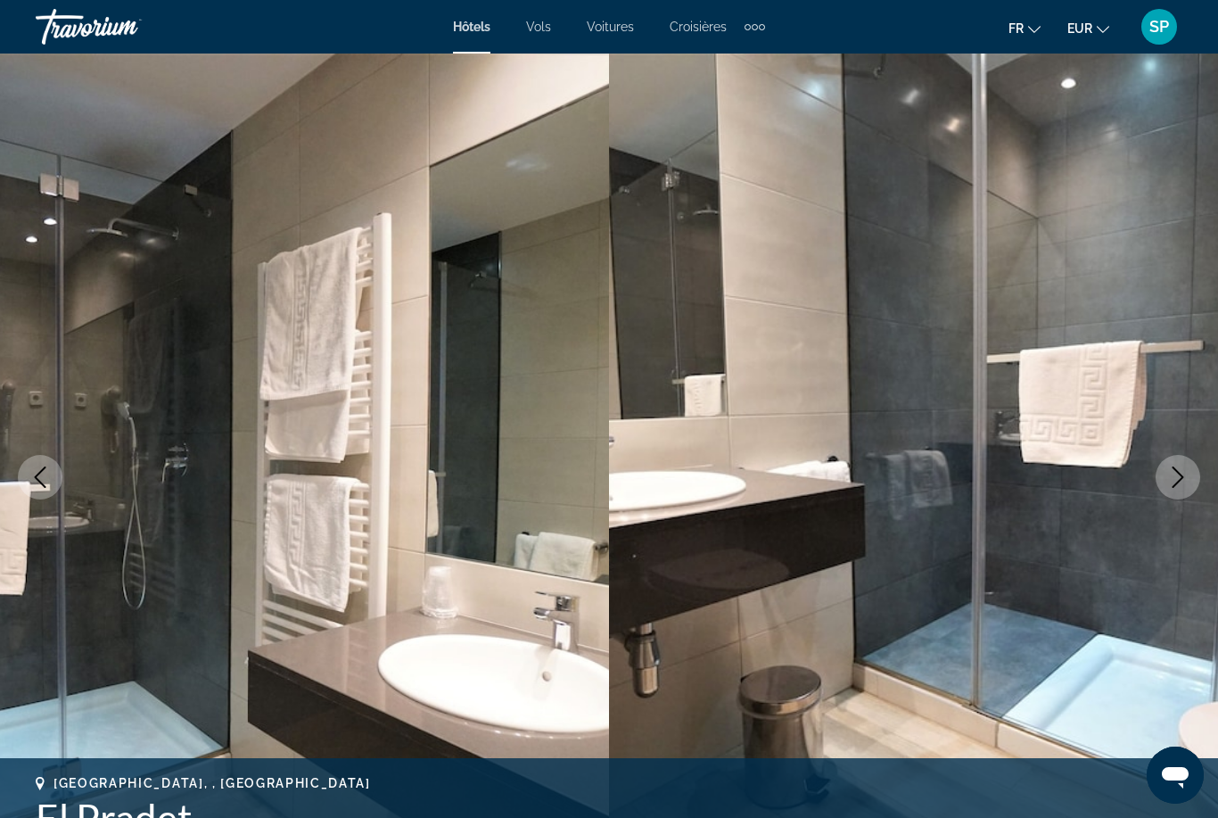
click at [1183, 488] on button "Next image" at bounding box center [1178, 477] width 45 height 45
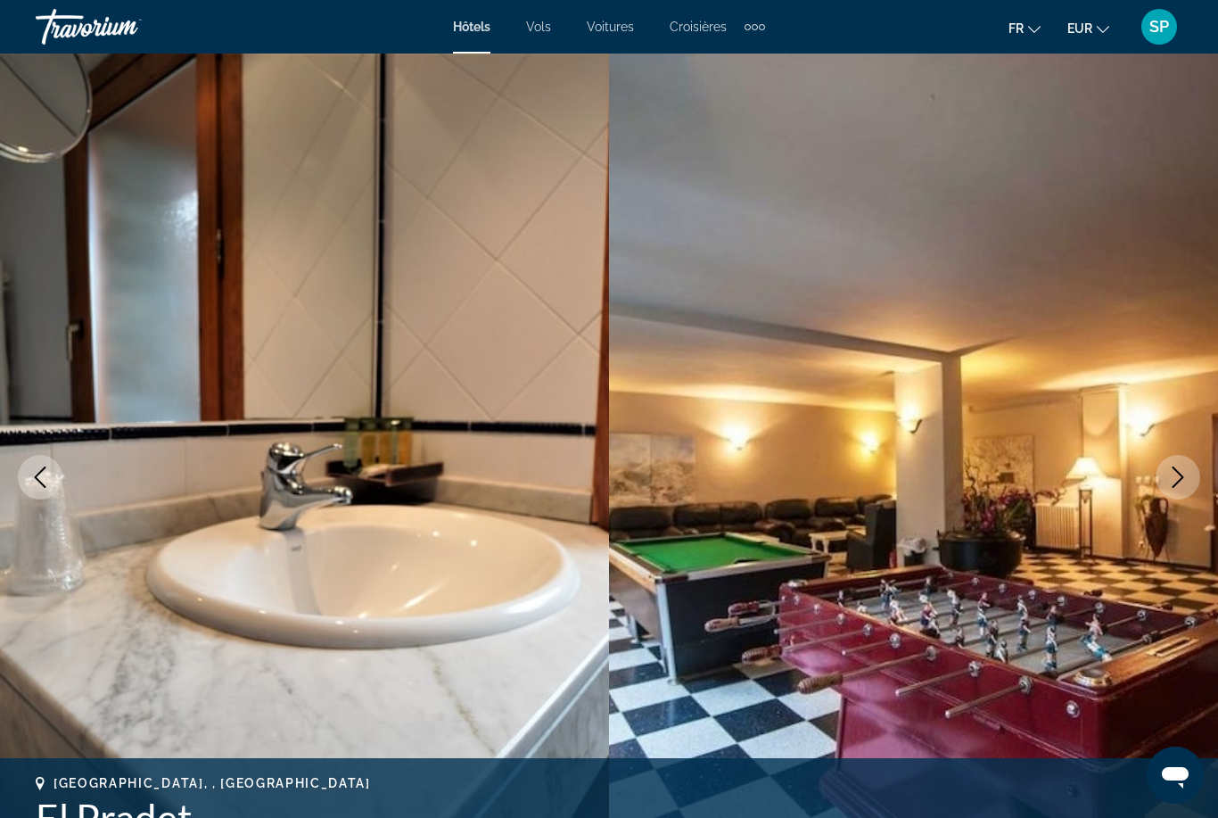
click at [1166, 490] on button "Next image" at bounding box center [1178, 477] width 45 height 45
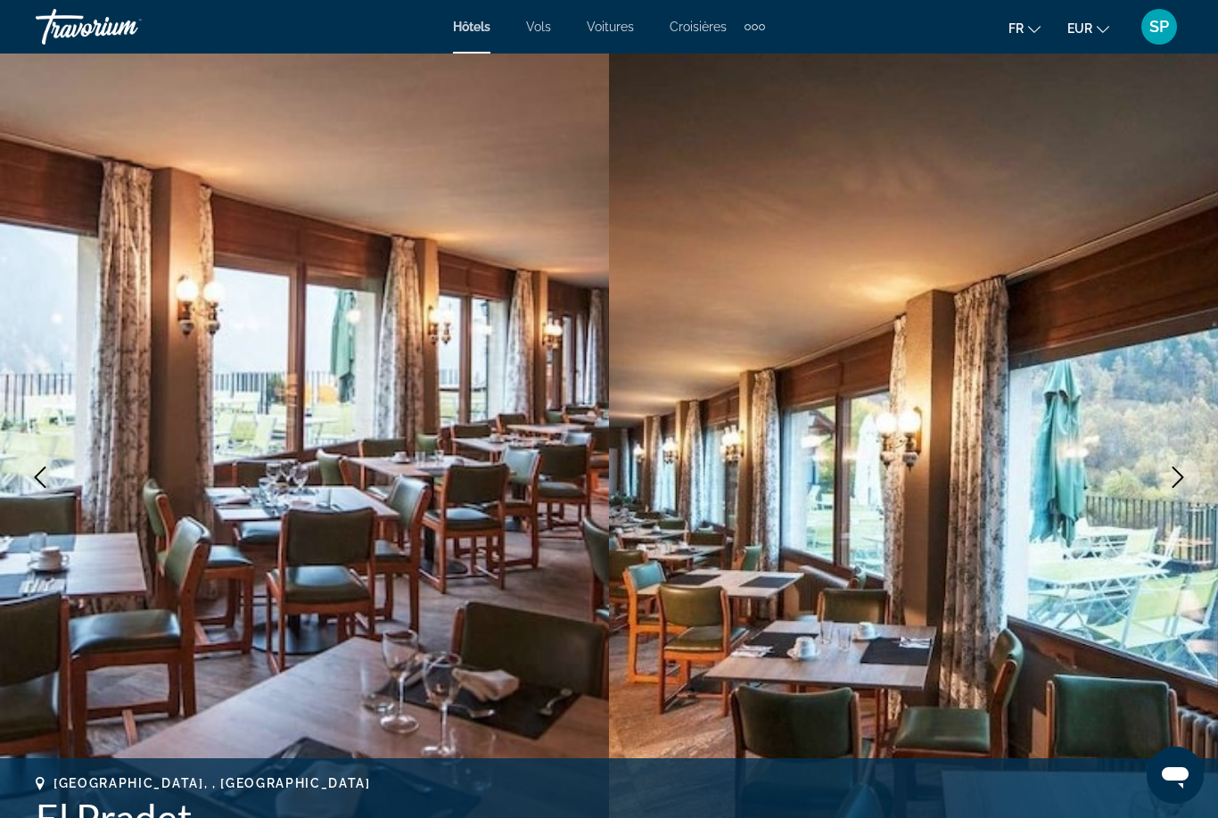
click at [1160, 483] on button "Next image" at bounding box center [1178, 477] width 45 height 45
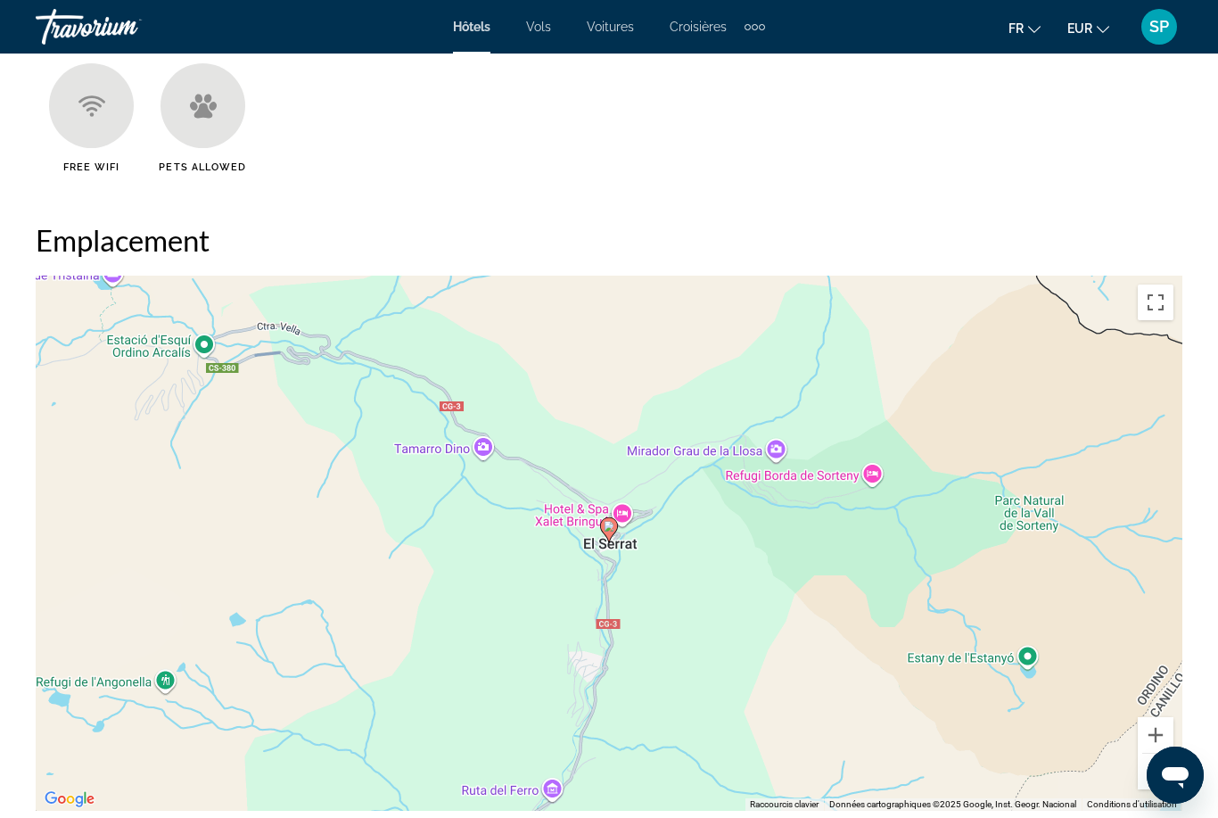
scroll to position [1790, 0]
